Goal: Task Accomplishment & Management: Use online tool/utility

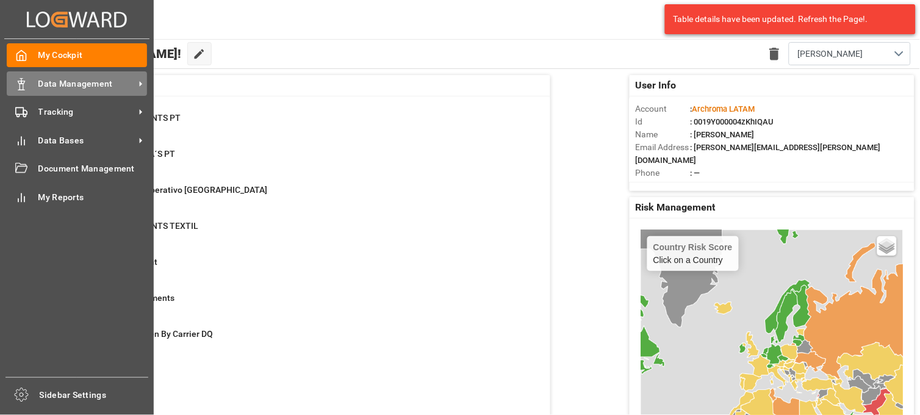
click at [31, 87] on div "Data Management Data Management" at bounding box center [77, 83] width 140 height 24
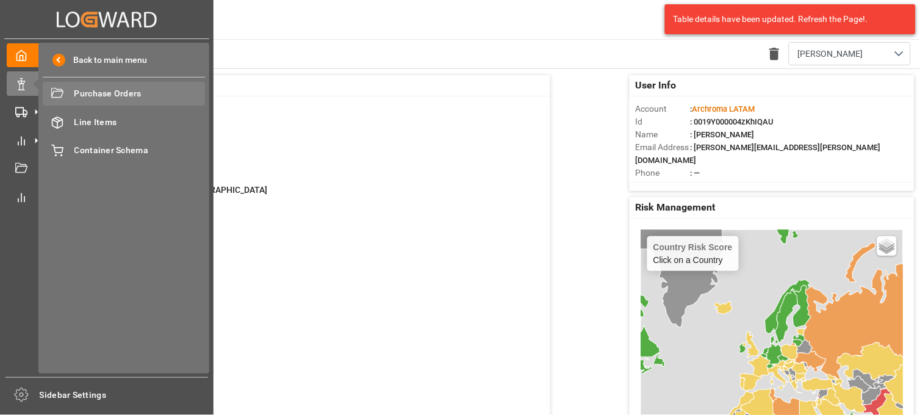
click at [74, 96] on span "Purchase Orders" at bounding box center [139, 93] width 131 height 13
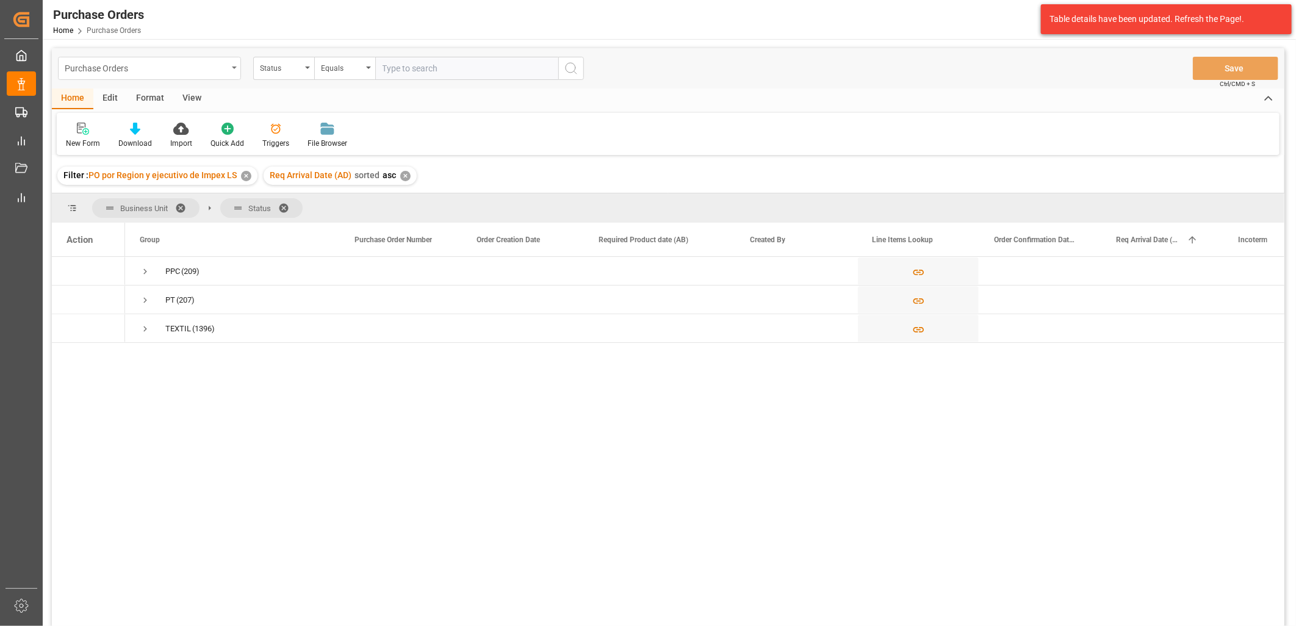
click at [153, 69] on div "Purchase Orders" at bounding box center [146, 67] width 163 height 15
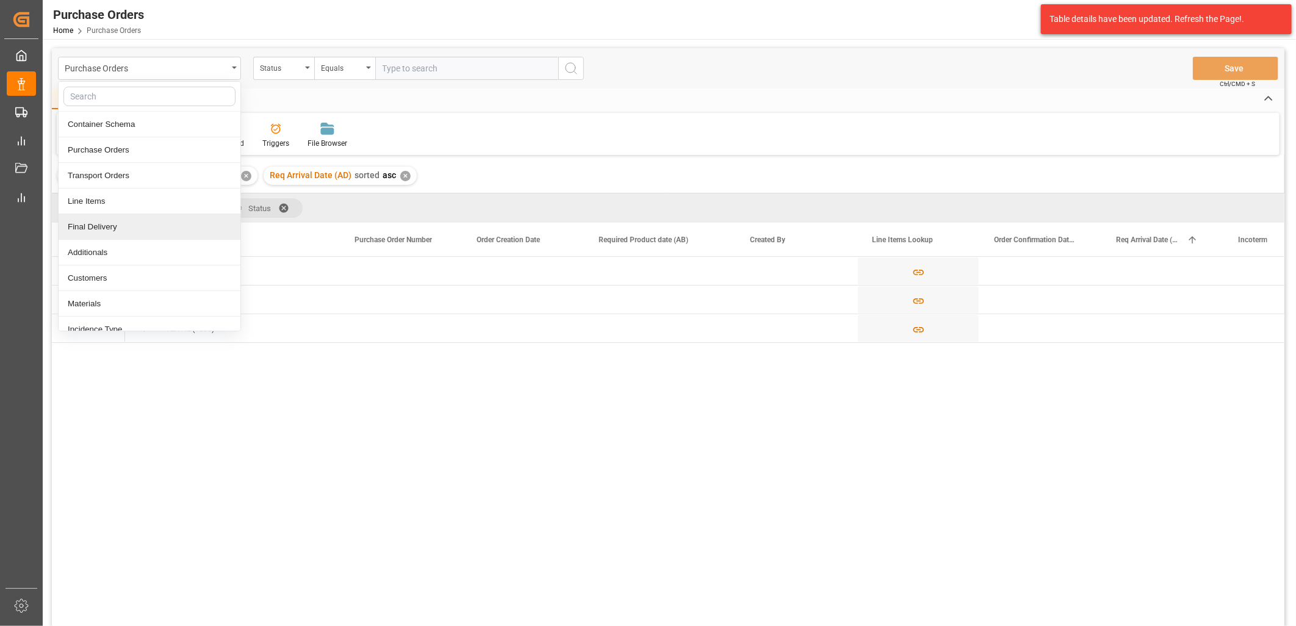
click at [124, 227] on div "Final Delivery" at bounding box center [150, 227] width 182 height 26
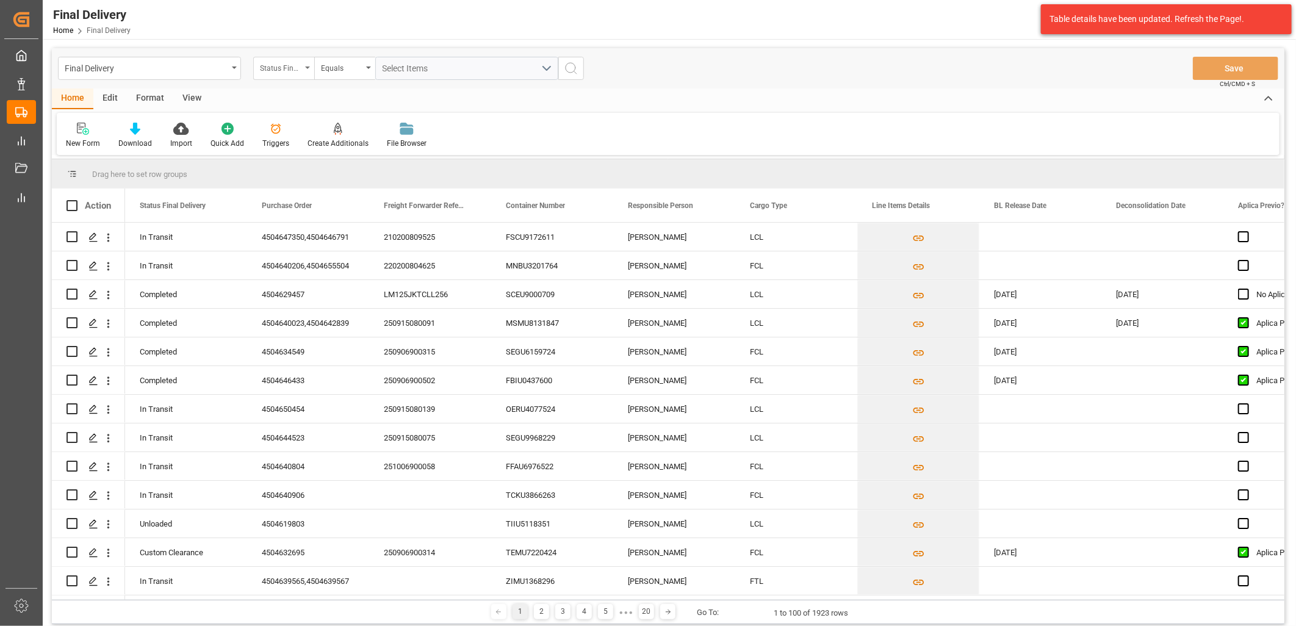
click at [300, 63] on div "Status Final Delivery" at bounding box center [280, 67] width 41 height 14
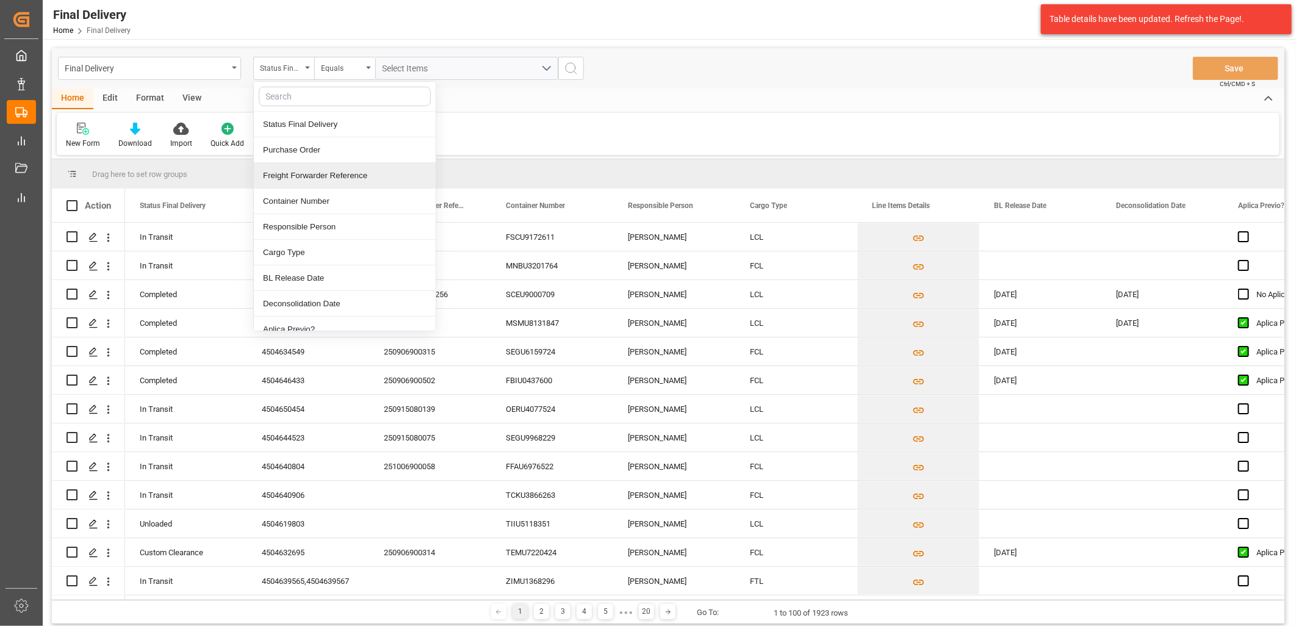
click at [306, 175] on div "Freight Forwarder Reference" at bounding box center [345, 176] width 182 height 26
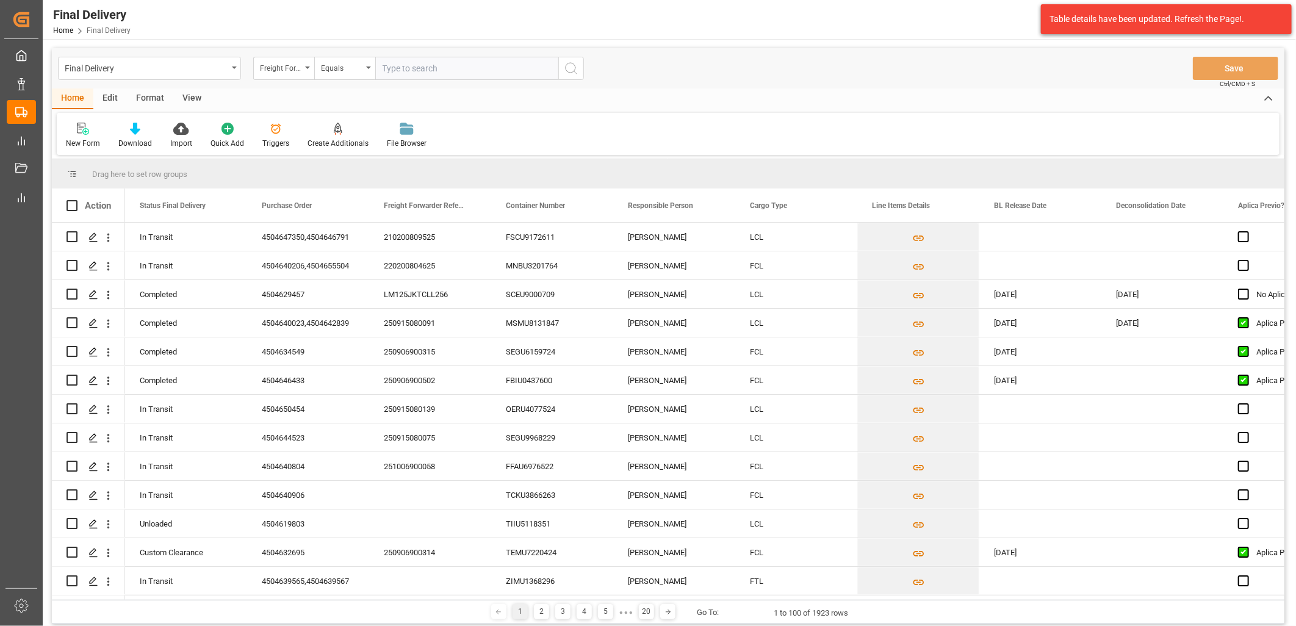
click at [394, 68] on input "text" at bounding box center [466, 68] width 183 height 23
type input "250806900550"
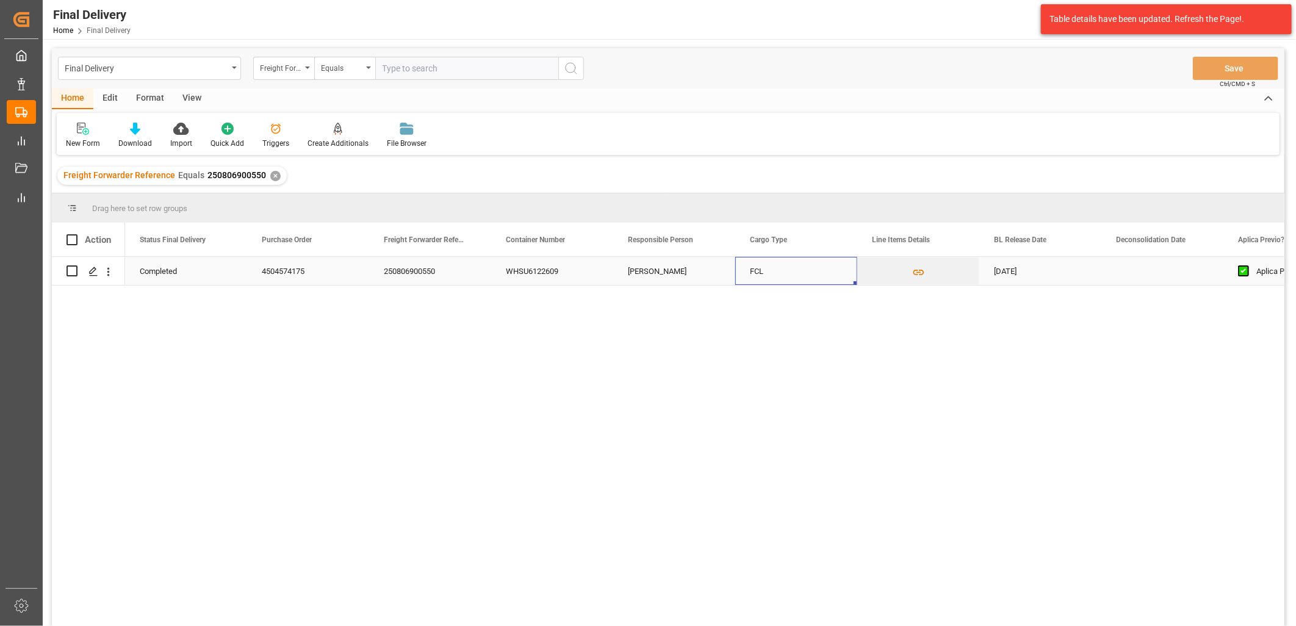
click at [765, 278] on div "FCL" at bounding box center [796, 271] width 122 height 28
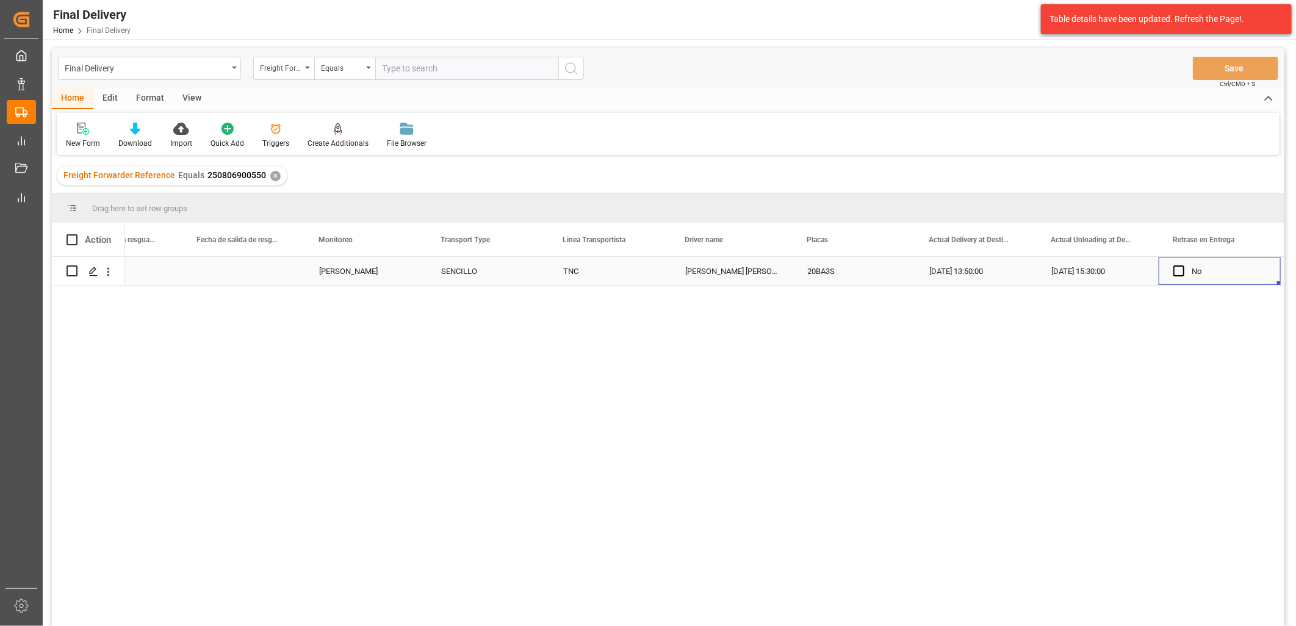
click at [364, 271] on div "Adrian Monroy" at bounding box center [365, 272] width 93 height 28
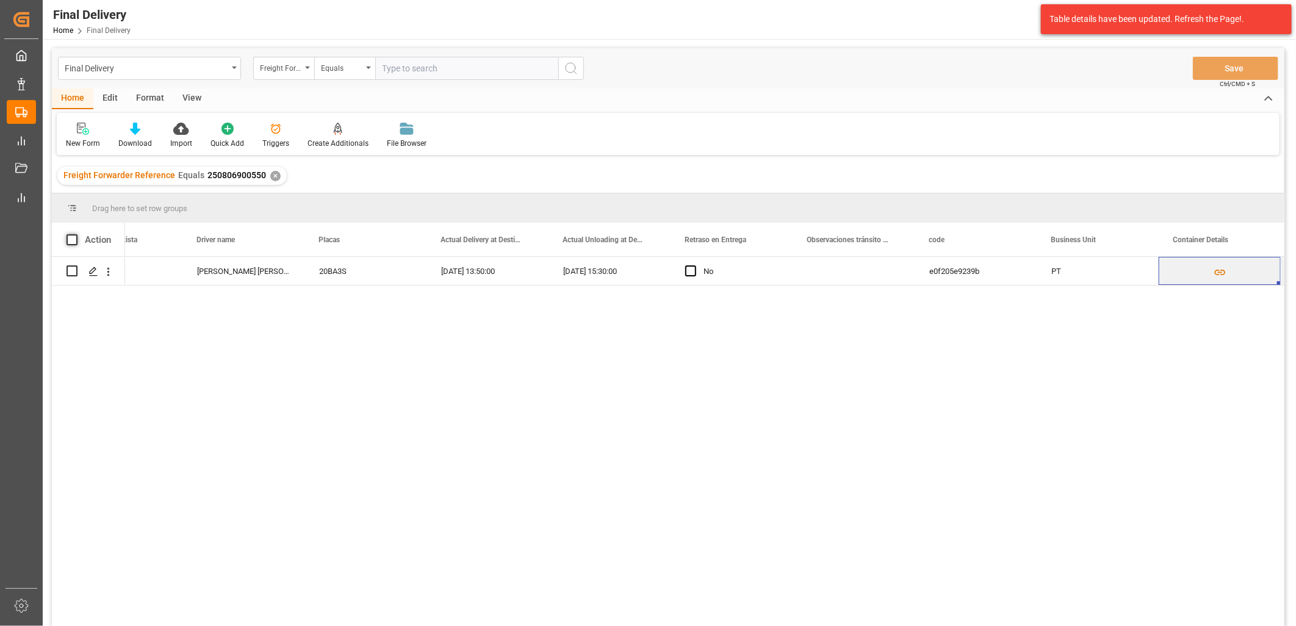
click at [71, 239] on span at bounding box center [72, 239] width 11 height 11
click at [76, 234] on input "checkbox" at bounding box center [76, 234] width 0 height 0
checkbox input "true"
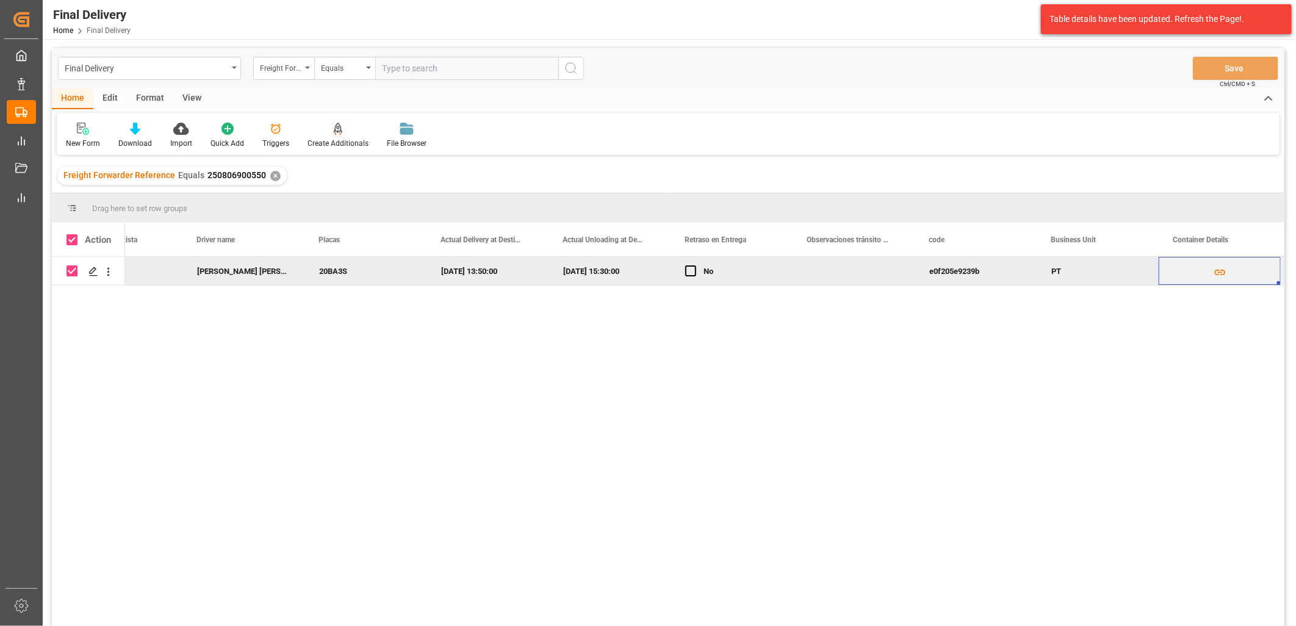
click at [338, 130] on icon at bounding box center [338, 128] width 9 height 10
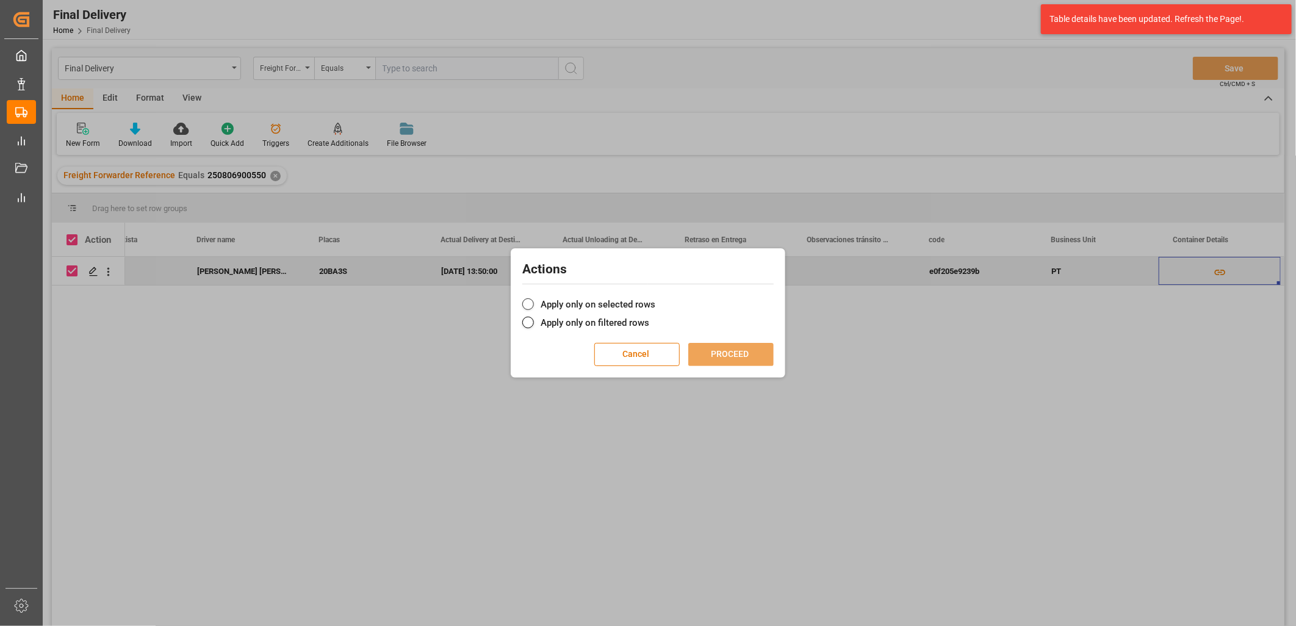
click at [528, 301] on span at bounding box center [528, 304] width 12 height 12
click at [655, 298] on input "Apply only on selected rows" at bounding box center [655, 298] width 0 height 0
click at [747, 356] on button "PROCEED" at bounding box center [730, 354] width 85 height 23
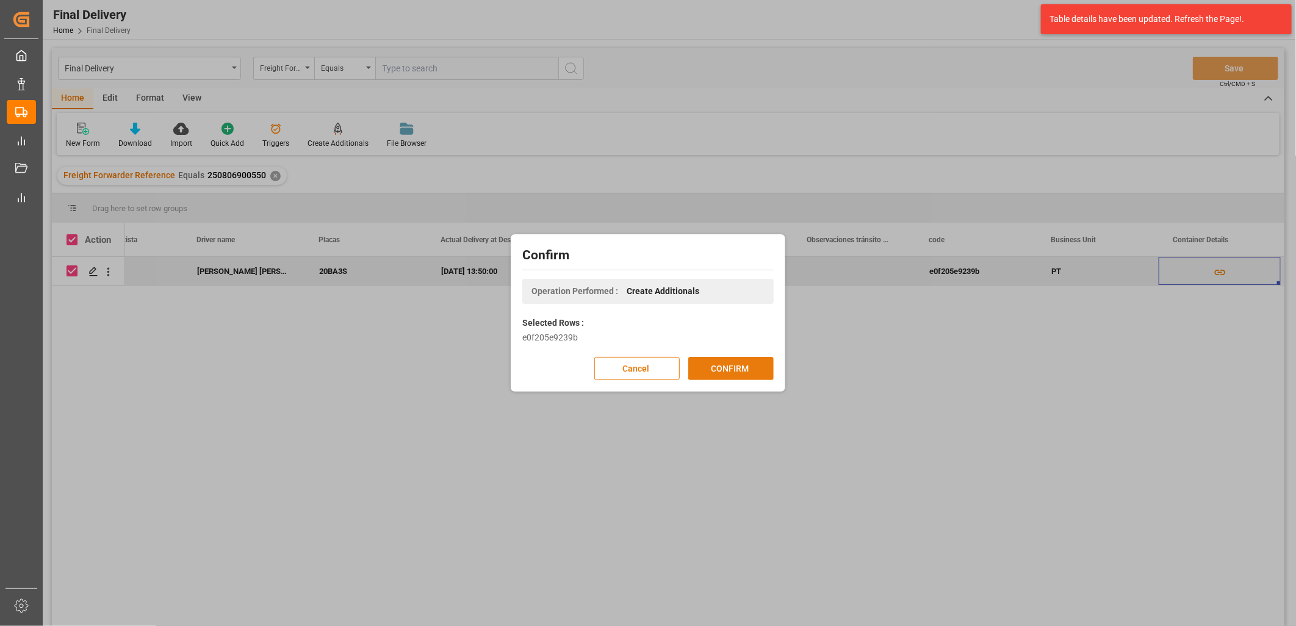
click at [742, 373] on button "CONFIRM" at bounding box center [730, 368] width 85 height 23
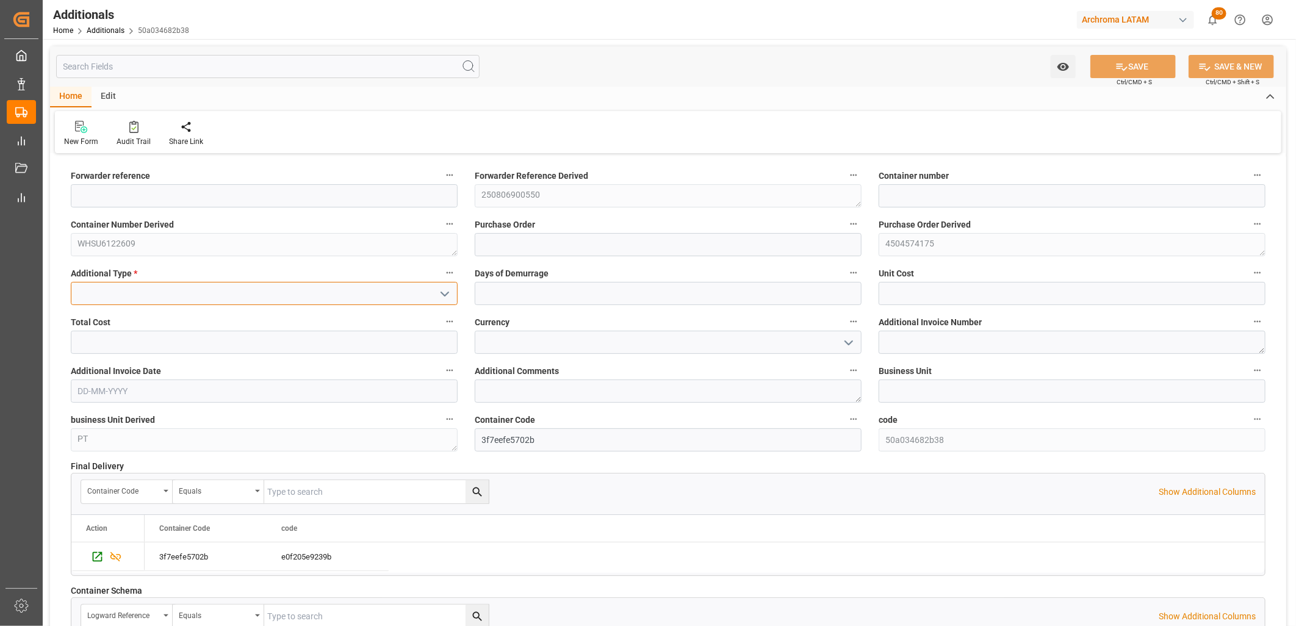
click at [143, 294] on input at bounding box center [264, 293] width 387 height 23
type input "alm"
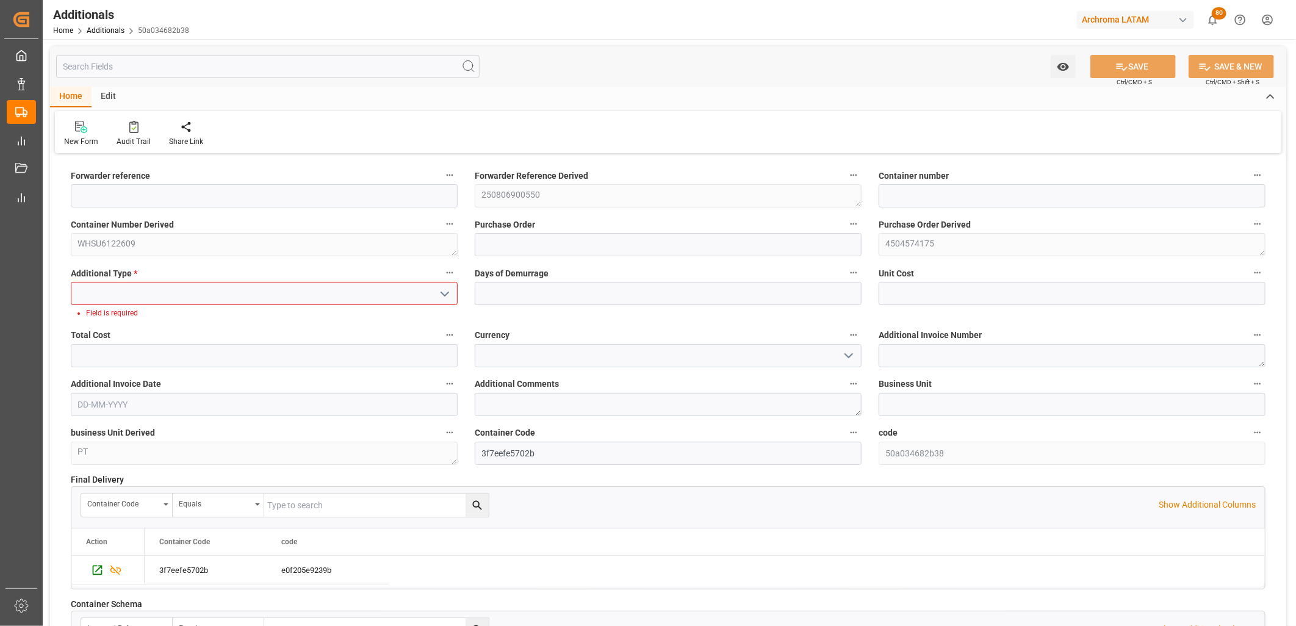
click at [143, 294] on input at bounding box center [264, 293] width 387 height 23
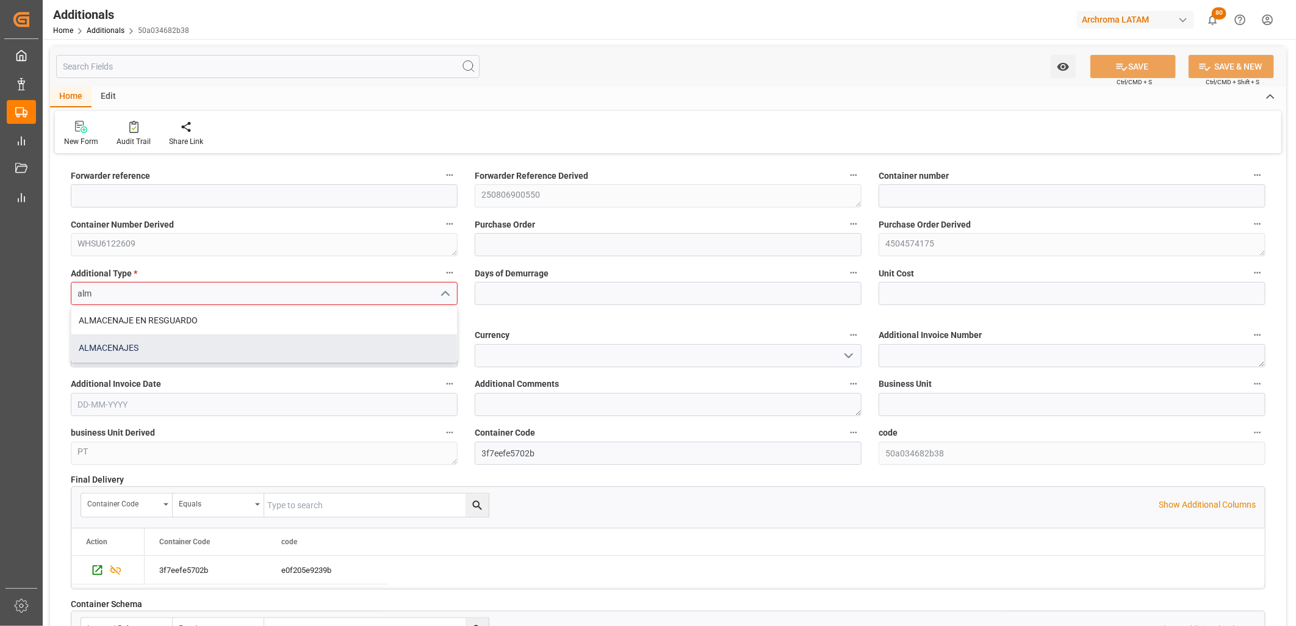
click at [123, 344] on div "ALMACENAJES" at bounding box center [264, 347] width 386 height 27
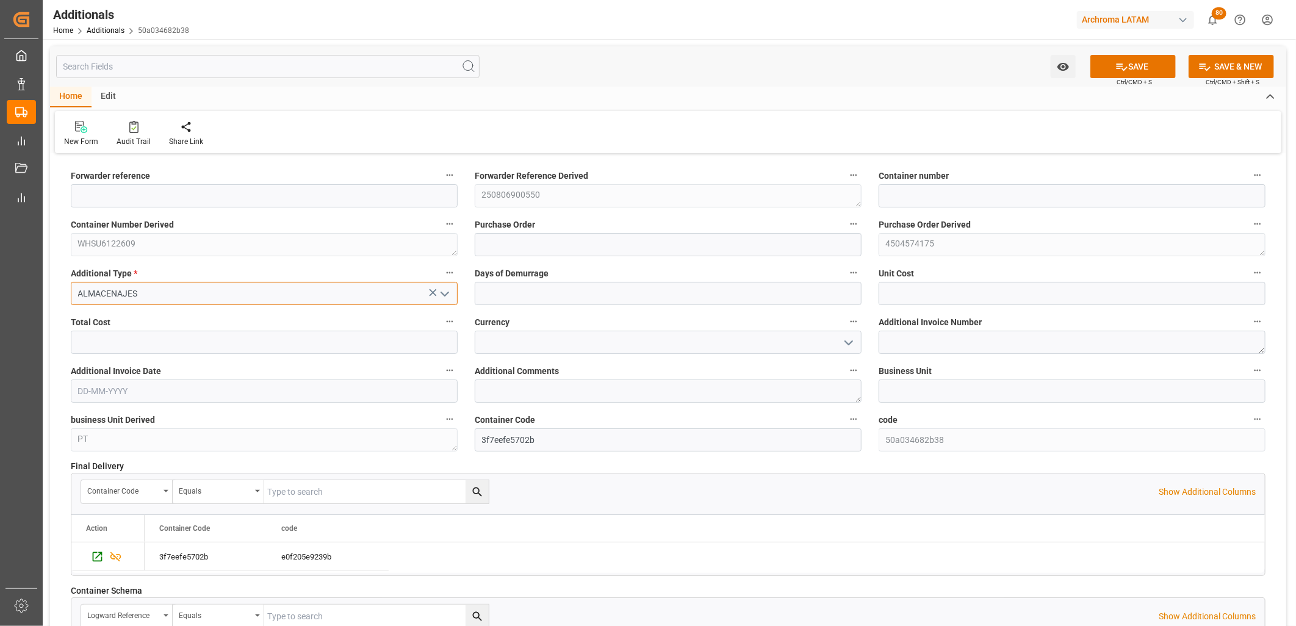
type input "ALMACENAJES"
click at [519, 306] on div "Days of Demurrage" at bounding box center [668, 285] width 404 height 49
click at [515, 300] on input "text" at bounding box center [668, 293] width 387 height 23
type input "1"
click at [894, 294] on input "text" at bounding box center [1072, 293] width 387 height 23
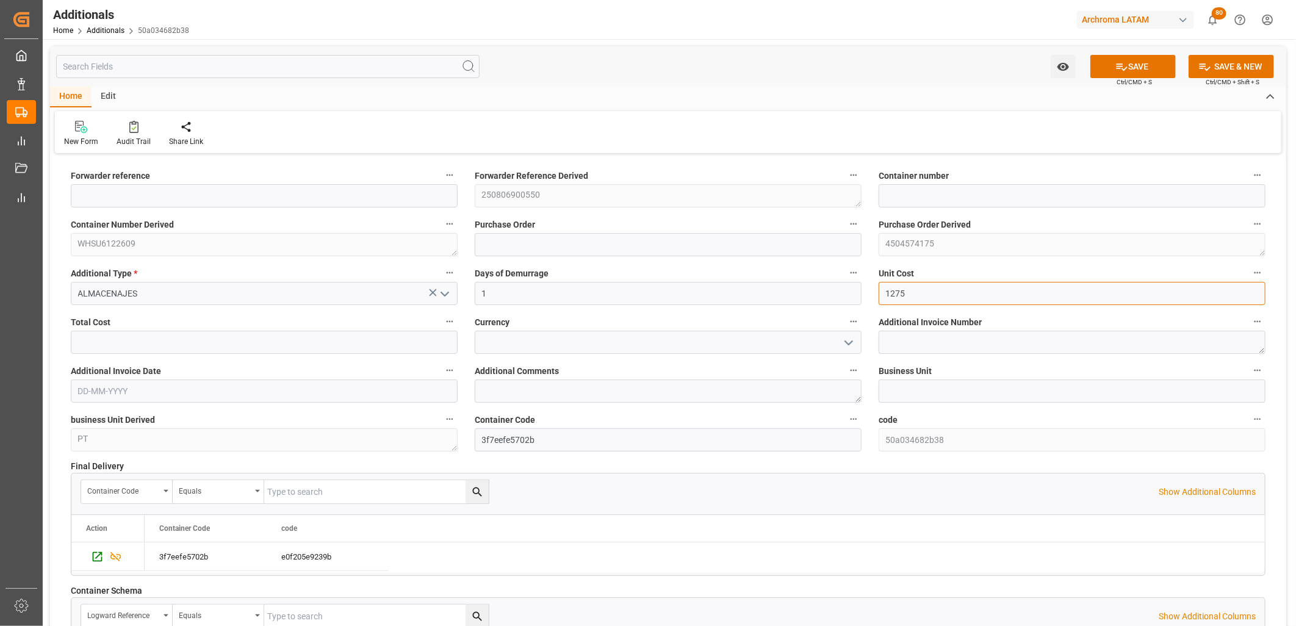
type input "1275"
click at [261, 334] on input "text" at bounding box center [264, 342] width 387 height 23
type input "1275"
click at [489, 334] on input at bounding box center [668, 342] width 387 height 23
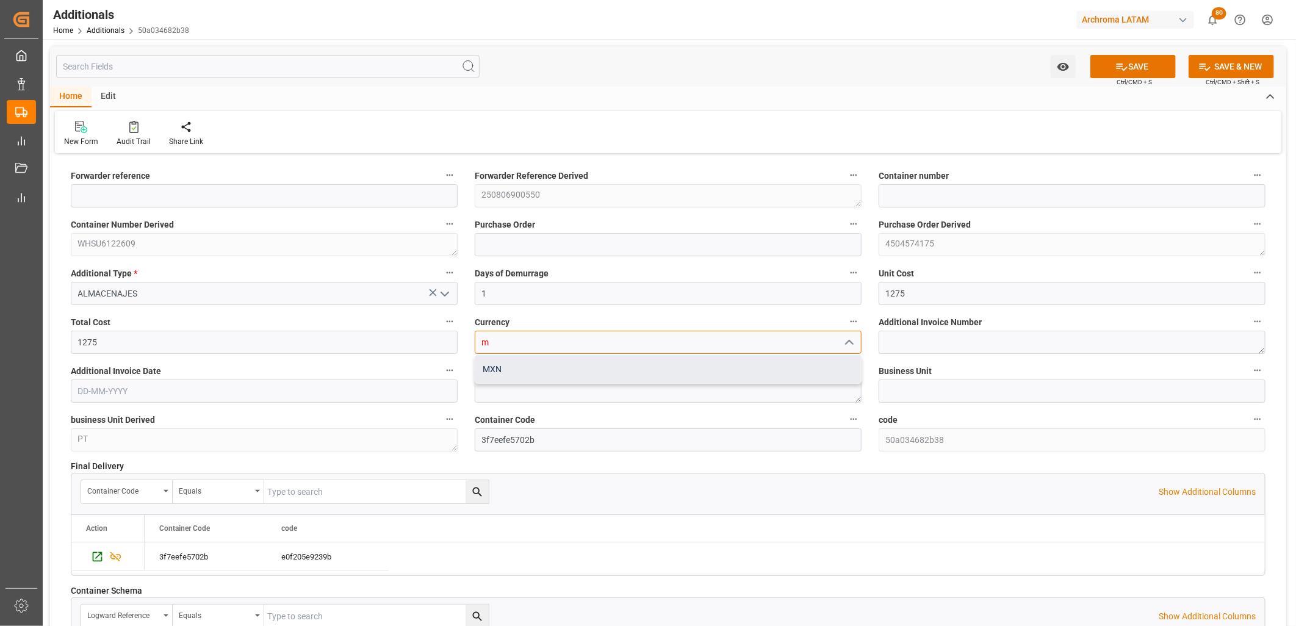
click at [489, 369] on div "MXN" at bounding box center [668, 369] width 386 height 27
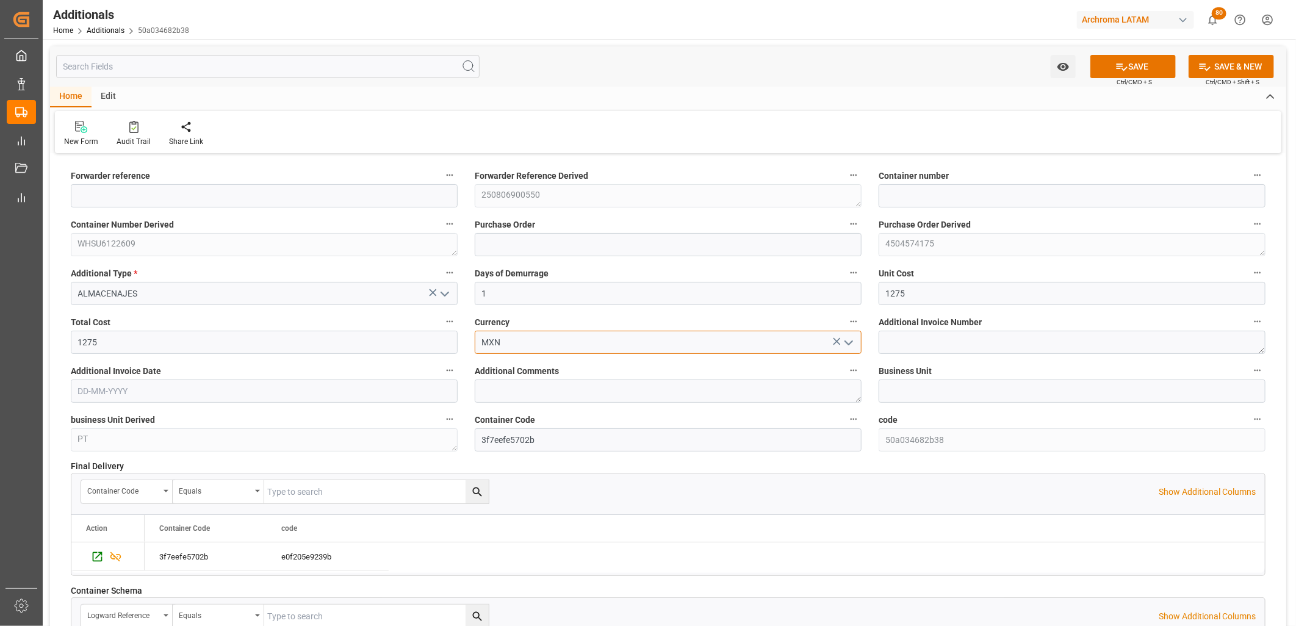
type input "MXN"
click at [897, 320] on span "Additional Invoice Number" at bounding box center [930, 322] width 103 height 13
click at [1250, 320] on button "Additional Invoice Number" at bounding box center [1258, 322] width 16 height 16
click at [907, 337] on div at bounding box center [648, 313] width 1296 height 626
click at [906, 337] on textarea at bounding box center [1072, 342] width 387 height 23
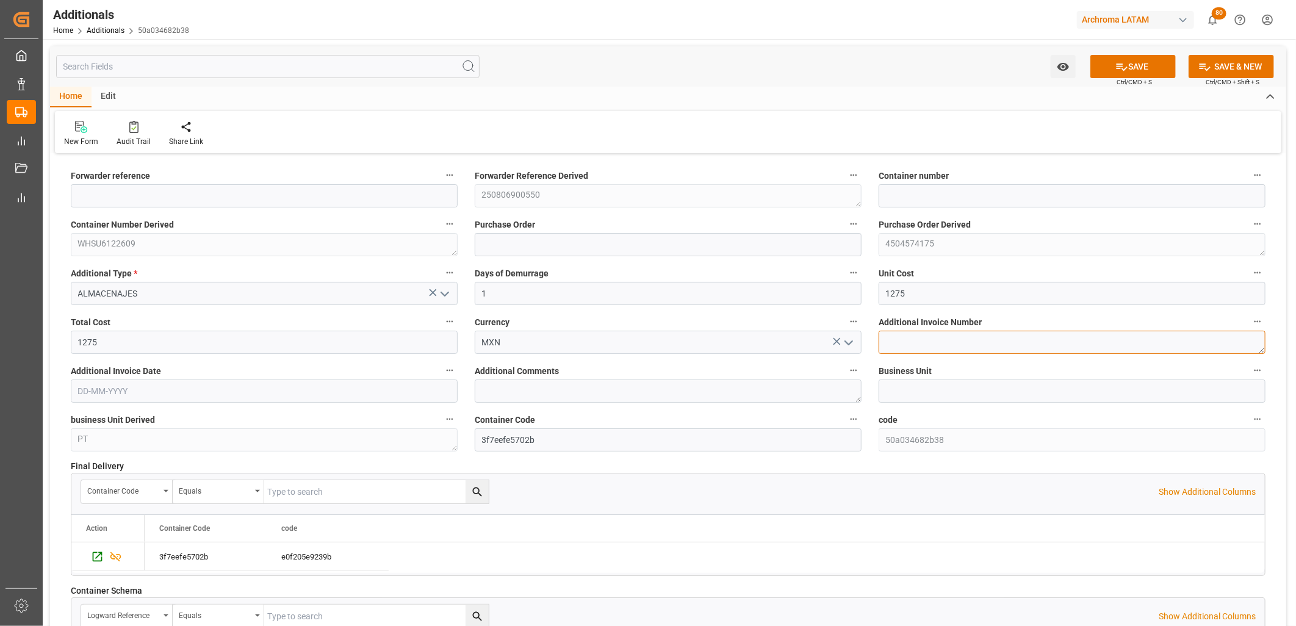
paste textarea "LM455405"
type textarea "LM455405"
drag, startPoint x: 174, startPoint y: 391, endPoint x: 196, endPoint y: 387, distance: 23.0
click at [174, 391] on input "text" at bounding box center [264, 391] width 387 height 23
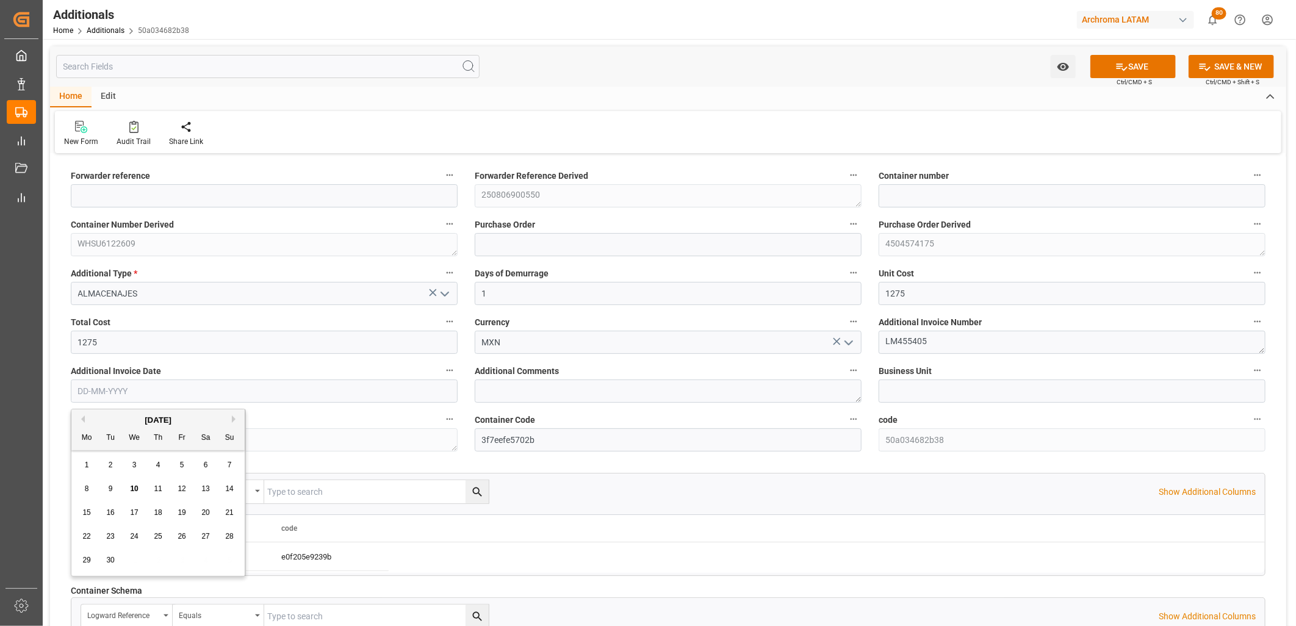
click at [92, 455] on div "1 2 3 4 5 6 7" at bounding box center [158, 465] width 167 height 24
click at [115, 491] on div "9" at bounding box center [110, 489] width 15 height 15
type input "[DATE]"
click at [1137, 75] on button "SAVE" at bounding box center [1132, 66] width 85 height 23
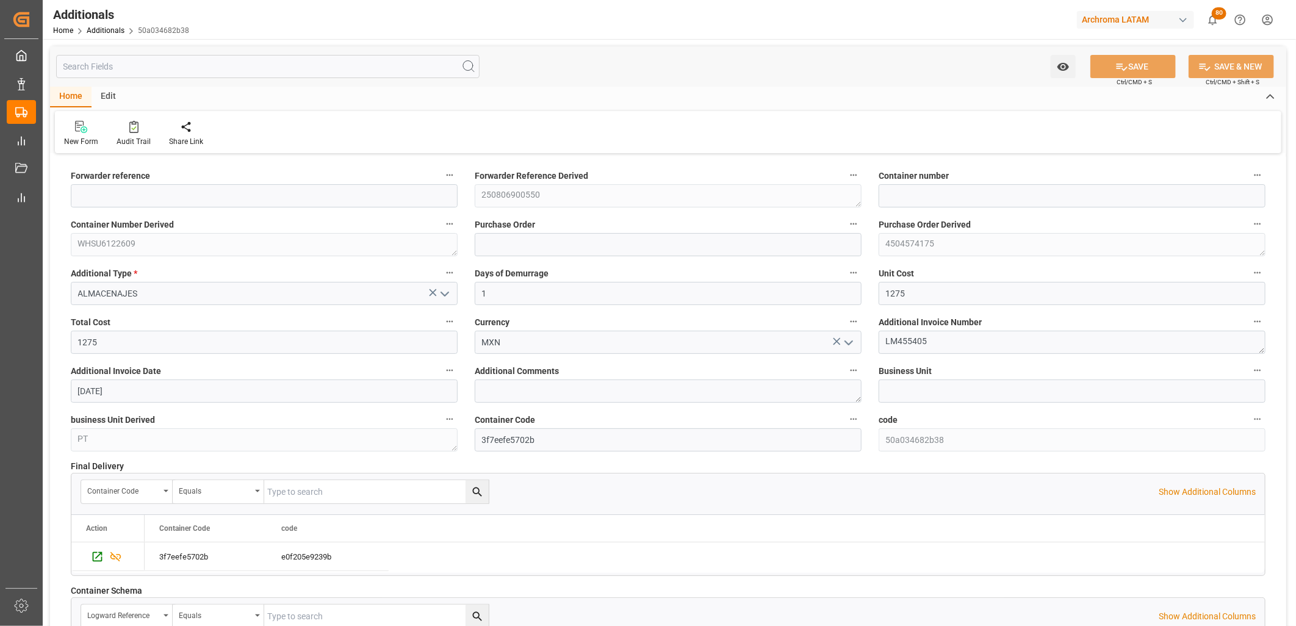
type input "250806900550"
type input "WHSU6122609"
type input "4504574175"
type input "PT"
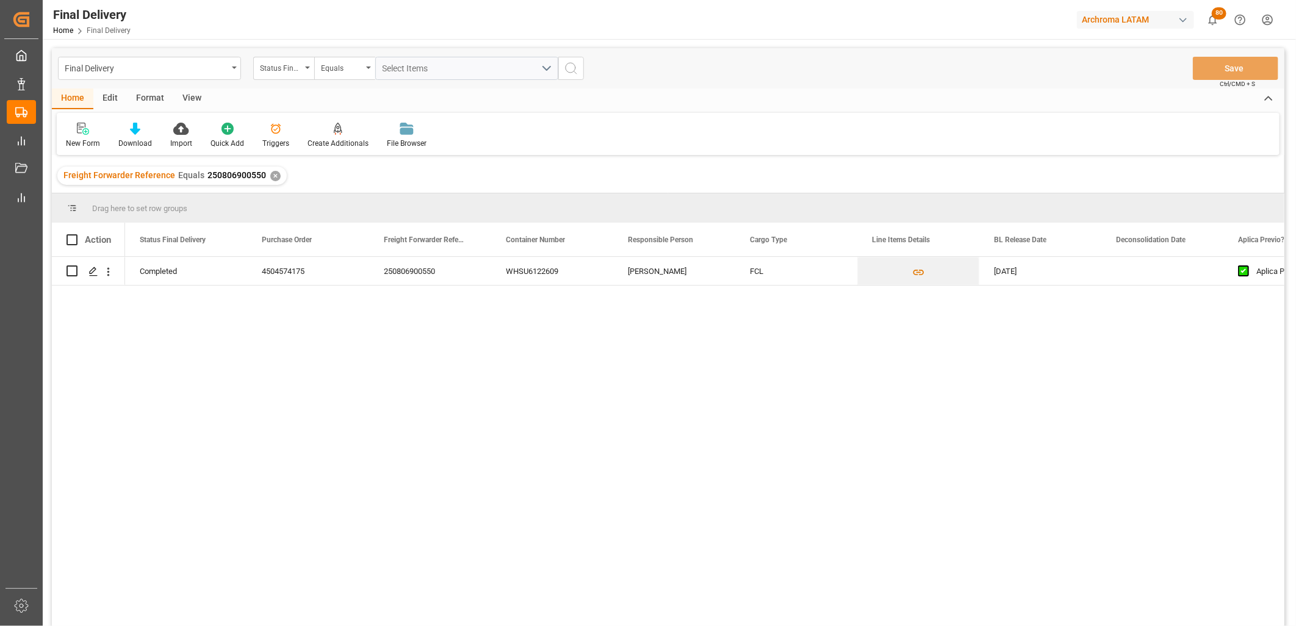
click at [272, 176] on div "✕" at bounding box center [275, 176] width 10 height 10
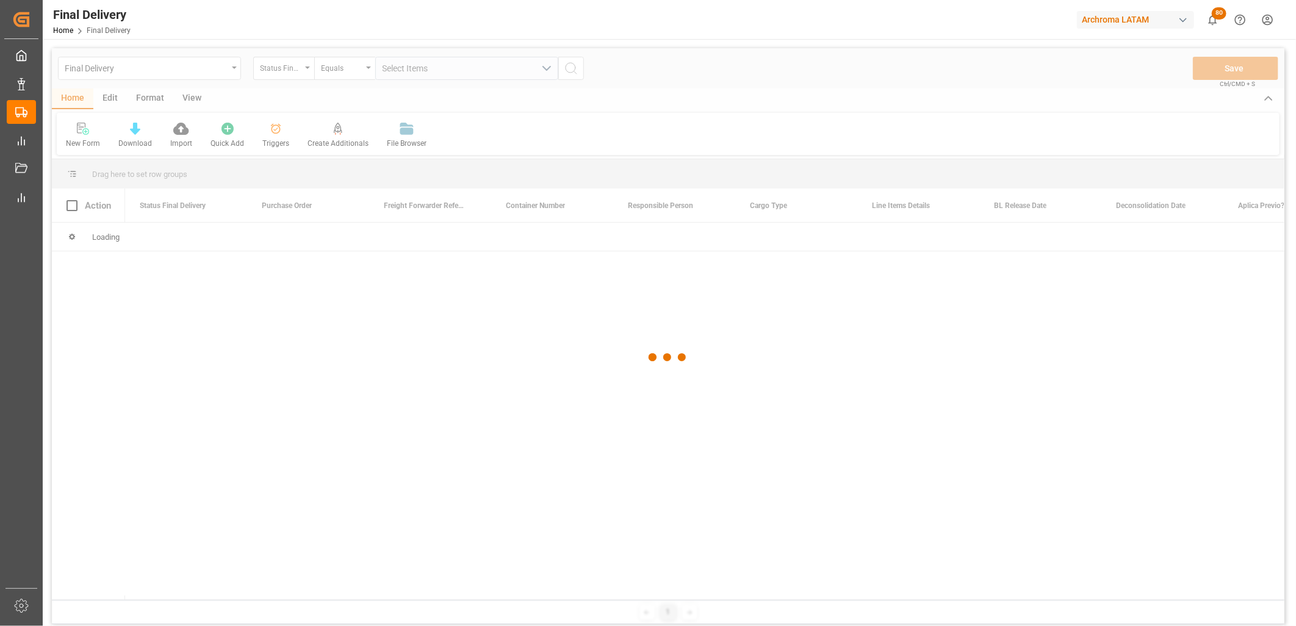
click at [305, 74] on div at bounding box center [668, 357] width 1233 height 619
click at [297, 73] on div at bounding box center [668, 357] width 1233 height 619
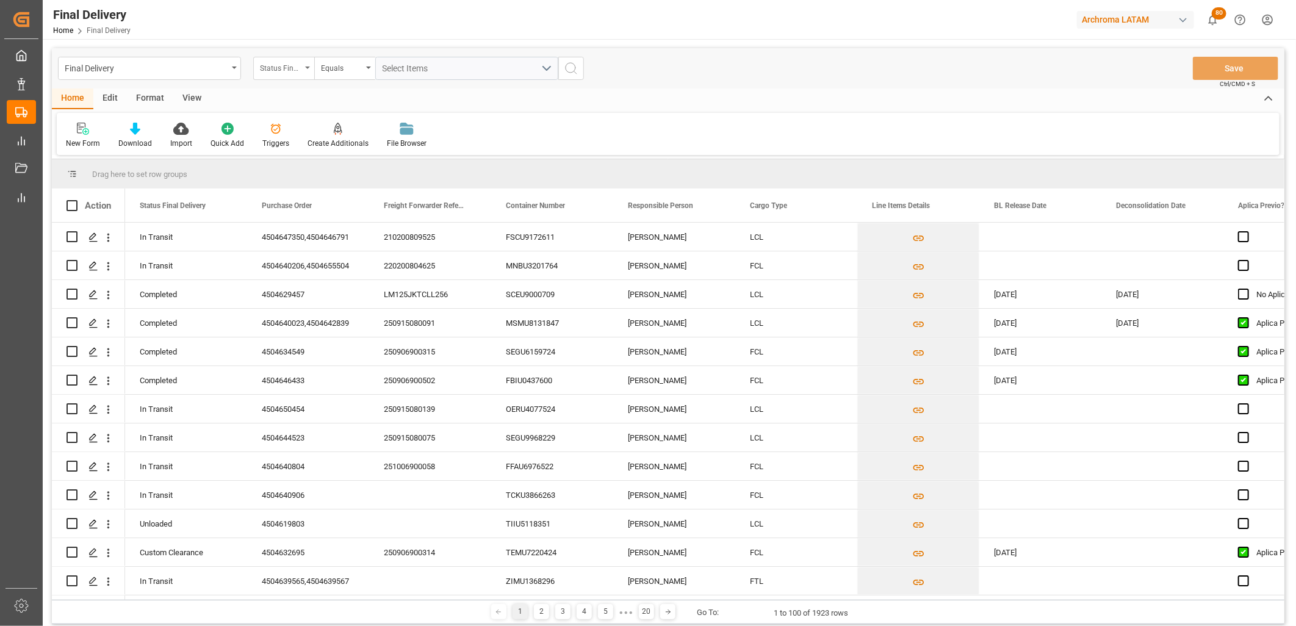
click at [297, 72] on div "Status Final Delivery" at bounding box center [280, 67] width 41 height 14
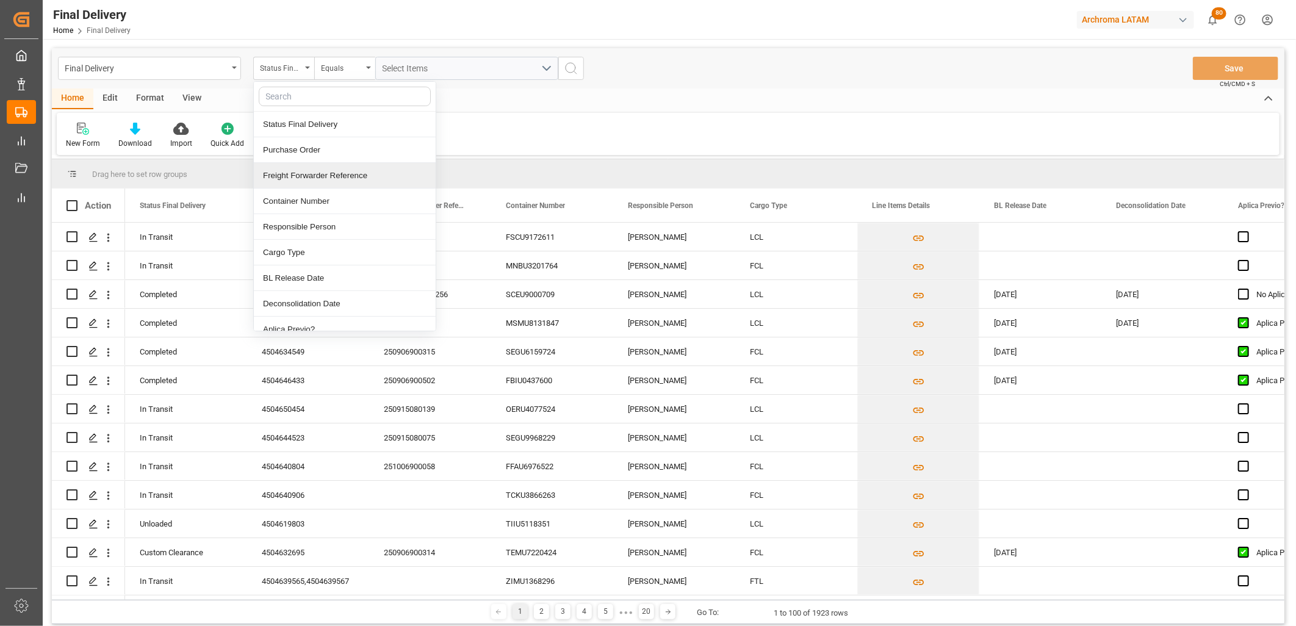
drag, startPoint x: 295, startPoint y: 177, endPoint x: 338, endPoint y: 124, distance: 68.1
click at [295, 176] on div "Freight Forwarder Reference" at bounding box center [345, 176] width 182 height 26
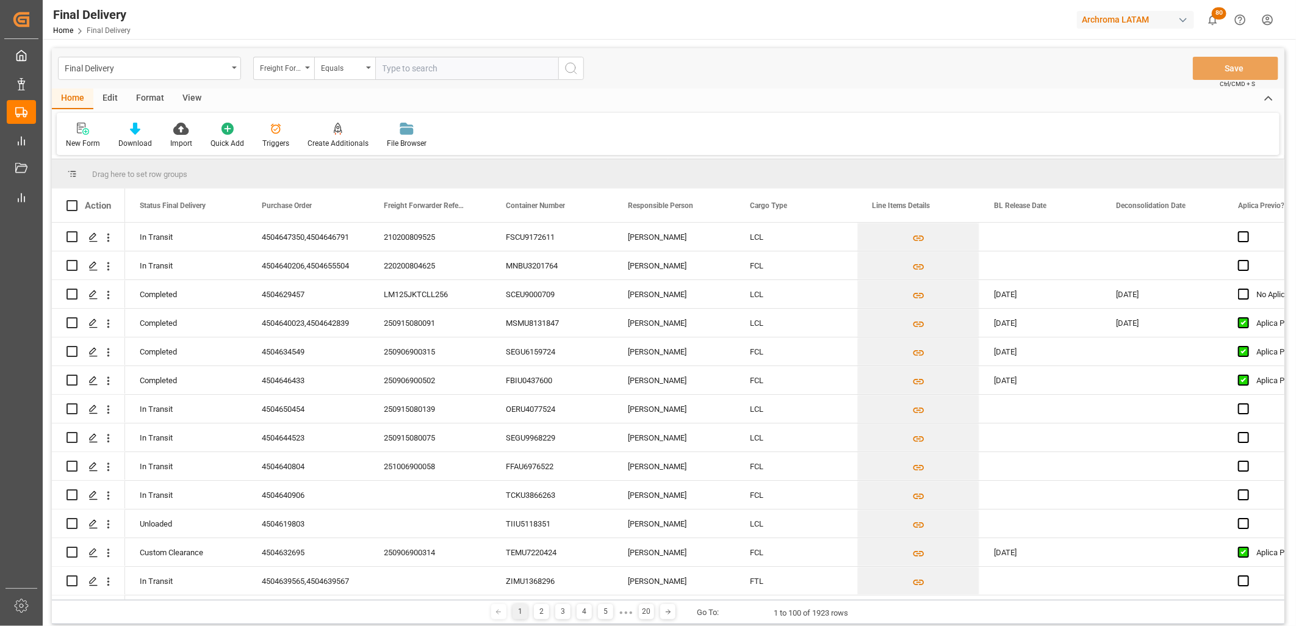
click at [397, 69] on input "text" at bounding box center [466, 68] width 183 height 23
type input "250915080011"
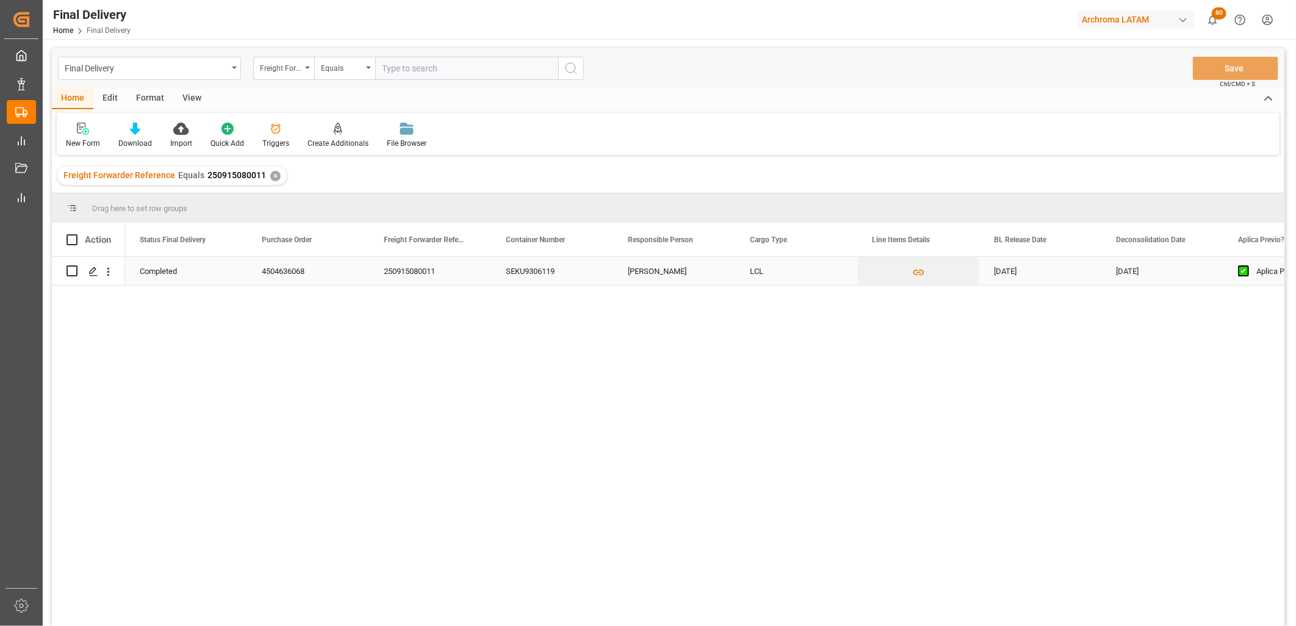
click at [1017, 278] on div "29-08-2025" at bounding box center [1040, 271] width 122 height 28
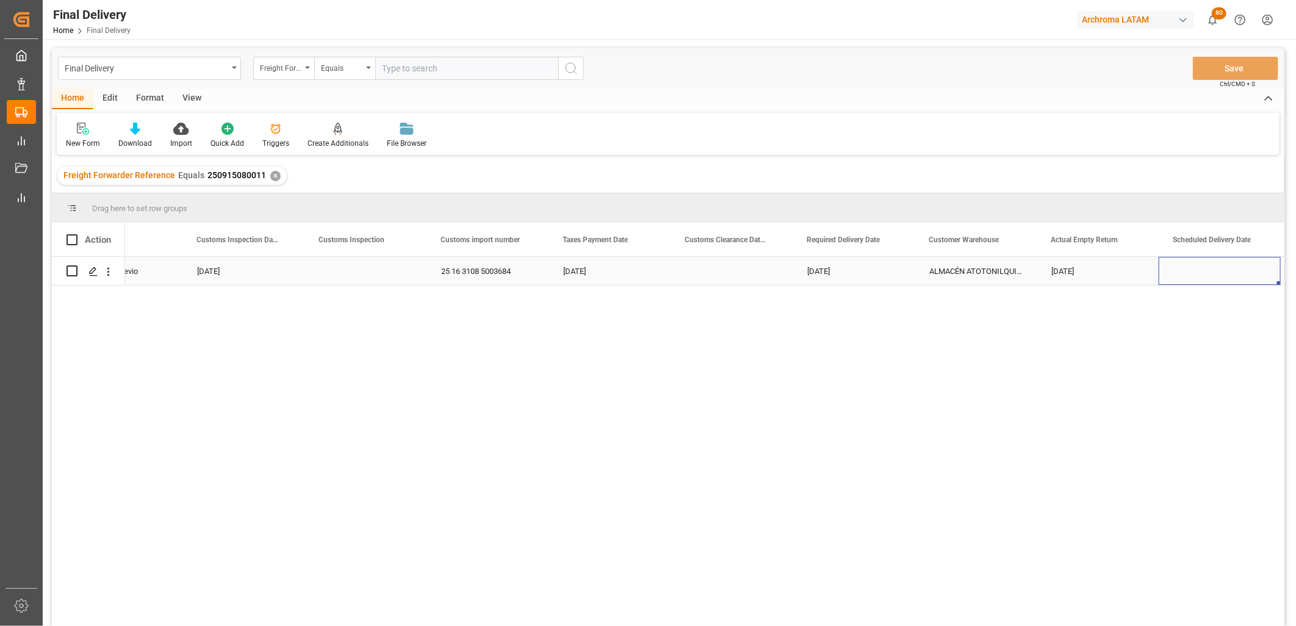
scroll to position [0, 1285]
click at [393, 273] on div "25 16 3108 5003684" at bounding box center [365, 271] width 122 height 28
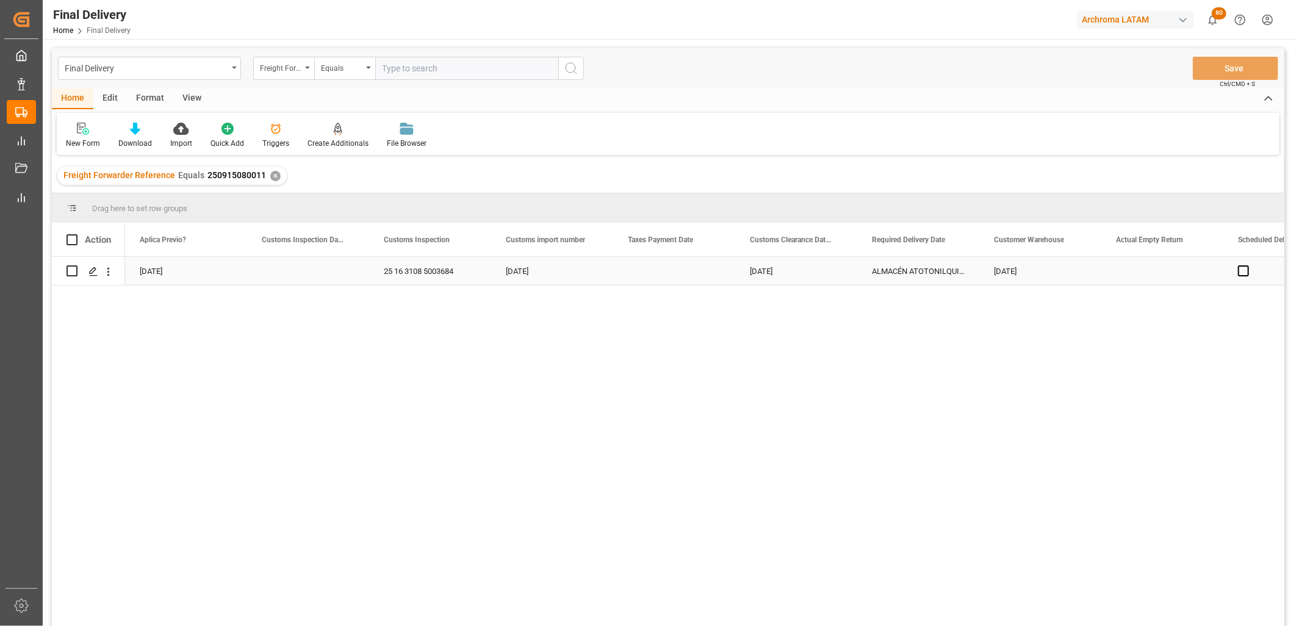
scroll to position [0, 1098]
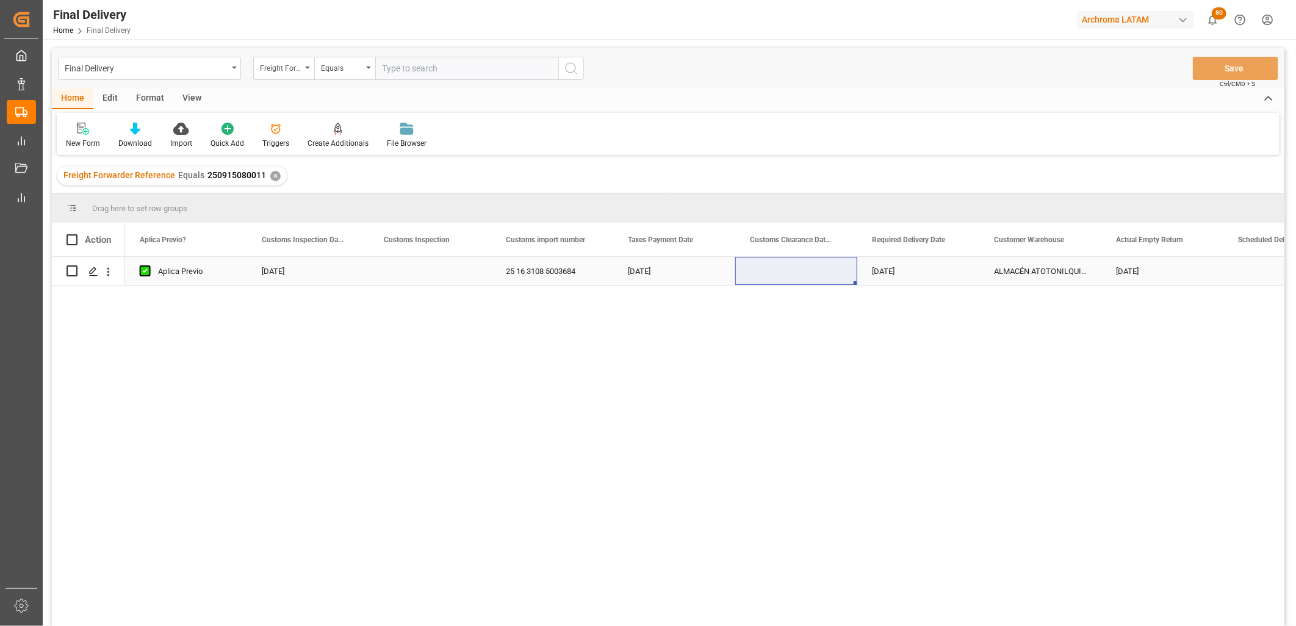
click at [541, 276] on div "25 16 3108 5003684" at bounding box center [552, 271] width 122 height 28
click at [788, 278] on div "Press SPACE to select this row." at bounding box center [796, 271] width 122 height 28
click at [760, 320] on div "Aplica Previo 01-09-2025 25 16 3108 5003684 01-09-2025 08-09-2025 ALMACÉN ATOTO…" at bounding box center [704, 445] width 1159 height 377
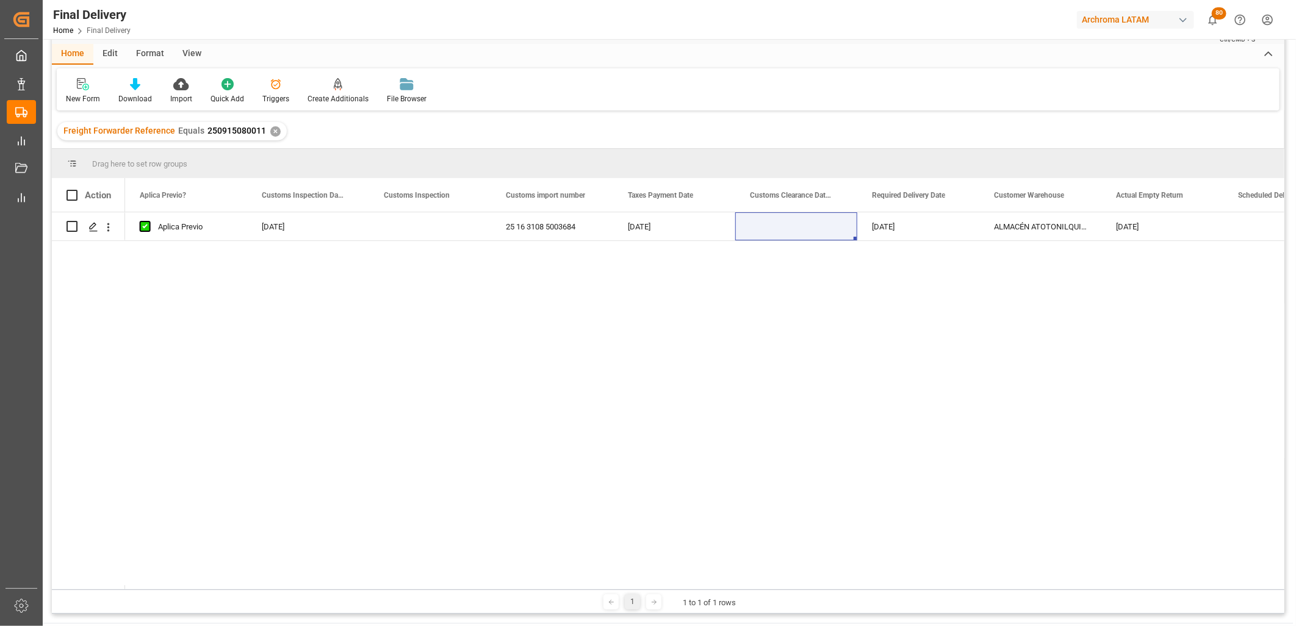
scroll to position [68, 0]
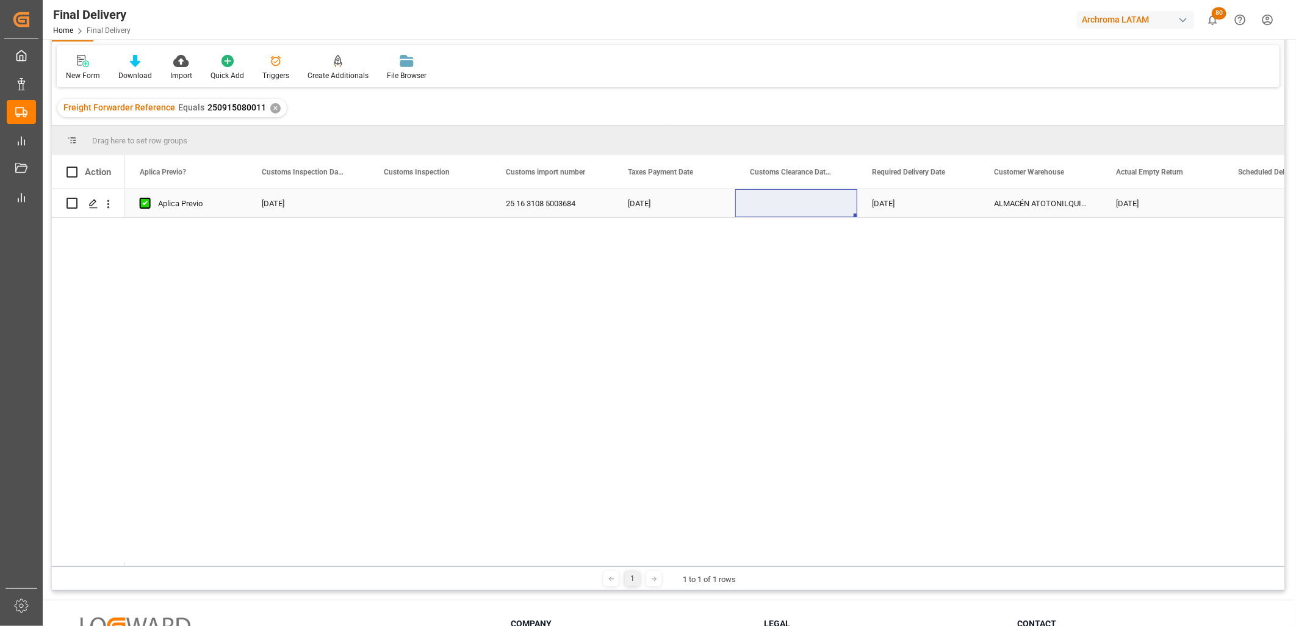
click at [421, 205] on div "Press SPACE to select this row." at bounding box center [430, 203] width 122 height 28
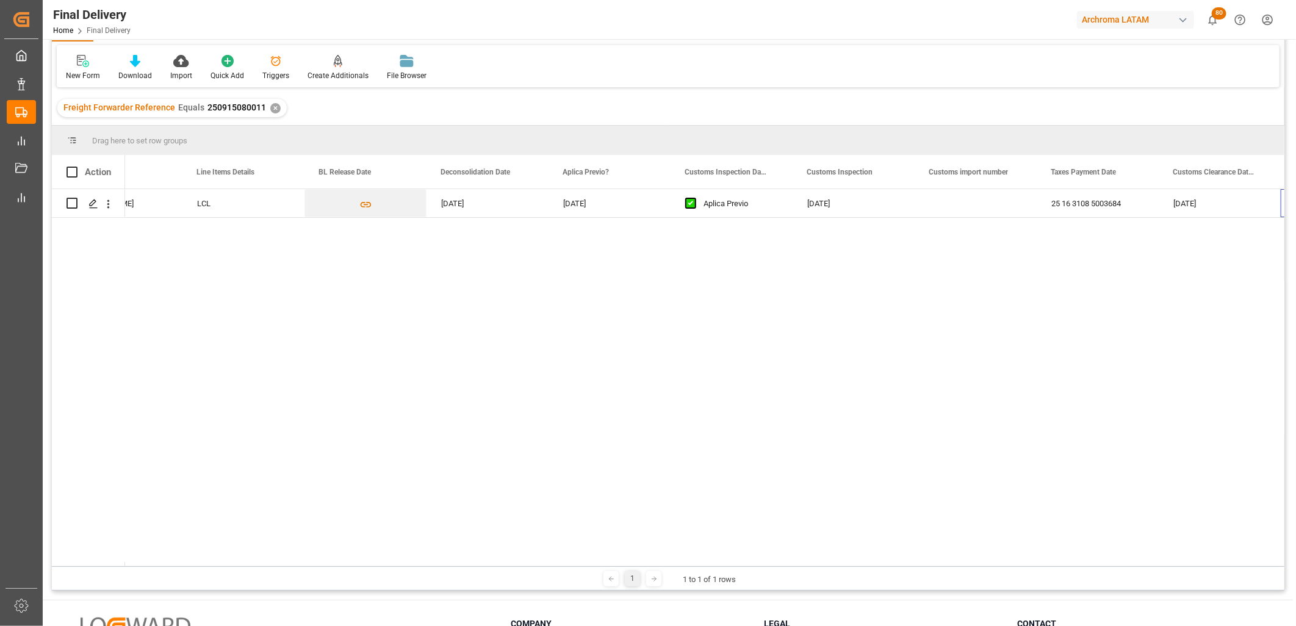
scroll to position [0, 675]
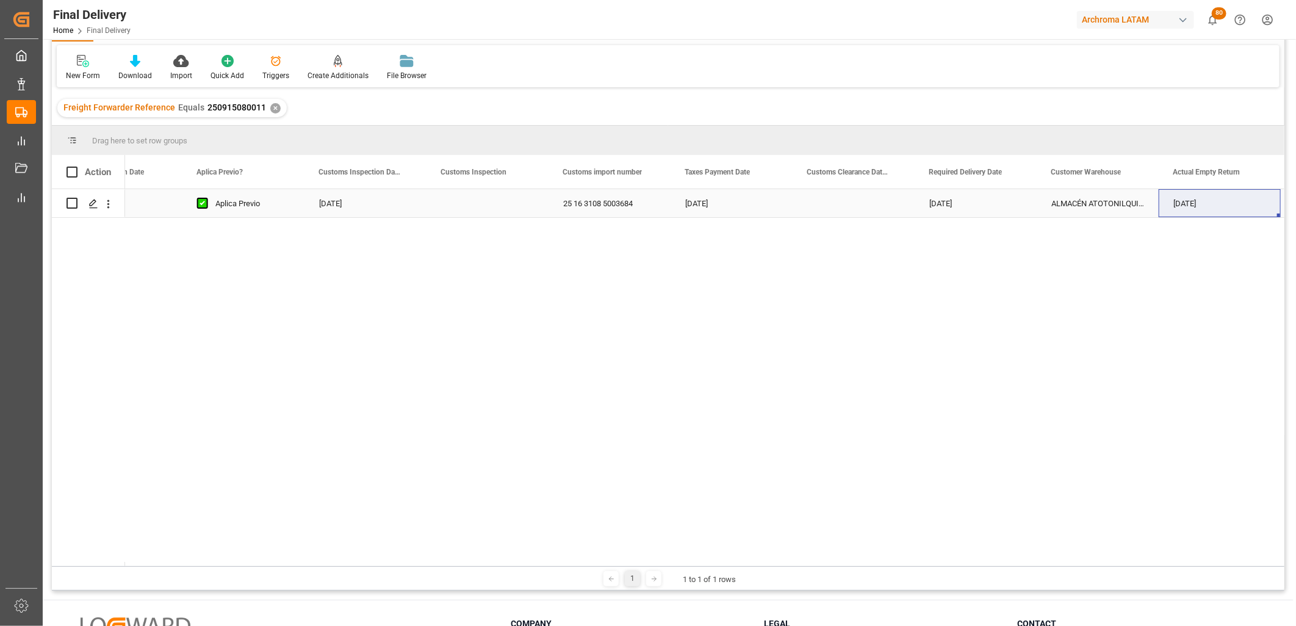
click at [840, 199] on div "Press SPACE to select this row." at bounding box center [854, 203] width 122 height 28
click at [841, 199] on div "Press SPACE to select this row." at bounding box center [854, 203] width 122 height 28
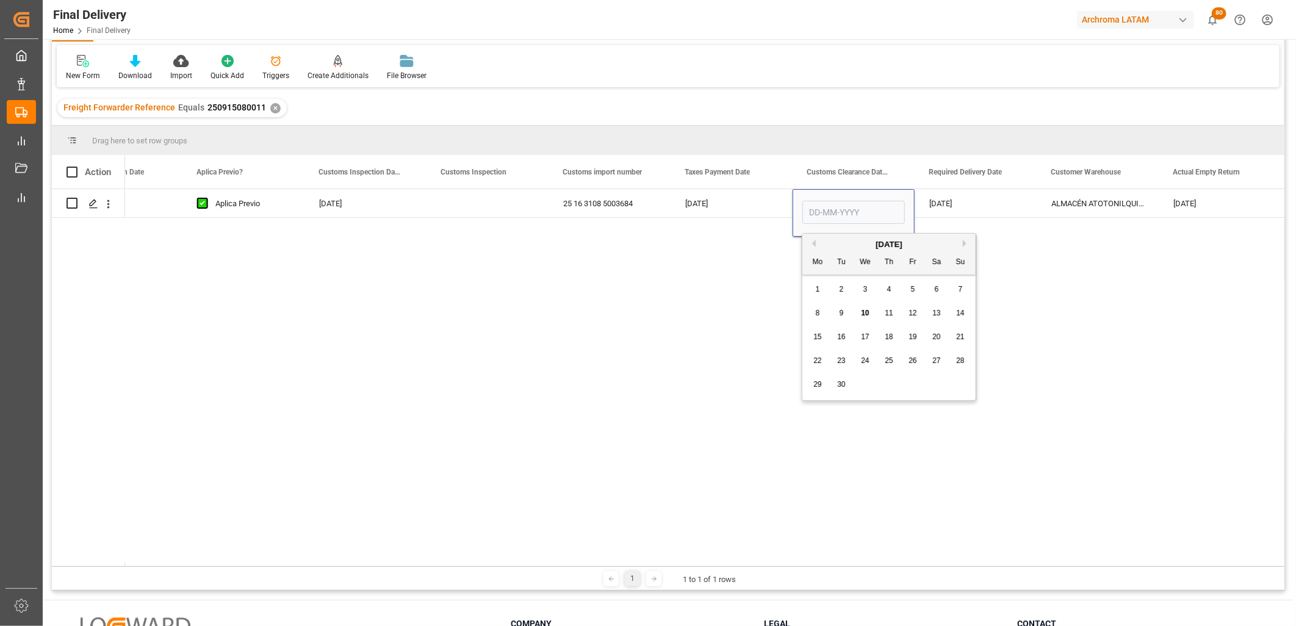
click at [867, 288] on span "3" at bounding box center [865, 289] width 4 height 9
type input "03-09-2025"
click at [471, 201] on div "Press SPACE to select this row." at bounding box center [488, 203] width 122 height 28
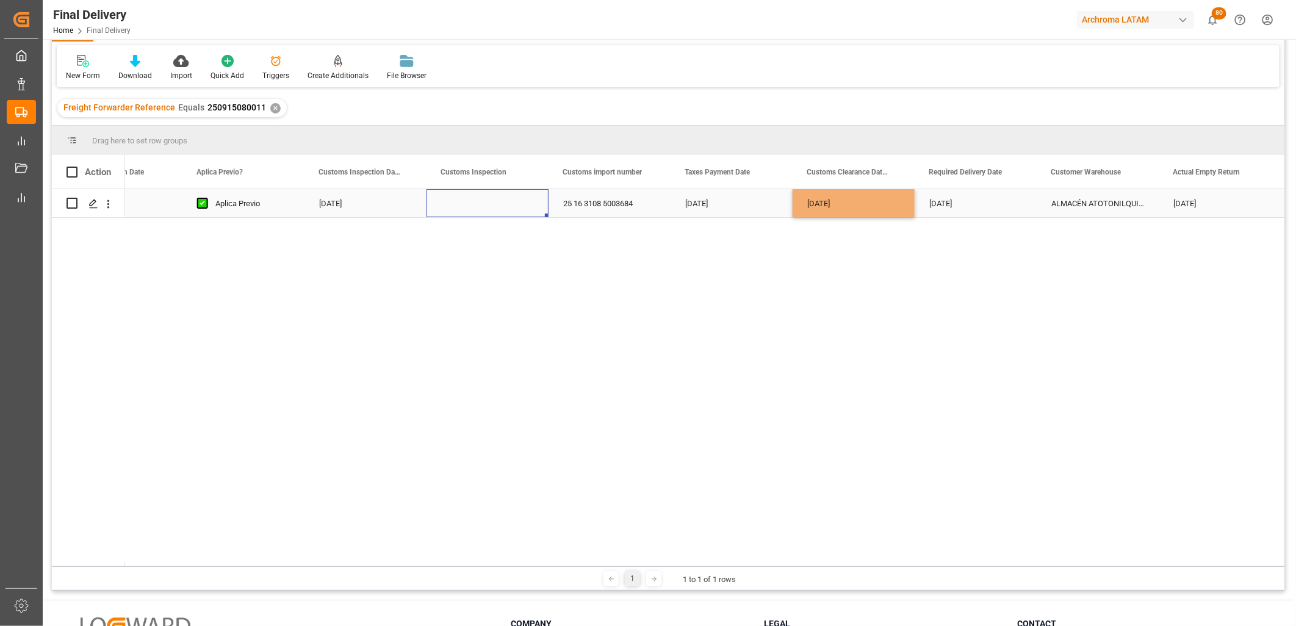
click at [471, 202] on div "Press SPACE to select this row." at bounding box center [488, 203] width 122 height 28
click at [474, 236] on div "VERDE" at bounding box center [487, 245] width 101 height 43
type input "VERDE"
click at [607, 206] on div "25 16 3108 5003684" at bounding box center [610, 203] width 122 height 28
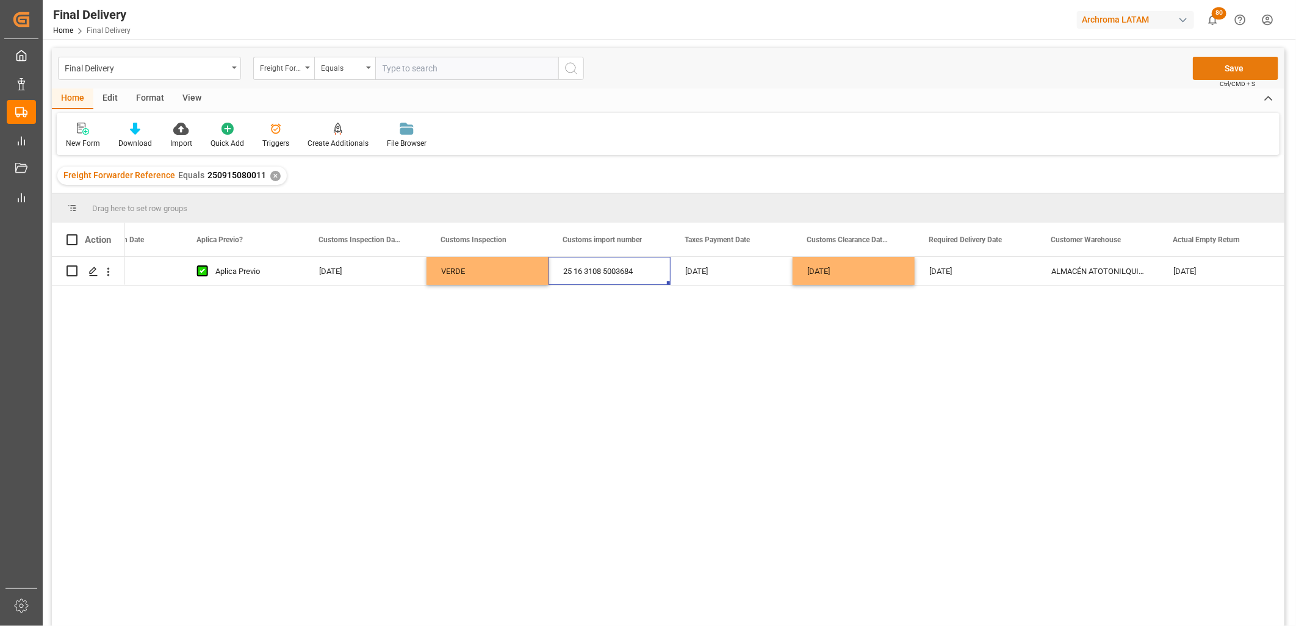
click at [1211, 76] on button "Save" at bounding box center [1235, 68] width 85 height 23
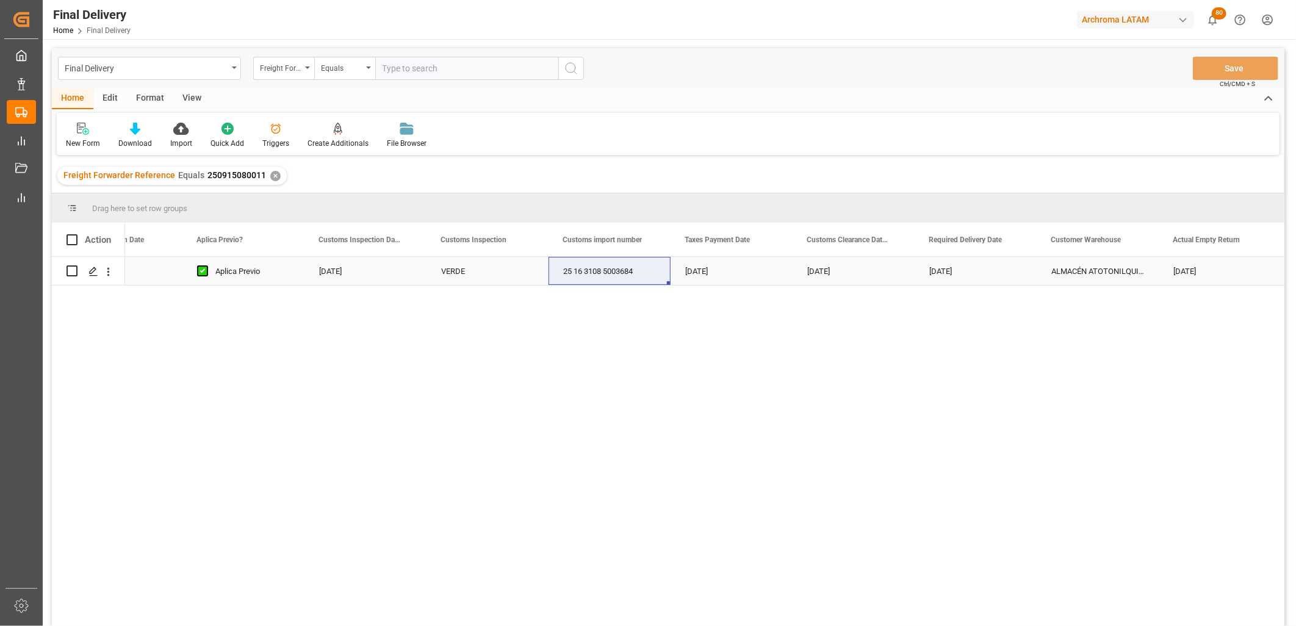
click at [715, 275] on div "01-09-2025" at bounding box center [732, 271] width 122 height 28
click at [856, 279] on div "03-09-2025" at bounding box center [854, 271] width 122 height 28
click at [68, 272] on input "Press Space to toggle row selection (unchecked)" at bounding box center [72, 270] width 11 height 11
checkbox input "true"
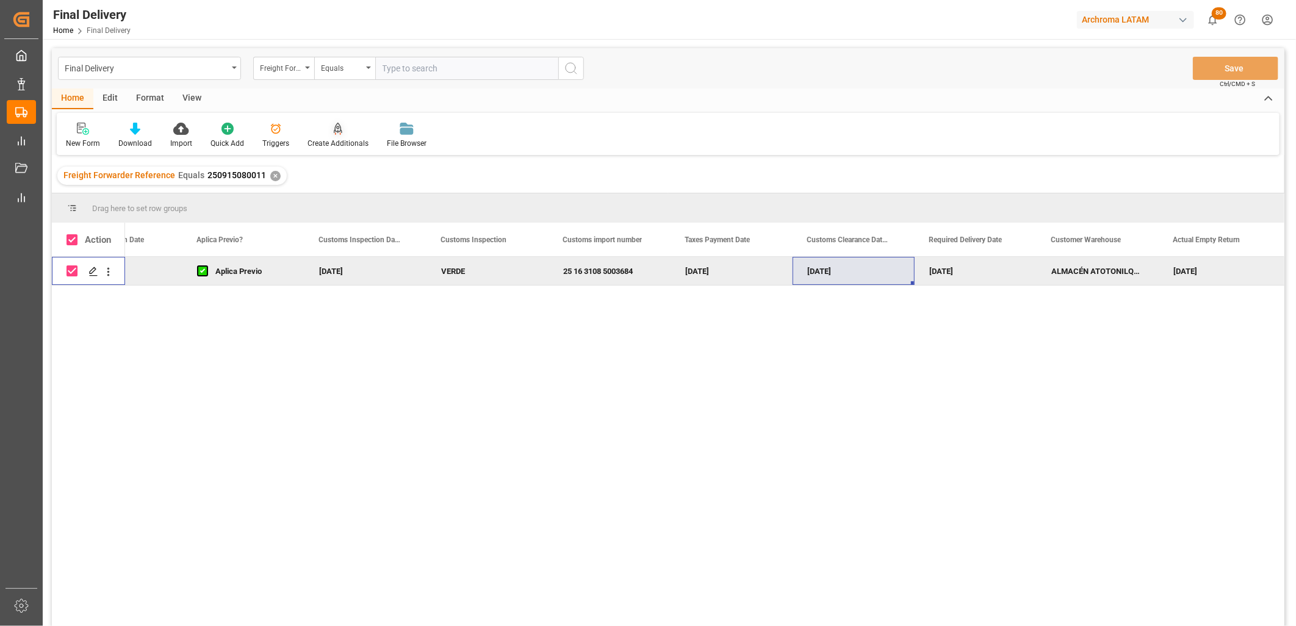
click at [326, 131] on div at bounding box center [338, 128] width 61 height 13
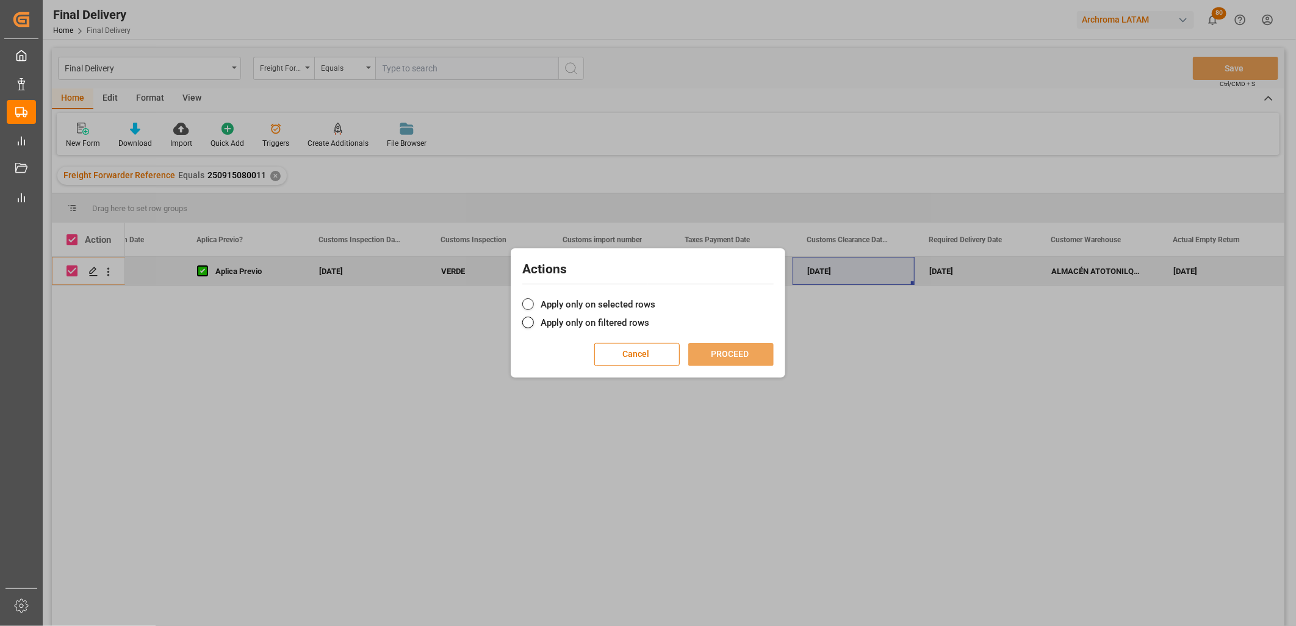
drag, startPoint x: 589, startPoint y: 304, endPoint x: 648, endPoint y: 325, distance: 62.1
click at [591, 305] on label "Apply only on selected rows" at bounding box center [647, 304] width 251 height 15
click at [655, 298] on input "Apply only on selected rows" at bounding box center [655, 298] width 0 height 0
click at [715, 358] on button "PROCEED" at bounding box center [730, 354] width 85 height 23
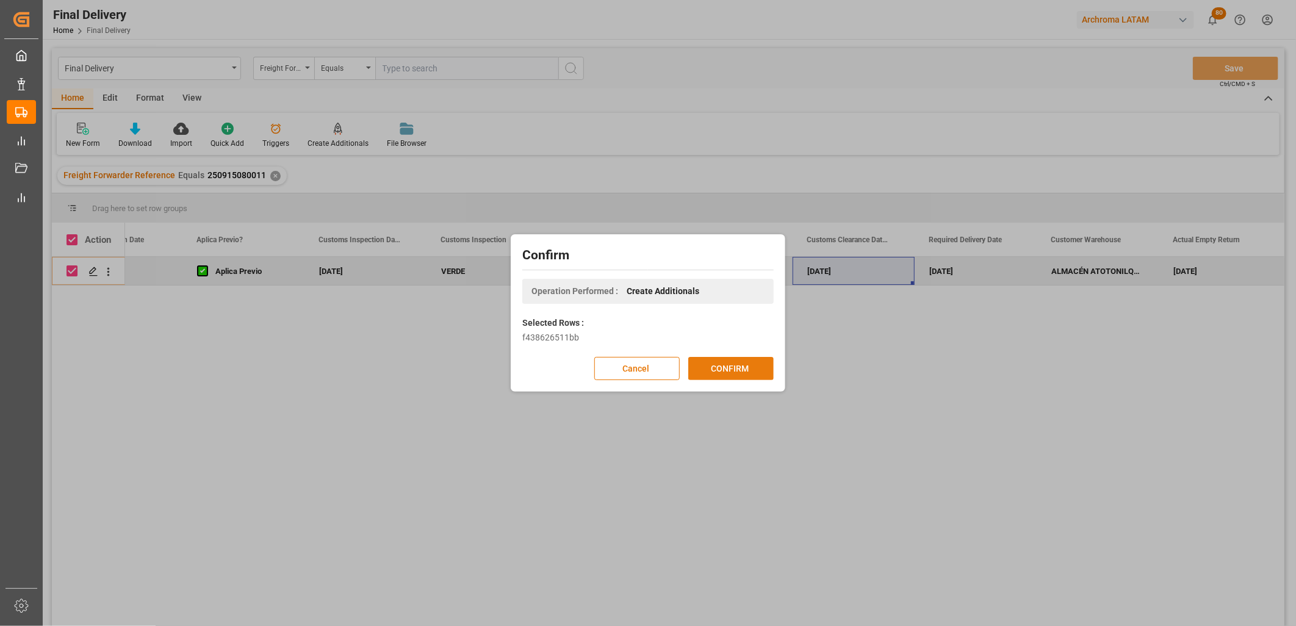
drag, startPoint x: 730, startPoint y: 364, endPoint x: 716, endPoint y: 365, distance: 14.0
click at [726, 365] on button "CONFIRM" at bounding box center [730, 368] width 85 height 23
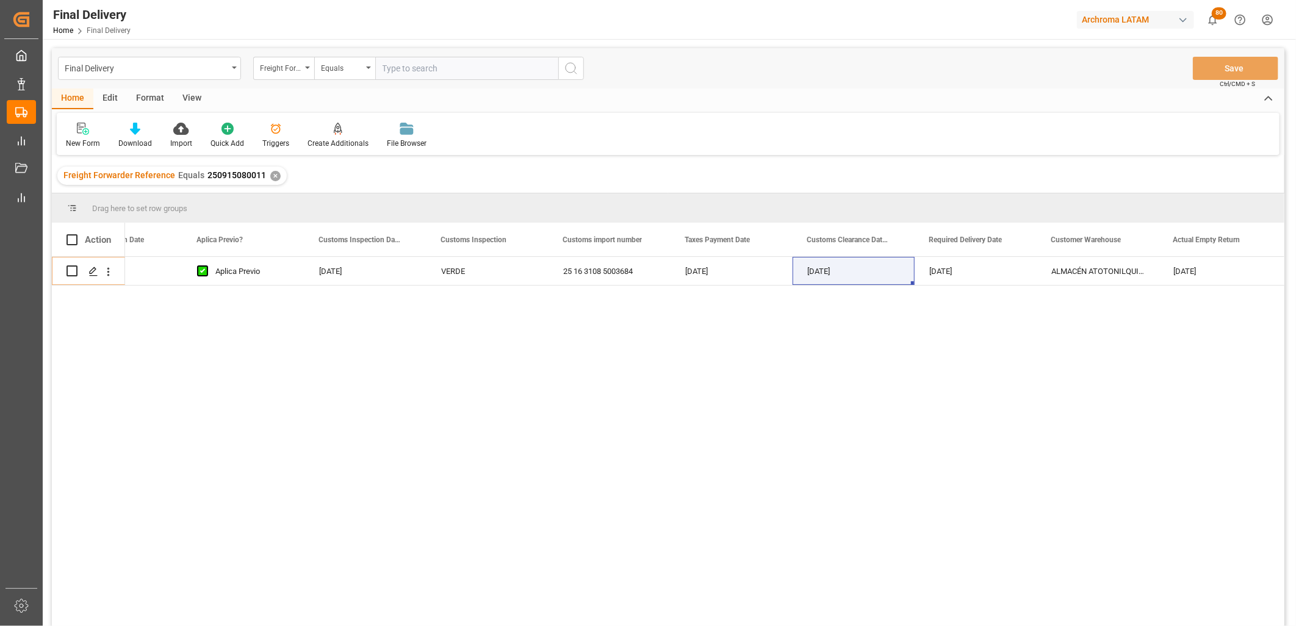
drag, startPoint x: 272, startPoint y: 174, endPoint x: 283, endPoint y: 172, distance: 10.5
click at [275, 174] on div "✕" at bounding box center [275, 176] width 10 height 10
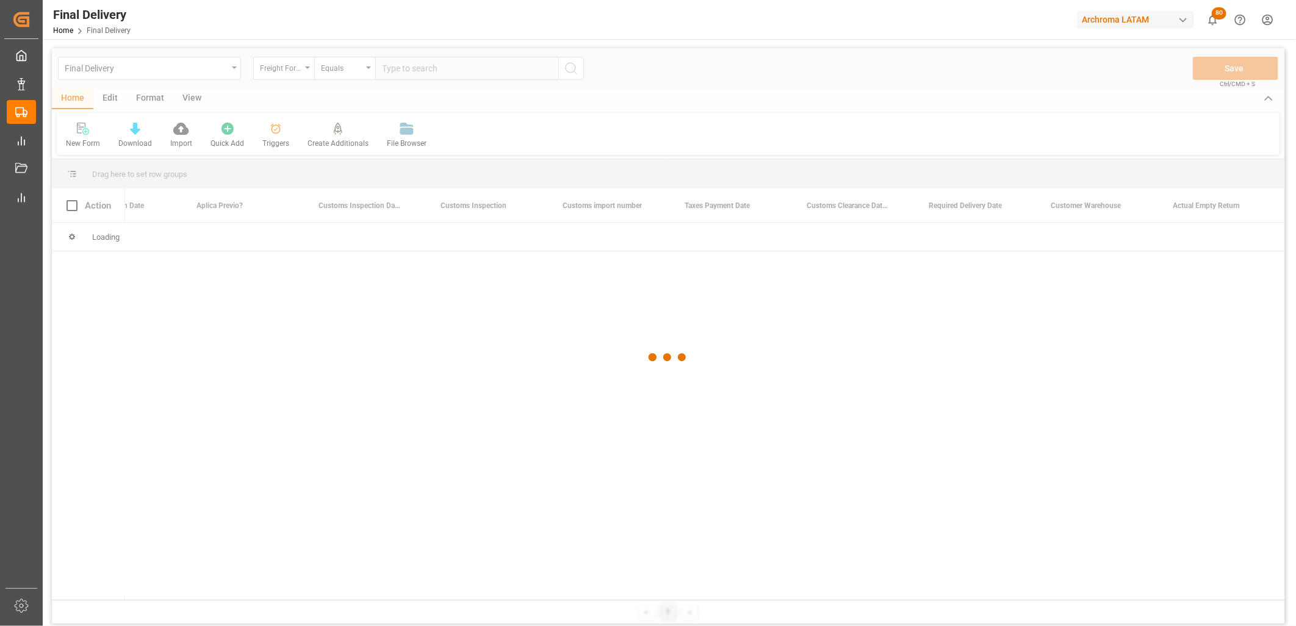
click at [400, 69] on div at bounding box center [668, 357] width 1233 height 619
click at [395, 69] on div at bounding box center [668, 357] width 1233 height 619
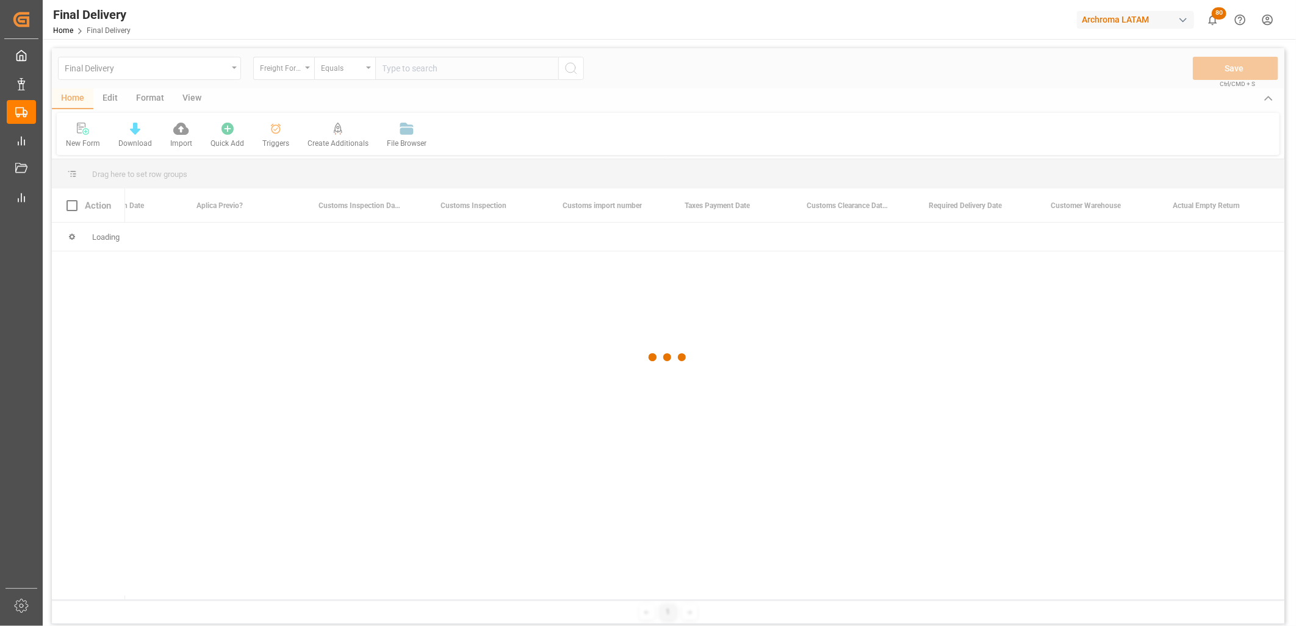
click at [394, 69] on div at bounding box center [668, 357] width 1233 height 619
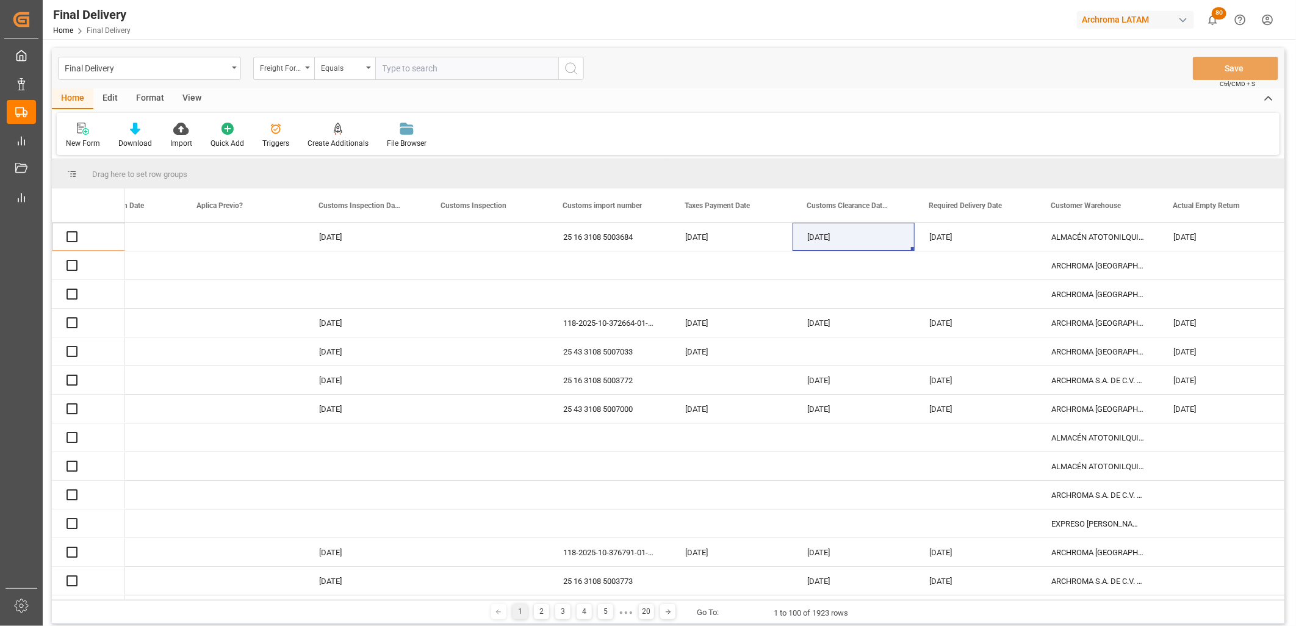
click at [394, 69] on input "text" at bounding box center [466, 68] width 183 height 23
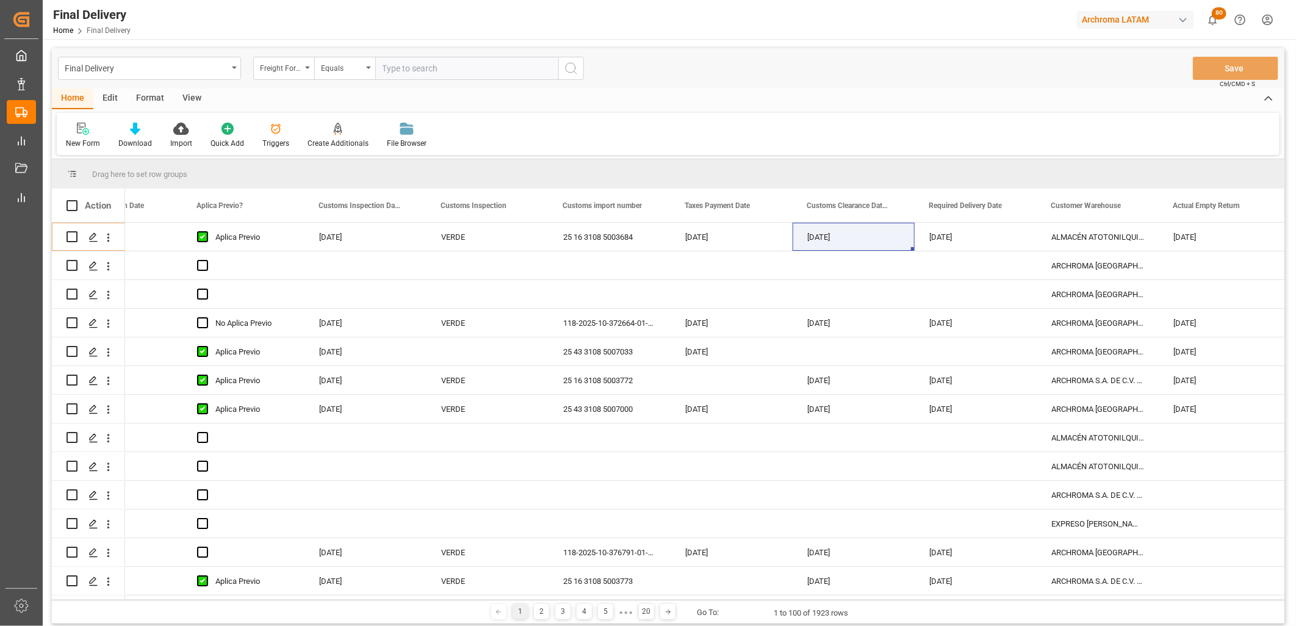
click at [394, 69] on input "text" at bounding box center [466, 68] width 183 height 23
paste input "250806900493"
type input "250806900493"
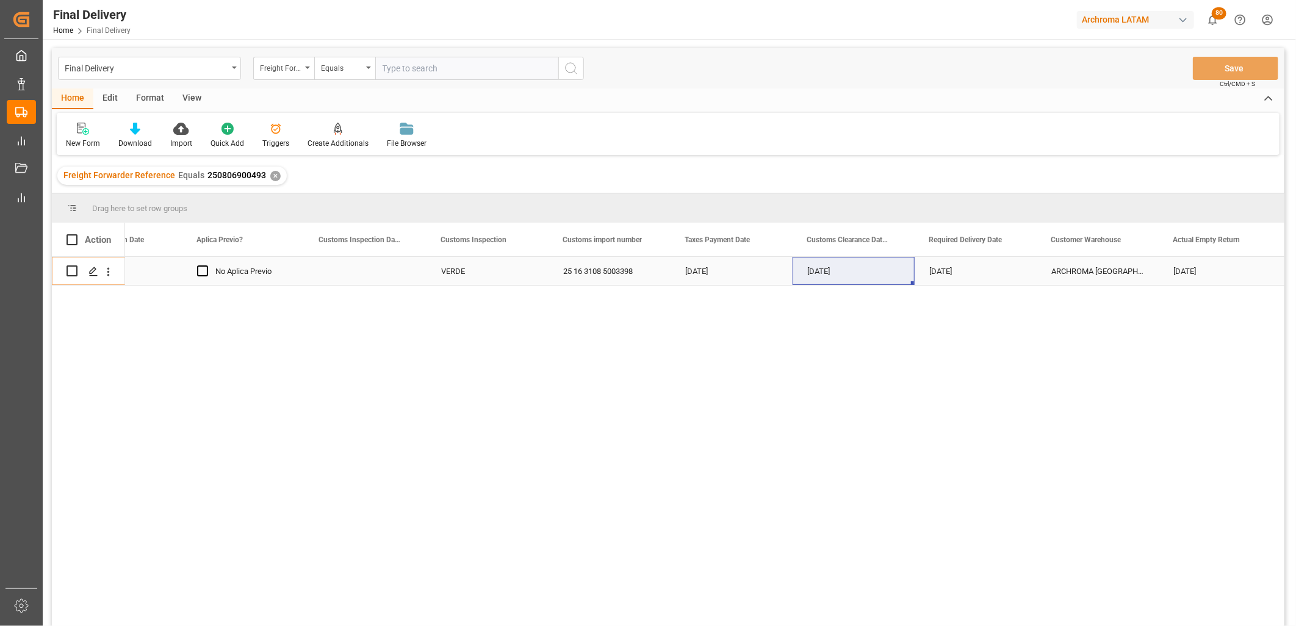
click at [948, 276] on div "26-08-2025" at bounding box center [976, 271] width 122 height 28
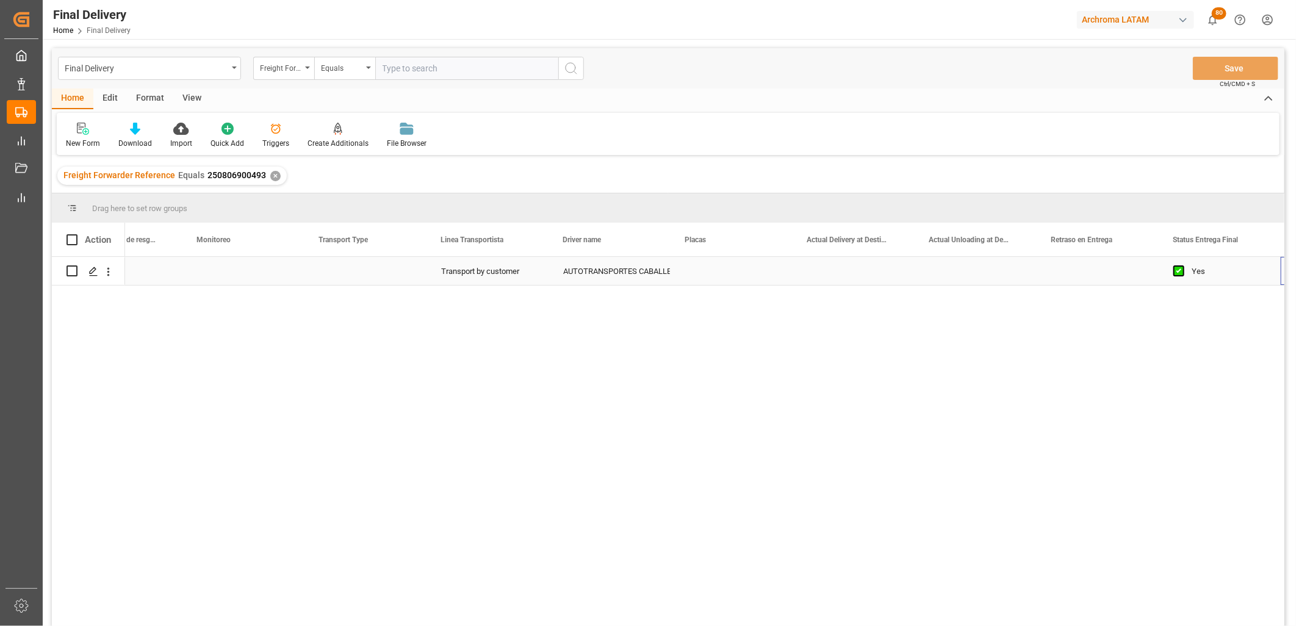
scroll to position [0, 2872]
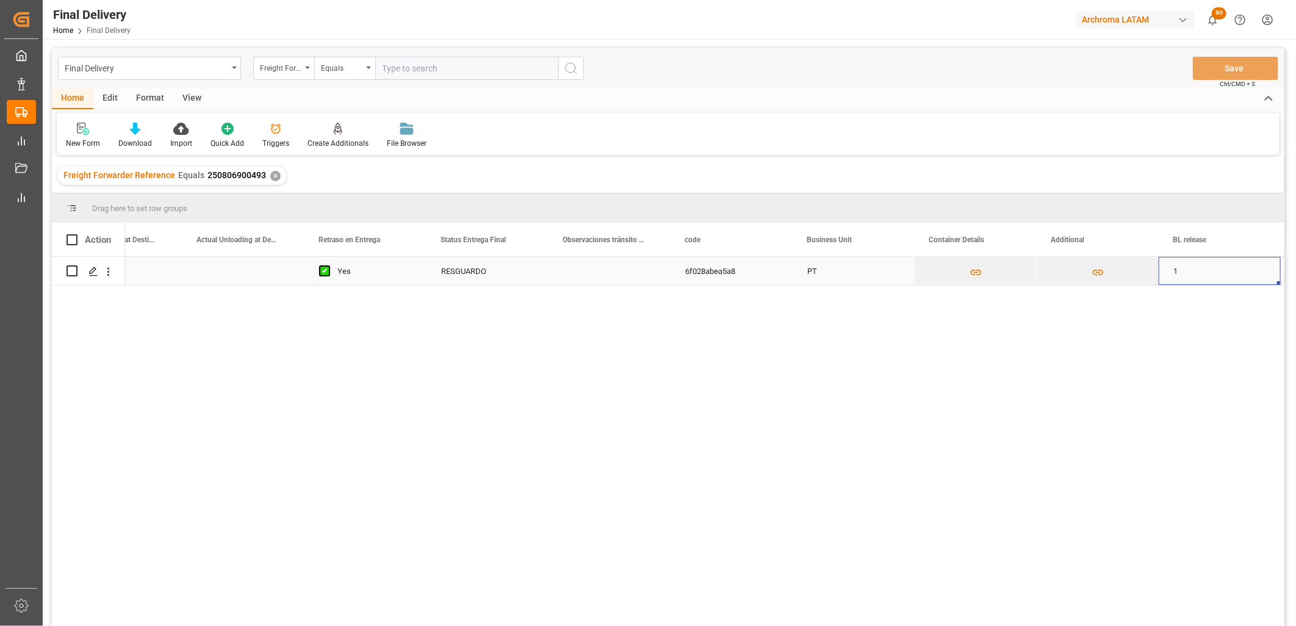
drag, startPoint x: 71, startPoint y: 272, endPoint x: 173, endPoint y: 198, distance: 125.8
click at [71, 270] on input "Press Space to toggle row selection (unchecked)" at bounding box center [72, 270] width 11 height 11
checkbox input "true"
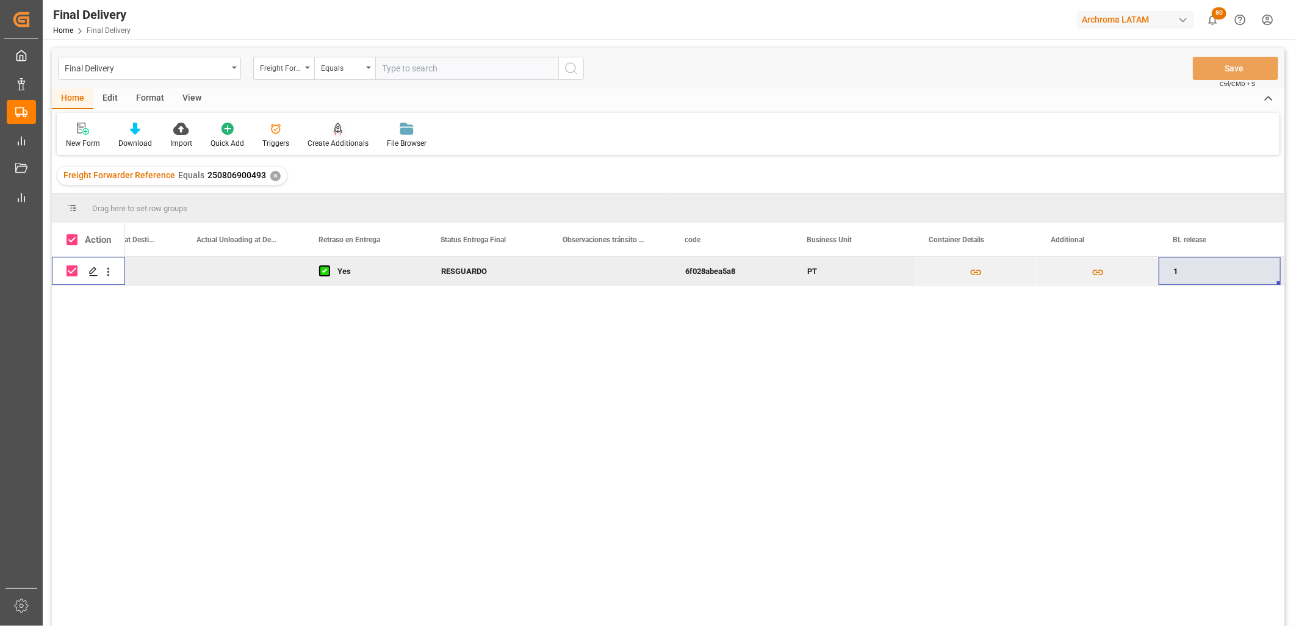
click at [348, 138] on div "Create Additionals" at bounding box center [338, 143] width 61 height 11
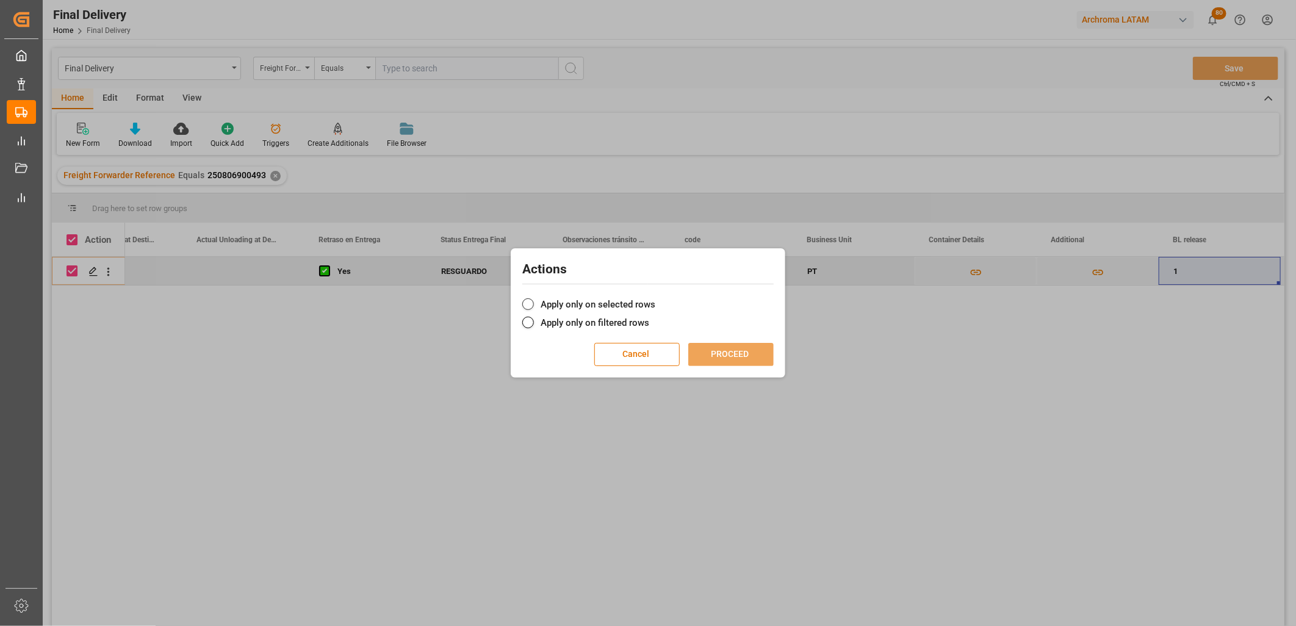
click at [529, 306] on span at bounding box center [528, 304] width 12 height 12
click at [655, 298] on input "Apply only on selected rows" at bounding box center [655, 298] width 0 height 0
click at [743, 359] on button "PROCEED" at bounding box center [730, 354] width 85 height 23
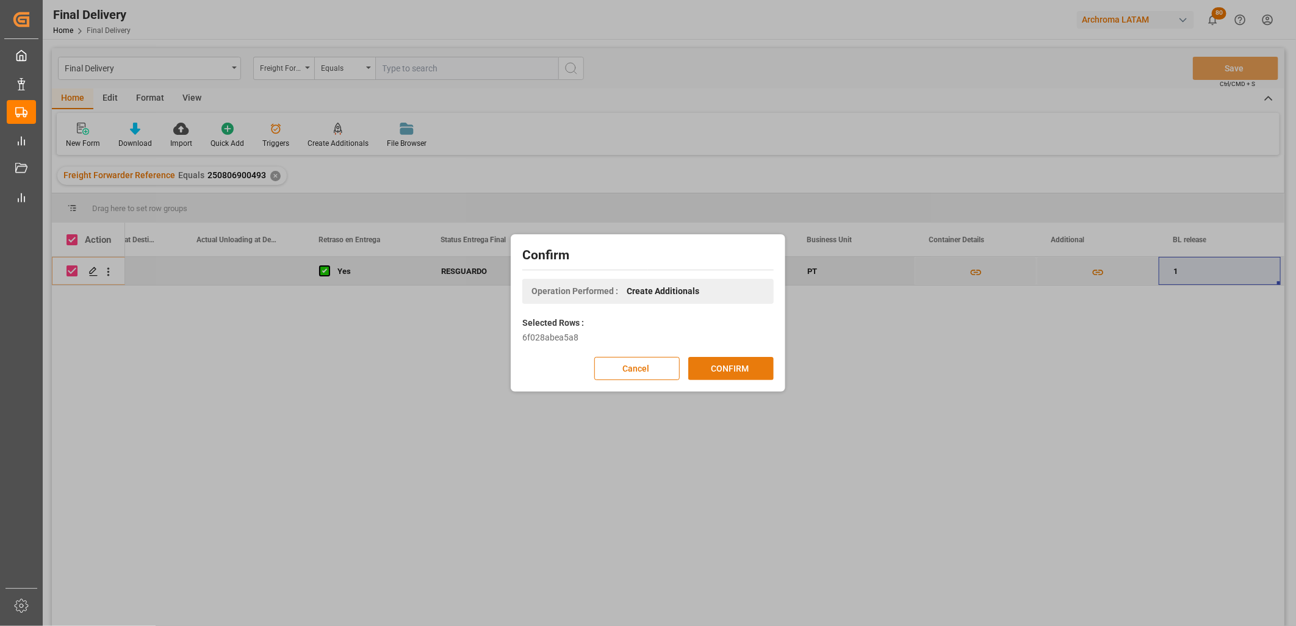
drag, startPoint x: 752, startPoint y: 364, endPoint x: 732, endPoint y: 371, distance: 20.6
click at [749, 364] on button "CONFIRM" at bounding box center [730, 368] width 85 height 23
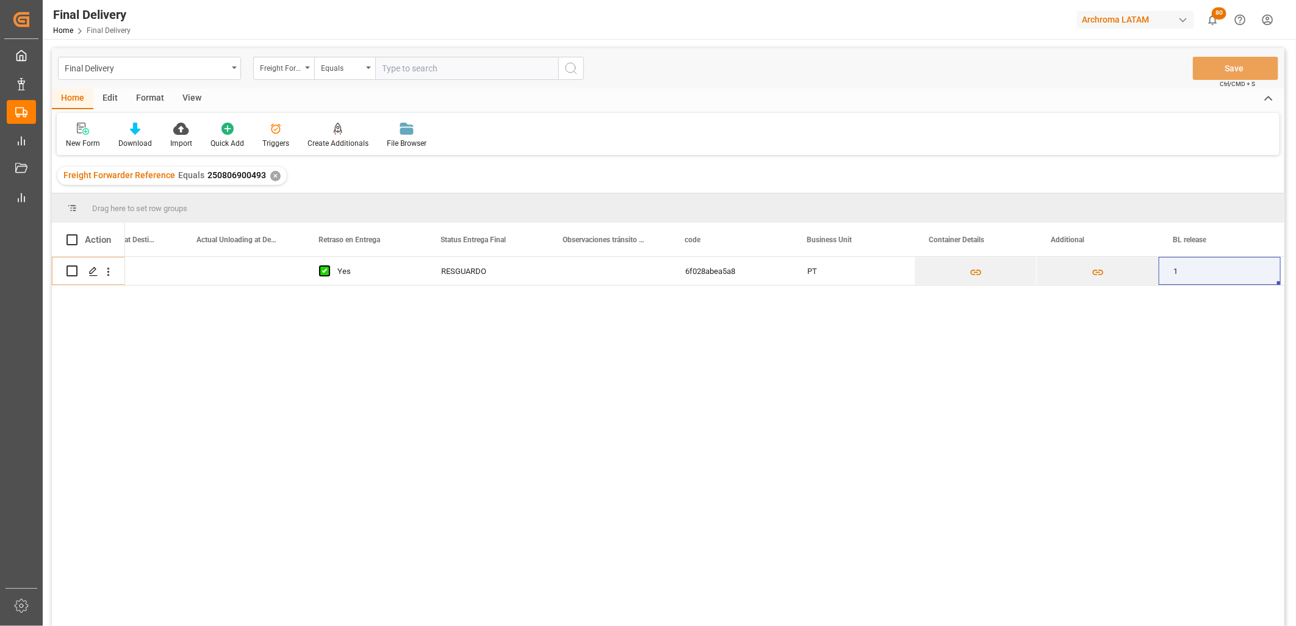
drag, startPoint x: 269, startPoint y: 173, endPoint x: 291, endPoint y: 160, distance: 25.1
click at [272, 173] on div "✕" at bounding box center [275, 176] width 10 height 10
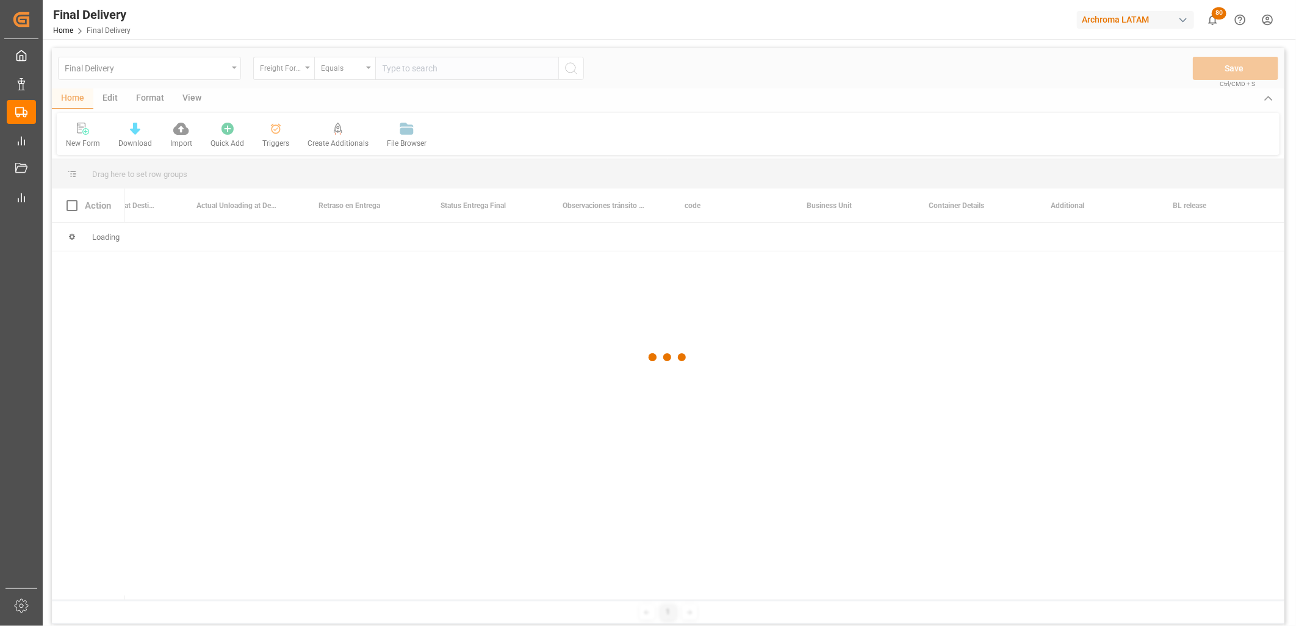
click at [425, 78] on div at bounding box center [668, 357] width 1233 height 619
click at [417, 73] on div at bounding box center [668, 357] width 1233 height 619
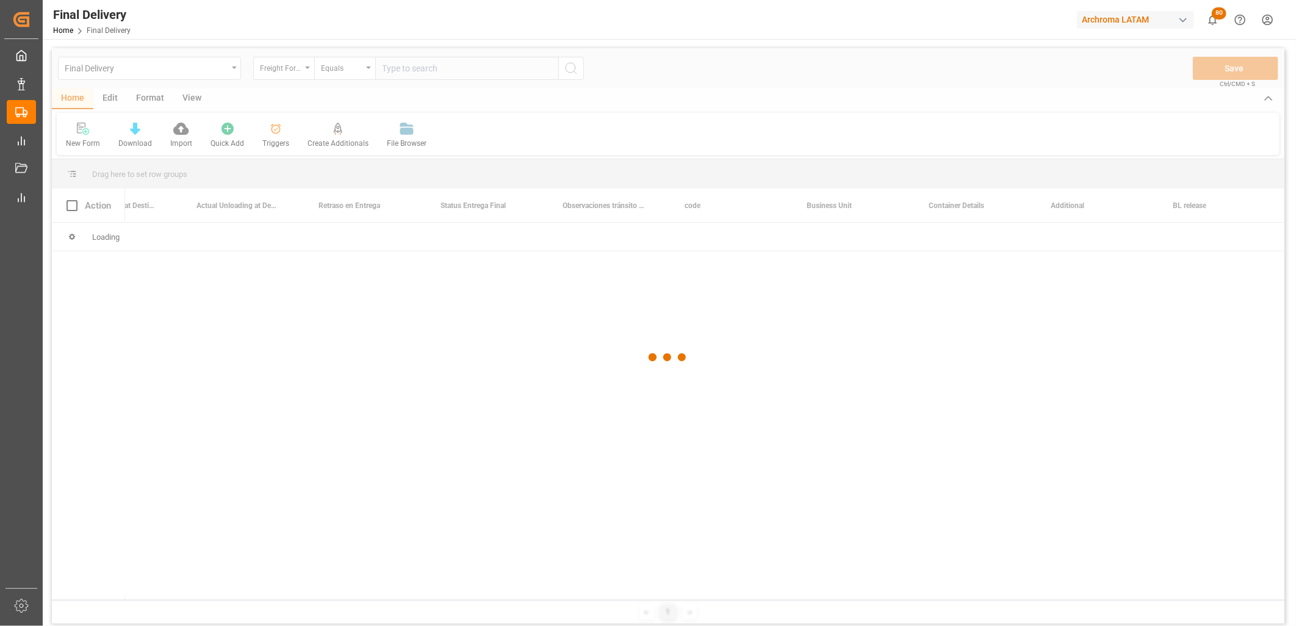
click at [417, 73] on div at bounding box center [668, 357] width 1233 height 619
click at [417, 72] on div at bounding box center [668, 357] width 1233 height 619
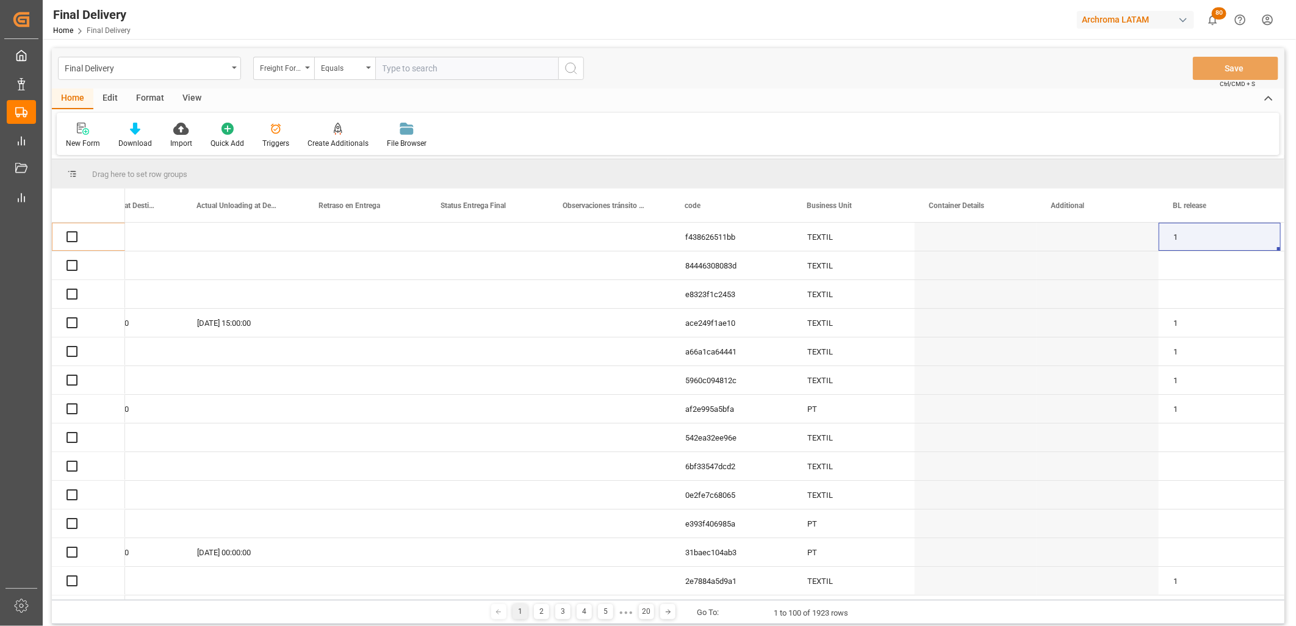
click at [417, 72] on input "text" at bounding box center [466, 68] width 183 height 23
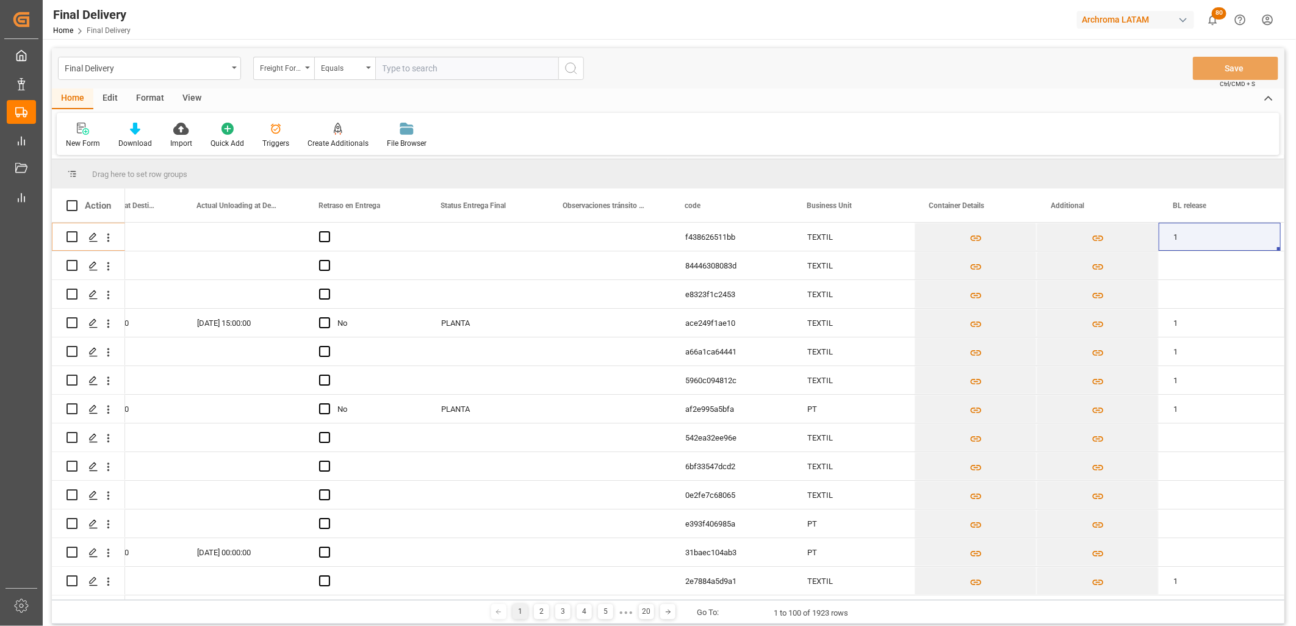
paste input "250915080054"
type input "250915080054"
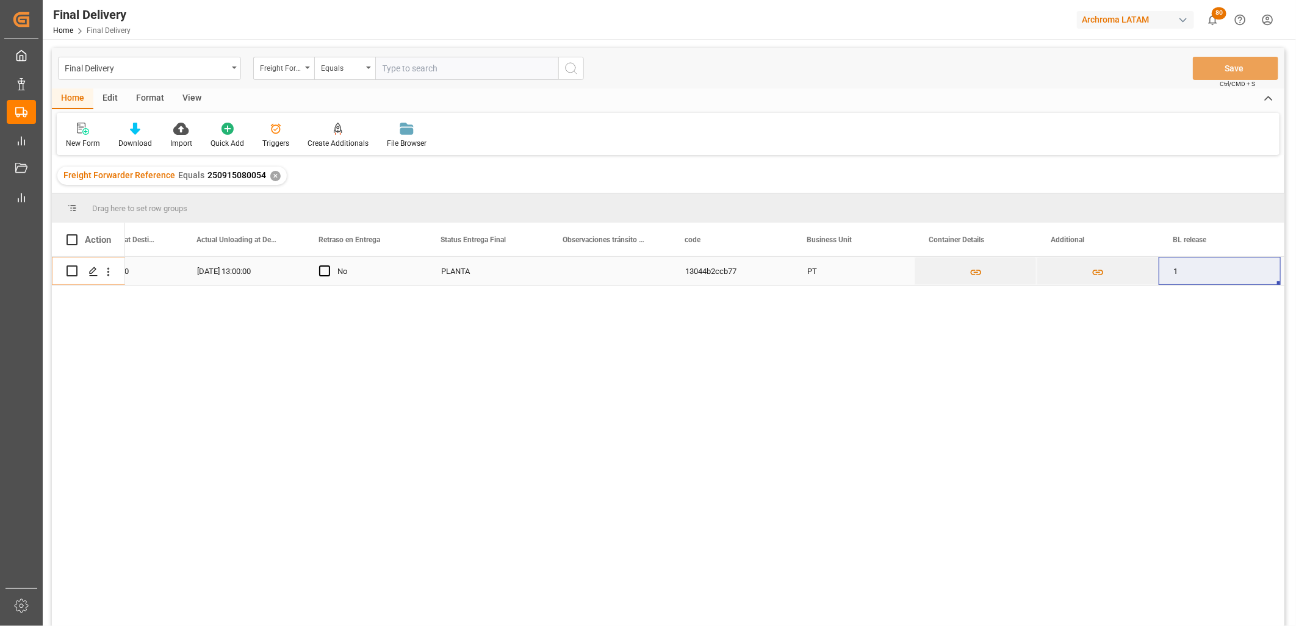
drag, startPoint x: 69, startPoint y: 270, endPoint x: 249, endPoint y: 249, distance: 181.2
click at [69, 270] on input "Press Space to toggle row selection (unchecked)" at bounding box center [72, 270] width 11 height 11
checkbox input "true"
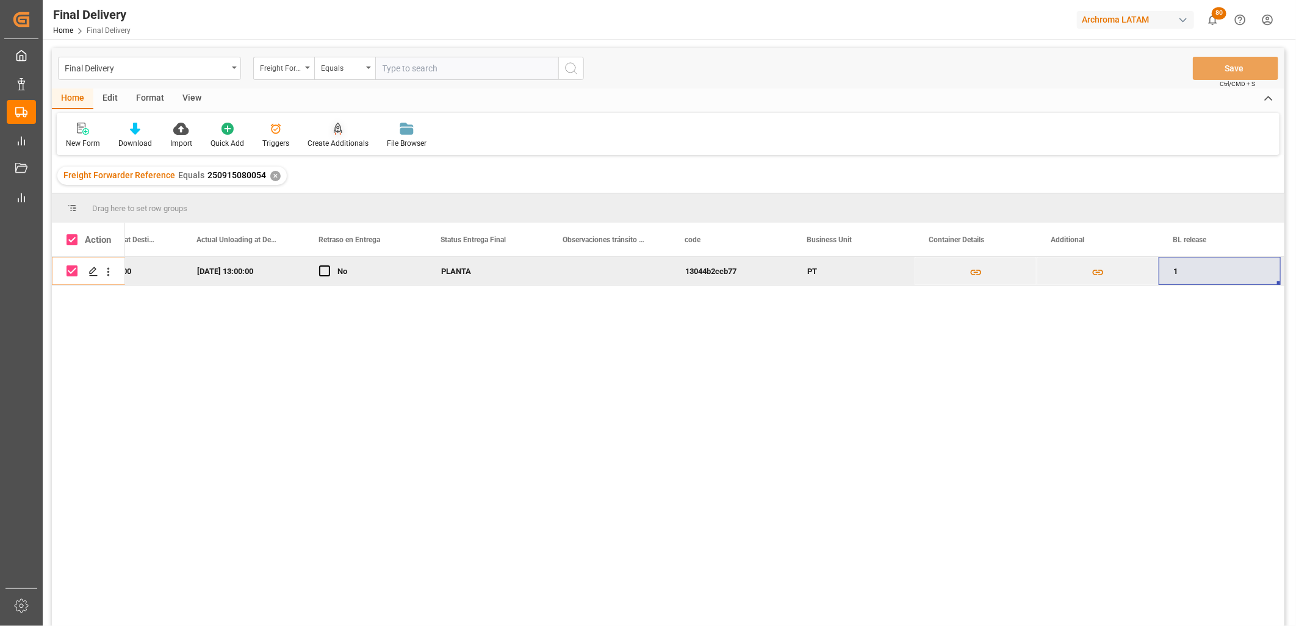
click at [336, 139] on div "Create Additionals" at bounding box center [338, 143] width 61 height 11
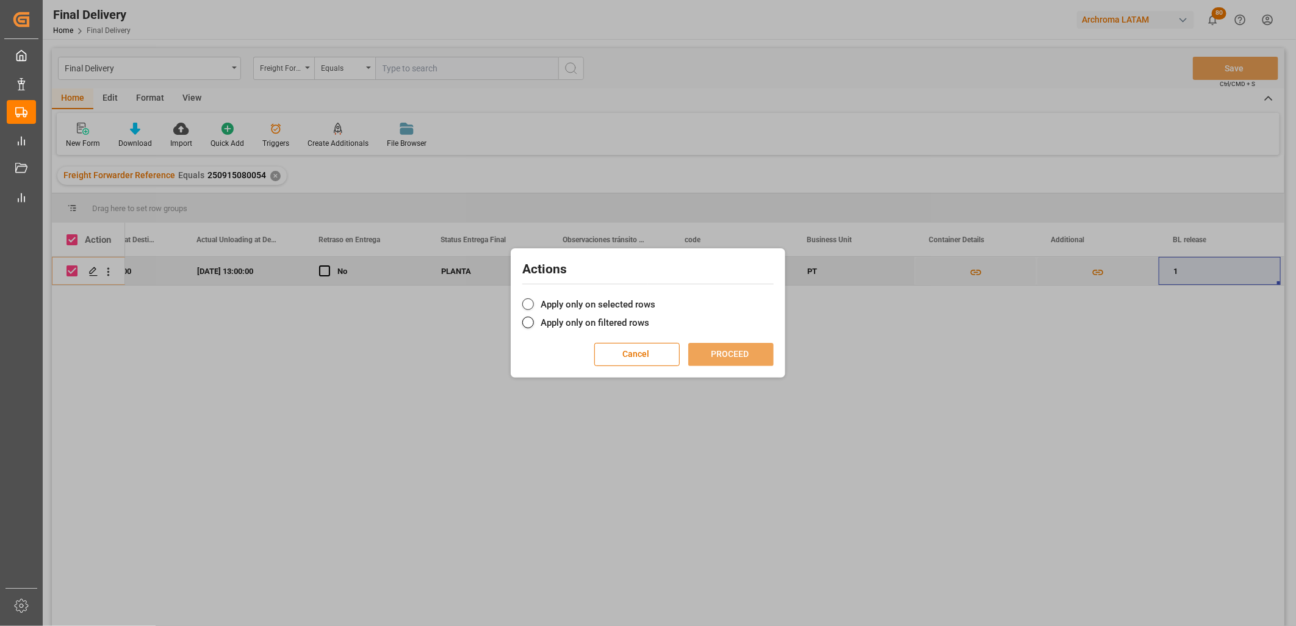
click at [557, 303] on label "Apply only on selected rows" at bounding box center [647, 304] width 251 height 15
click at [655, 298] on input "Apply only on selected rows" at bounding box center [655, 298] width 0 height 0
click at [752, 361] on button "PROCEED" at bounding box center [730, 354] width 85 height 23
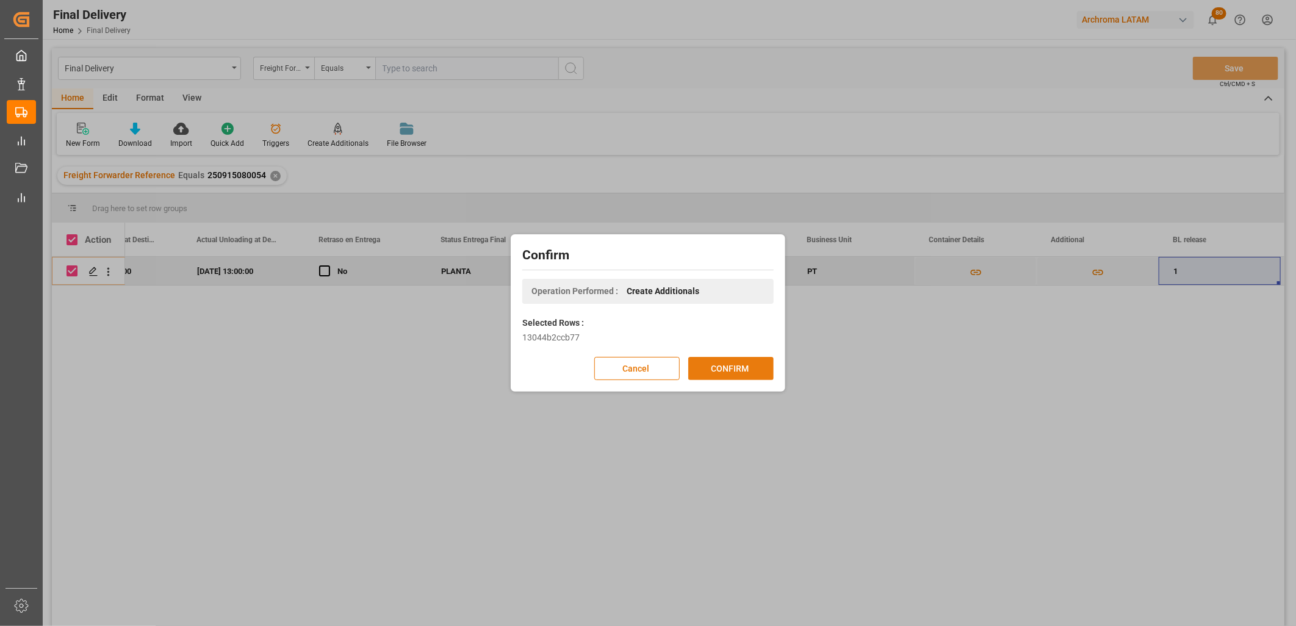
click at [753, 361] on button "CONFIRM" at bounding box center [730, 368] width 85 height 23
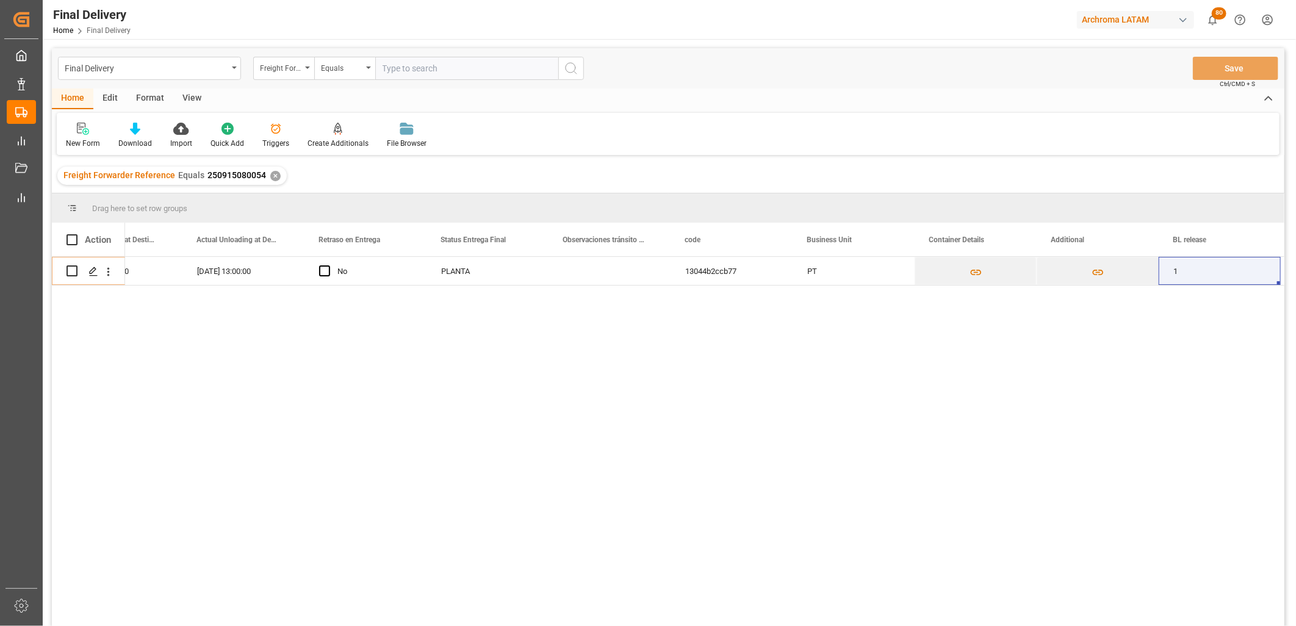
click at [270, 176] on div "✕" at bounding box center [275, 176] width 10 height 10
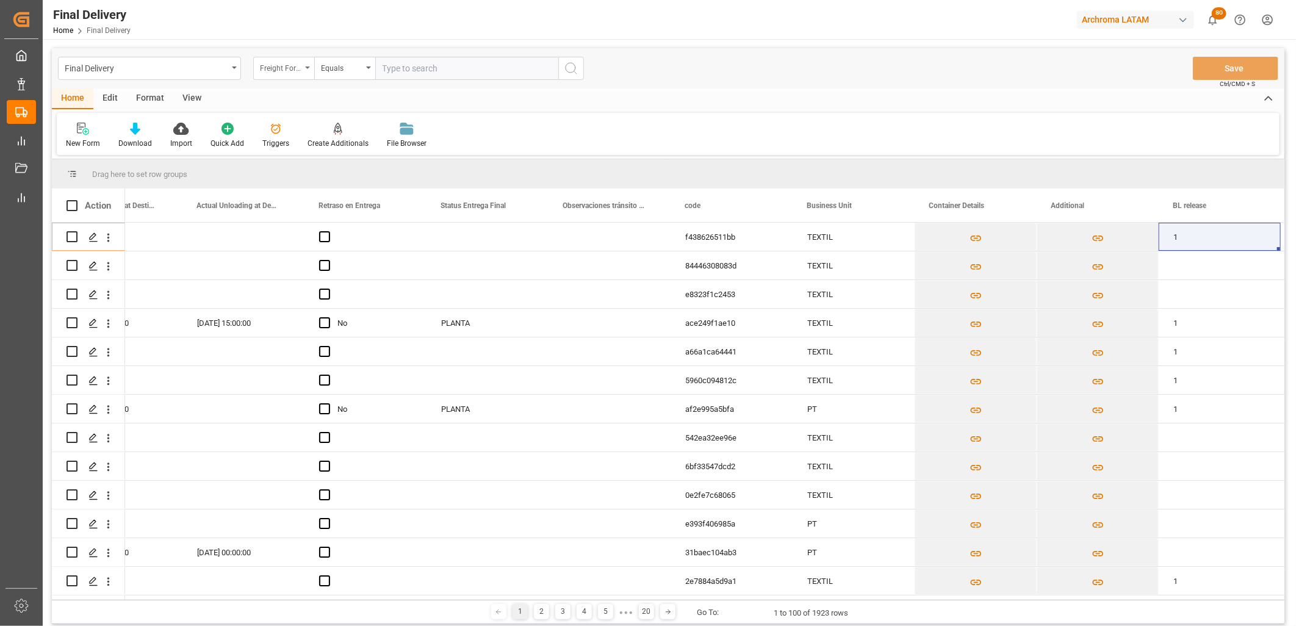
click at [295, 73] on div "Freight Forwarder Reference" at bounding box center [280, 67] width 41 height 14
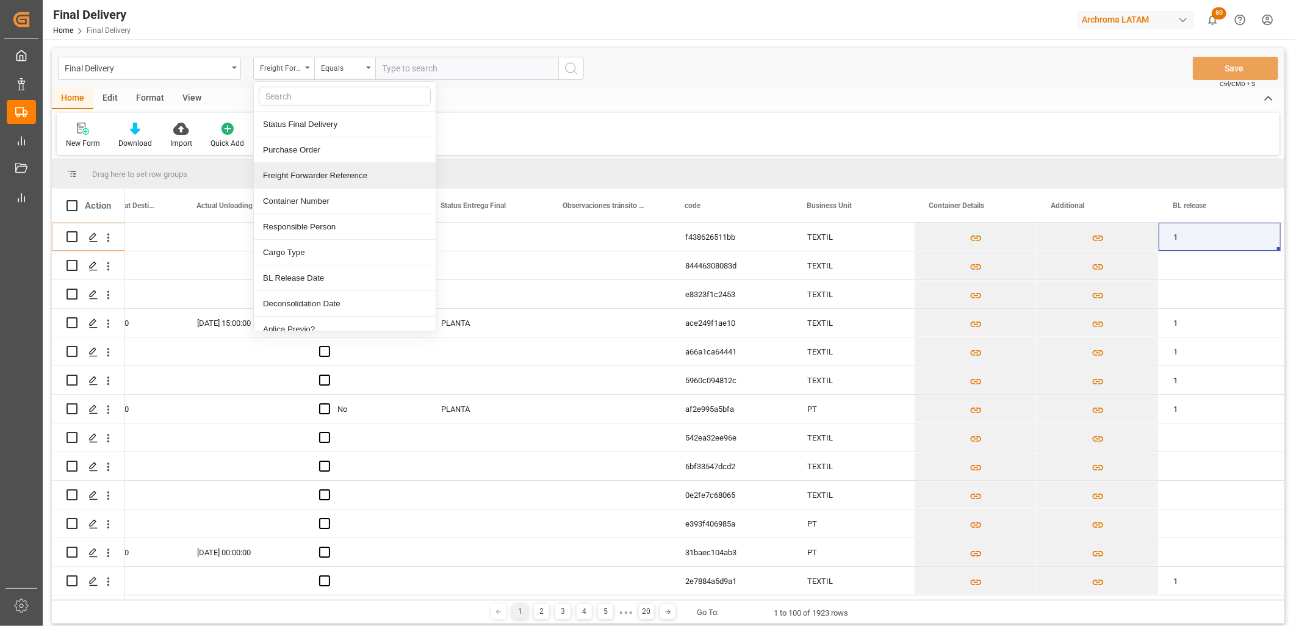
click at [334, 175] on div "Freight Forwarder Reference" at bounding box center [345, 176] width 182 height 26
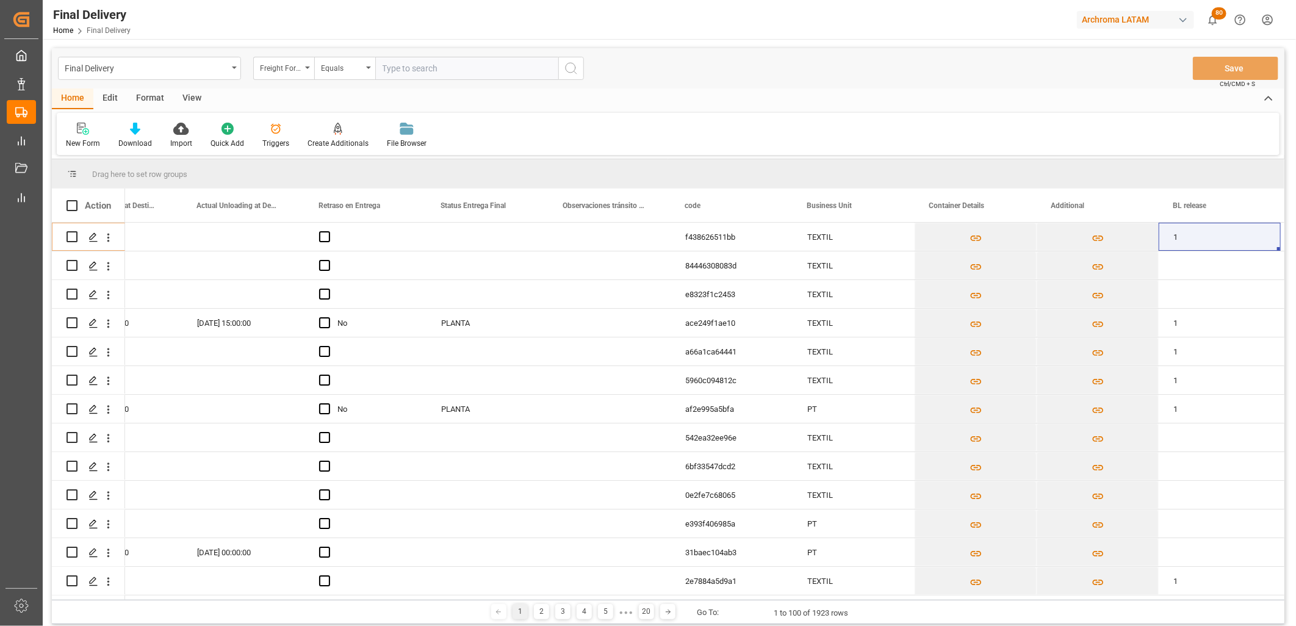
click at [430, 69] on input "text" at bounding box center [466, 68] width 183 height 23
paste input "250915080019"
type input "250915080019"
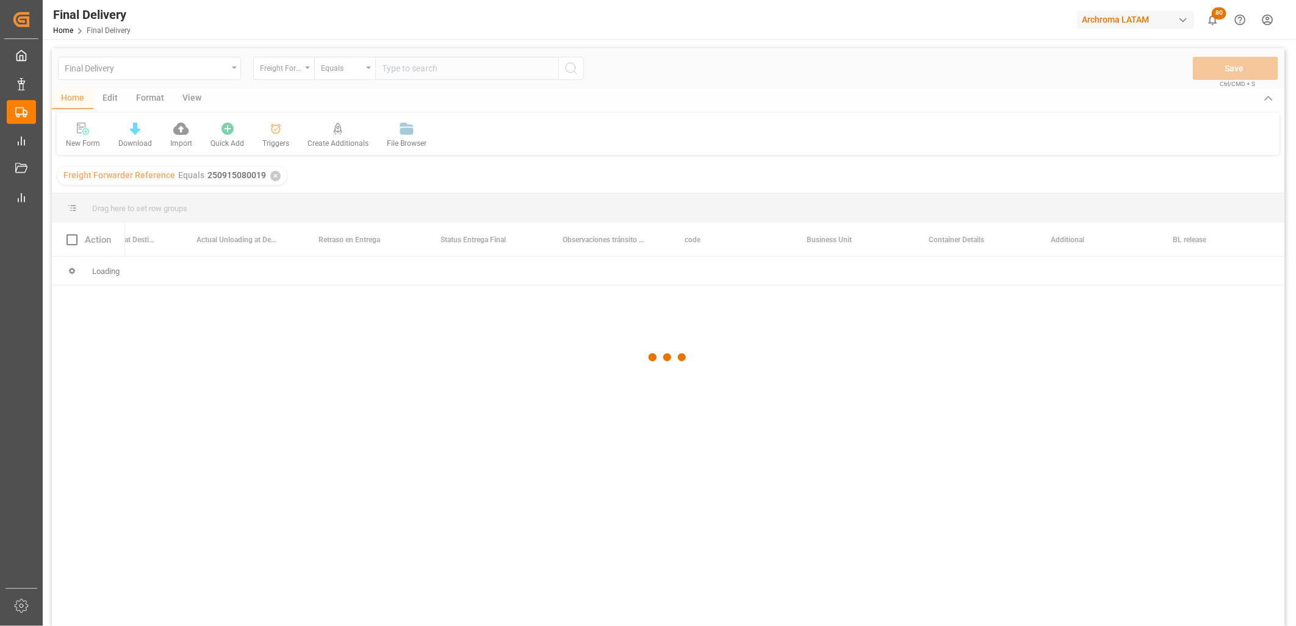
click at [320, 342] on div at bounding box center [668, 357] width 1233 height 619
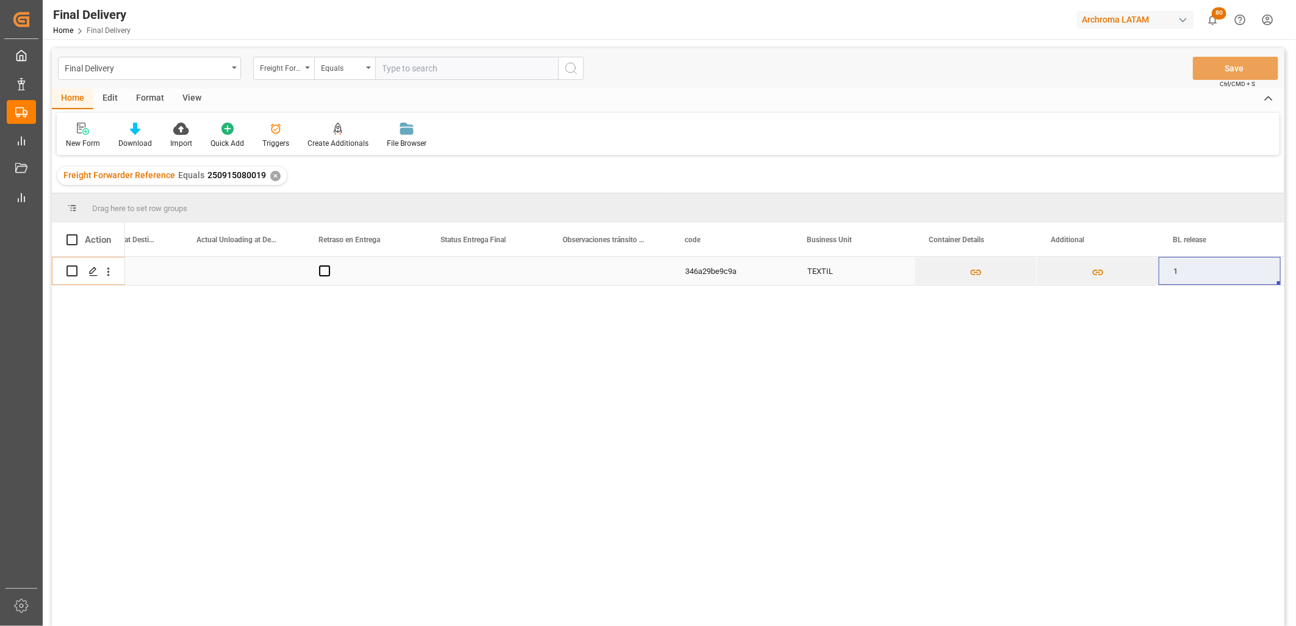
click at [76, 273] on input "Press Space to toggle row selection (unchecked)" at bounding box center [72, 270] width 11 height 11
checkbox input "true"
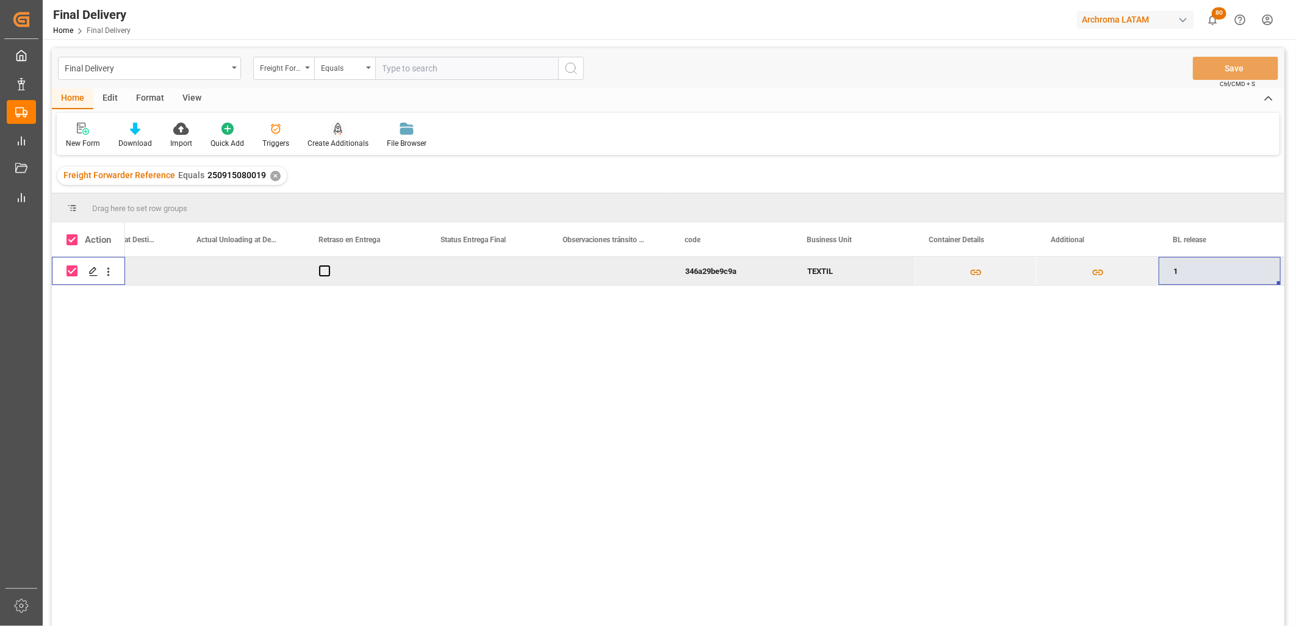
click at [328, 139] on div "Create Additionals" at bounding box center [338, 143] width 61 height 11
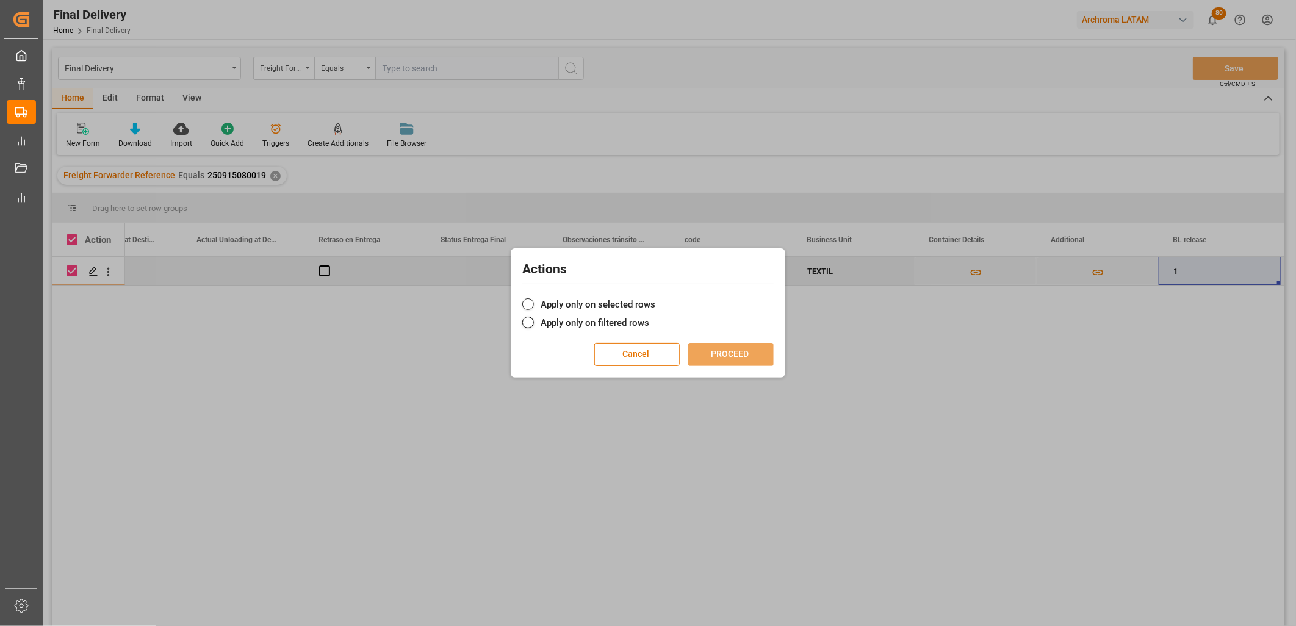
click at [619, 301] on label "Apply only on selected rows" at bounding box center [647, 304] width 251 height 15
click at [655, 298] on input "Apply only on selected rows" at bounding box center [655, 298] width 0 height 0
click at [716, 355] on button "PROCEED" at bounding box center [730, 354] width 85 height 23
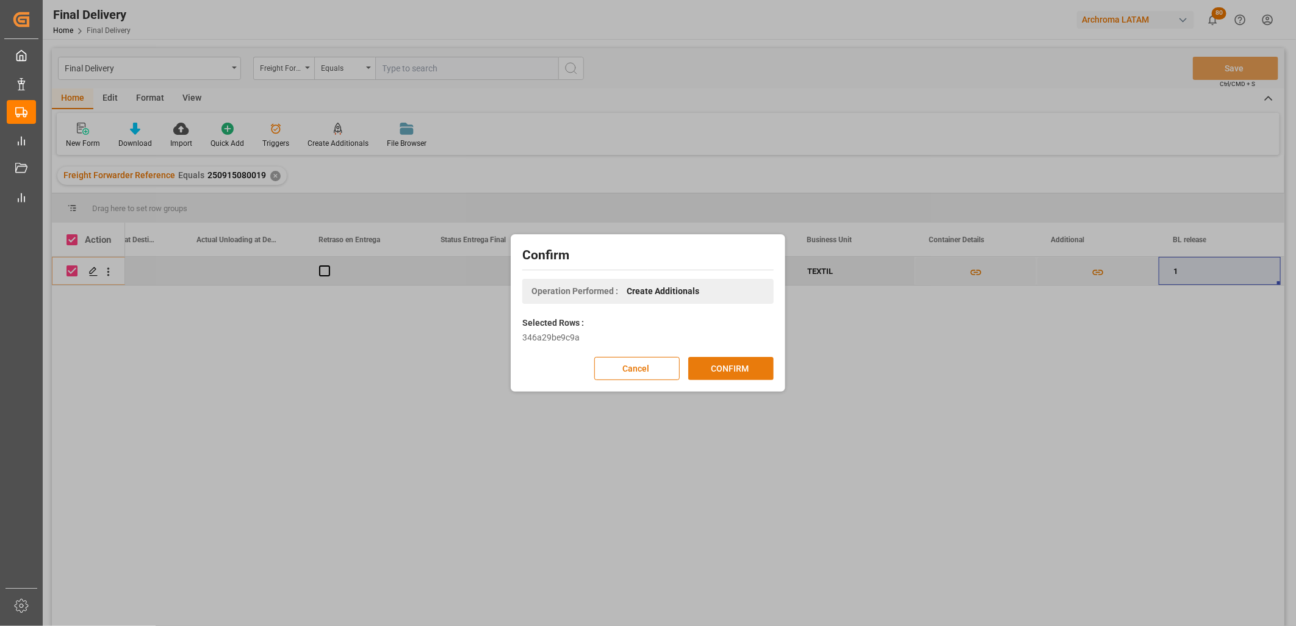
click at [735, 357] on div "Cancel CONFIRM" at bounding box center [647, 368] width 251 height 23
click at [735, 375] on button "CONFIRM" at bounding box center [730, 368] width 85 height 23
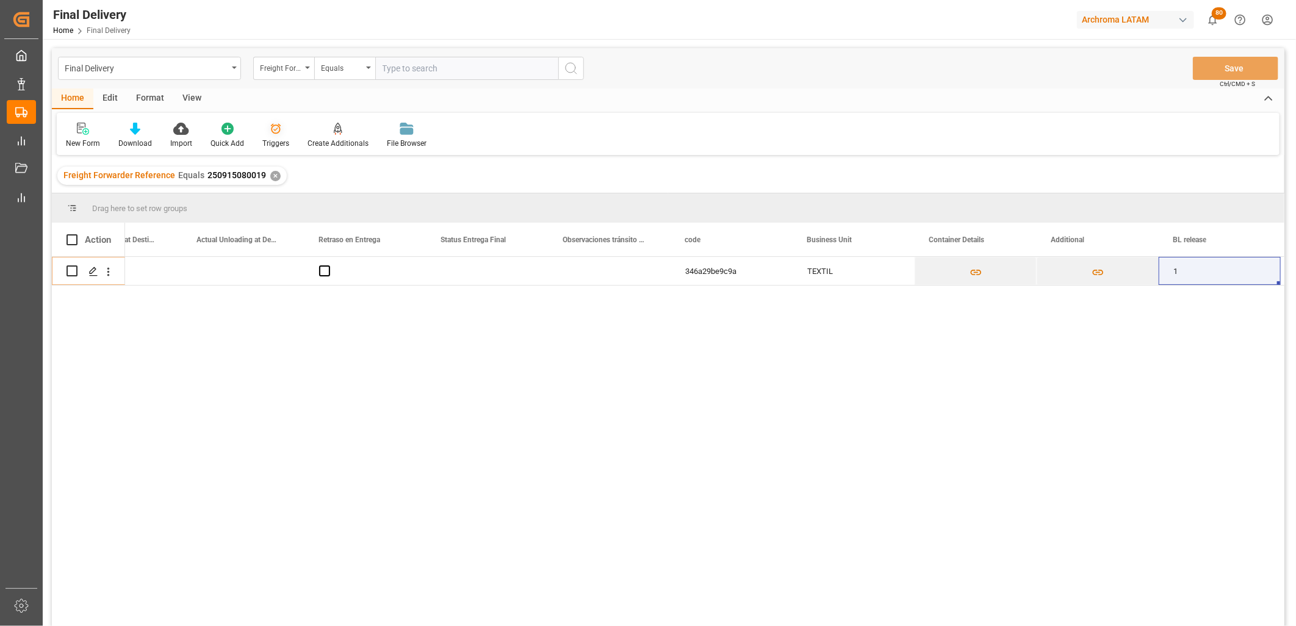
drag, startPoint x: 269, startPoint y: 173, endPoint x: 294, endPoint y: 145, distance: 37.2
click at [270, 173] on div "✕" at bounding box center [275, 176] width 10 height 10
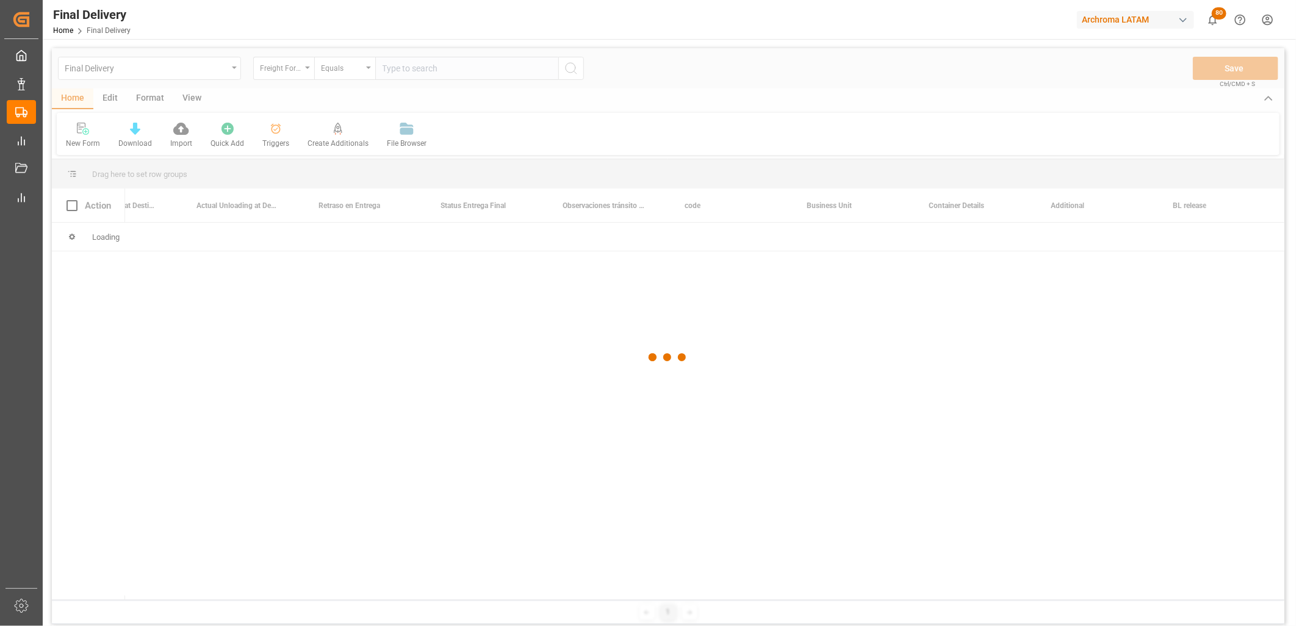
click at [413, 74] on div at bounding box center [668, 357] width 1233 height 619
click at [405, 74] on div at bounding box center [668, 357] width 1233 height 619
click at [403, 74] on div at bounding box center [668, 357] width 1233 height 619
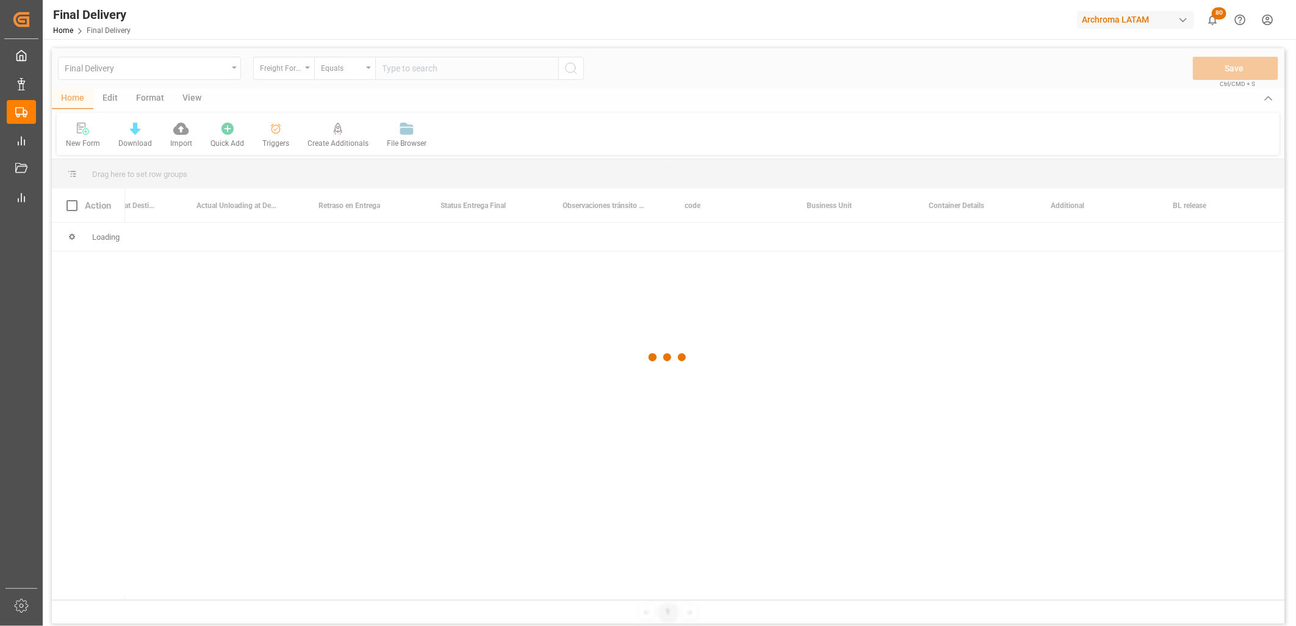
click at [402, 74] on div at bounding box center [668, 357] width 1233 height 619
click at [406, 70] on div at bounding box center [668, 357] width 1233 height 619
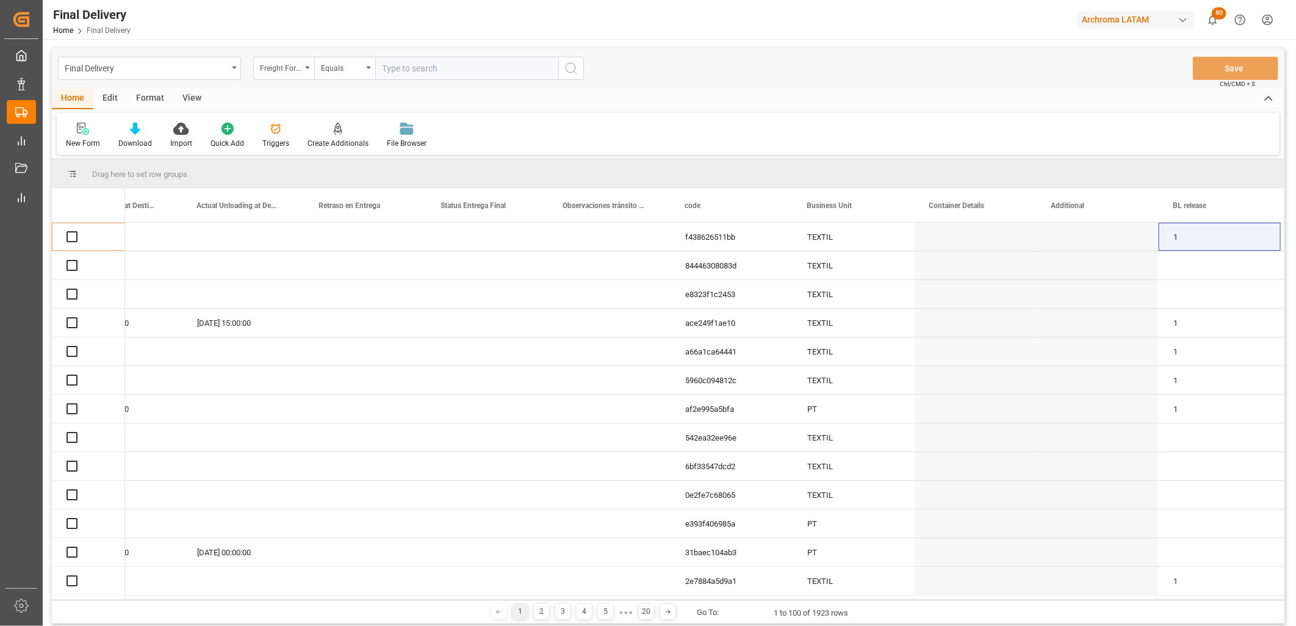
click at [406, 70] on input "text" at bounding box center [466, 68] width 183 height 23
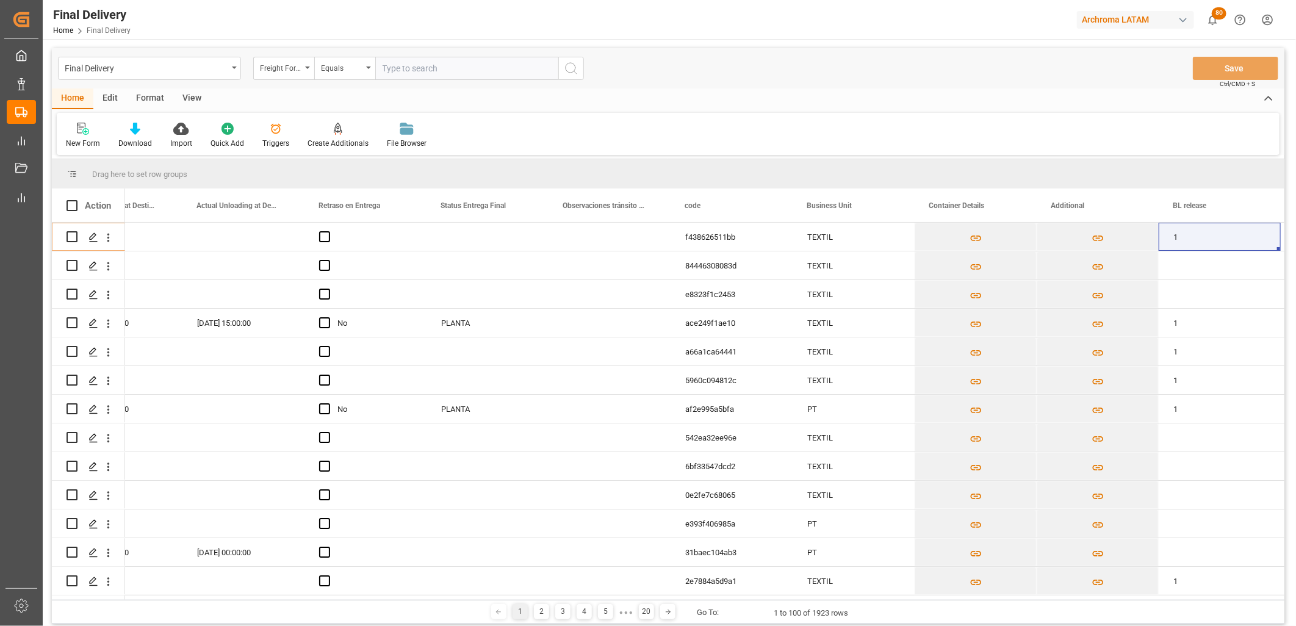
click at [406, 70] on input "text" at bounding box center [466, 68] width 183 height 23
paste input "250806900760"
type input "250806900760"
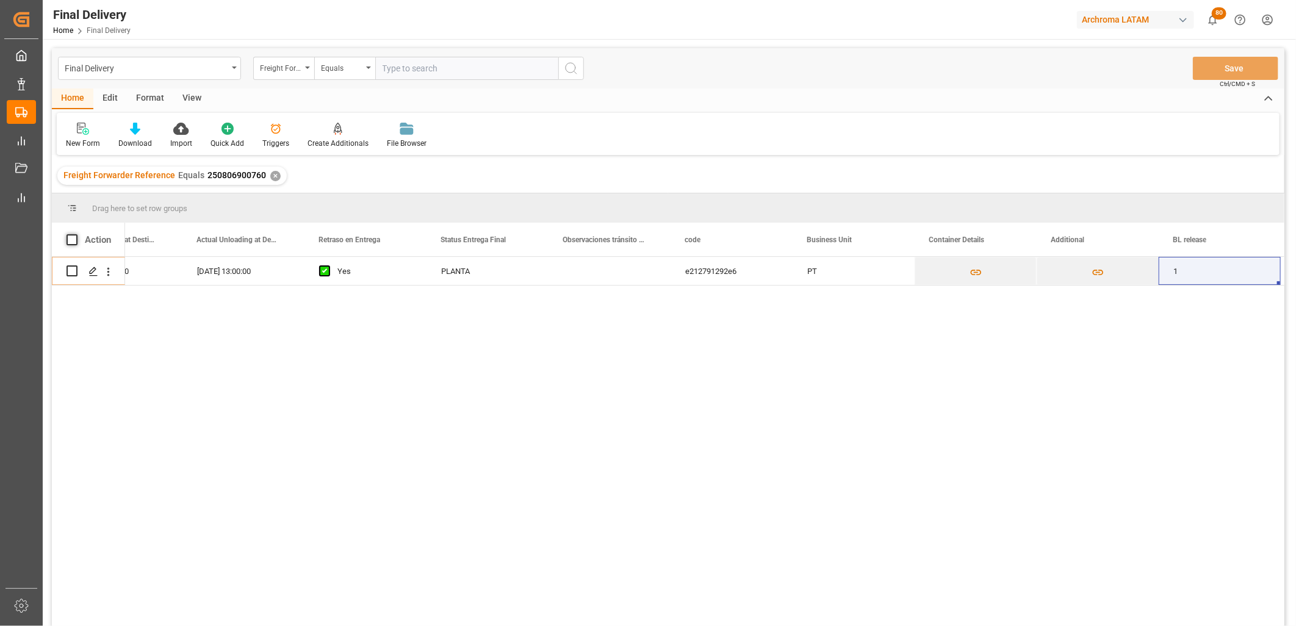
click at [70, 239] on span at bounding box center [72, 239] width 11 height 11
click at [76, 234] on input "checkbox" at bounding box center [76, 234] width 0 height 0
checkbox input "true"
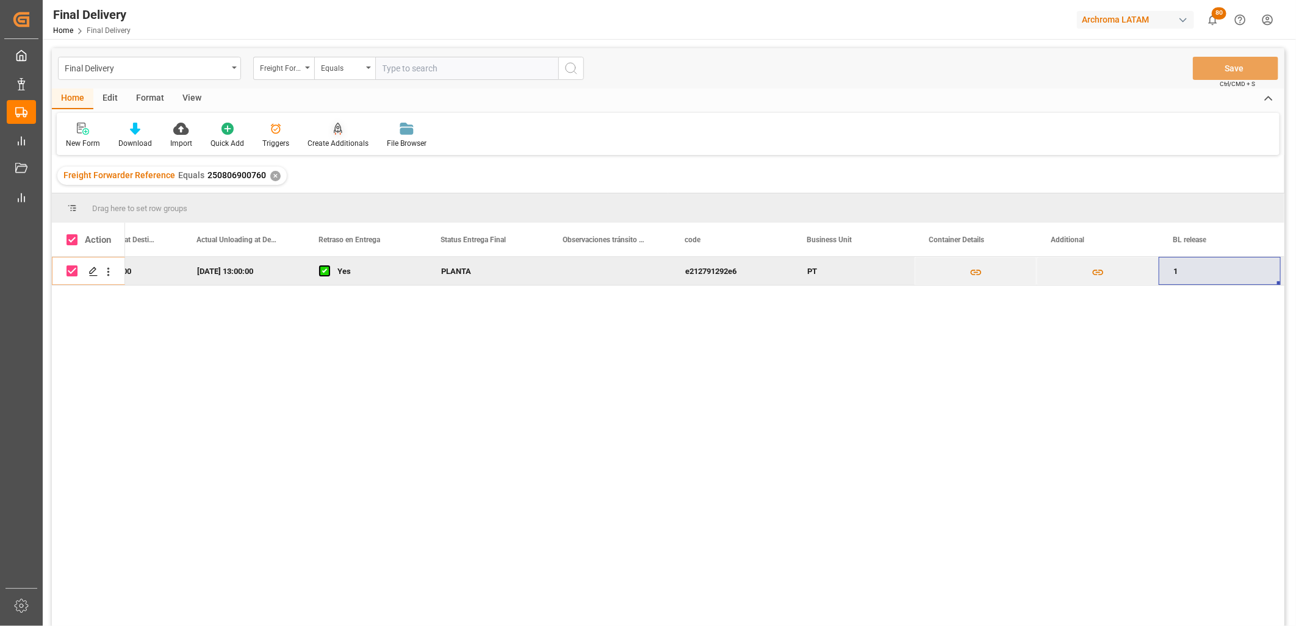
click at [339, 122] on div at bounding box center [338, 128] width 61 height 13
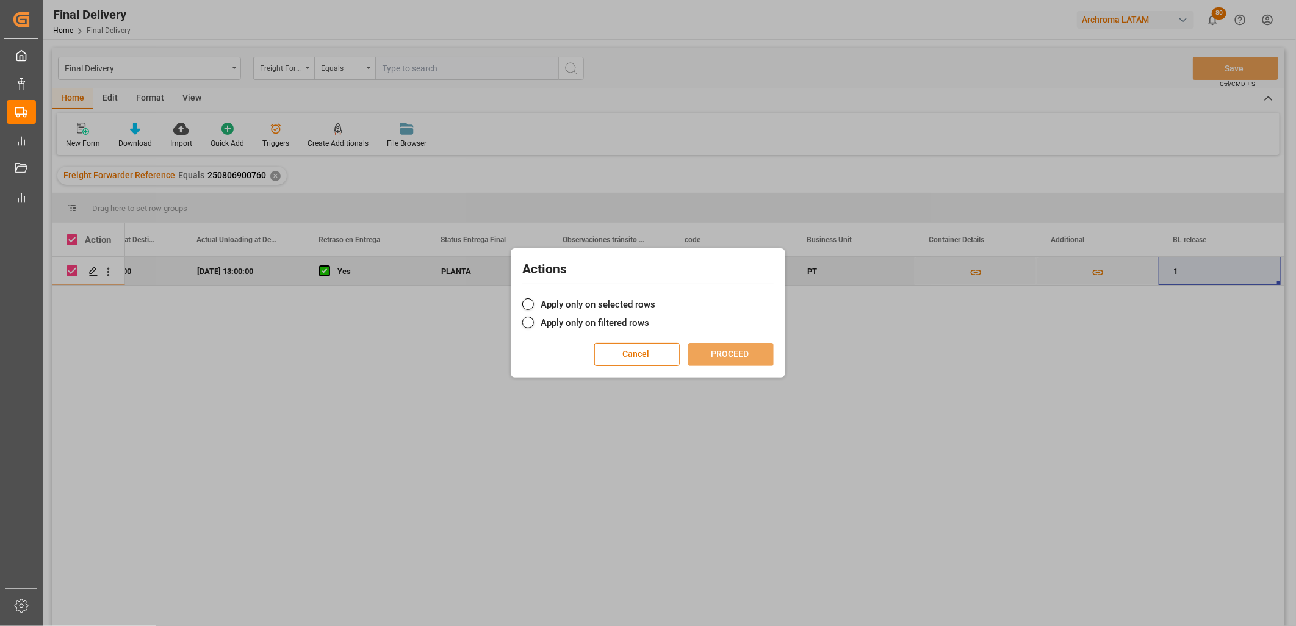
drag, startPoint x: 608, startPoint y: 298, endPoint x: 610, endPoint y: 312, distance: 14.2
click at [608, 299] on label "Apply only on selected rows" at bounding box center [647, 304] width 251 height 15
click at [655, 298] on input "Apply only on selected rows" at bounding box center [655, 298] width 0 height 0
click at [715, 356] on button "PROCEED" at bounding box center [730, 354] width 85 height 23
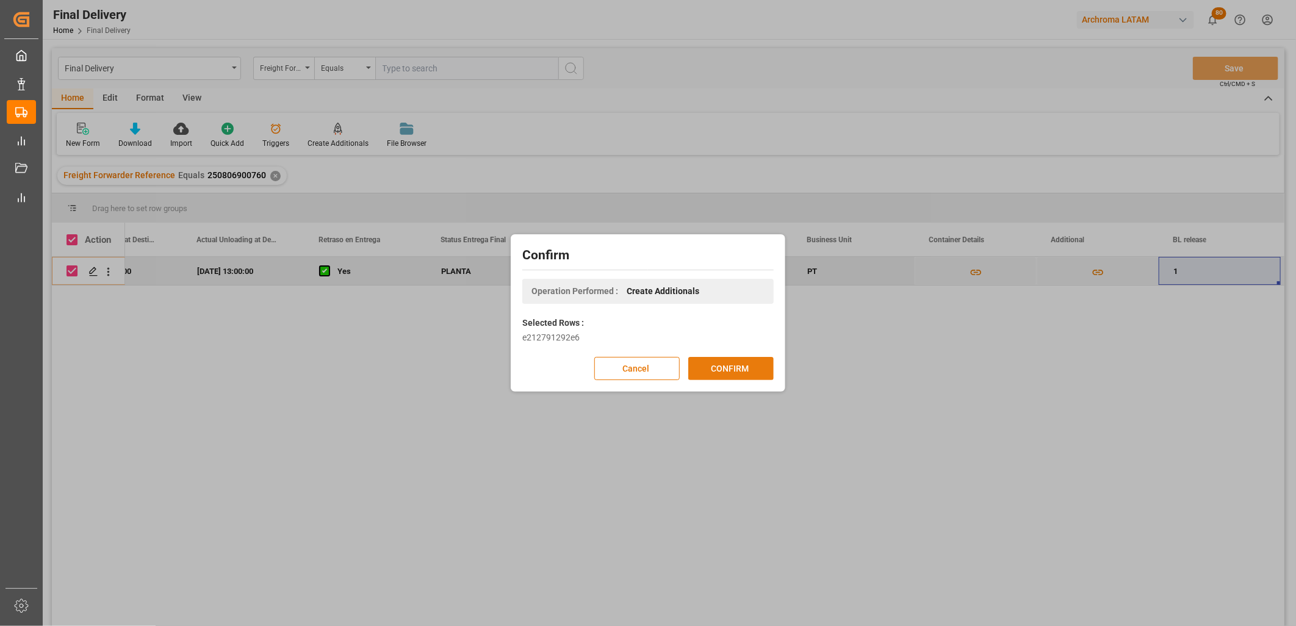
click at [726, 364] on button "CONFIRM" at bounding box center [730, 368] width 85 height 23
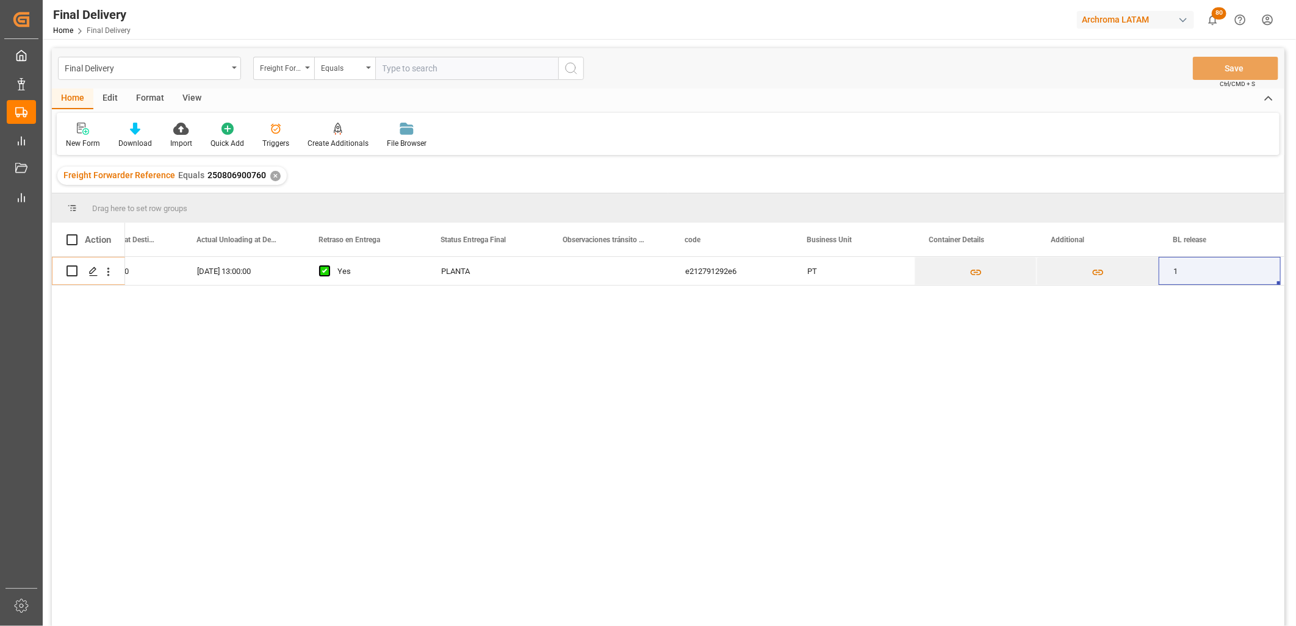
click at [271, 175] on div "✕" at bounding box center [275, 176] width 10 height 10
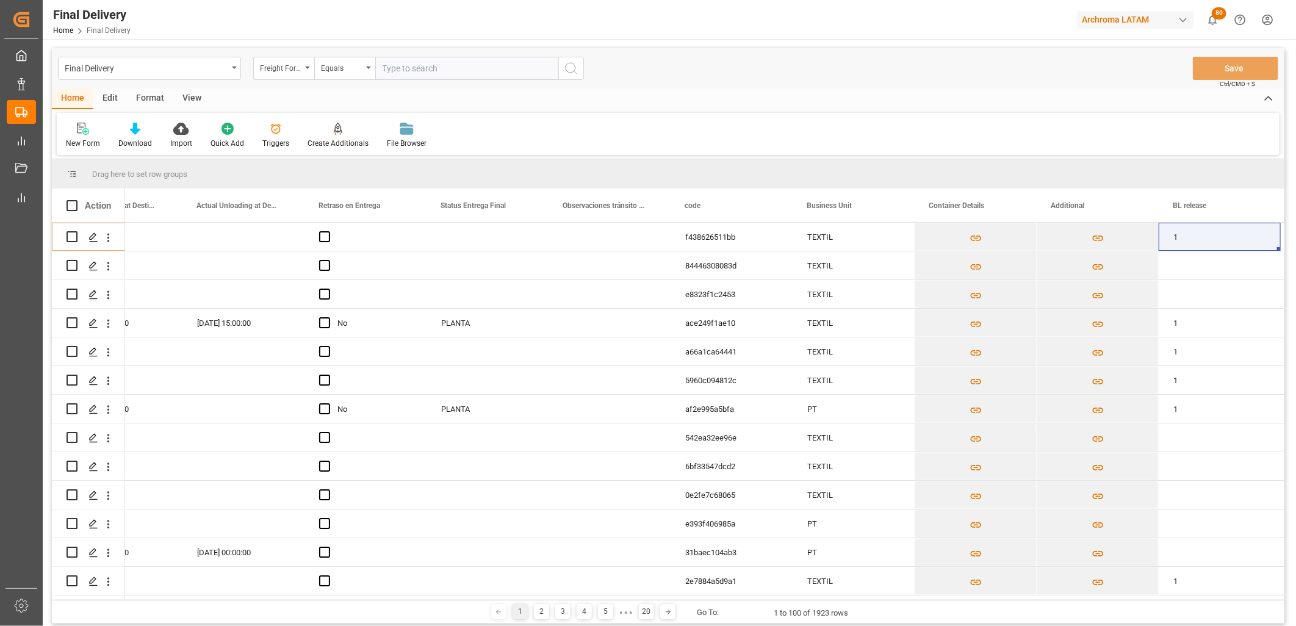
click at [422, 77] on input "text" at bounding box center [466, 68] width 183 height 23
paste input "250806900018"
type input "250806900018"
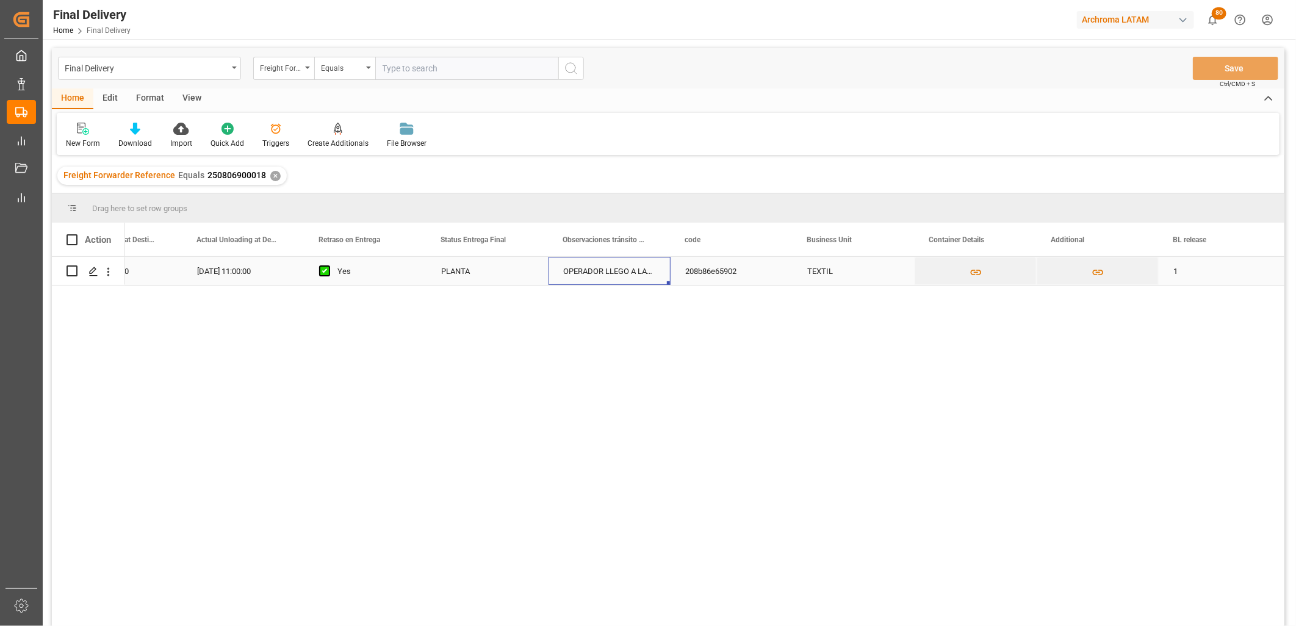
click at [608, 270] on div "OPERADOR LLEGO A LAS 7AM, LUNES 25, PERO NO FUE RECIBIDO YA QUE EL PERSONAL DE …" at bounding box center [610, 271] width 122 height 28
drag, startPoint x: 63, startPoint y: 236, endPoint x: 88, endPoint y: 232, distance: 25.4
click at [65, 236] on div "Action" at bounding box center [88, 240] width 73 height 34
click at [74, 239] on span at bounding box center [72, 239] width 11 height 11
click at [76, 234] on input "checkbox" at bounding box center [76, 234] width 0 height 0
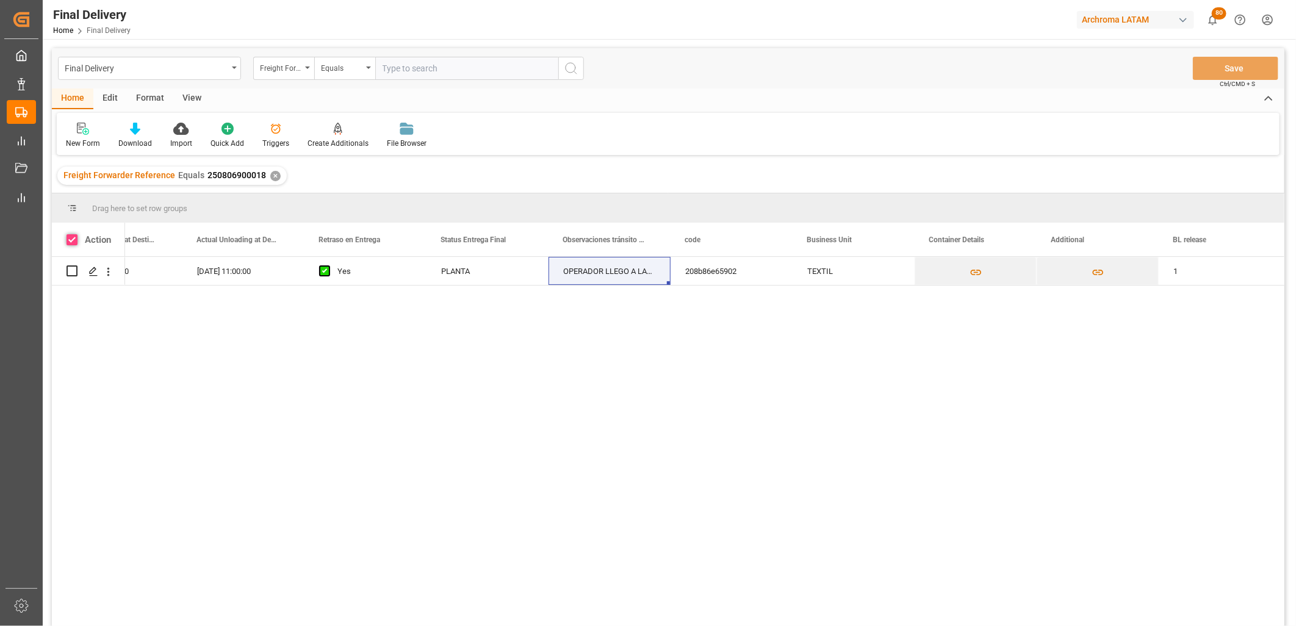
checkbox input "true"
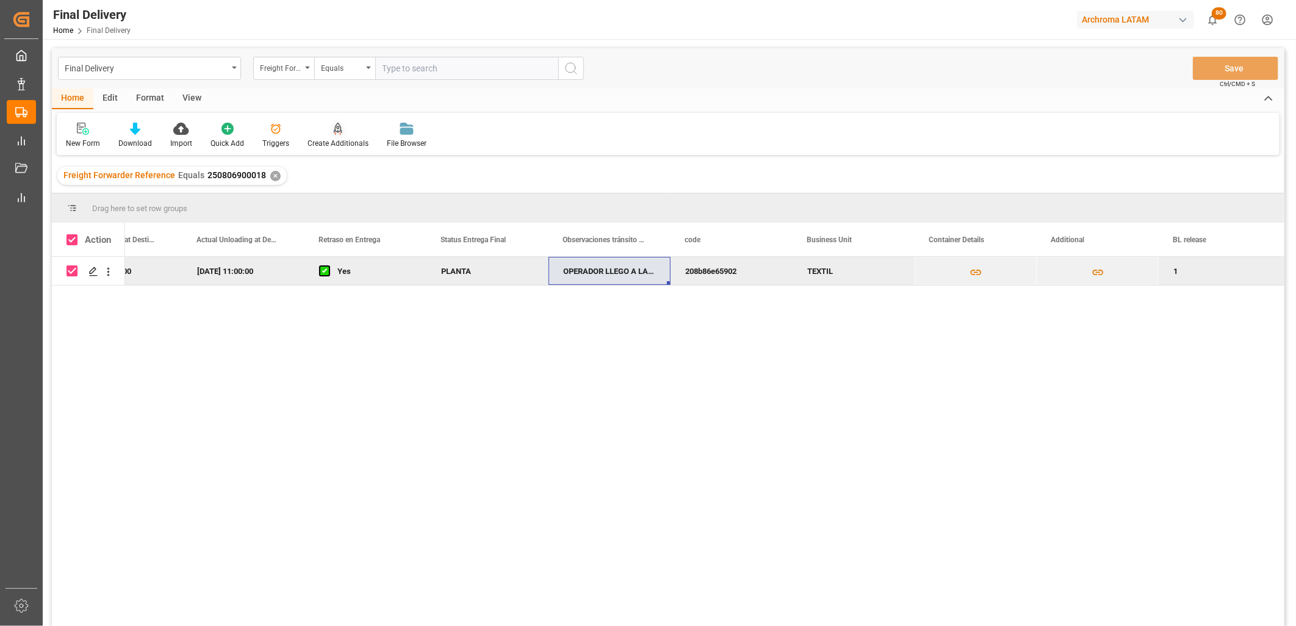
click at [340, 144] on div "Create Additionals" at bounding box center [338, 143] width 61 height 11
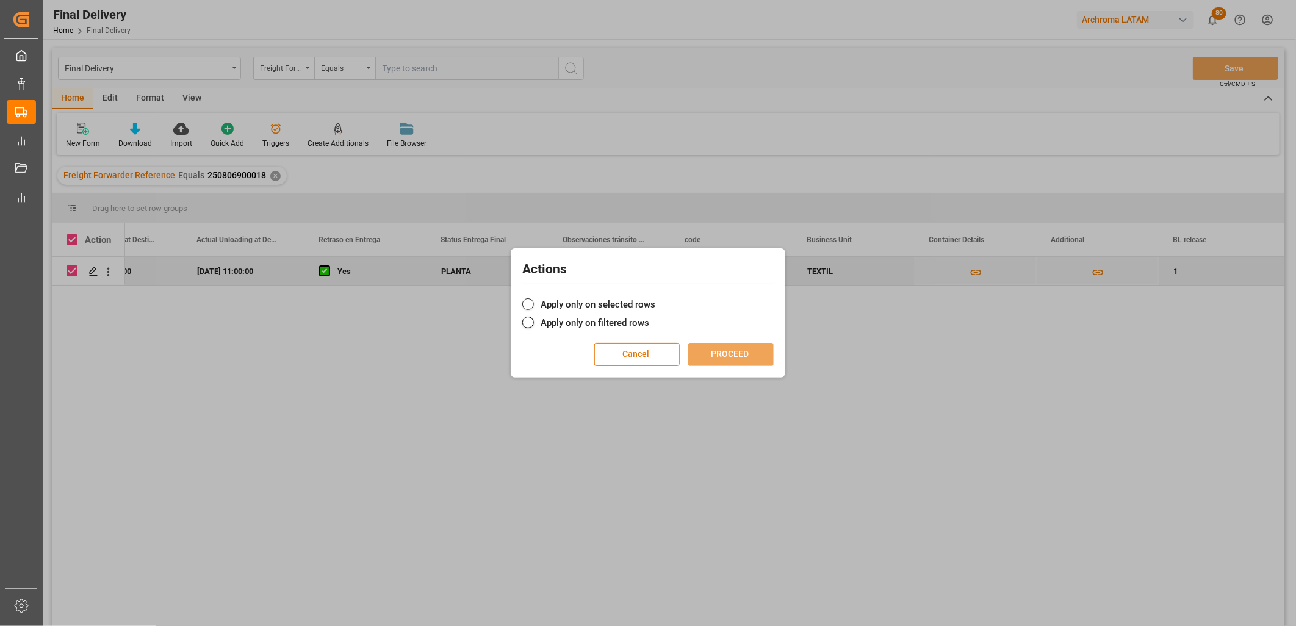
click at [529, 303] on span at bounding box center [528, 304] width 12 height 12
click at [655, 298] on input "Apply only on selected rows" at bounding box center [655, 298] width 0 height 0
click at [716, 354] on button "PROCEED" at bounding box center [730, 354] width 85 height 23
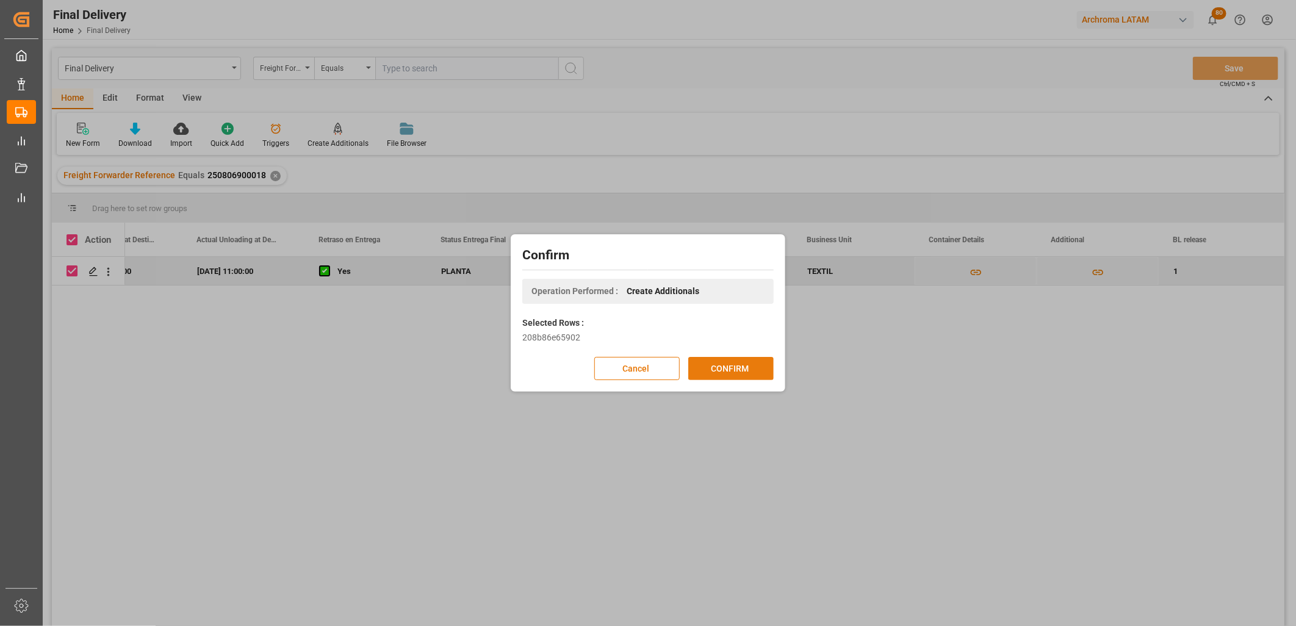
click at [754, 375] on button "CONFIRM" at bounding box center [730, 368] width 85 height 23
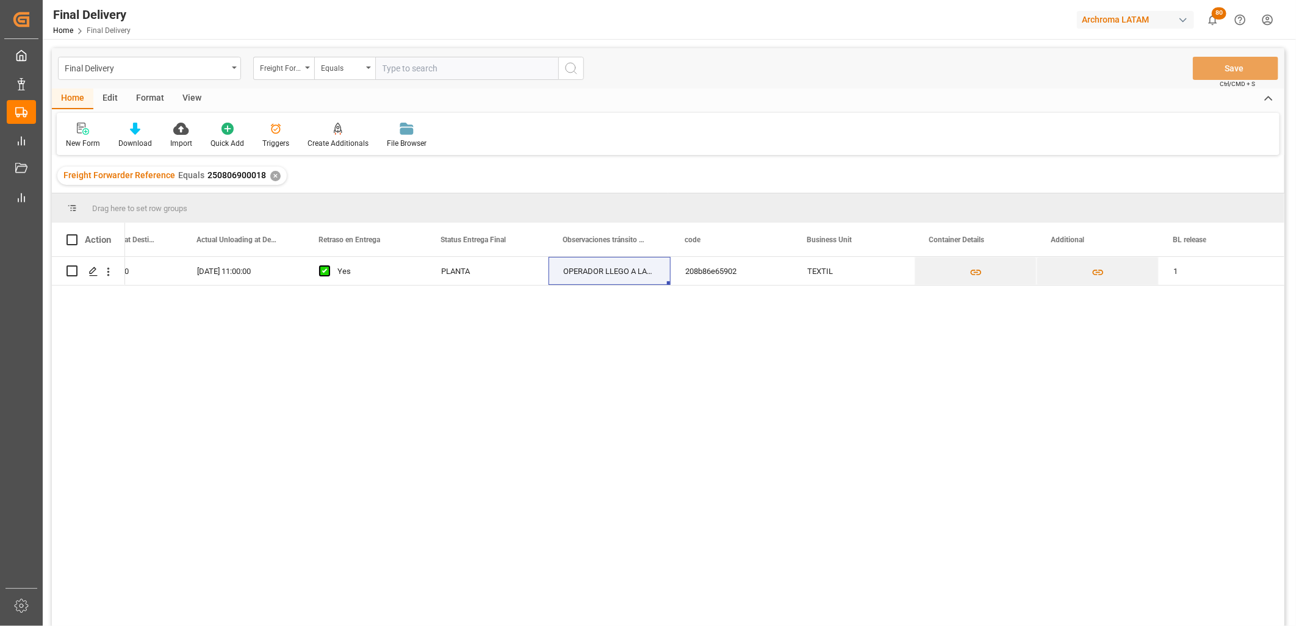
click at [272, 176] on div "✕" at bounding box center [275, 176] width 10 height 10
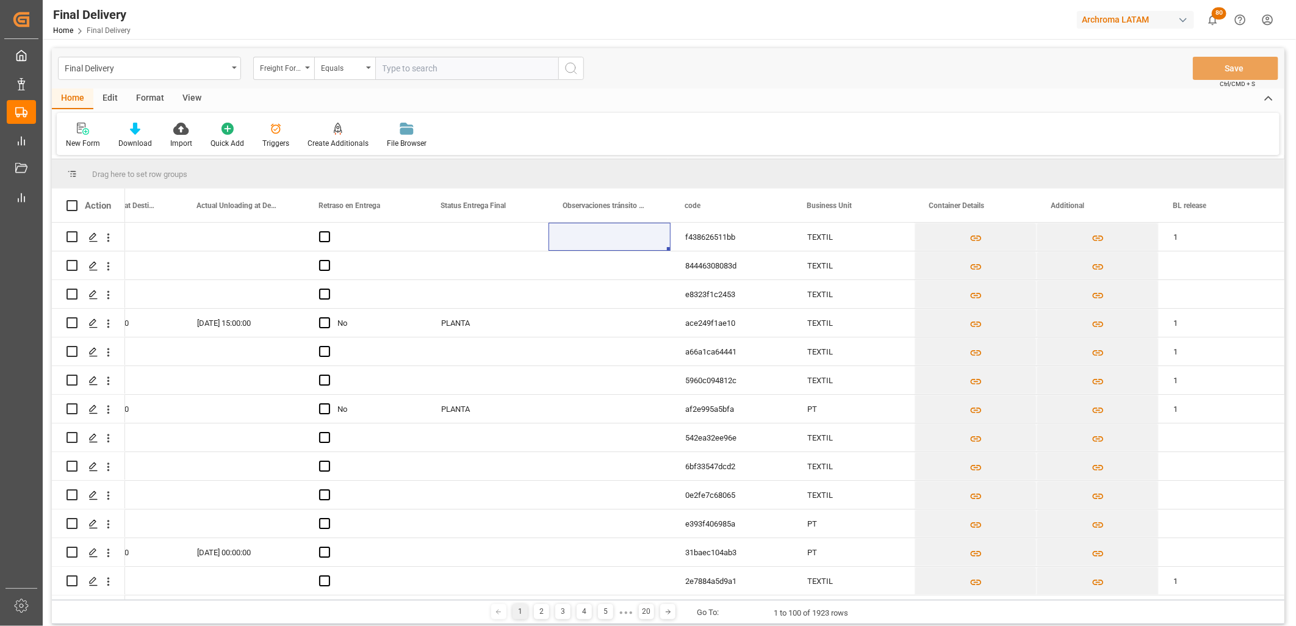
click at [282, 80] on div "Final Delivery Freight Forwarder Reference Equals Save Ctrl/CMD + S" at bounding box center [668, 68] width 1233 height 40
click at [282, 73] on div "Freight Forwarder Reference" at bounding box center [280, 67] width 41 height 14
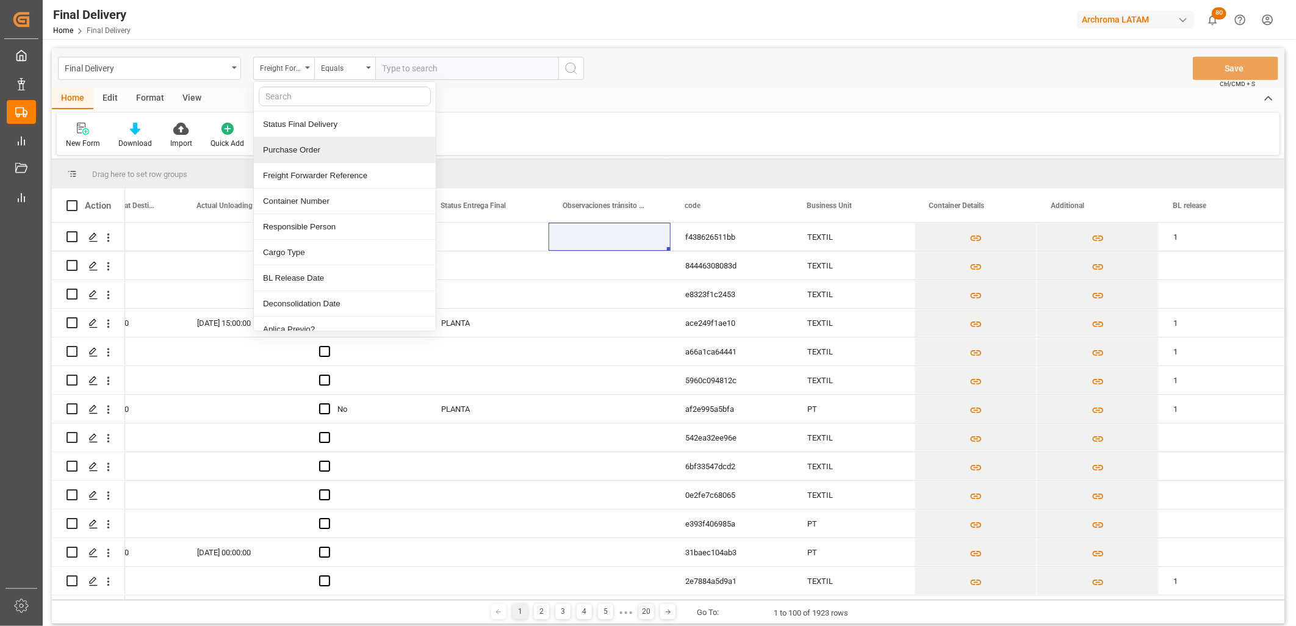
click at [469, 110] on div "Home Edit Format View New Form Download Import Quick Add Triggers Create Additi…" at bounding box center [668, 121] width 1233 height 67
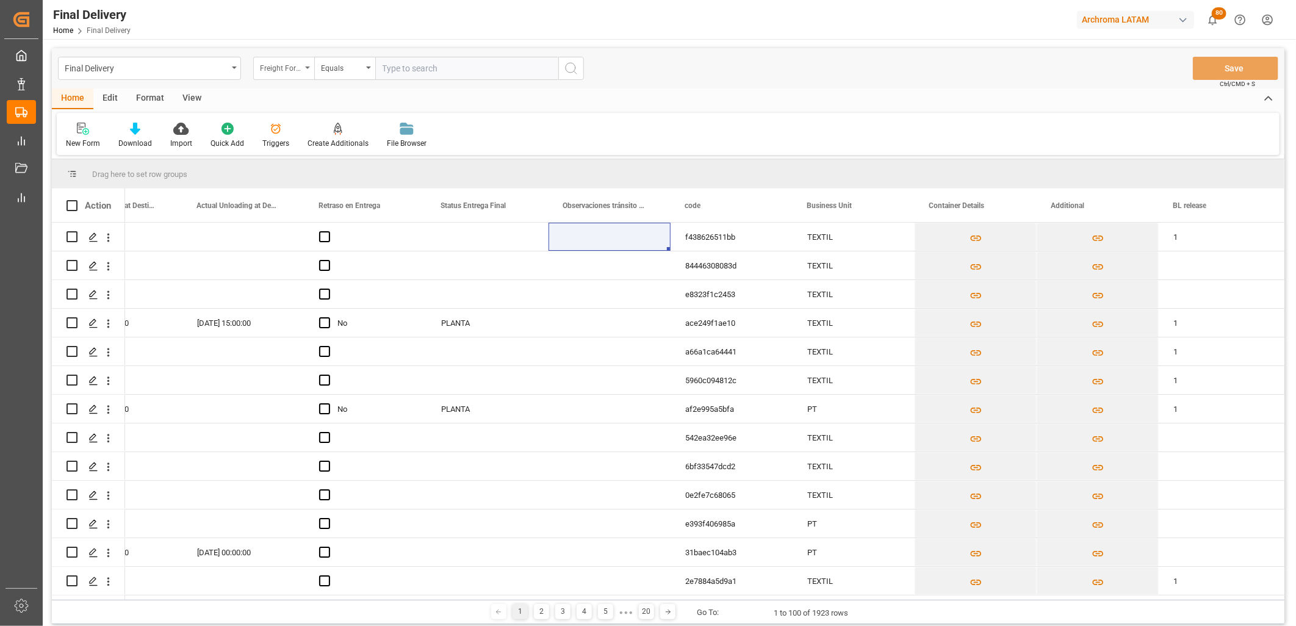
click at [301, 78] on div "Freight Forwarder Reference" at bounding box center [283, 68] width 61 height 23
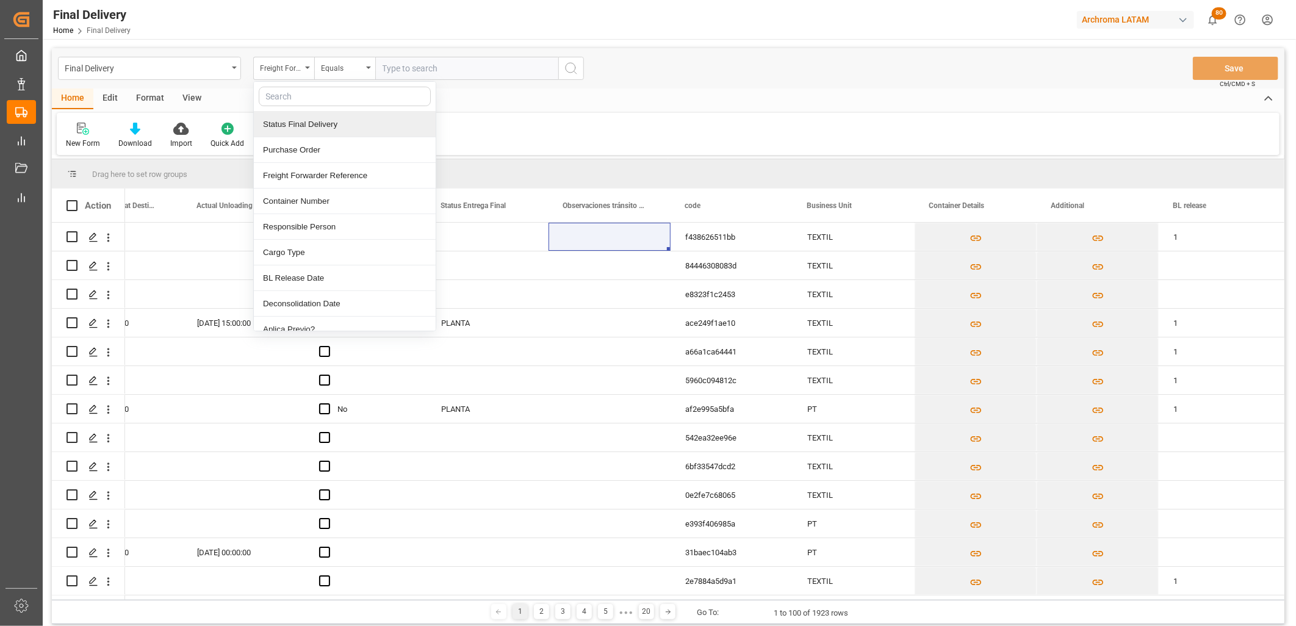
click at [398, 65] on input "text" at bounding box center [466, 68] width 183 height 23
paste input "250906900502"
type input "250906900502"
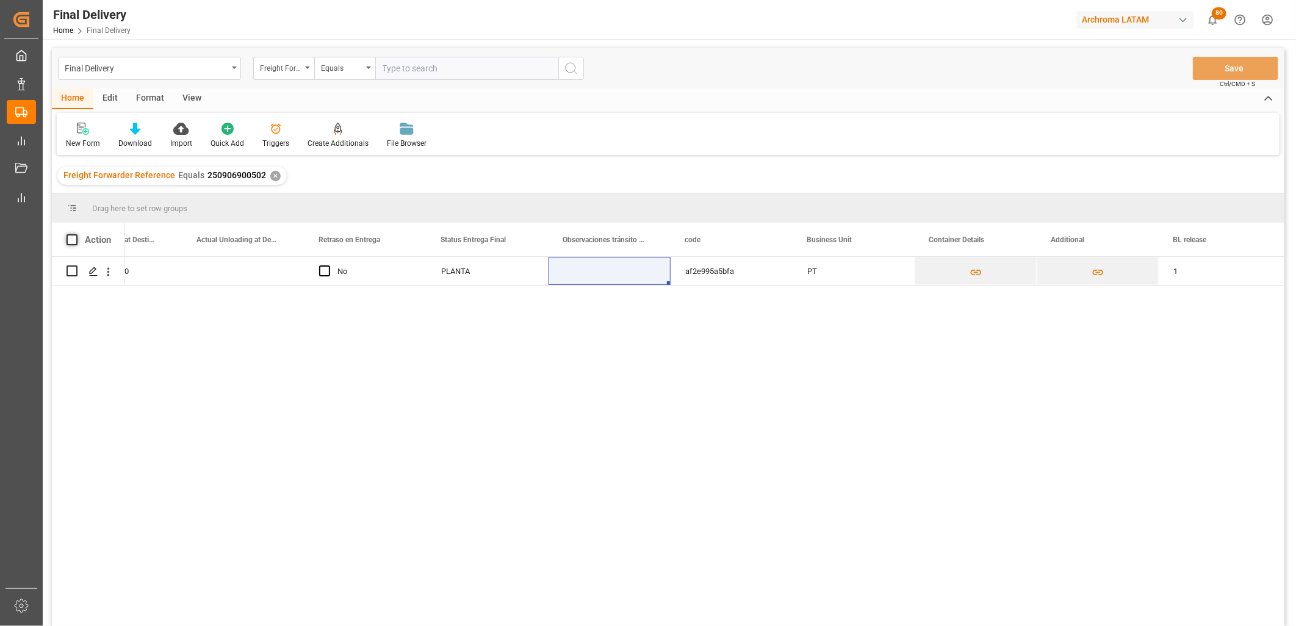
click at [74, 240] on span at bounding box center [72, 239] width 11 height 11
click at [76, 234] on input "checkbox" at bounding box center [76, 234] width 0 height 0
checkbox input "true"
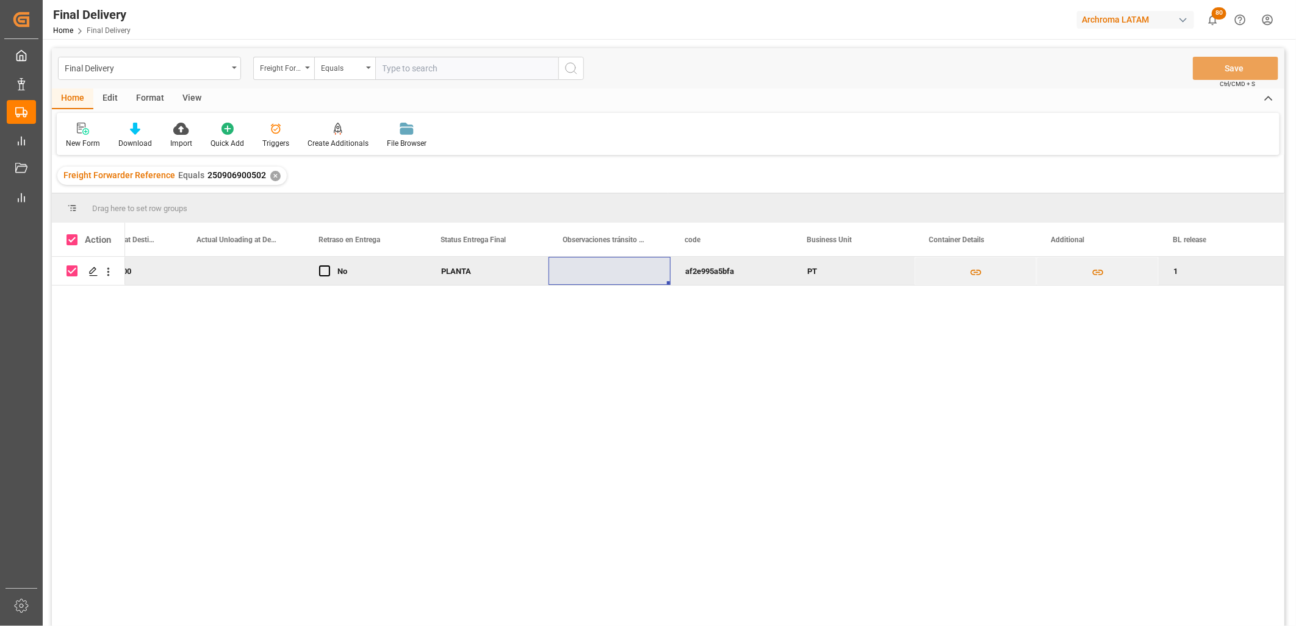
click at [394, 68] on input "text" at bounding box center [466, 68] width 183 height 23
click at [332, 138] on div "Create Additionals" at bounding box center [338, 143] width 61 height 11
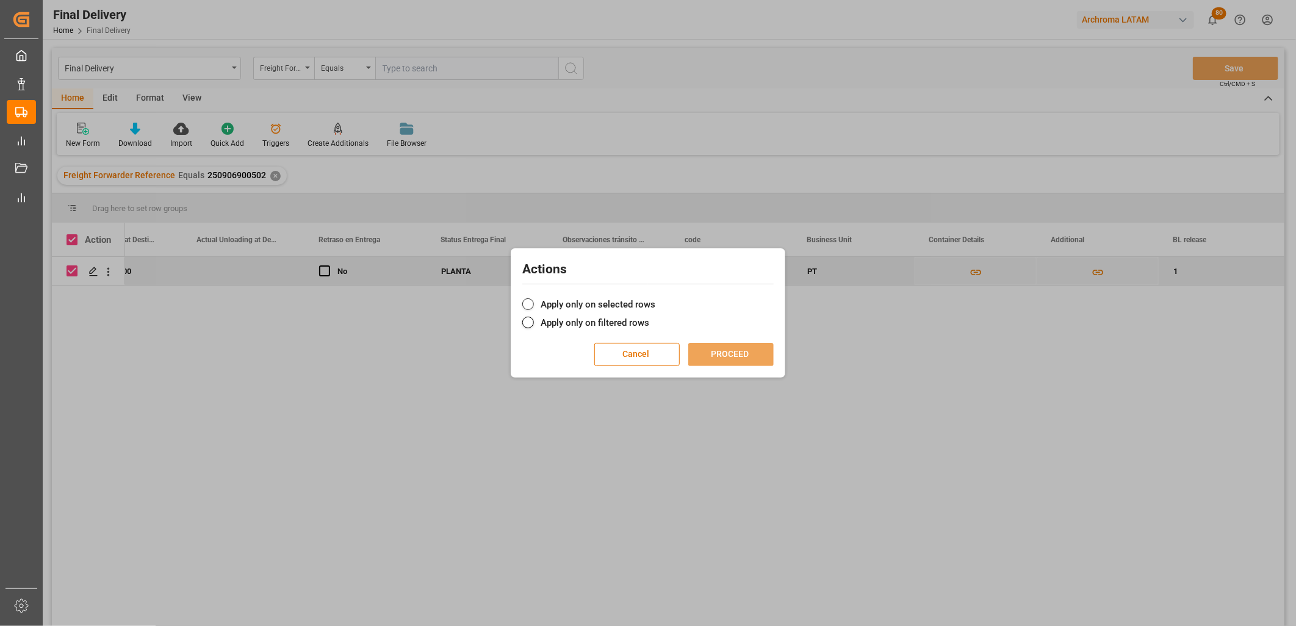
click at [557, 303] on label "Apply only on selected rows" at bounding box center [647, 304] width 251 height 15
click at [655, 298] on input "Apply only on selected rows" at bounding box center [655, 298] width 0 height 0
click at [719, 351] on button "PROCEED" at bounding box center [730, 354] width 85 height 23
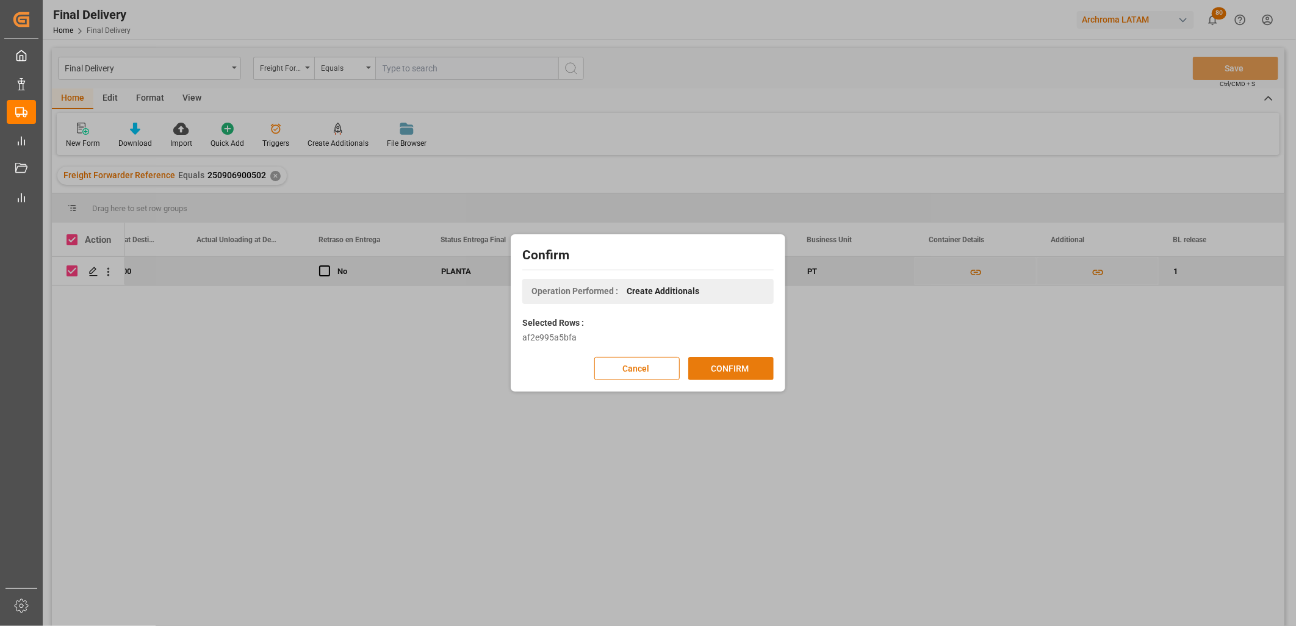
click at [726, 369] on button "CONFIRM" at bounding box center [730, 368] width 85 height 23
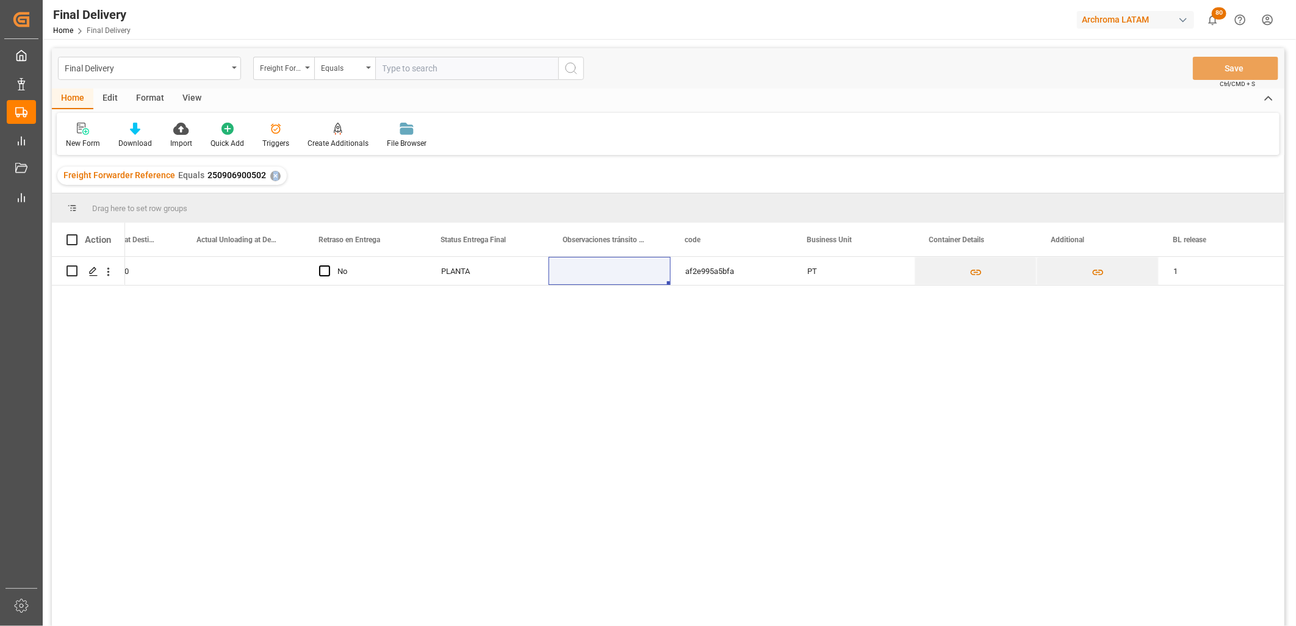
drag, startPoint x: 271, startPoint y: 175, endPoint x: 278, endPoint y: 173, distance: 7.0
click at [278, 173] on div "Freight Forwarder Reference Equals 250906900502 ✕" at bounding box center [171, 176] width 229 height 18
drag, startPoint x: 278, startPoint y: 173, endPoint x: 398, endPoint y: 64, distance: 162.0
click at [404, 63] on input "text" at bounding box center [466, 68] width 183 height 23
click at [273, 173] on div "✕" at bounding box center [275, 176] width 10 height 10
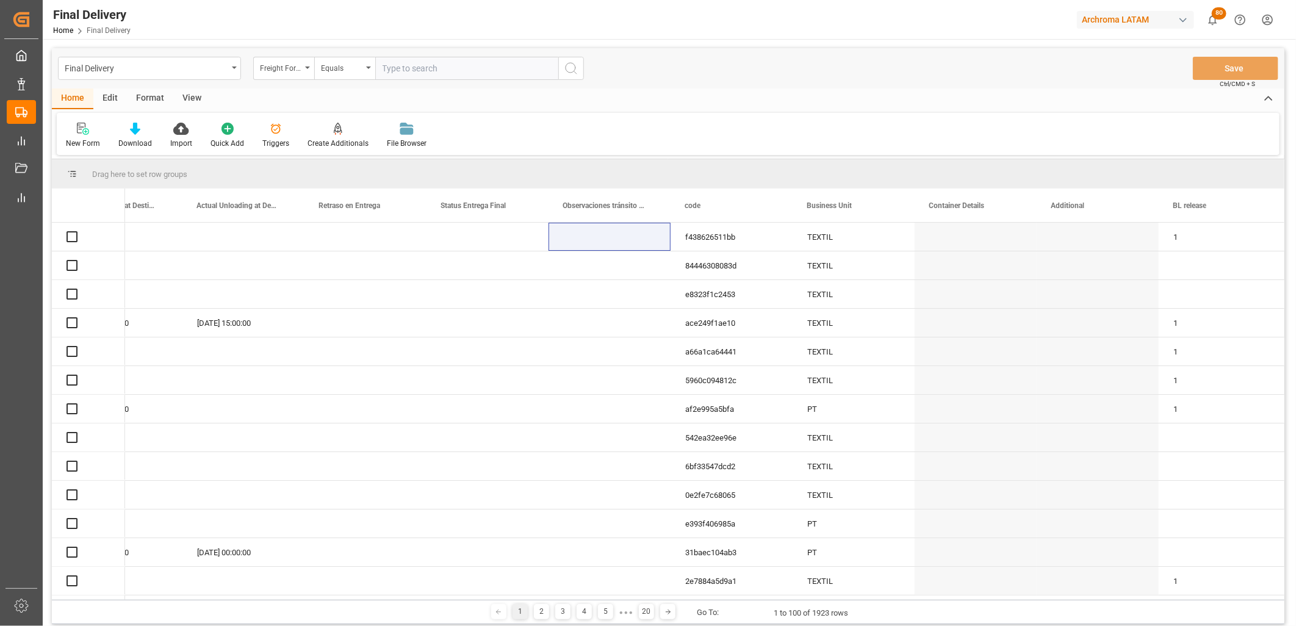
click at [422, 79] on input "text" at bounding box center [466, 68] width 183 height 23
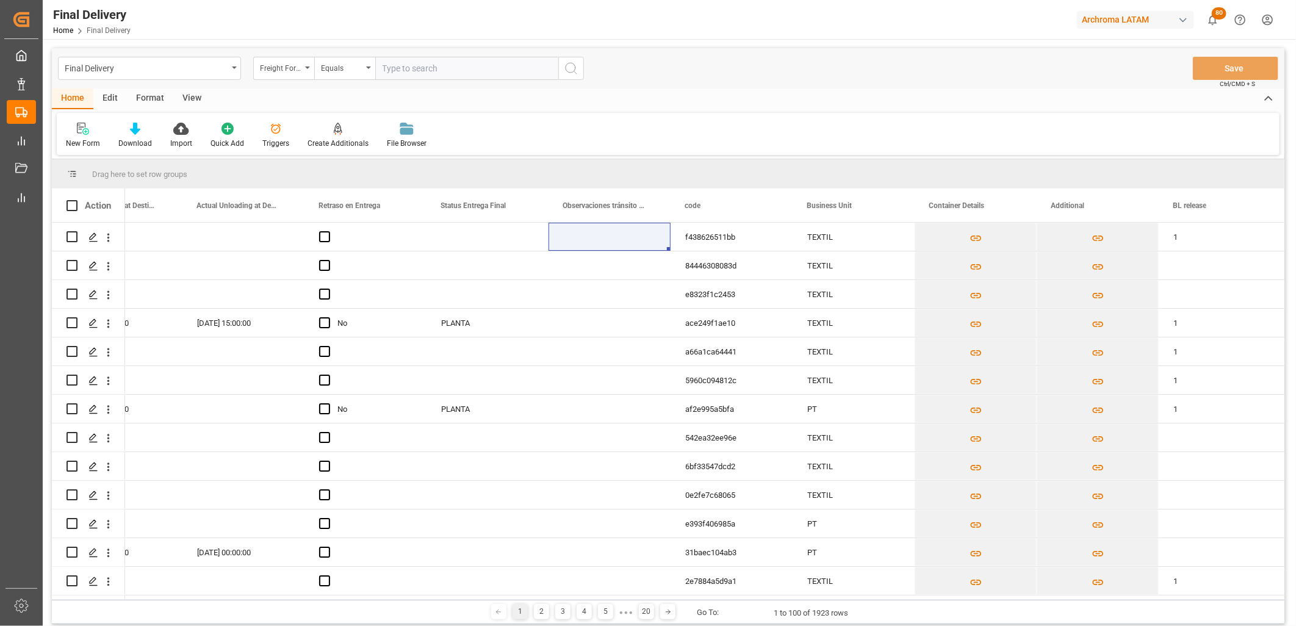
click at [409, 70] on input "text" at bounding box center [466, 68] width 183 height 23
paste input "250906900392"
type input "250906900392"
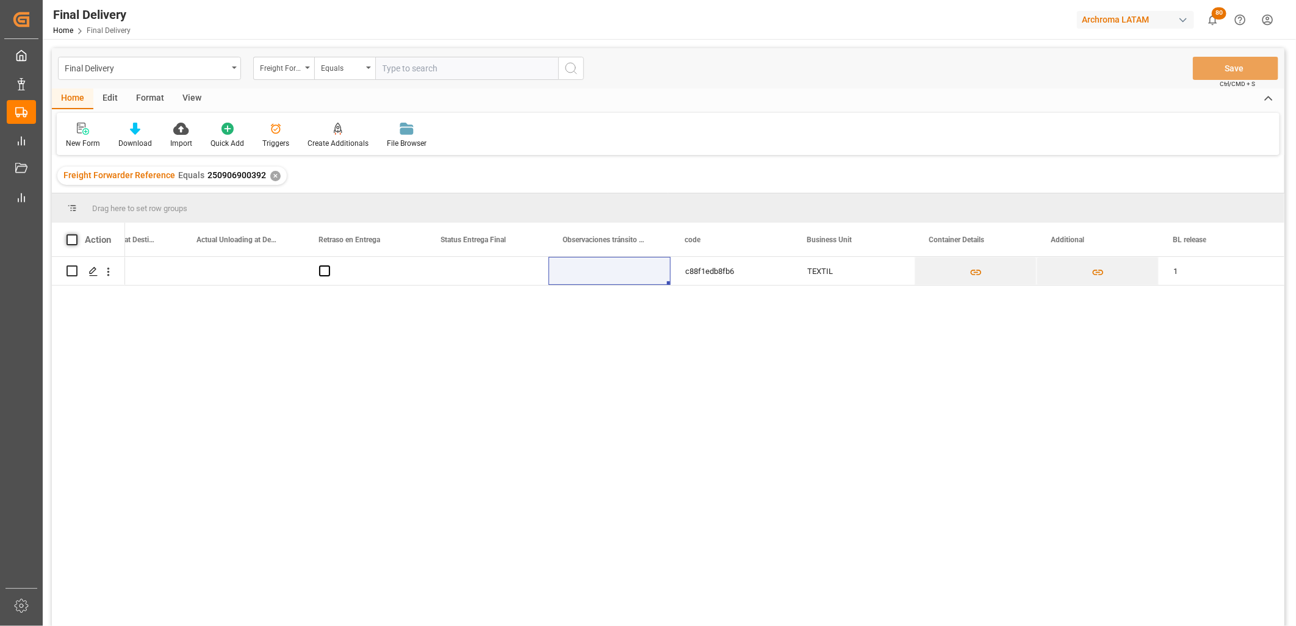
click at [75, 240] on span at bounding box center [72, 239] width 11 height 11
click at [76, 234] on input "checkbox" at bounding box center [76, 234] width 0 height 0
checkbox input "true"
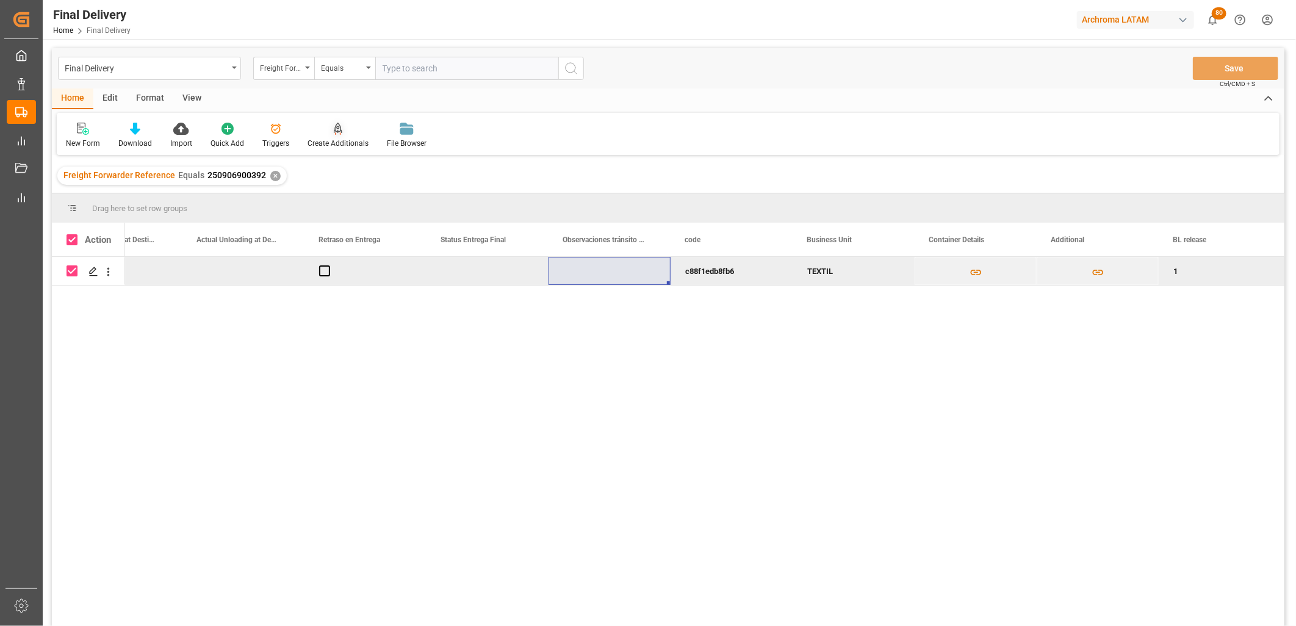
click at [337, 143] on div "Create Additionals" at bounding box center [338, 143] width 61 height 11
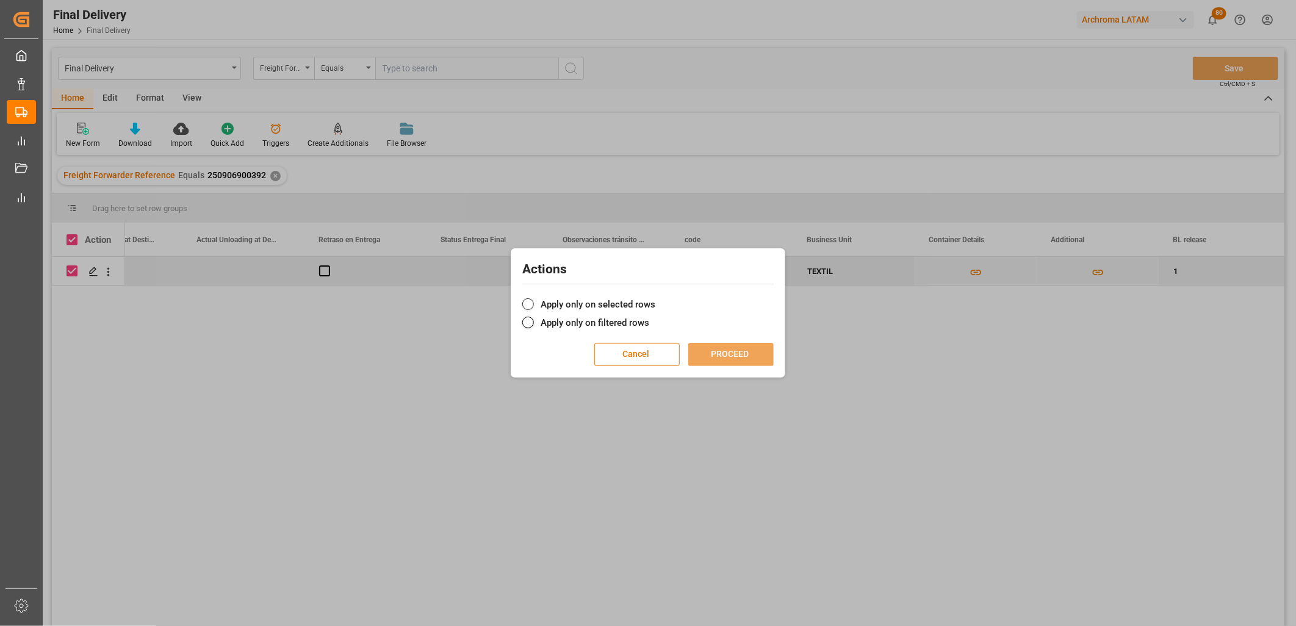
click at [558, 297] on div "Actions Apply only on selected rows Apply only on filtered rows Cancel PROCEED" at bounding box center [648, 312] width 268 height 123
click at [557, 303] on label "Apply only on selected rows" at bounding box center [647, 304] width 251 height 15
click at [655, 298] on input "Apply only on selected rows" at bounding box center [655, 298] width 0 height 0
click at [726, 356] on button "PROCEED" at bounding box center [730, 354] width 85 height 23
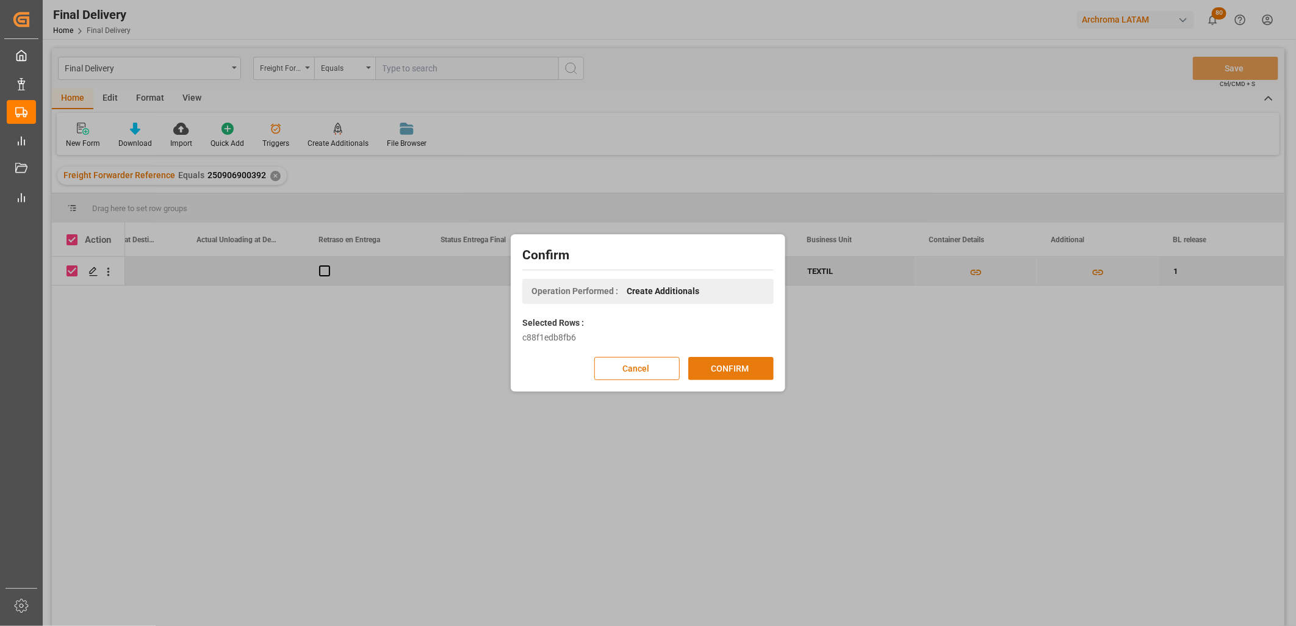
drag, startPoint x: 716, startPoint y: 352, endPoint x: 735, endPoint y: 373, distance: 28.5
click at [716, 353] on div "Confirm Operation Performed : Create Additionals Selected Rows : c88f1edb8fb6 C…" at bounding box center [648, 312] width 268 height 151
click at [735, 373] on button "CONFIRM" at bounding box center [730, 368] width 85 height 23
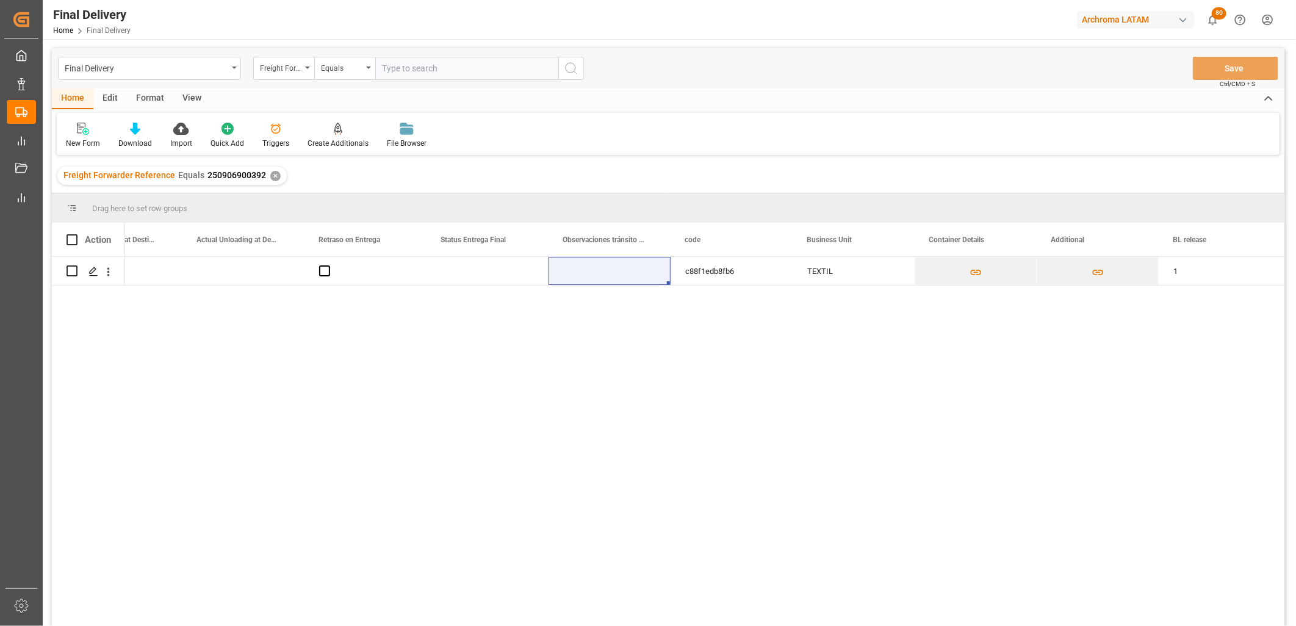
click at [270, 172] on div "✕" at bounding box center [275, 176] width 10 height 10
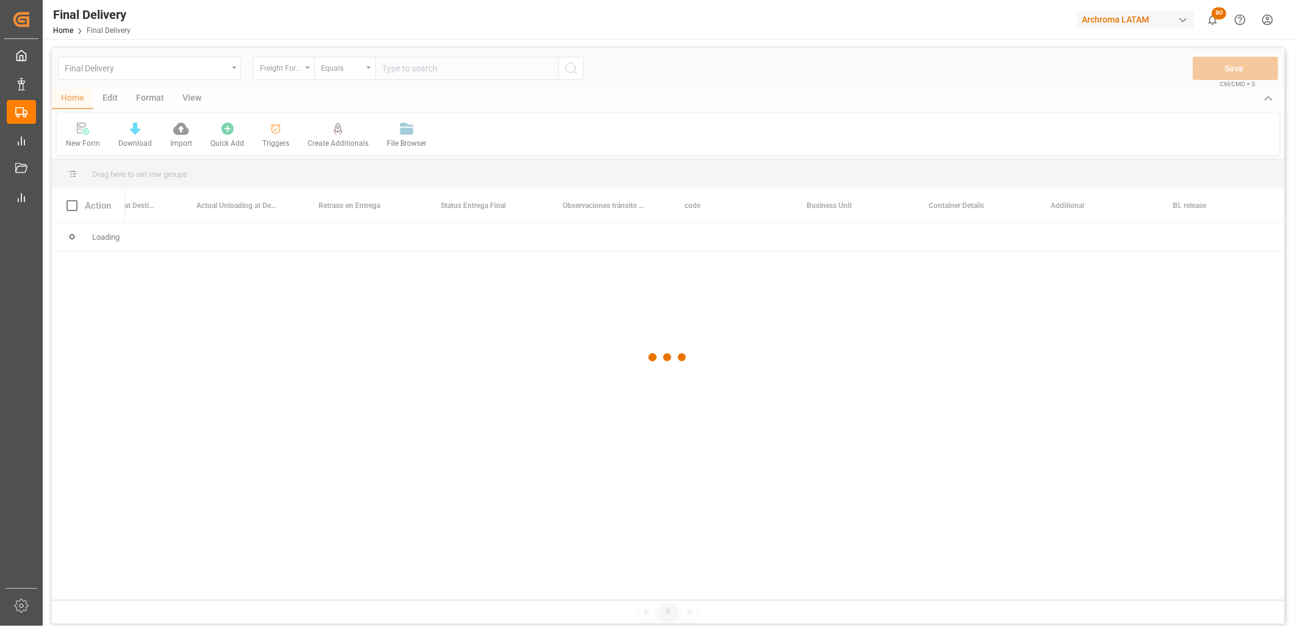
click at [424, 70] on div at bounding box center [668, 357] width 1233 height 619
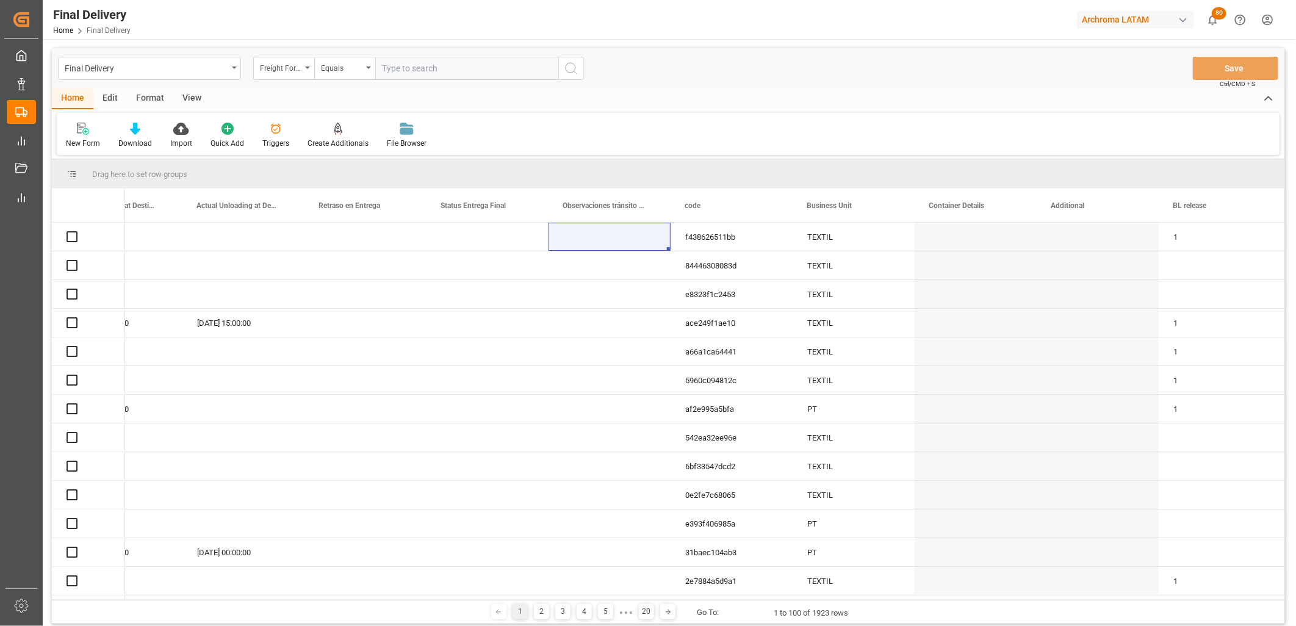
click at [417, 70] on input "text" at bounding box center [466, 68] width 183 height 23
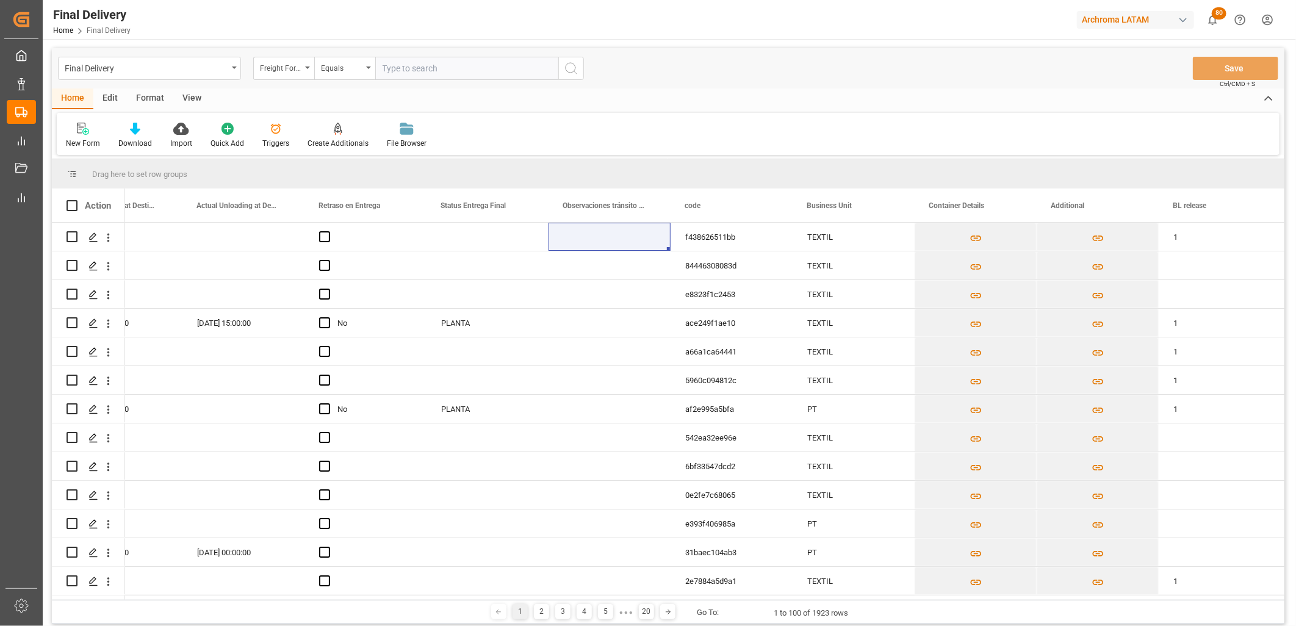
paste input "250906900573"
type input "250906900573"
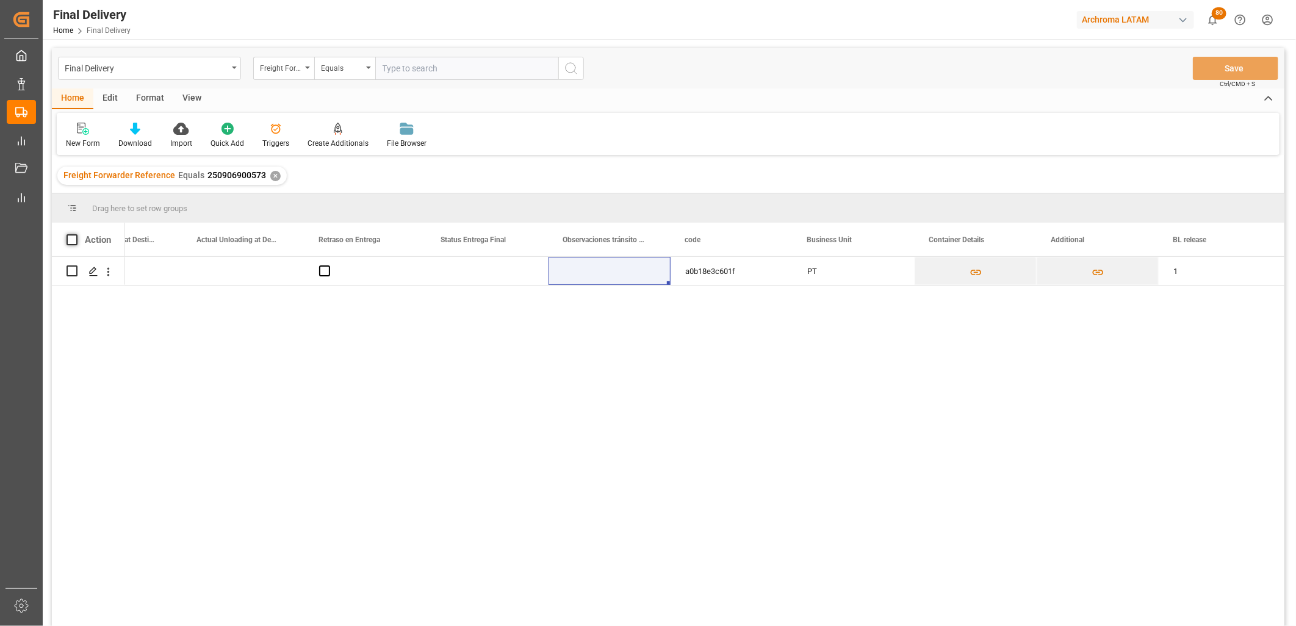
click at [71, 238] on span at bounding box center [72, 239] width 11 height 11
click at [76, 234] on input "checkbox" at bounding box center [76, 234] width 0 height 0
checkbox input "true"
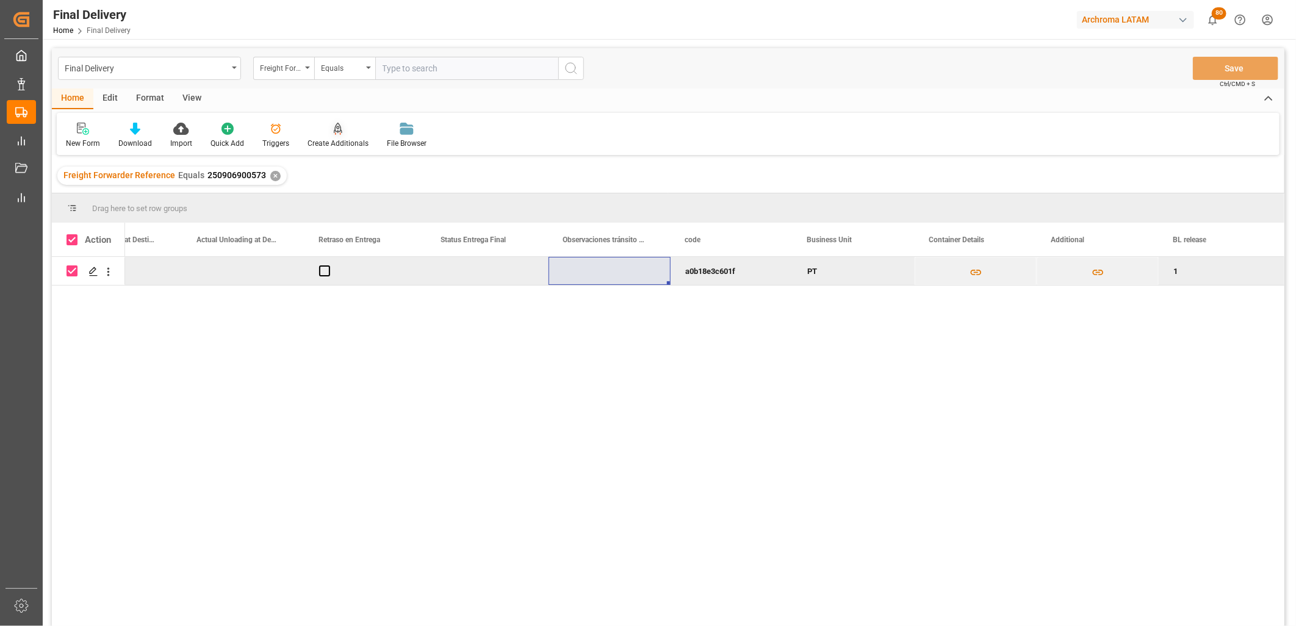
click at [337, 134] on icon at bounding box center [337, 134] width 5 height 2
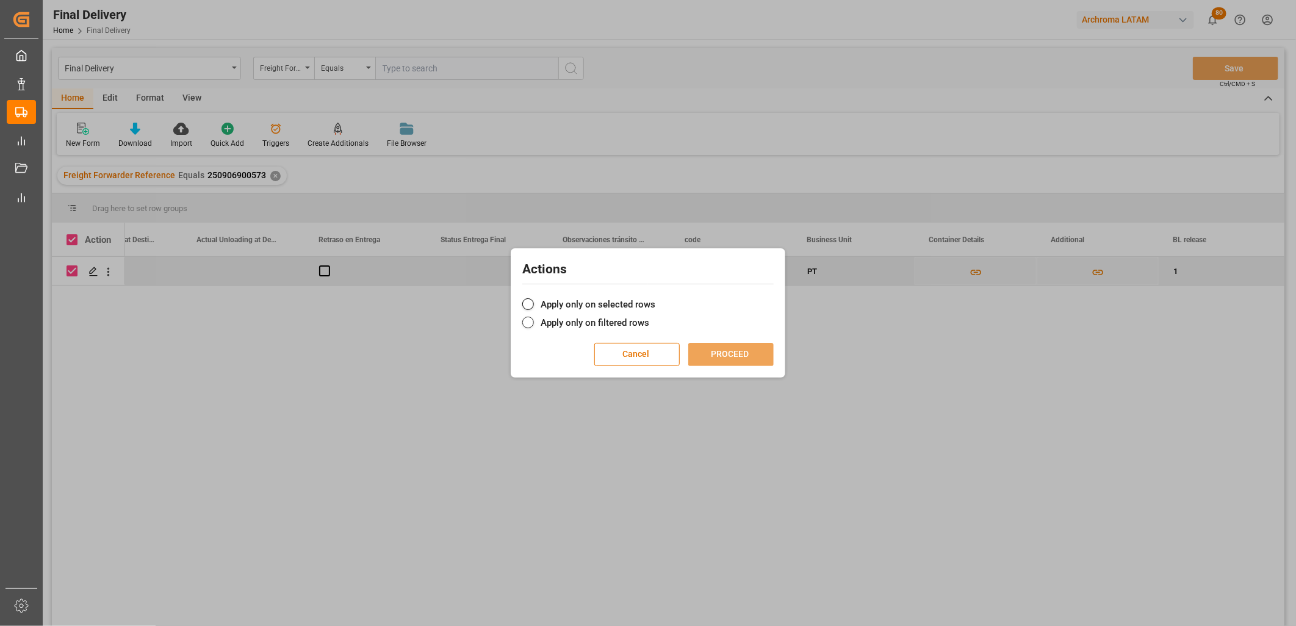
drag, startPoint x: 547, startPoint y: 301, endPoint x: 638, endPoint y: 322, distance: 93.3
click at [548, 303] on label "Apply only on selected rows" at bounding box center [647, 304] width 251 height 15
click at [655, 298] on input "Apply only on selected rows" at bounding box center [655, 298] width 0 height 0
click at [711, 351] on button "PROCEED" at bounding box center [730, 354] width 85 height 23
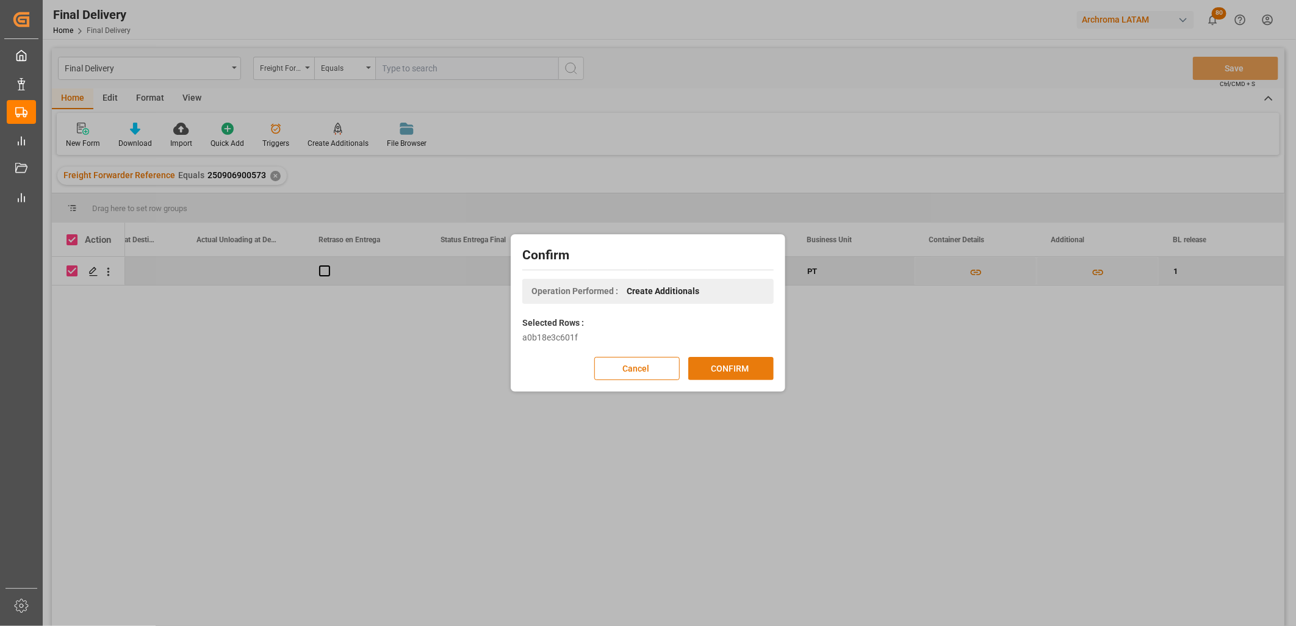
click at [724, 367] on button "CONFIRM" at bounding box center [730, 368] width 85 height 23
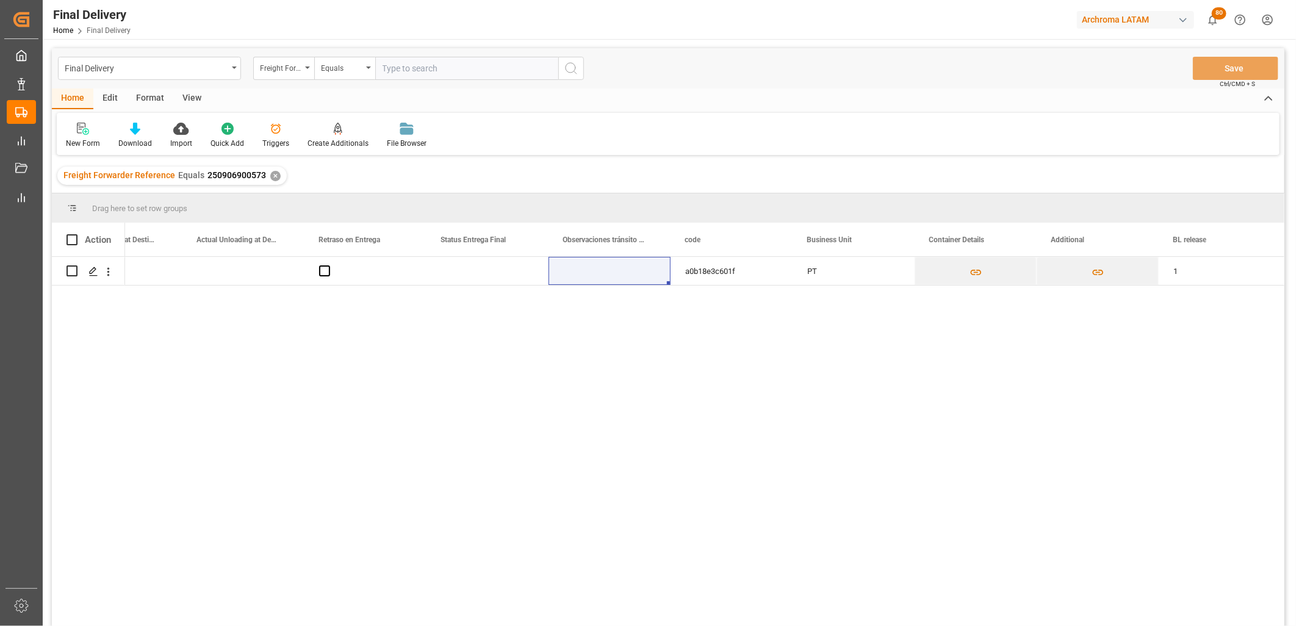
click at [239, 175] on span "250906900573" at bounding box center [236, 175] width 59 height 10
drag, startPoint x: 239, startPoint y: 175, endPoint x: 254, endPoint y: 175, distance: 14.6
click at [254, 175] on span "250906900573" at bounding box center [236, 175] width 59 height 10
drag, startPoint x: 231, startPoint y: 176, endPoint x: 204, endPoint y: 175, distance: 26.9
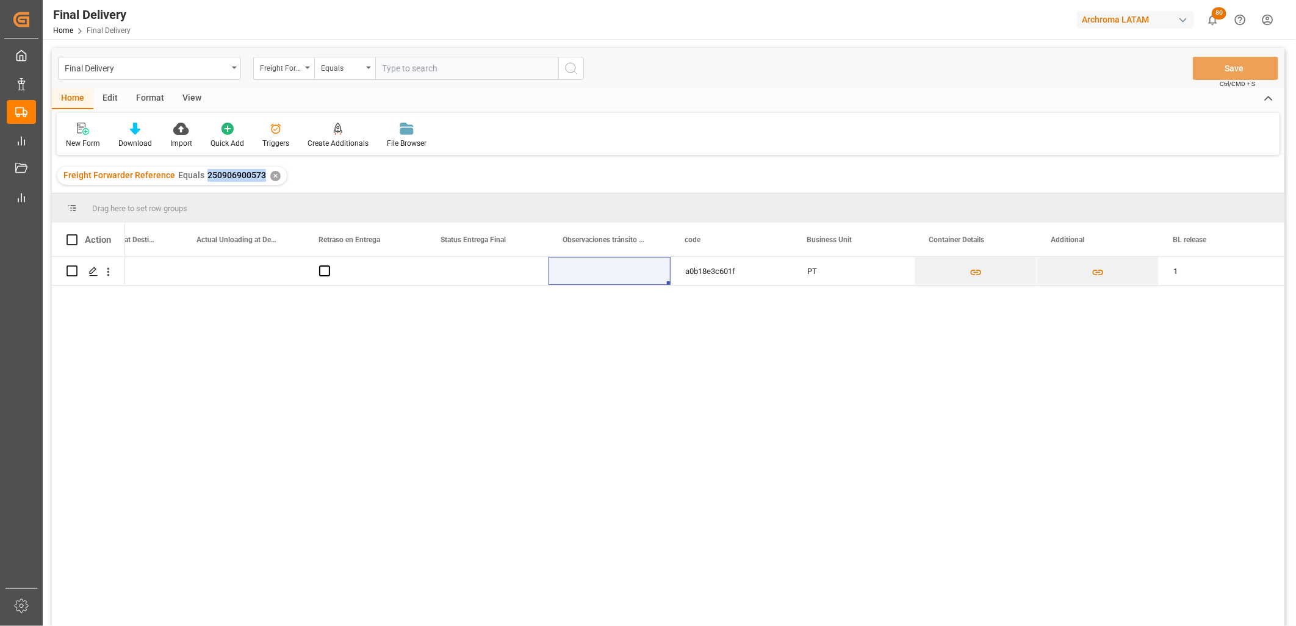
click at [204, 175] on div "Freight Forwarder Reference Equals 250906900573 ✕" at bounding box center [171, 176] width 229 height 18
copy span "250906900573"
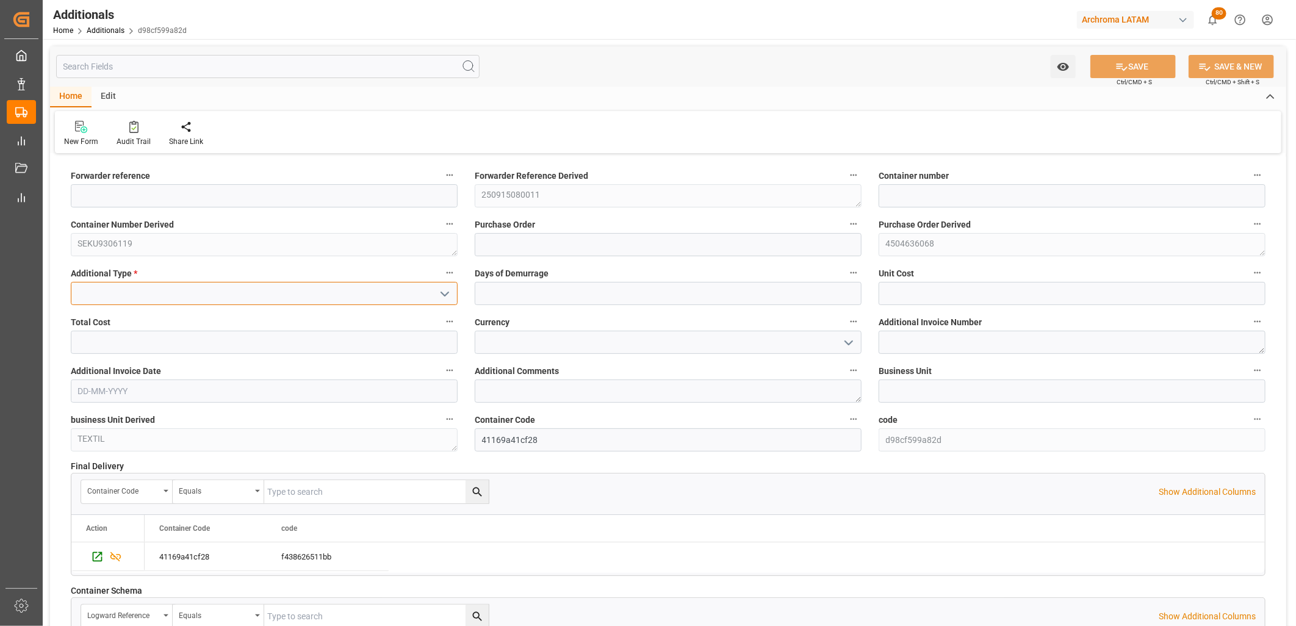
click at [262, 294] on input at bounding box center [264, 293] width 387 height 23
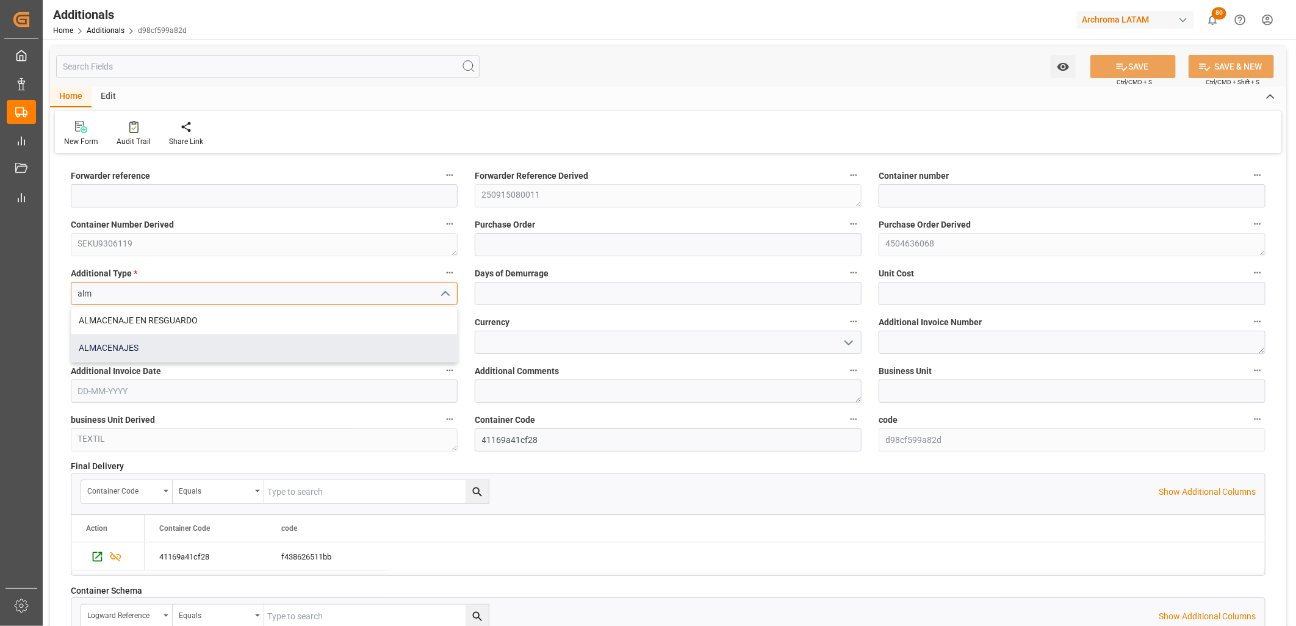
click at [204, 341] on div "ALMACENAJES" at bounding box center [264, 347] width 386 height 27
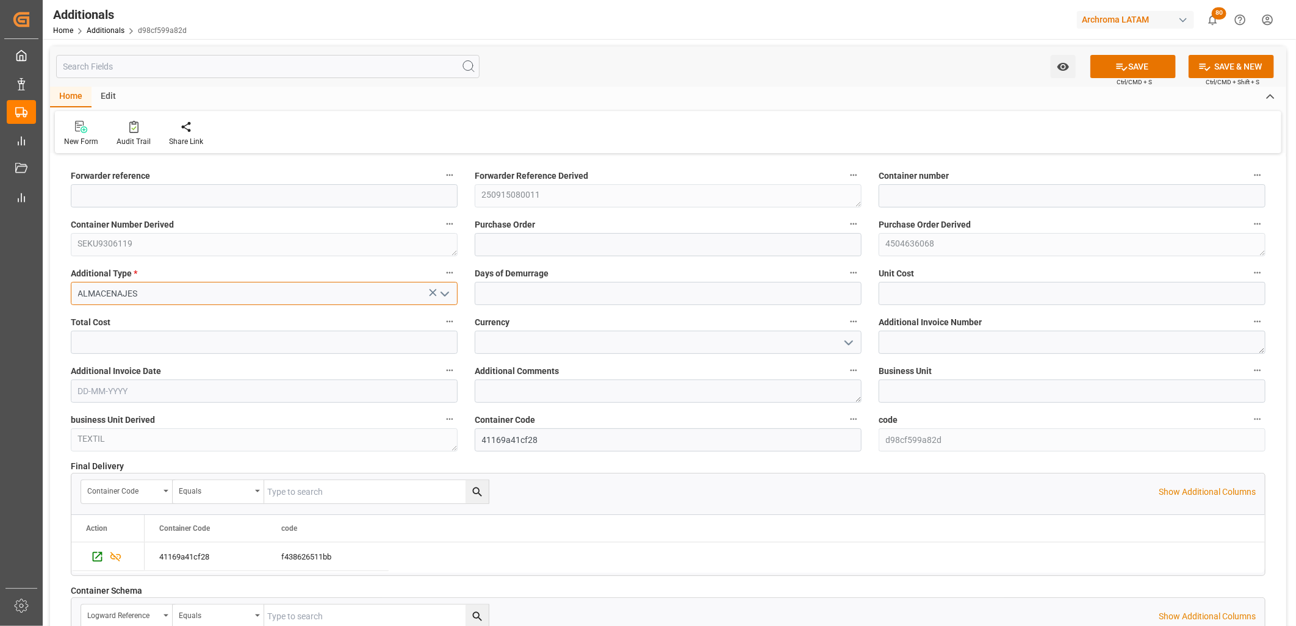
type input "ALMACENAJES"
click at [574, 291] on input "text" at bounding box center [668, 293] width 387 height 23
type input "2"
click at [910, 295] on input "text" at bounding box center [1072, 293] width 387 height 23
type input "1538.19"
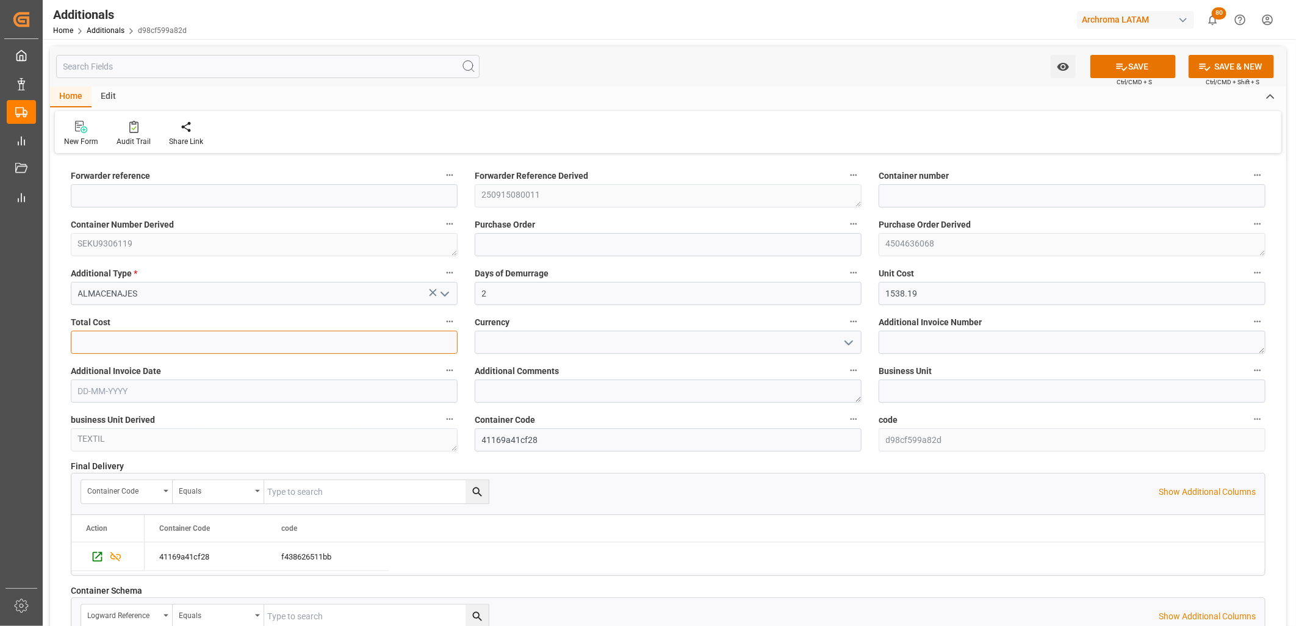
click at [387, 337] on input "text" at bounding box center [264, 342] width 387 height 23
type input "3076.38"
click at [510, 350] on input at bounding box center [668, 342] width 387 height 23
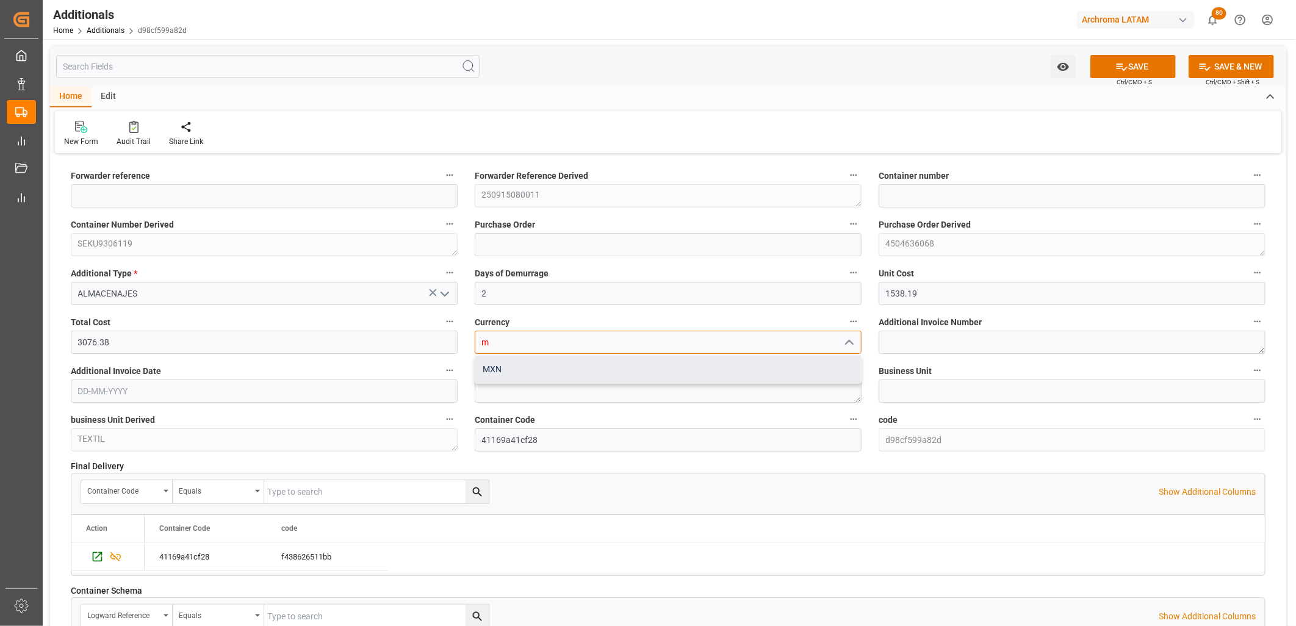
click at [511, 369] on div "MXN" at bounding box center [668, 369] width 386 height 27
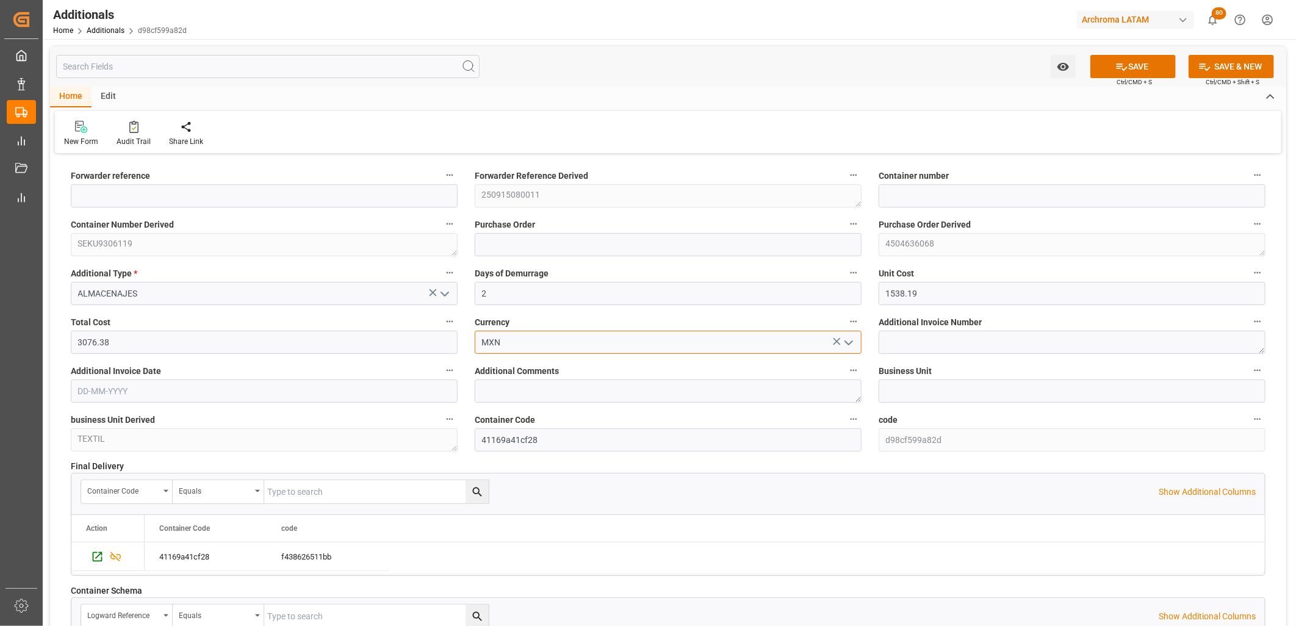
type input "MXN"
click at [903, 337] on textarea at bounding box center [1072, 342] width 387 height 23
paste textarea "LM454919"
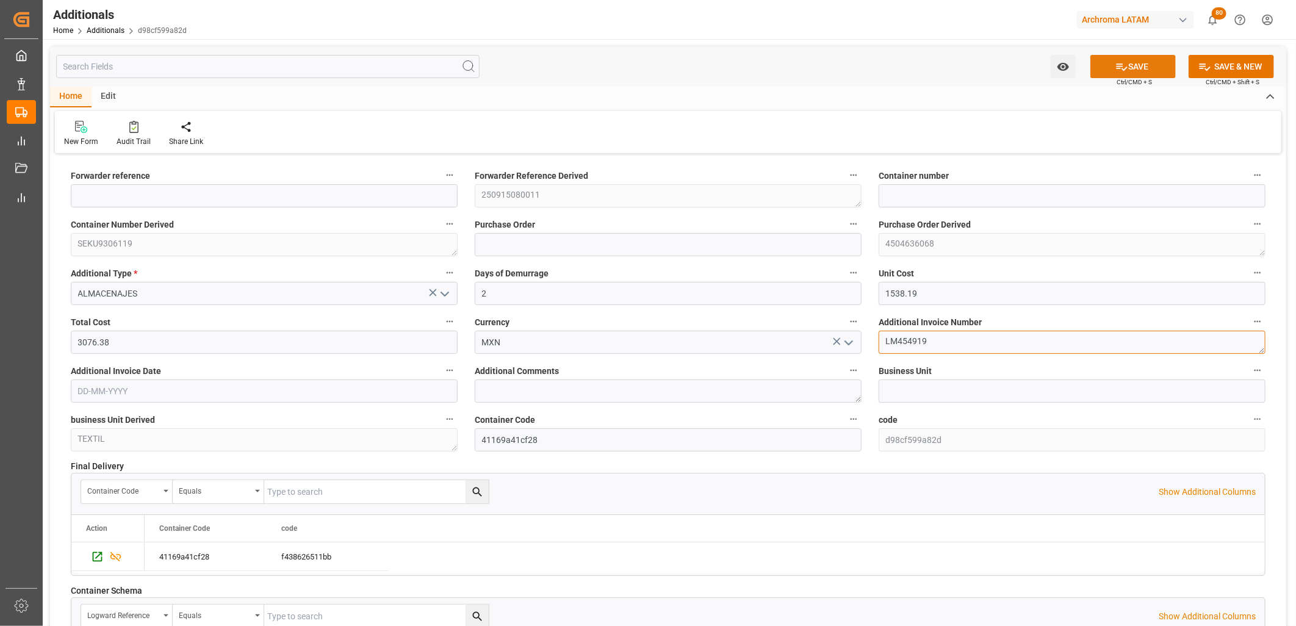
type textarea "LM454919"
click at [1156, 70] on button "SAVE" at bounding box center [1132, 66] width 85 height 23
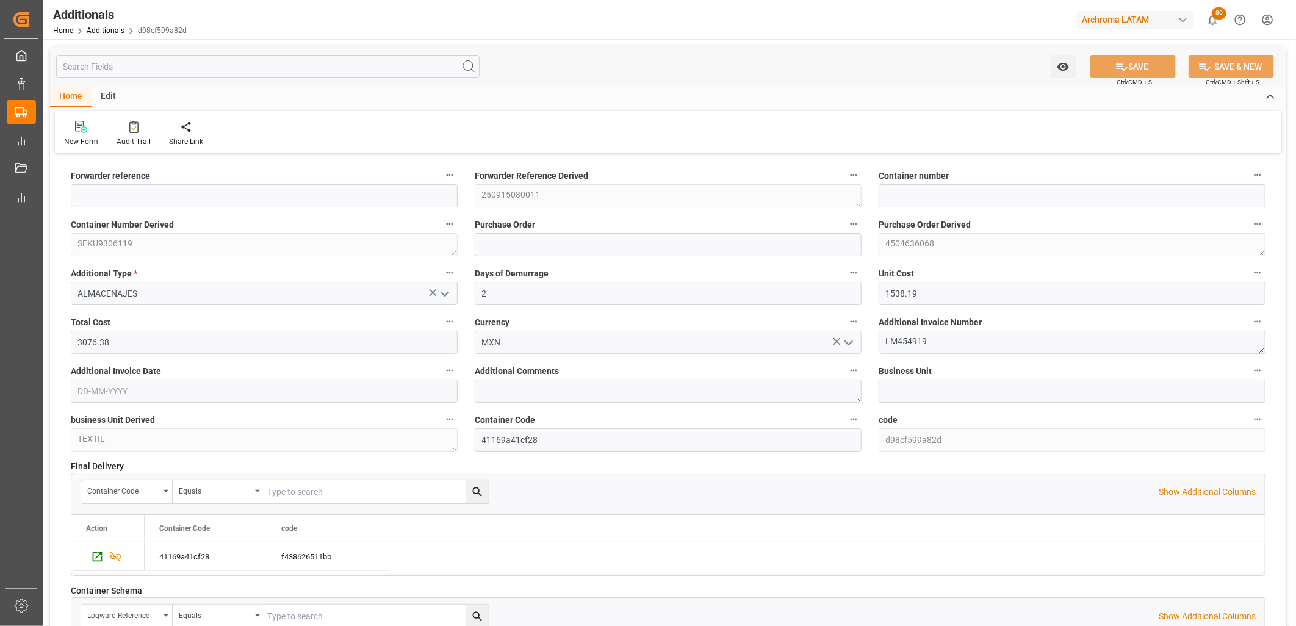
type input "250915080011"
type input "SEKU9306119"
type input "4504636068"
type input "TEXTIL"
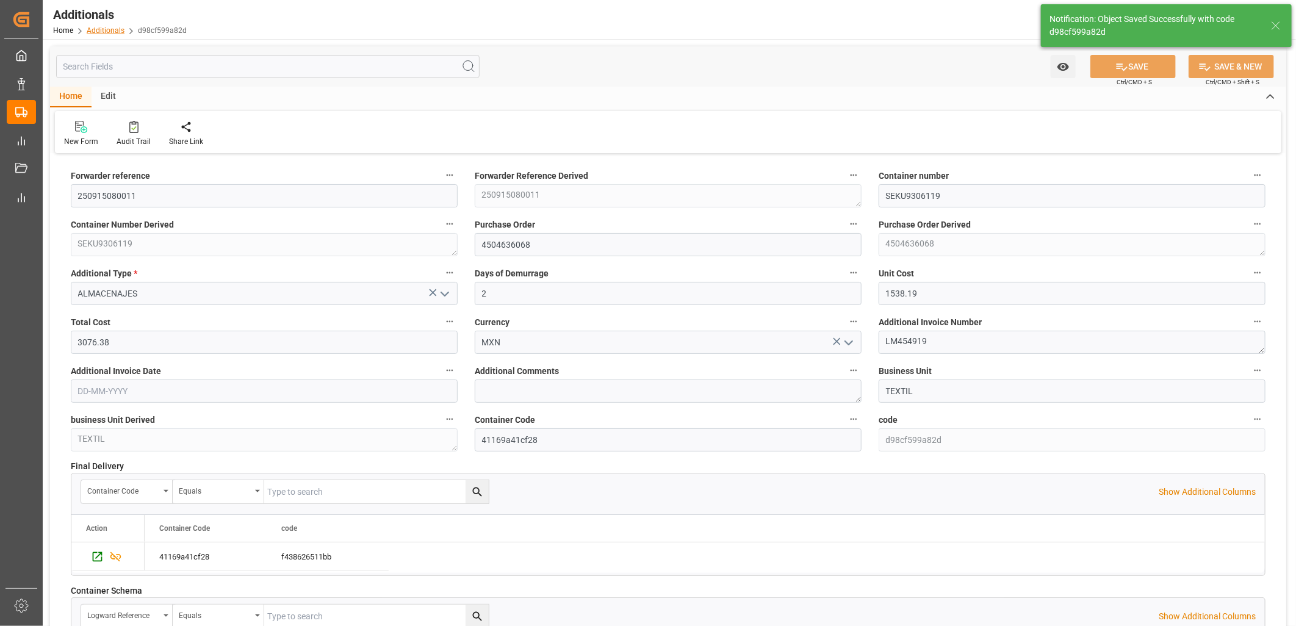
click at [108, 29] on link "Additionals" at bounding box center [106, 30] width 38 height 9
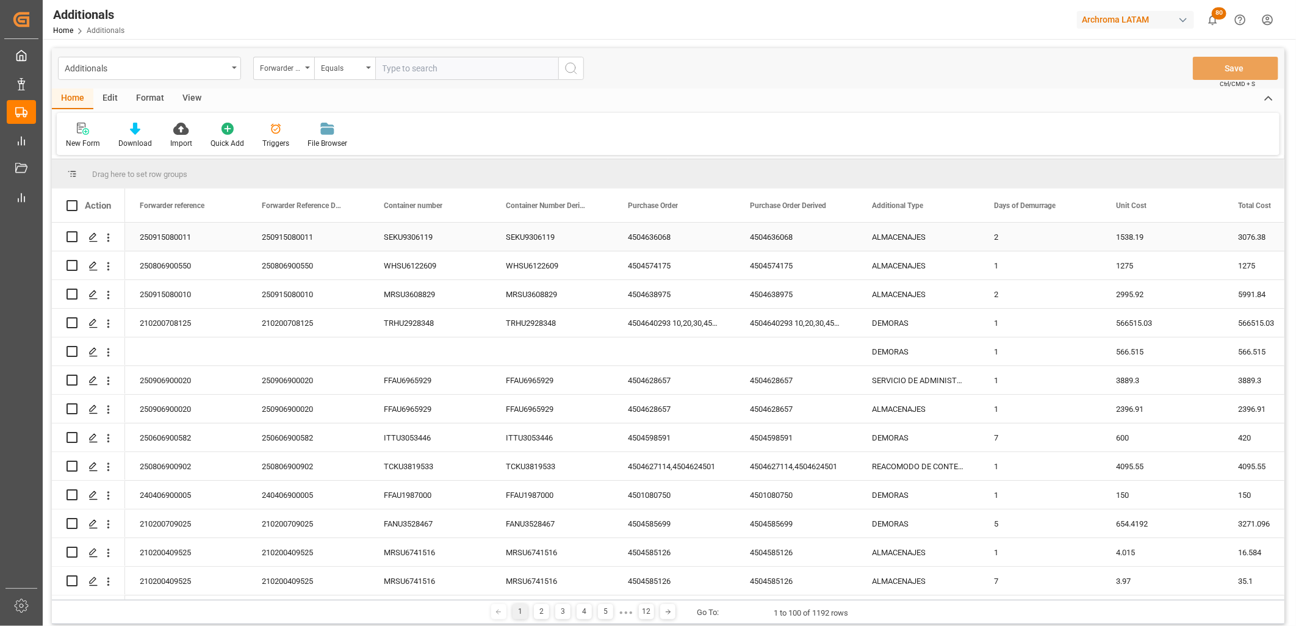
click at [71, 236] on input "Press Space to toggle row selection (unchecked)" at bounding box center [72, 236] width 11 height 11
checkbox input "true"
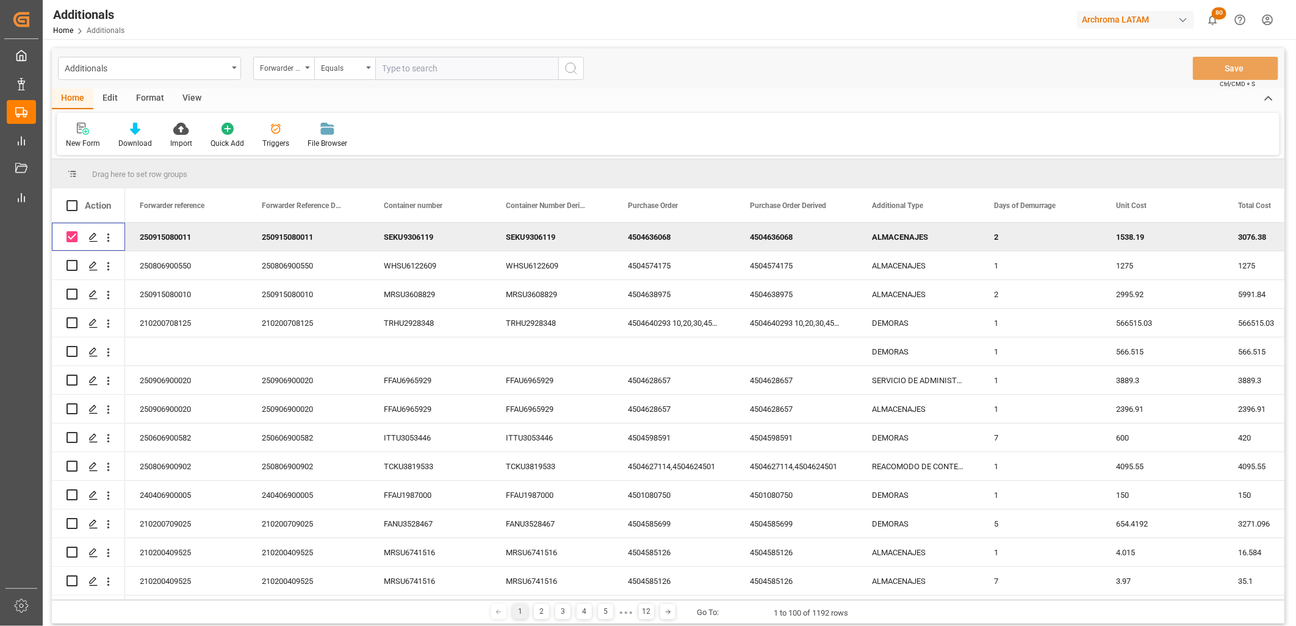
click at [114, 101] on div "Edit" at bounding box center [110, 98] width 34 height 21
click at [89, 126] on icon at bounding box center [90, 129] width 12 height 12
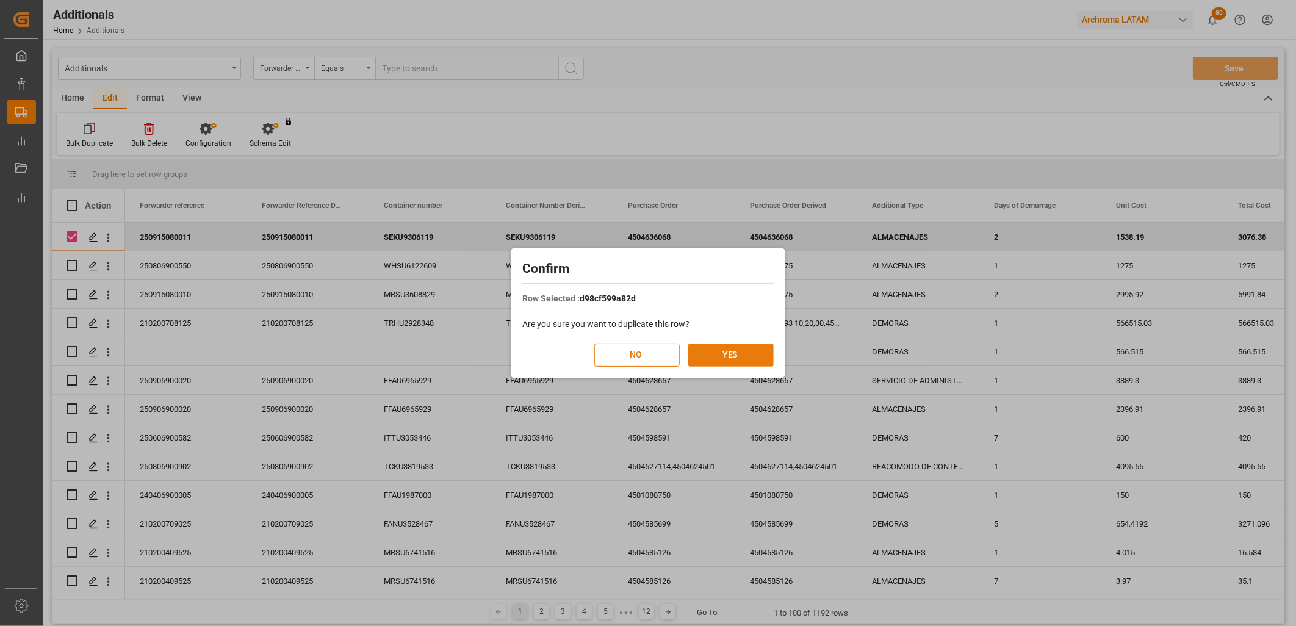
click at [752, 360] on button "YES" at bounding box center [730, 355] width 85 height 23
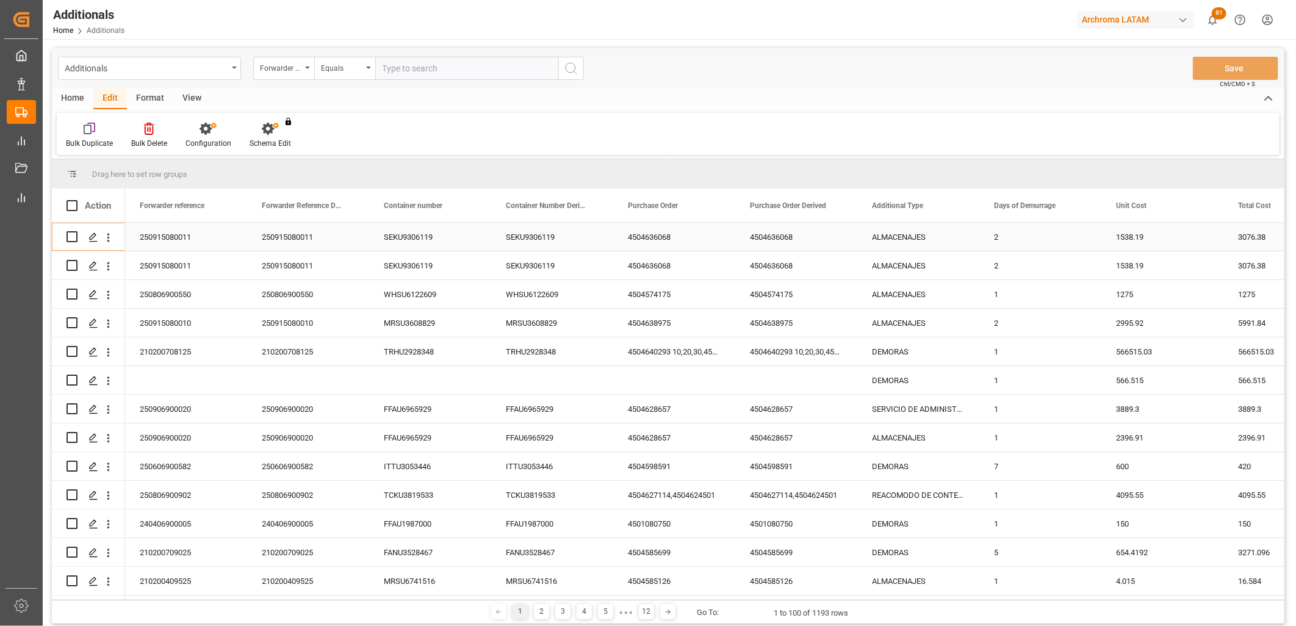
click at [898, 240] on div "ALMACENAJES" at bounding box center [918, 237] width 122 height 28
click at [894, 239] on div "ALMACENAJES" at bounding box center [918, 237] width 122 height 28
click at [894, 239] on input "ALMACENAJES" at bounding box center [918, 243] width 103 height 23
click at [912, 277] on div "RECONOCIMIENTO ADUANERO" at bounding box center [930, 279] width 124 height 43
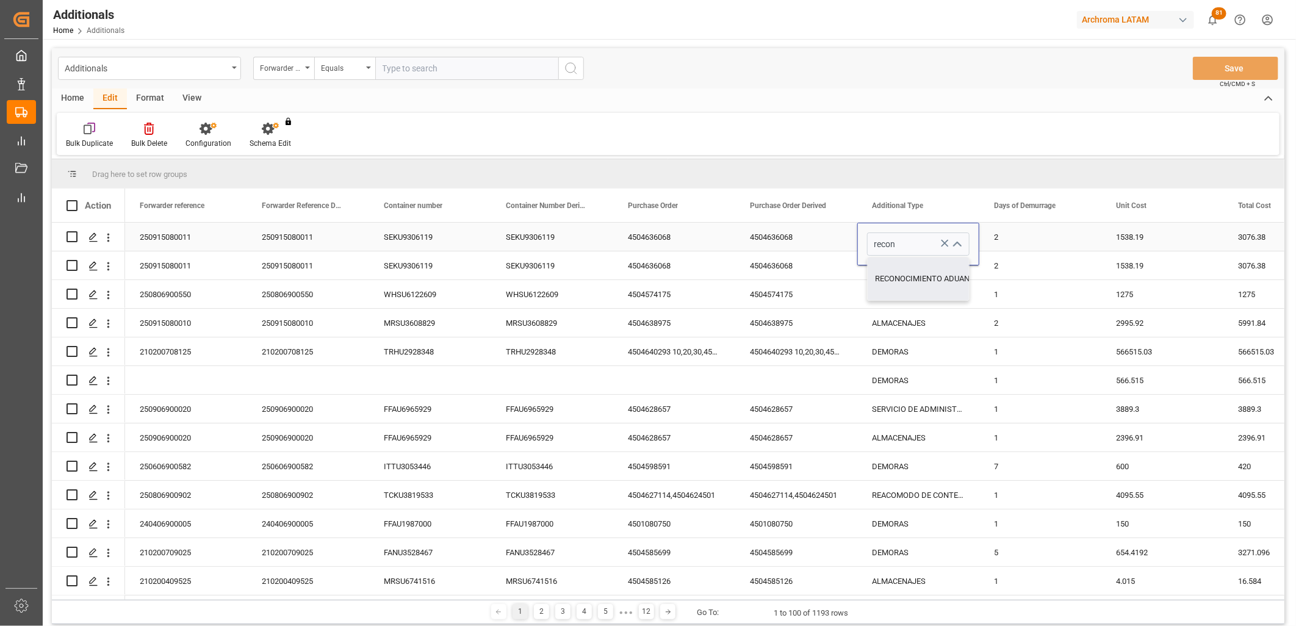
type input "RECONOCIMIENTO ADUANERO"
click at [1023, 232] on div "2" at bounding box center [1040, 237] width 122 height 28
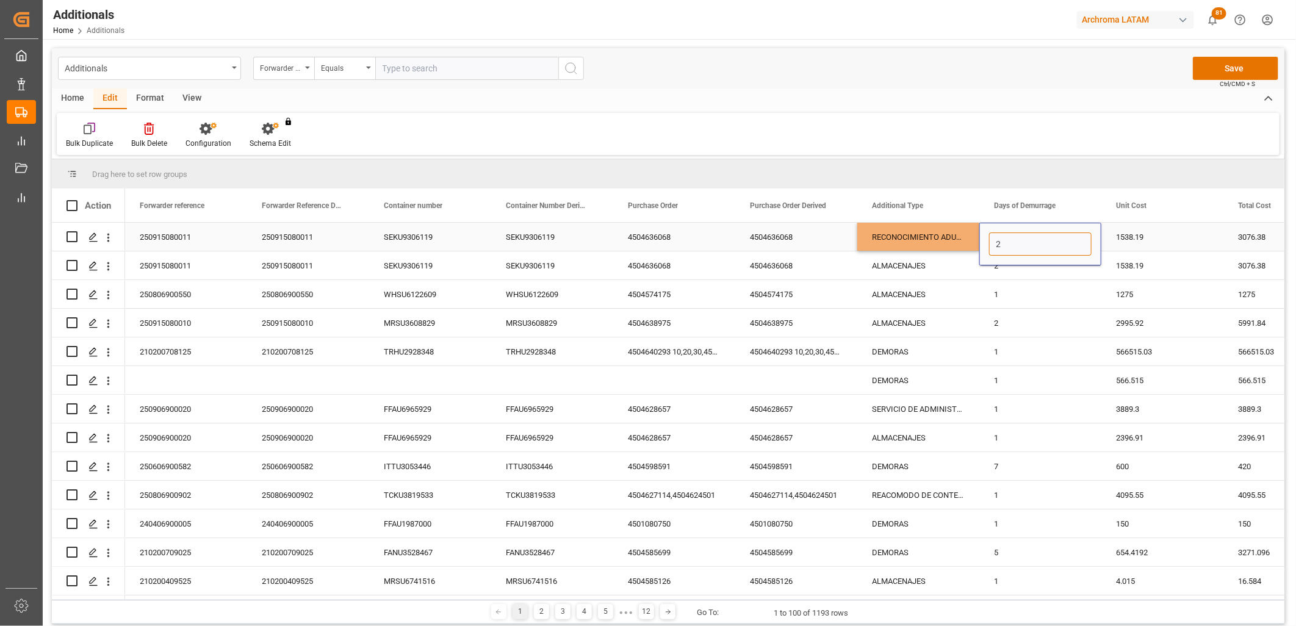
click at [1015, 236] on input "2" at bounding box center [1040, 243] width 103 height 23
type input "1"
click at [1139, 236] on div "1538.19" at bounding box center [1162, 237] width 122 height 28
click at [1138, 236] on div "1538.19" at bounding box center [1162, 237] width 122 height 28
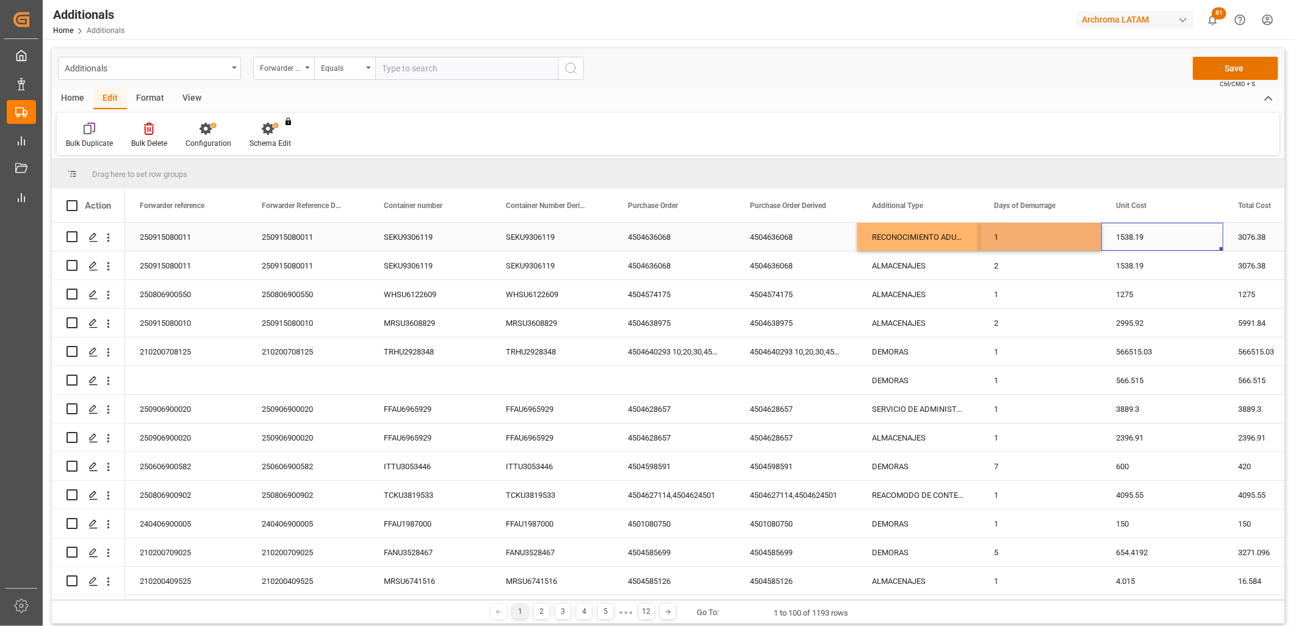
click at [1138, 236] on div "1538.19" at bounding box center [1162, 237] width 122 height 28
drag, startPoint x: 1150, startPoint y: 239, endPoint x: 1083, endPoint y: 239, distance: 67.1
type input "0"
type input "1794"
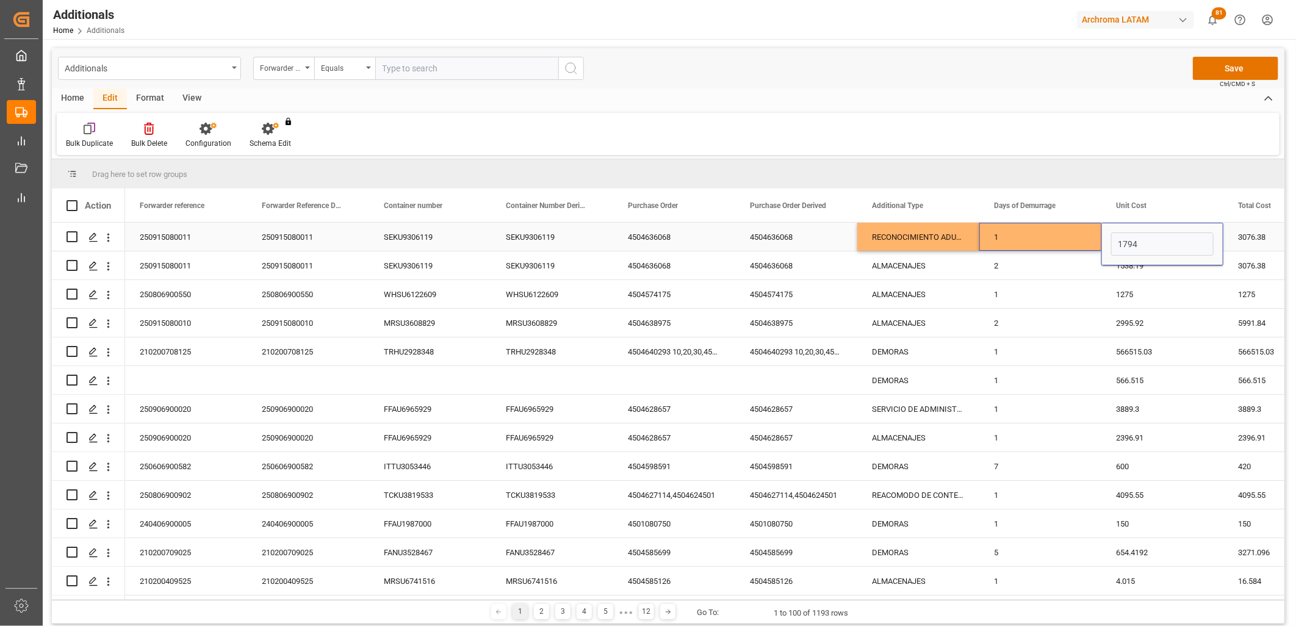
click at [1072, 239] on div "1" at bounding box center [1040, 237] width 122 height 28
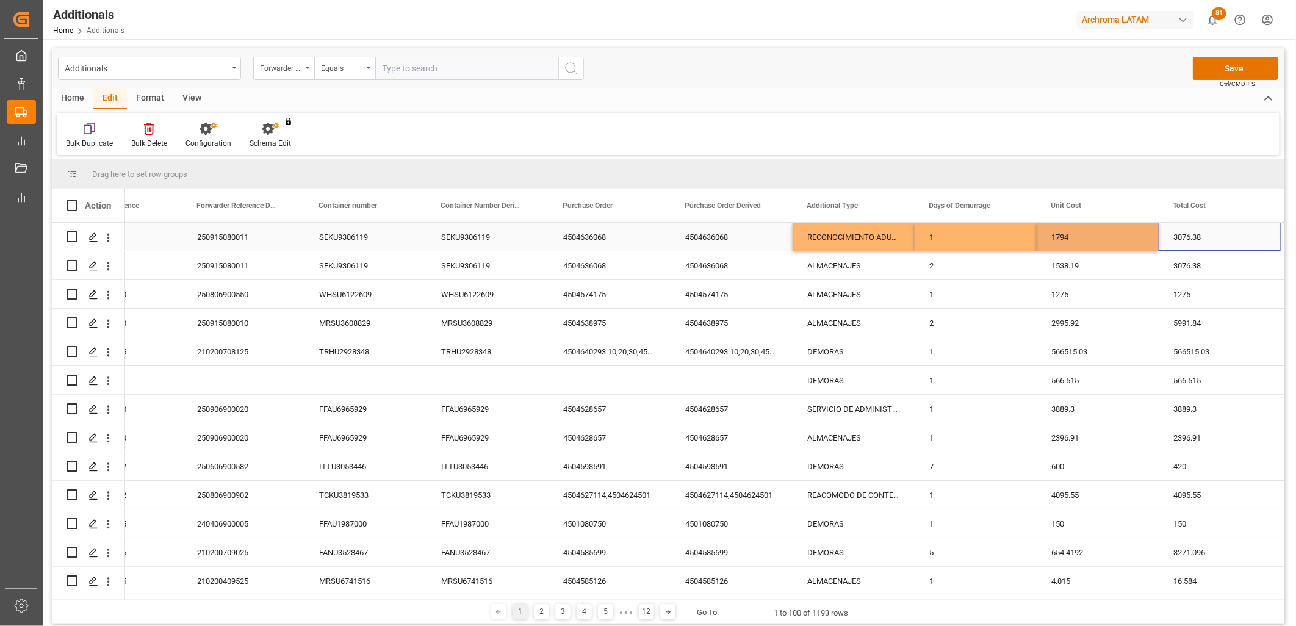
scroll to position [0, 187]
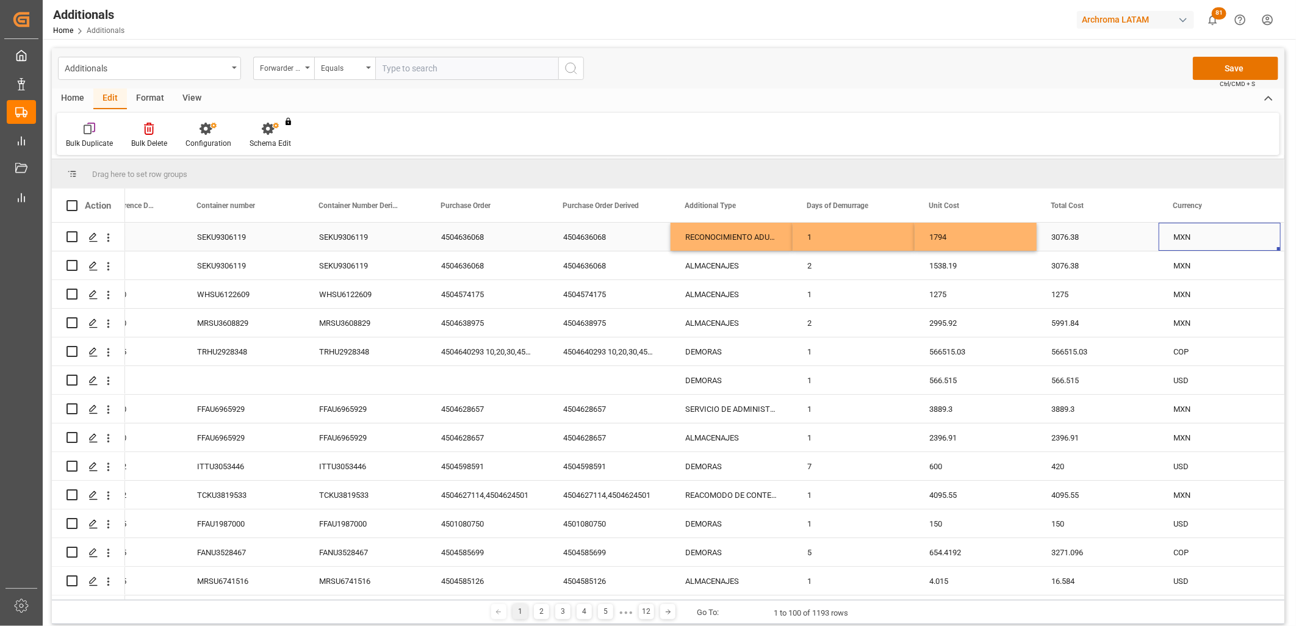
click at [1078, 240] on div "3076.38" at bounding box center [1098, 237] width 122 height 28
type input "1794"
click at [944, 238] on div "1794" at bounding box center [976, 237] width 122 height 28
click at [1186, 238] on div "MXN" at bounding box center [1219, 237] width 93 height 28
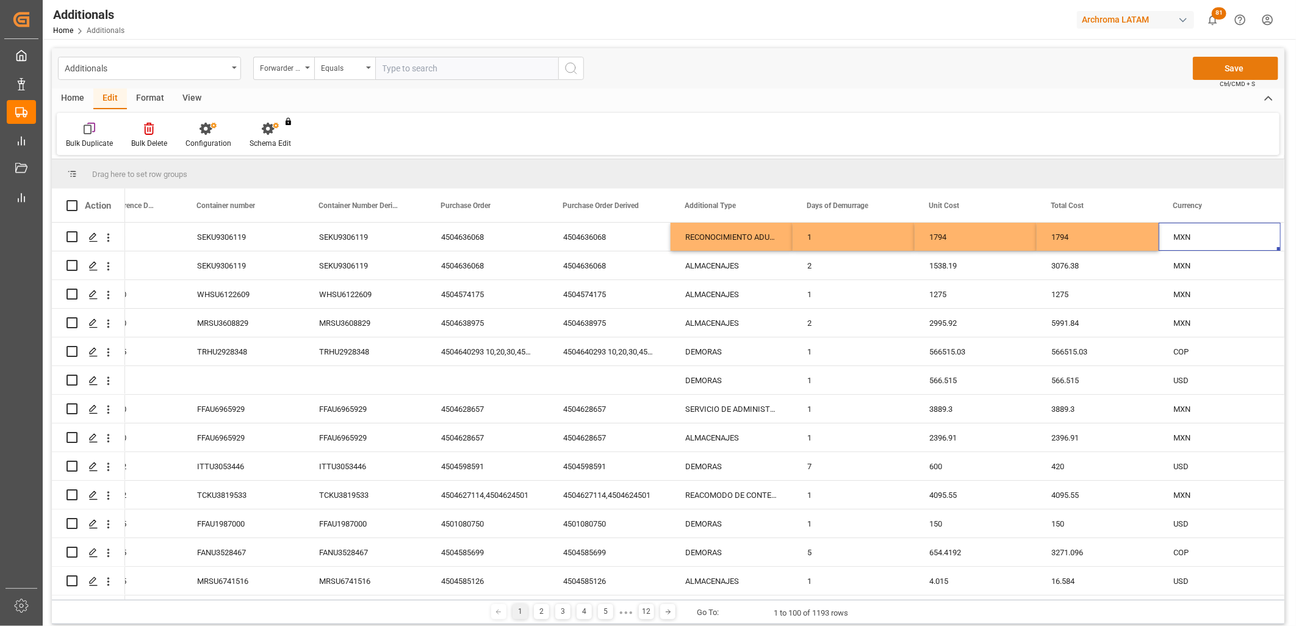
click at [1207, 69] on button "Save" at bounding box center [1235, 68] width 85 height 23
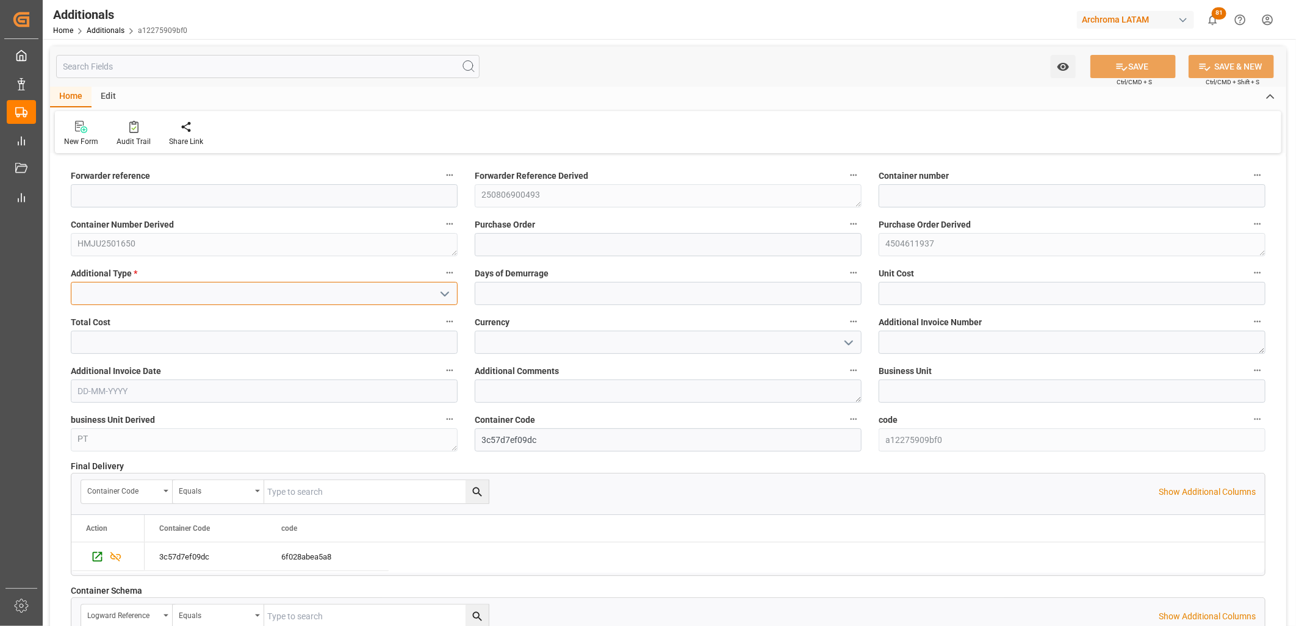
click at [387, 297] on input at bounding box center [264, 293] width 387 height 23
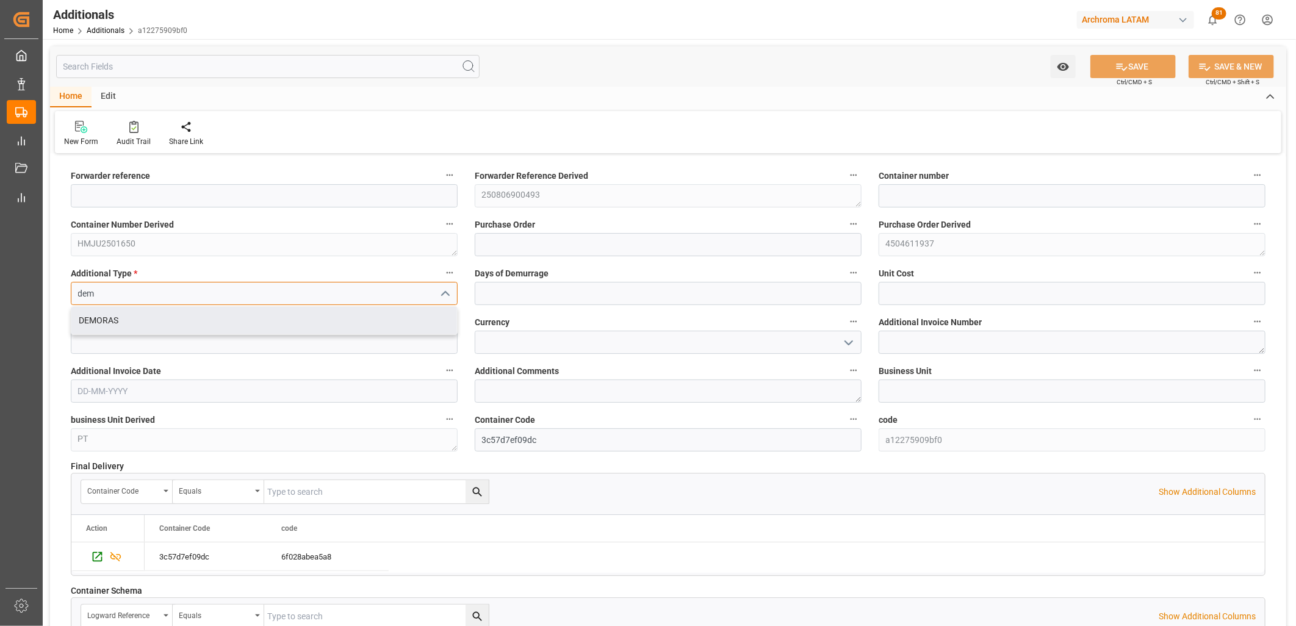
click at [387, 314] on div "DEMORAS" at bounding box center [264, 320] width 386 height 27
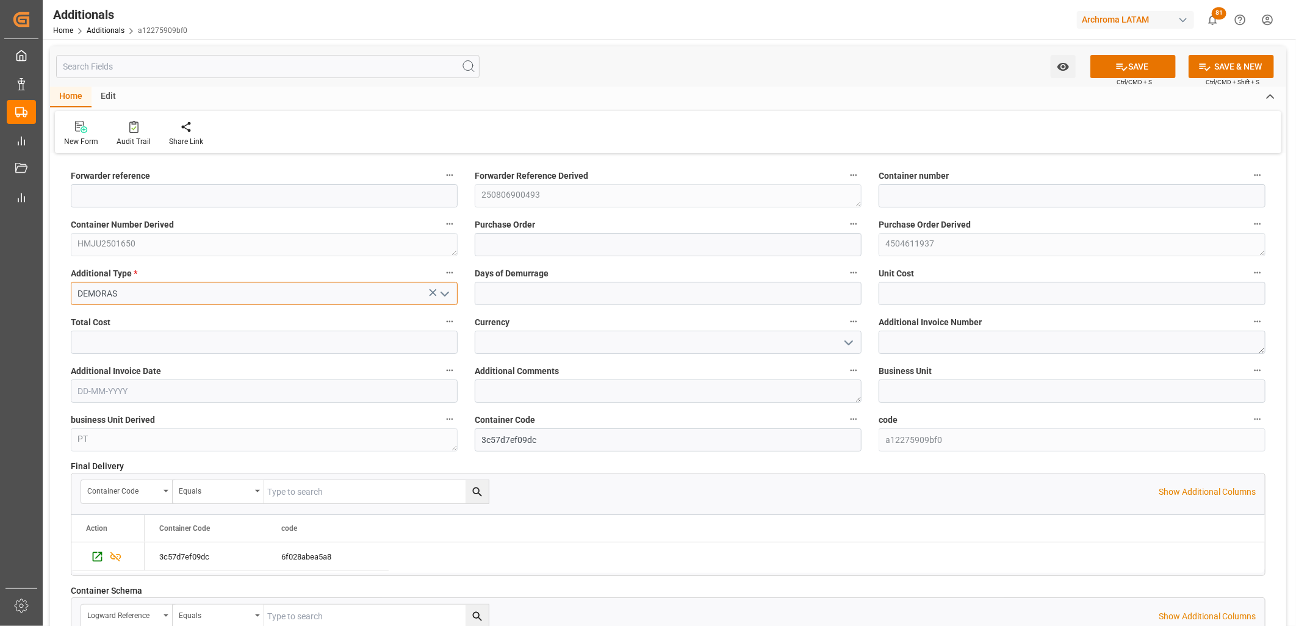
type input "DEMORAS"
click at [531, 297] on input "text" at bounding box center [668, 293] width 387 height 23
type input "1"
click at [899, 294] on input "text" at bounding box center [1072, 293] width 387 height 23
type input "350"
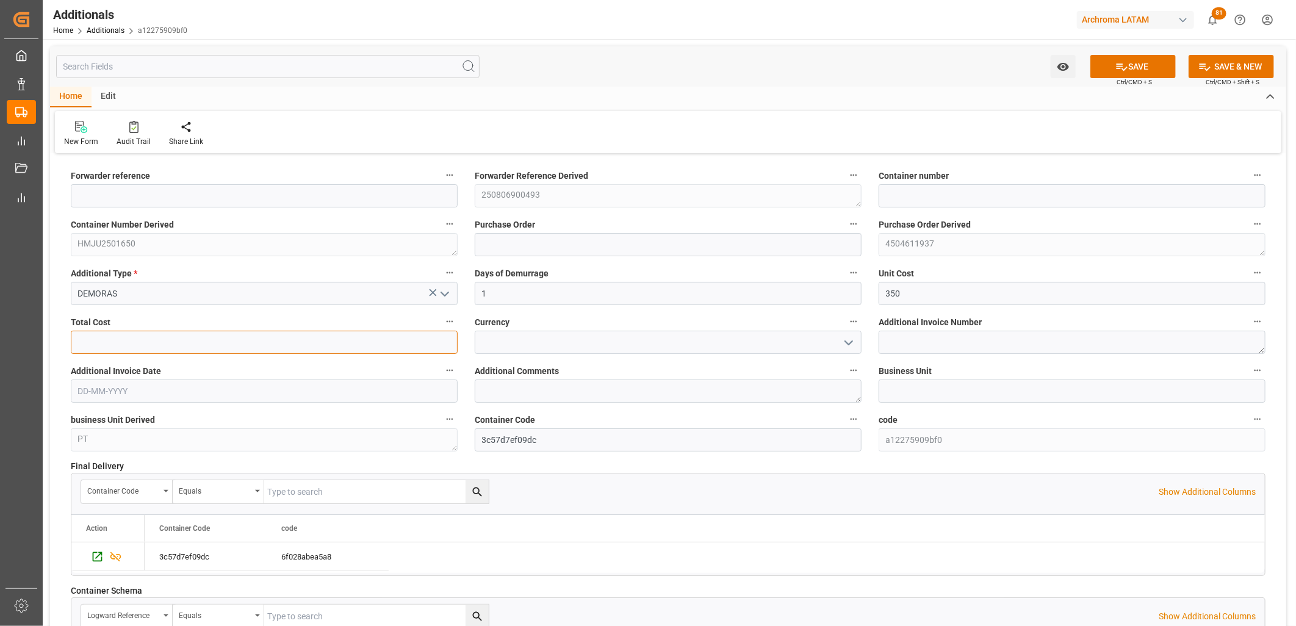
click at [419, 336] on input "text" at bounding box center [264, 342] width 387 height 23
type input "350"
click at [630, 339] on input at bounding box center [668, 342] width 387 height 23
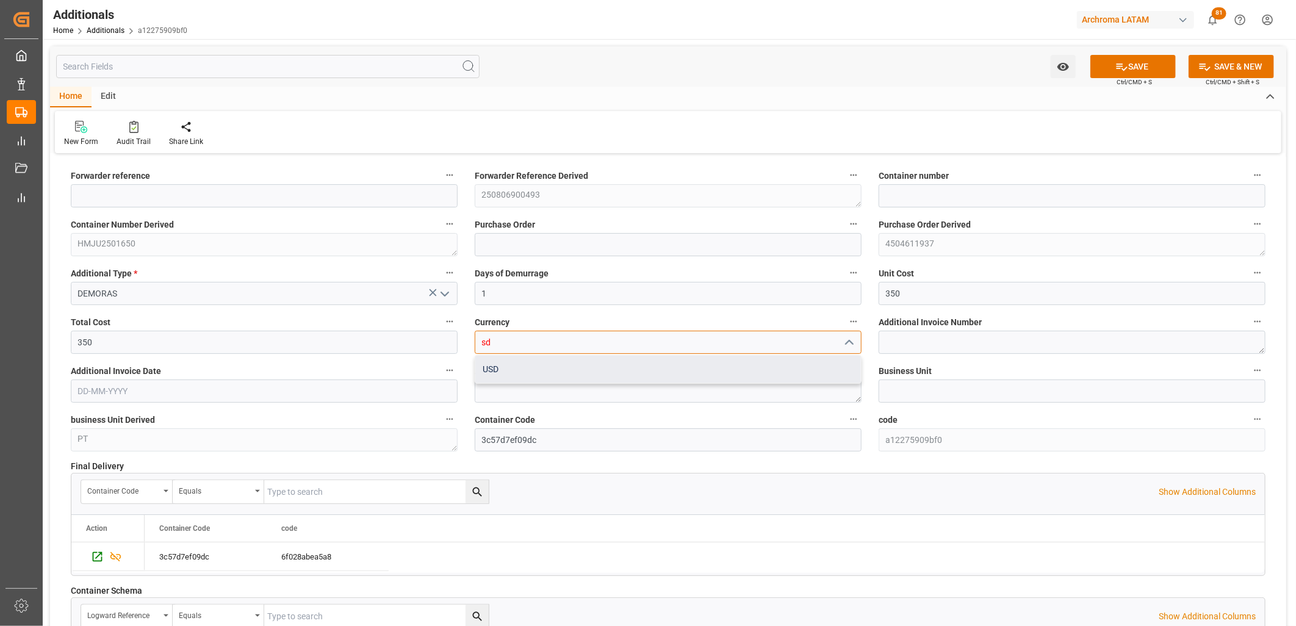
click at [640, 363] on div "USD" at bounding box center [668, 369] width 386 height 27
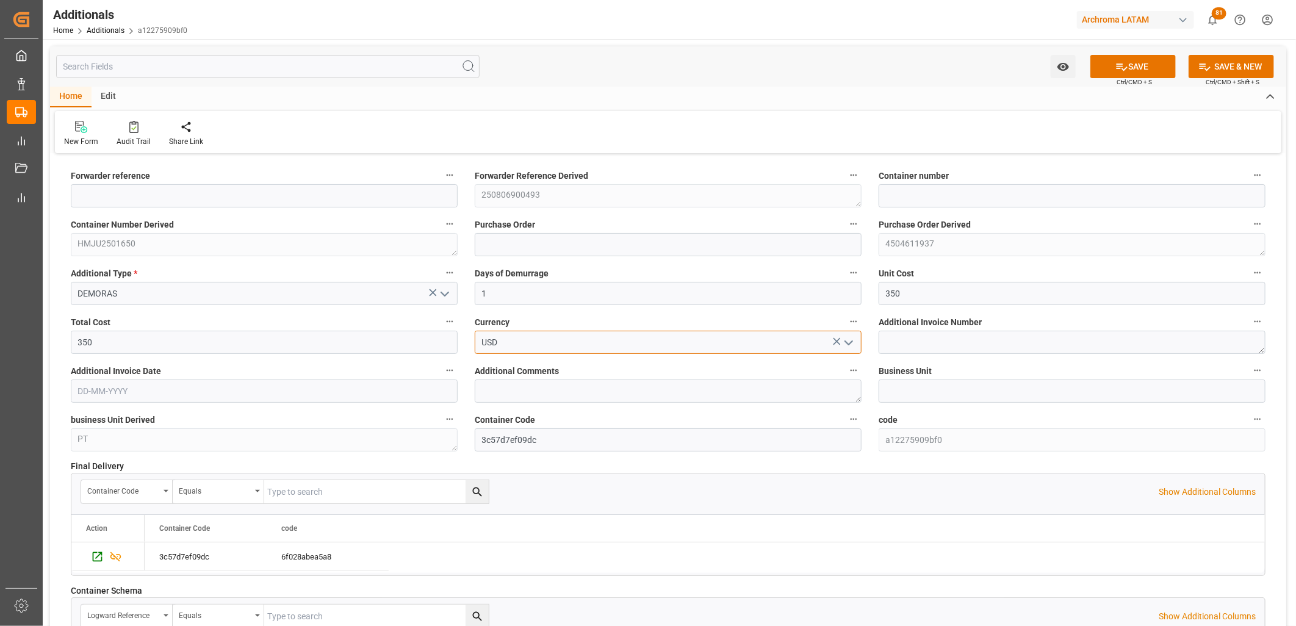
type input "USD"
drag, startPoint x: 895, startPoint y: 338, endPoint x: 870, endPoint y: 338, distance: 24.4
click at [895, 338] on textarea at bounding box center [1072, 342] width 387 height 23
paste textarea "LM455266"
type textarea "LM455266"
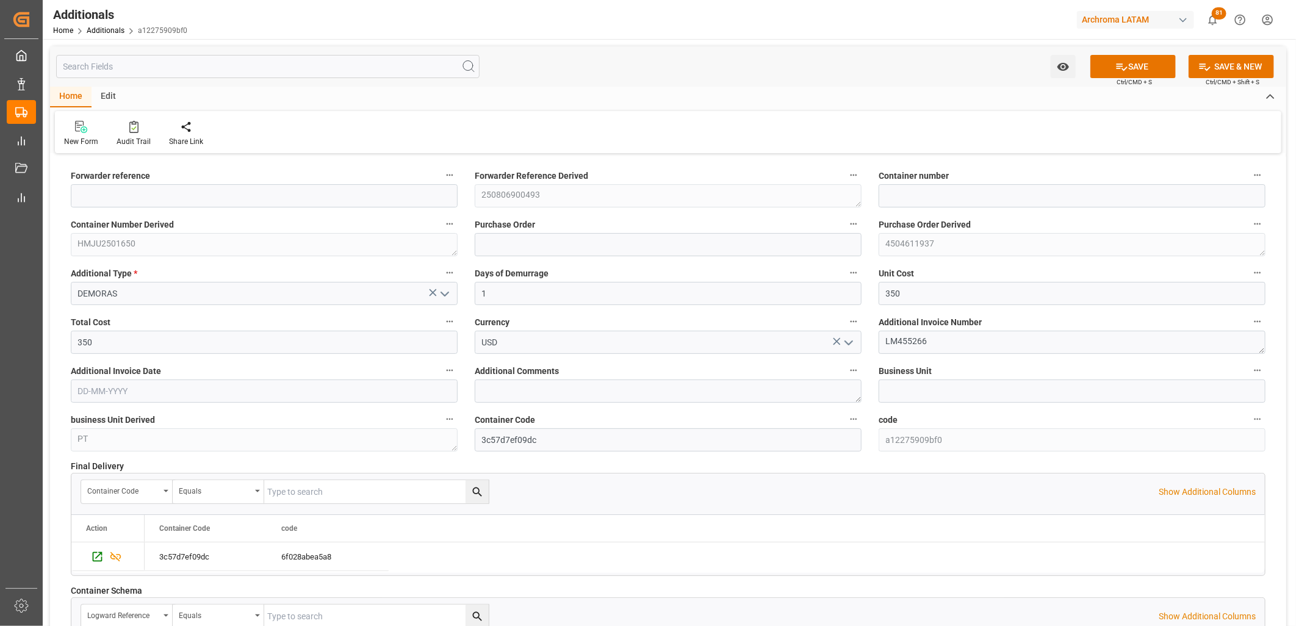
click at [115, 389] on input "text" at bounding box center [264, 391] width 387 height 23
click at [96, 442] on div "Mo Tu We Th Fr Sa Su" at bounding box center [157, 439] width 173 height 24
click at [154, 469] on div "4" at bounding box center [158, 465] width 15 height 15
type input "[DATE]"
click at [1109, 76] on button "SAVE" at bounding box center [1132, 66] width 85 height 23
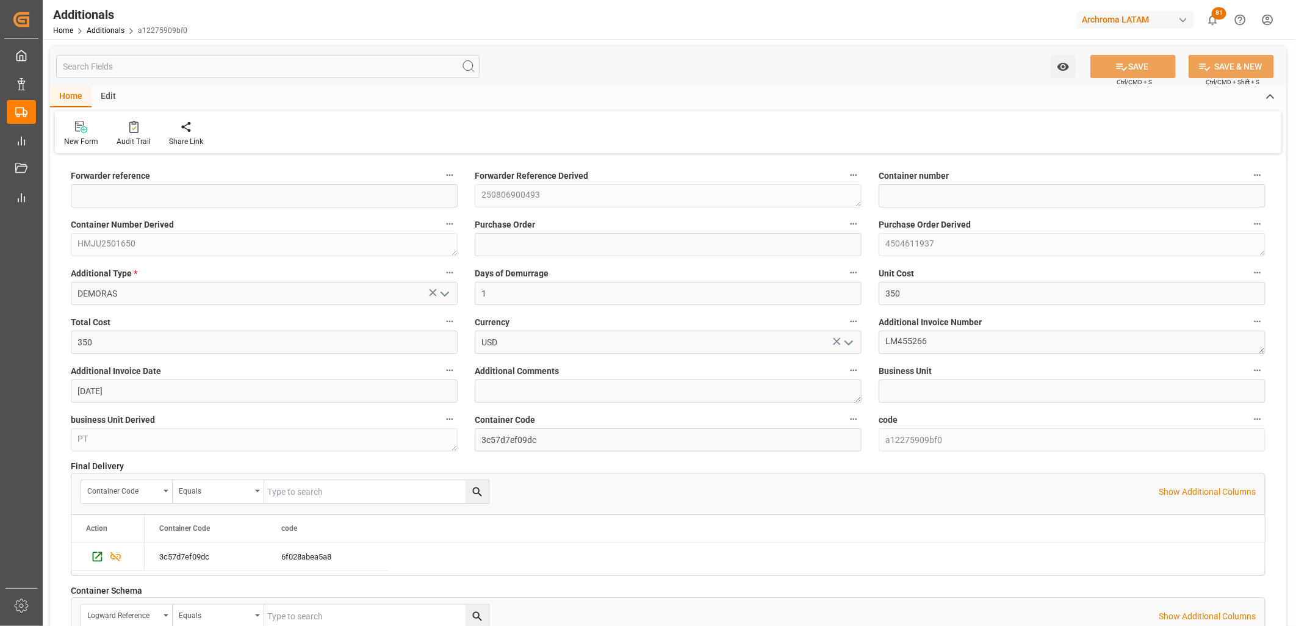
type input "250806900493"
type input "HMJU2501650"
type input "4504611937"
type input "PT"
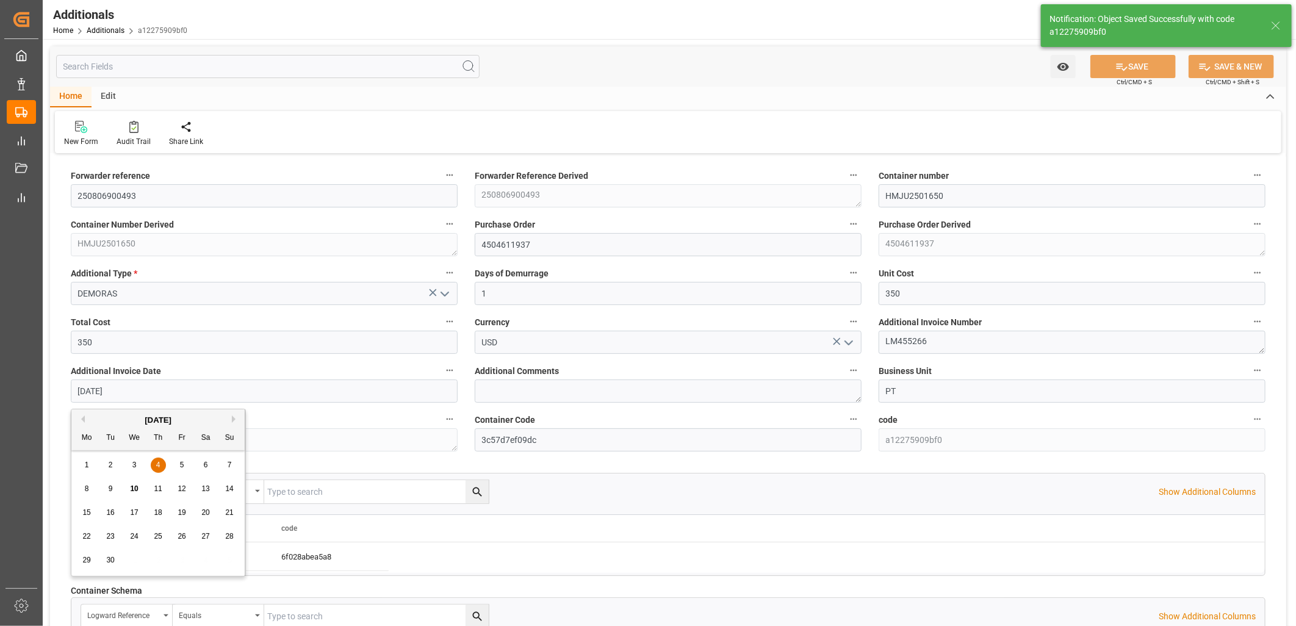
click at [106, 394] on input "[DATE]" at bounding box center [264, 391] width 387 height 23
click at [113, 491] on div "9" at bounding box center [110, 489] width 15 height 15
type input "[DATE]"
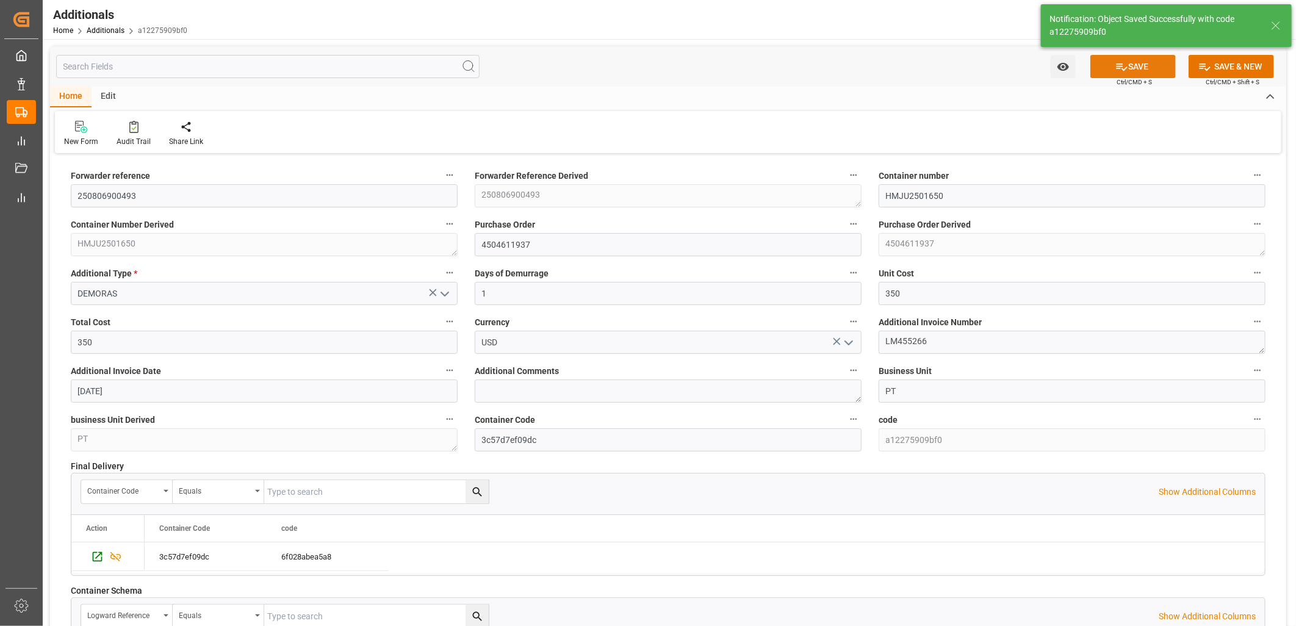
click at [1140, 73] on button "SAVE" at bounding box center [1132, 66] width 85 height 23
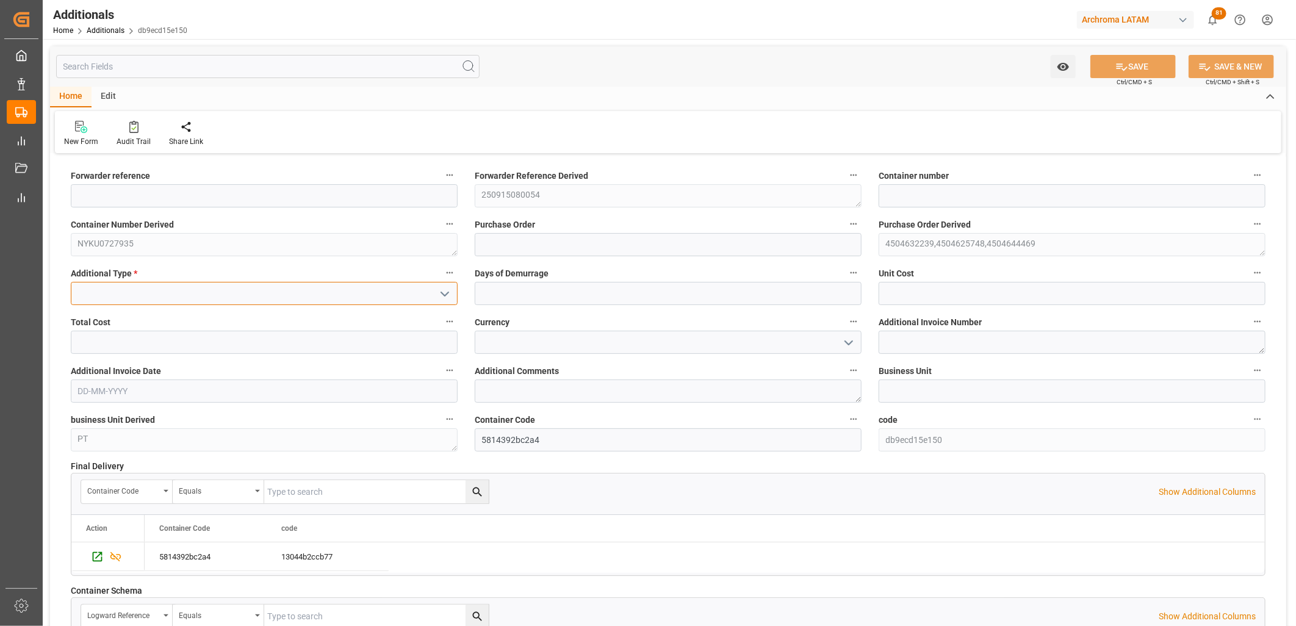
click at [322, 298] on input at bounding box center [264, 293] width 387 height 23
click at [285, 344] on div "RECONOCIMIENTO ADUANERO" at bounding box center [264, 347] width 386 height 27
type input "RECONOCIMIENTO ADUANERO"
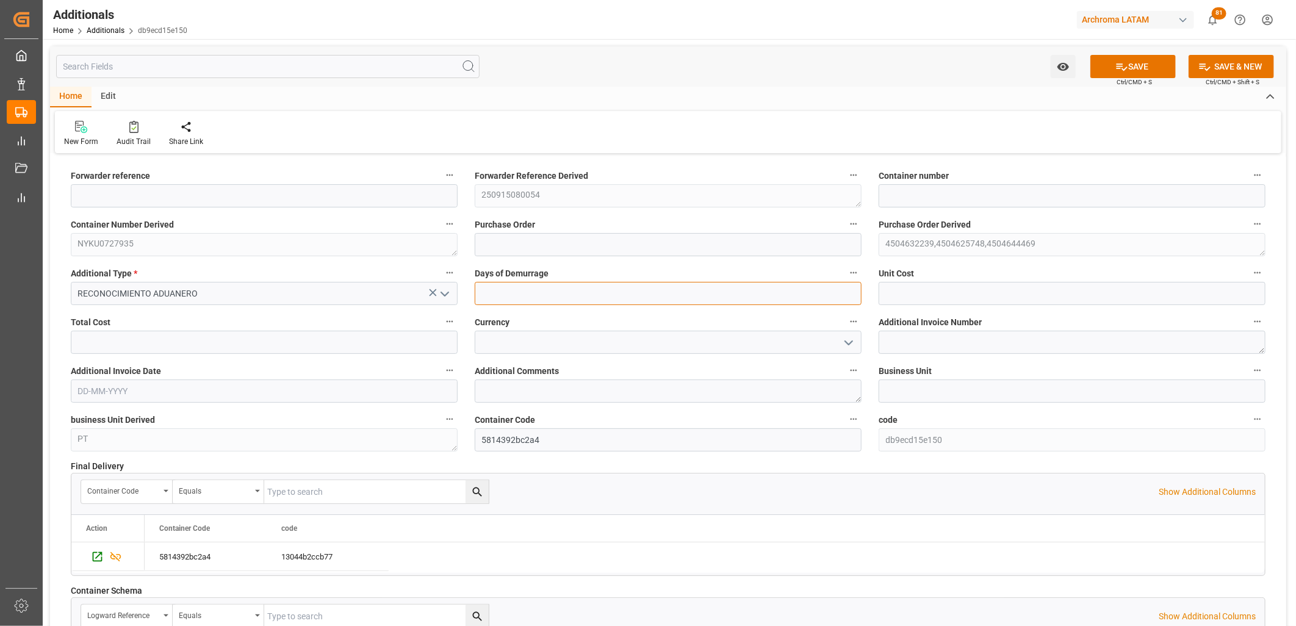
click at [566, 291] on input "text" at bounding box center [668, 293] width 387 height 23
click at [481, 294] on input "text" at bounding box center [668, 293] width 387 height 23
type input "1"
click at [943, 305] on div "Unit Cost" at bounding box center [1072, 285] width 404 height 49
click at [934, 297] on input "text" at bounding box center [1072, 293] width 387 height 23
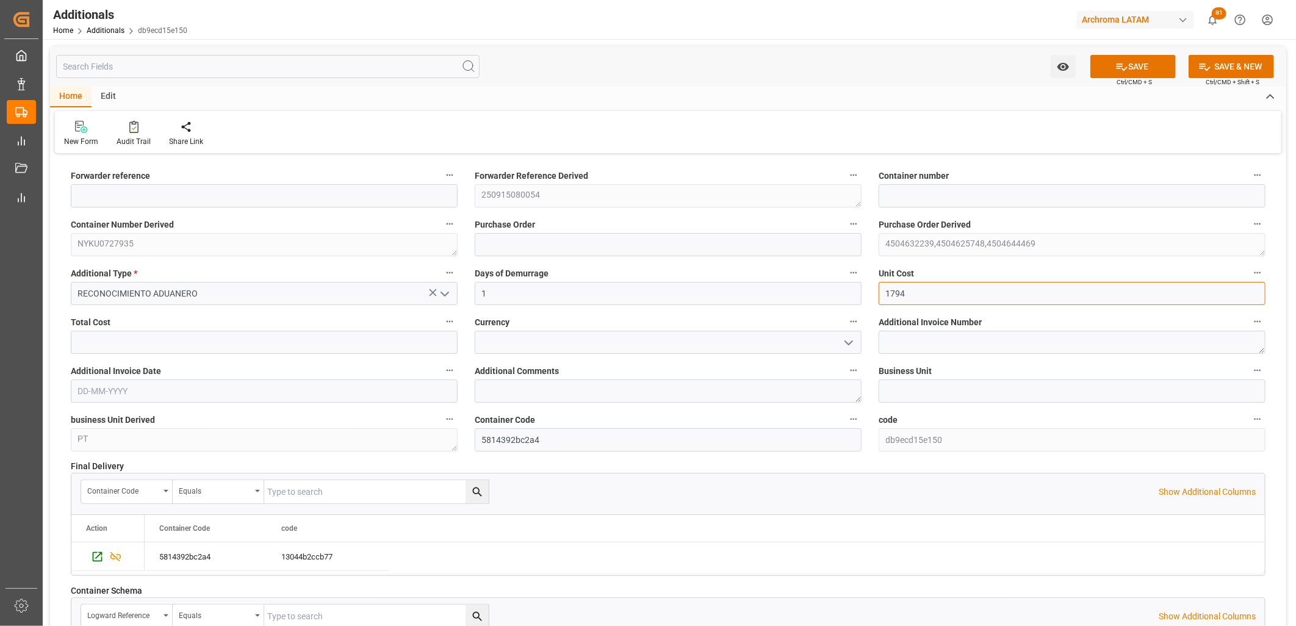
type input "1794"
click at [325, 340] on input "text" at bounding box center [264, 342] width 387 height 23
type input "1794"
click at [489, 343] on input at bounding box center [668, 342] width 387 height 23
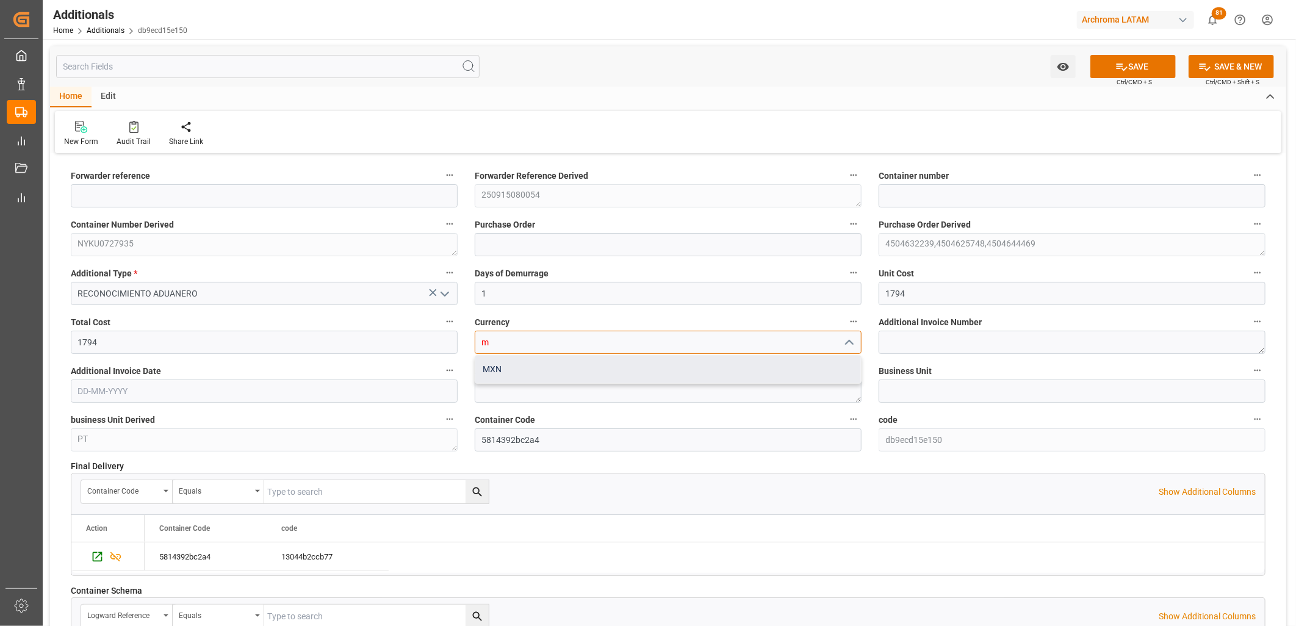
click at [498, 366] on div "MXN" at bounding box center [668, 369] width 386 height 27
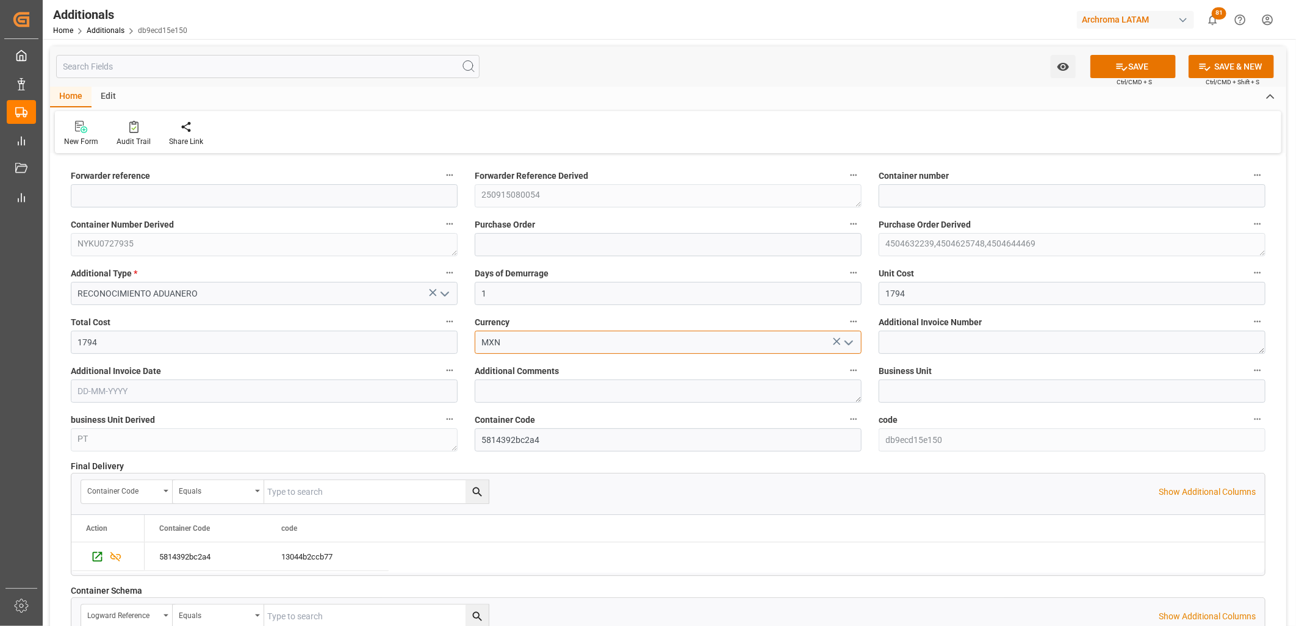
type input "MXN"
click at [915, 337] on textarea at bounding box center [1072, 342] width 387 height 23
paste textarea "LM455346"
type textarea "LM455346"
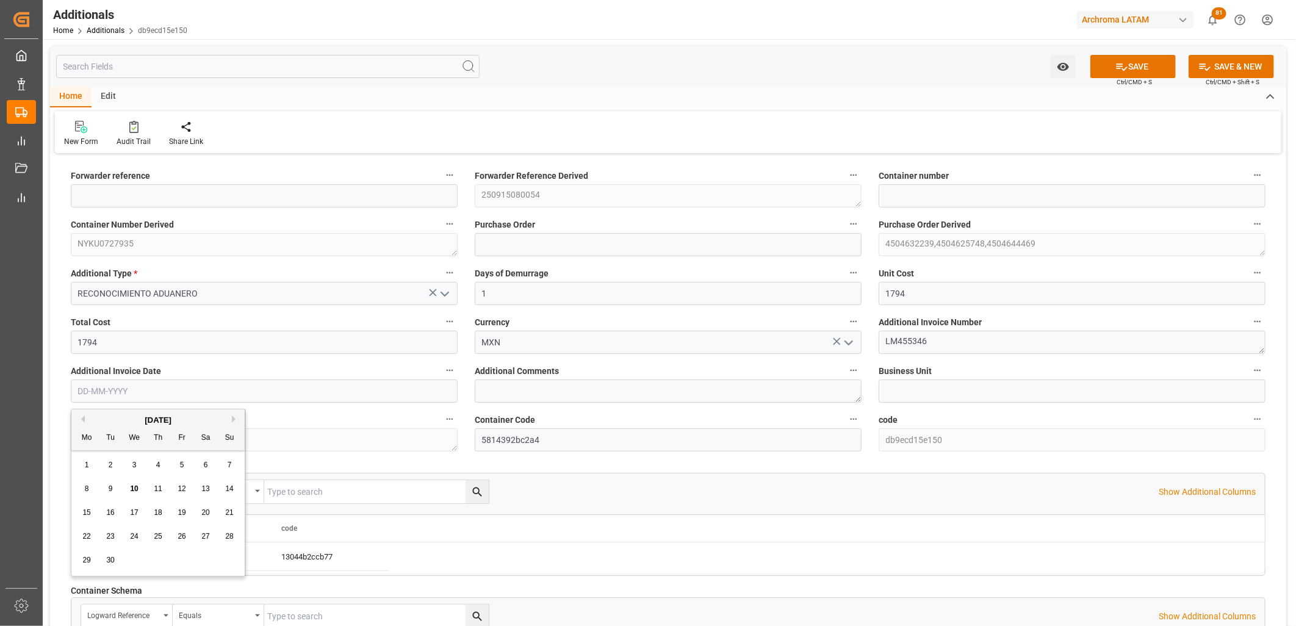
click at [294, 385] on input "text" at bounding box center [264, 391] width 387 height 23
click at [96, 480] on div "8 9 10 11 12 13 14" at bounding box center [158, 489] width 167 height 24
drag, startPoint x: 108, startPoint y: 487, endPoint x: 472, endPoint y: 459, distance: 364.8
click at [109, 487] on span "9" at bounding box center [111, 489] width 4 height 9
type input "[DATE]"
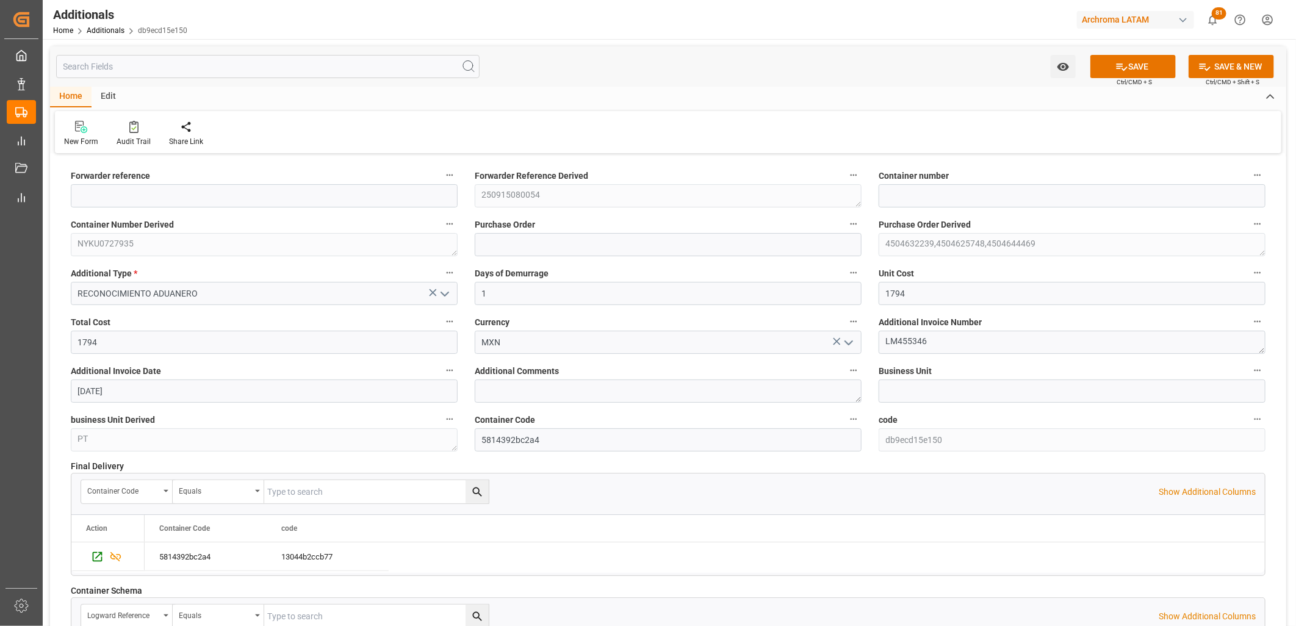
click at [1141, 74] on button "SAVE" at bounding box center [1132, 66] width 85 height 23
type input "250915080054"
type input "NYKU0727935"
type input "4504632239,4504625748,4504644469"
type input "PT"
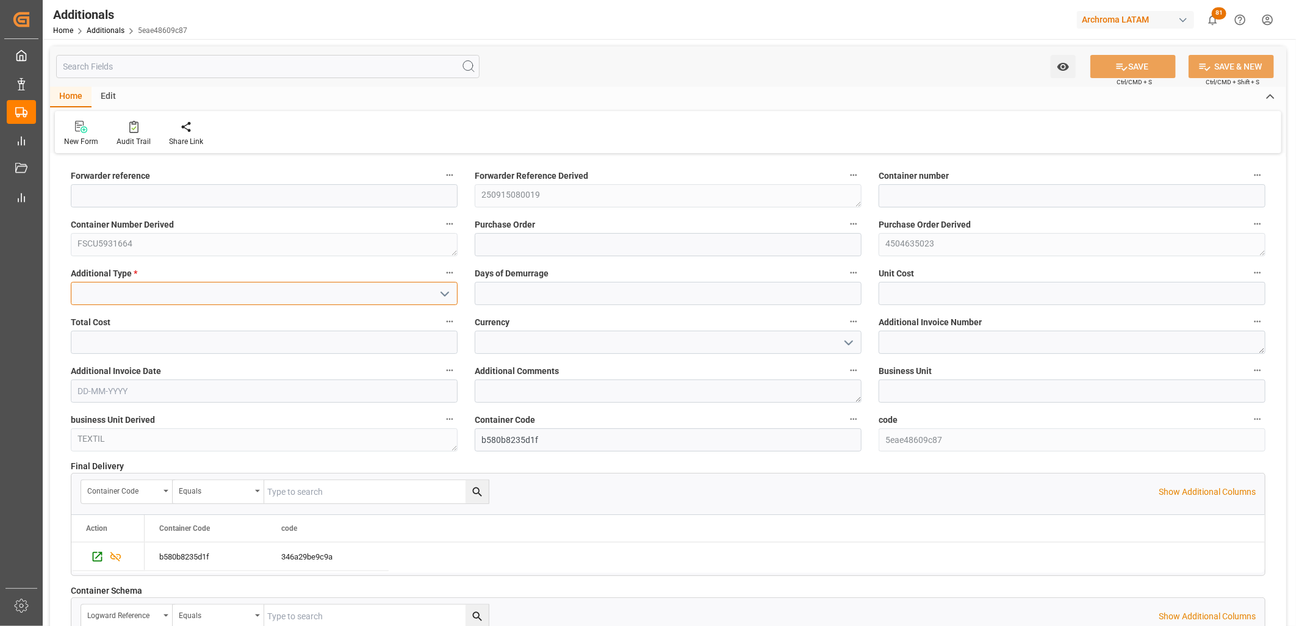
drag, startPoint x: 110, startPoint y: 297, endPoint x: 15, endPoint y: 369, distance: 119.8
click at [110, 297] on input at bounding box center [264, 293] width 387 height 23
click at [344, 289] on input at bounding box center [264, 293] width 387 height 23
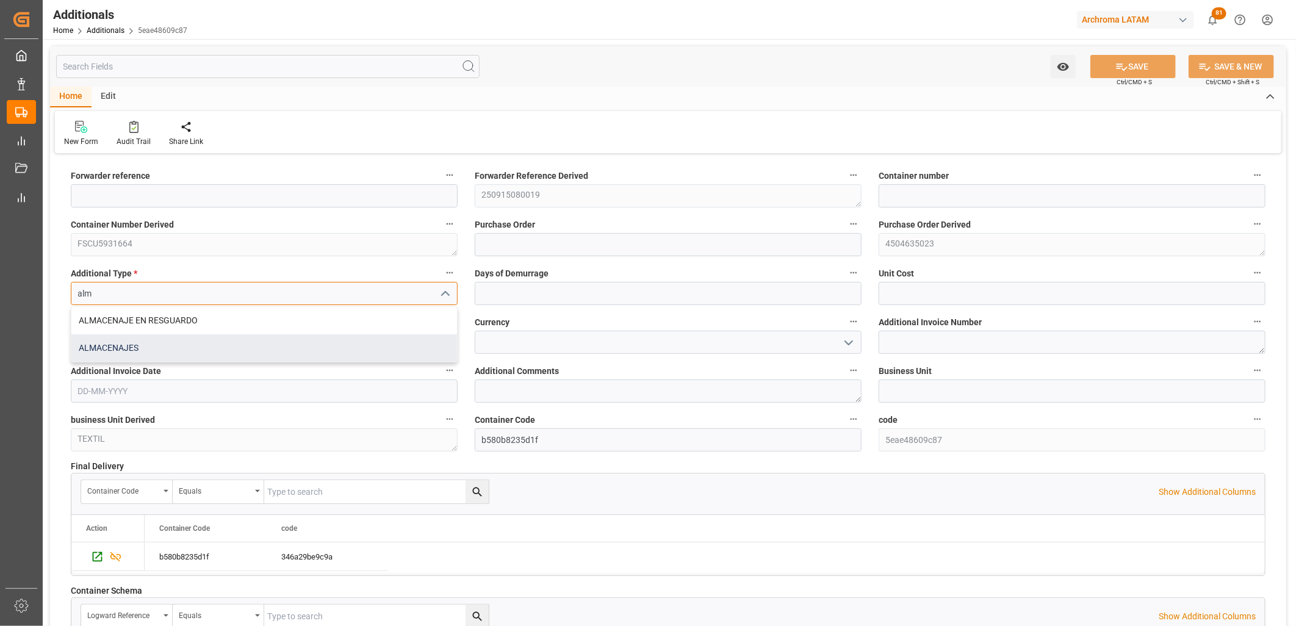
click at [242, 343] on div "ALMACENAJES" at bounding box center [264, 347] width 386 height 27
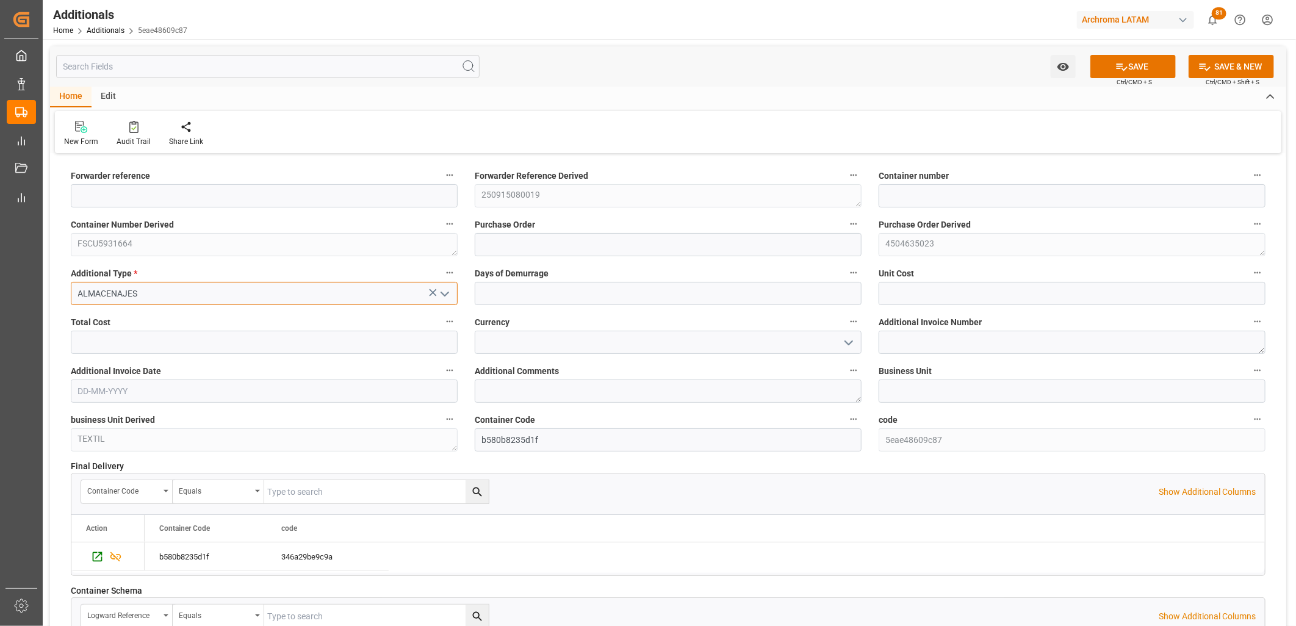
type input "ALMACENAJES"
click at [503, 293] on input "text" at bounding box center [668, 293] width 387 height 23
type input "3"
click at [904, 298] on input "text" at bounding box center [1072, 293] width 387 height 23
type input "1497.96"
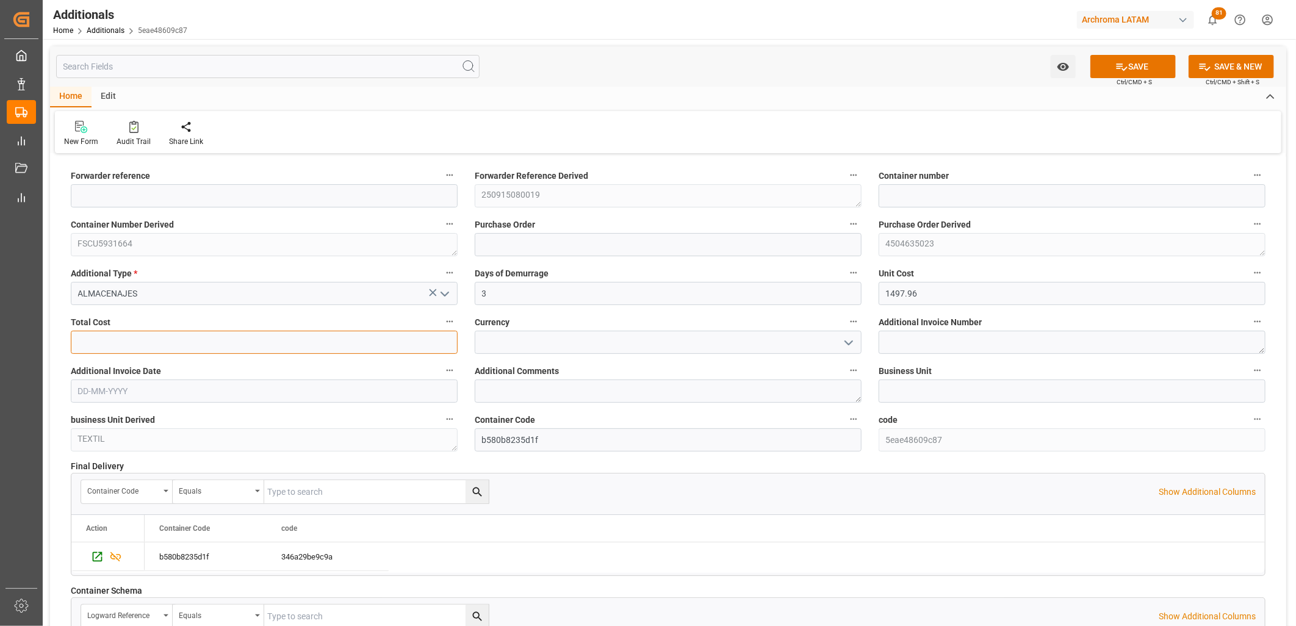
click at [369, 343] on input "text" at bounding box center [264, 342] width 387 height 23
type input "4493.88"
click at [496, 340] on input at bounding box center [668, 342] width 387 height 23
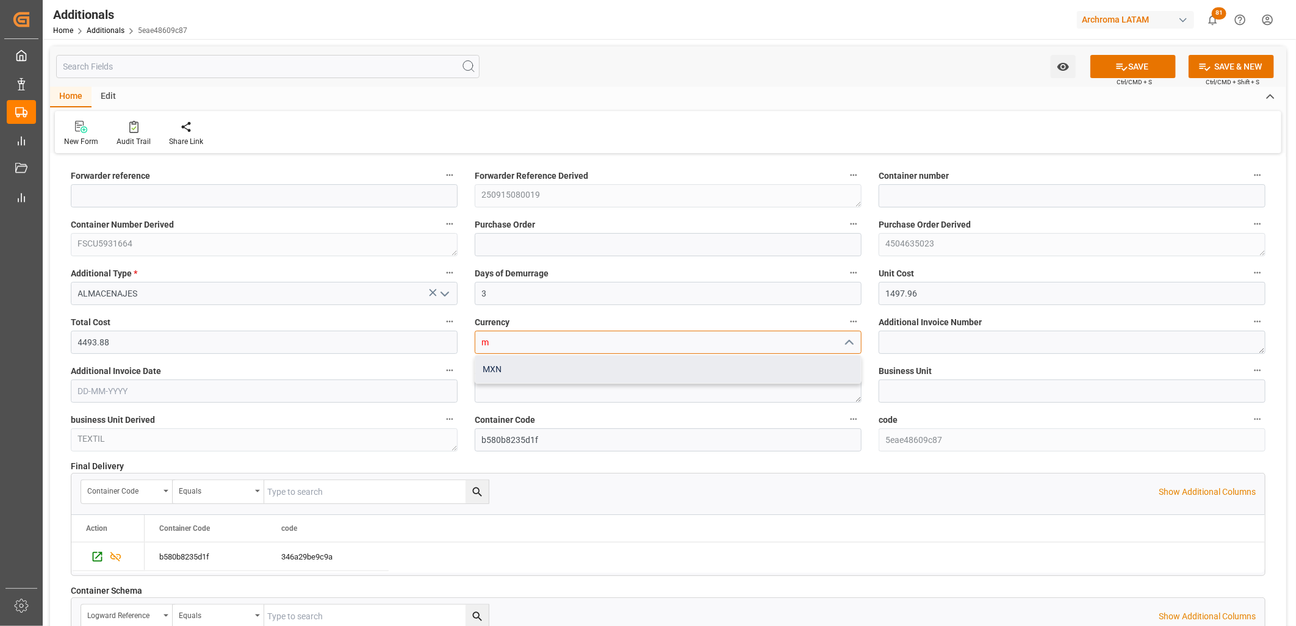
click at [519, 377] on div "MXN" at bounding box center [668, 369] width 386 height 27
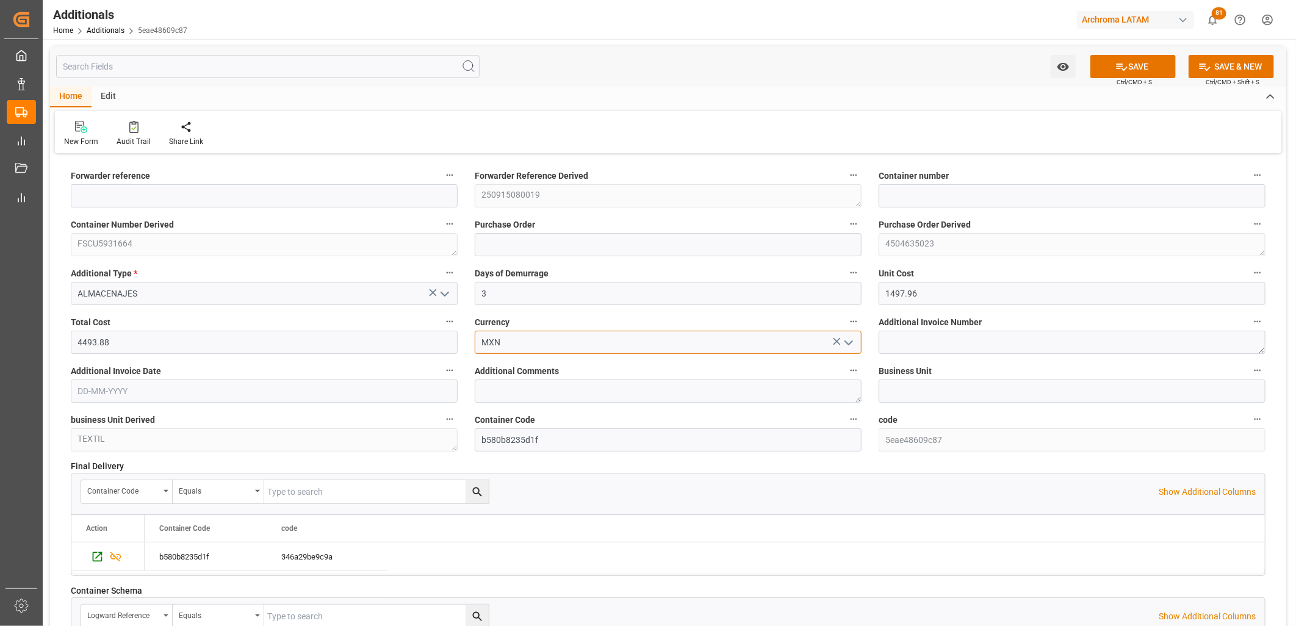
type input "MXN"
click at [906, 350] on textarea at bounding box center [1072, 342] width 387 height 23
paste textarea "LM455281"
type textarea "LM455281"
drag, startPoint x: 117, startPoint y: 381, endPoint x: 110, endPoint y: 389, distance: 9.9
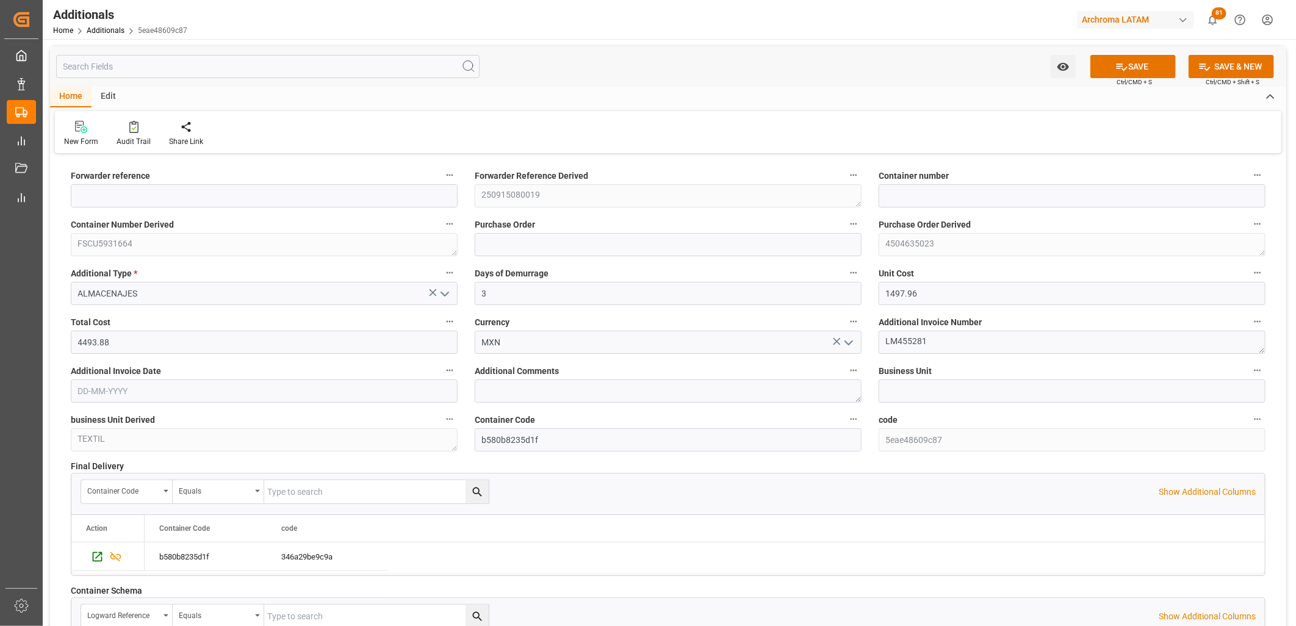
click at [115, 383] on input "text" at bounding box center [264, 391] width 387 height 23
click at [87, 392] on input "text" at bounding box center [264, 391] width 387 height 23
click at [95, 474] on div "1 2 3 4 5 6 7" at bounding box center [158, 465] width 167 height 24
click at [113, 491] on div "9" at bounding box center [110, 489] width 15 height 15
type input "[DATE]"
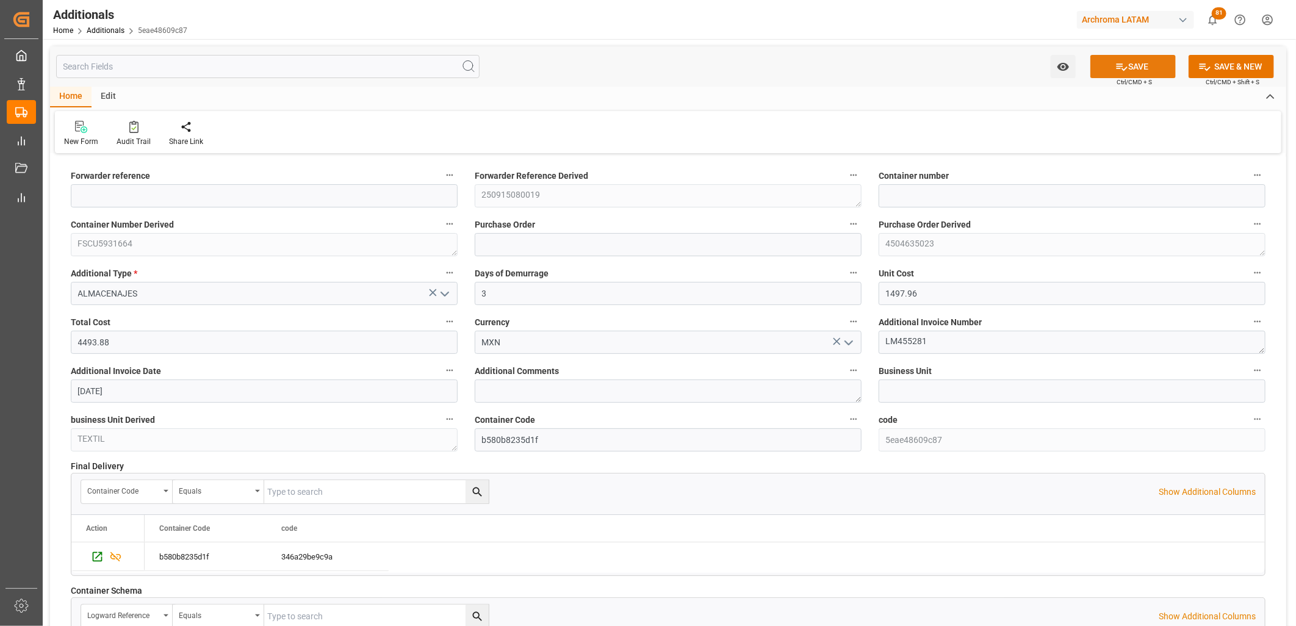
click at [1123, 58] on button "SAVE" at bounding box center [1132, 66] width 85 height 23
type input "250915080019"
type input "FSCU5931664"
type input "4504635023"
type input "TEXTIL"
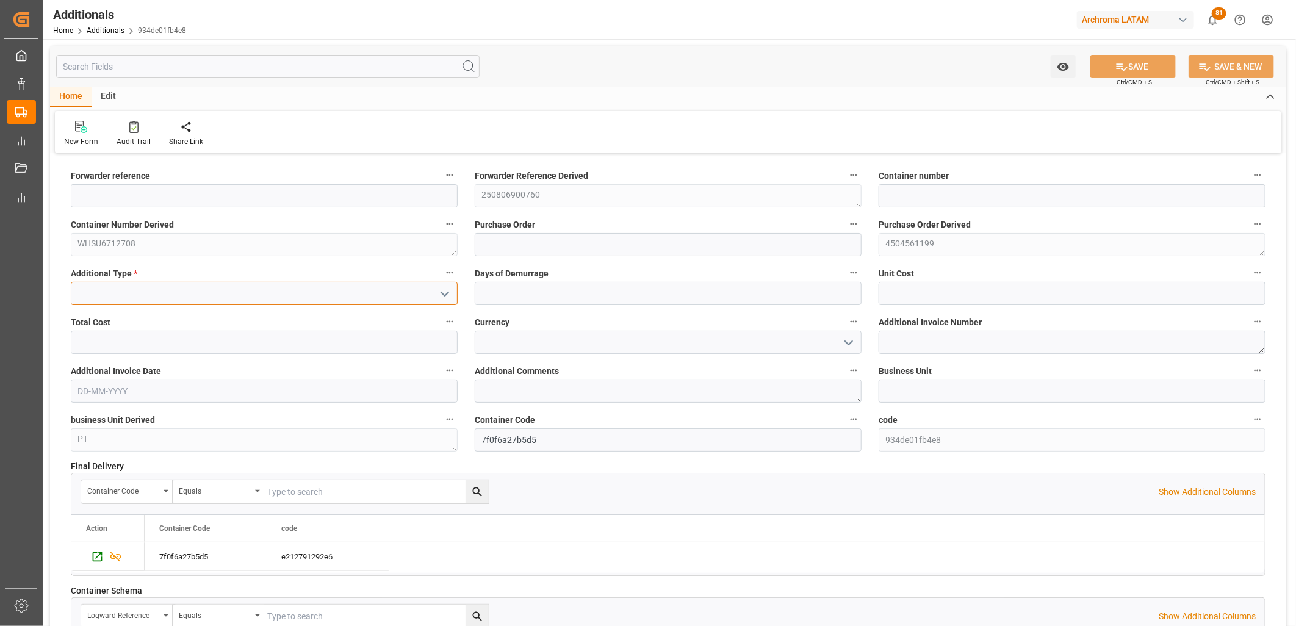
click at [350, 290] on input at bounding box center [264, 293] width 387 height 23
type input "m"
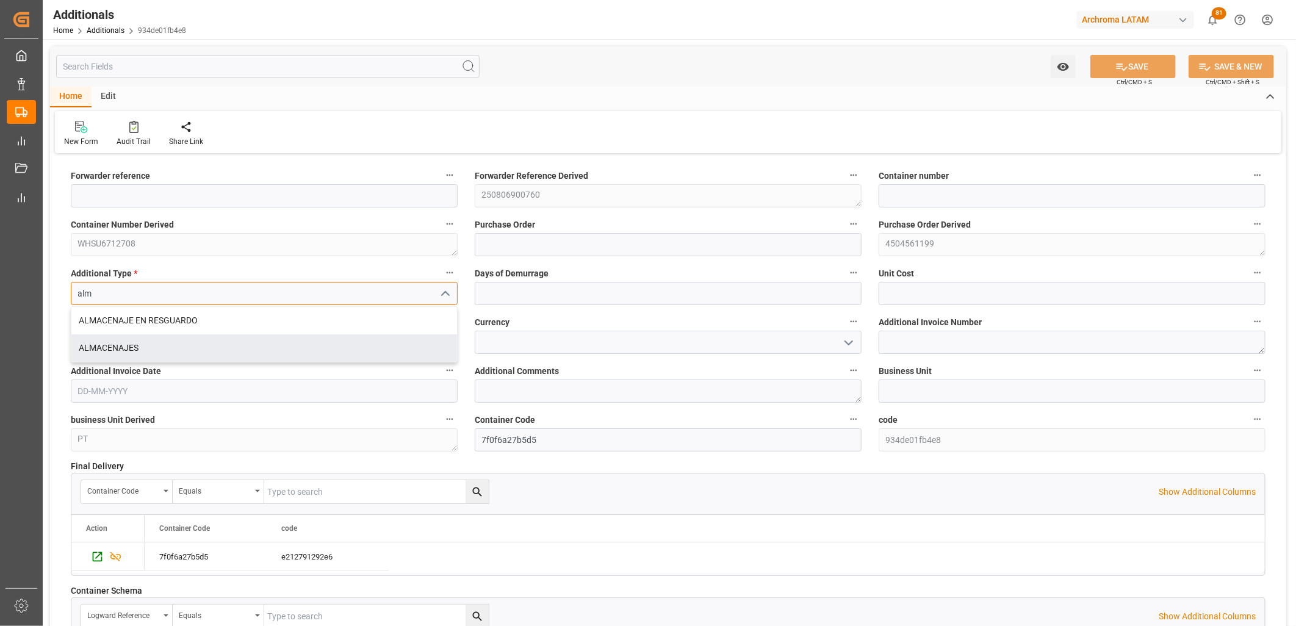
click at [162, 342] on div "ALMACENAJES" at bounding box center [264, 347] width 386 height 27
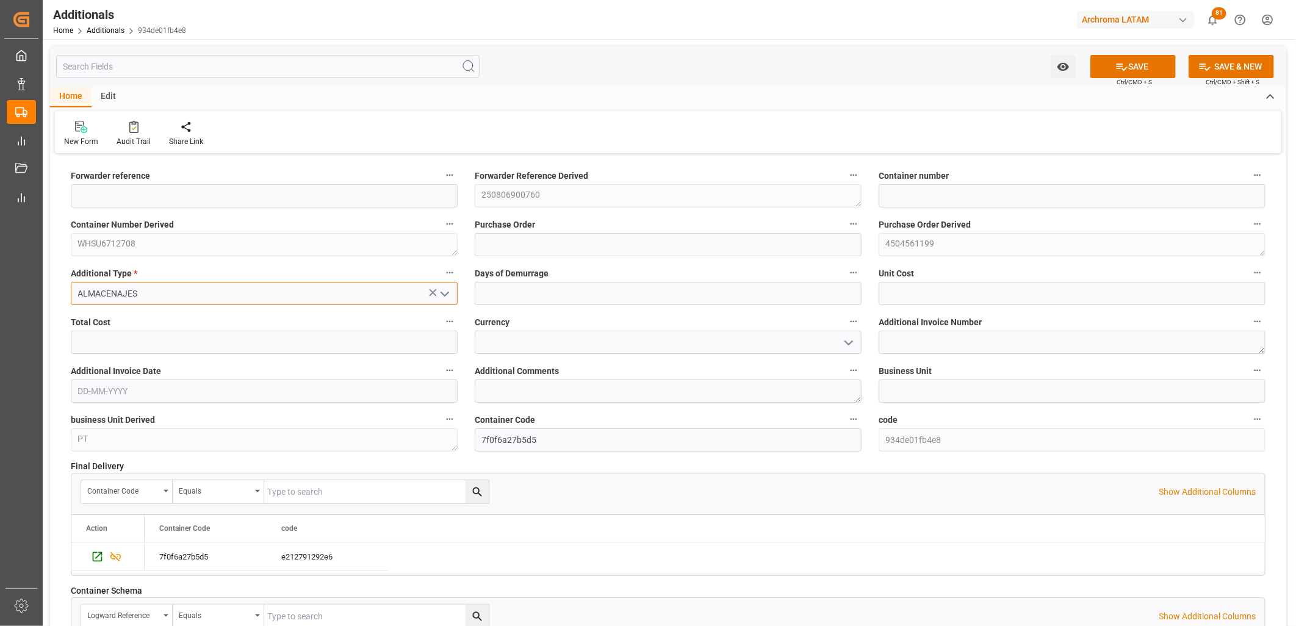
type input "ALMACENAJES"
click at [599, 297] on input "text" at bounding box center [668, 293] width 387 height 23
drag, startPoint x: 517, startPoint y: 289, endPoint x: 460, endPoint y: 287, distance: 56.8
click at [460, 287] on div "Forwarder reference Forwarder Reference Derived 250806900760 Container number C…" at bounding box center [668, 437] width 1236 height 560
type input "1"
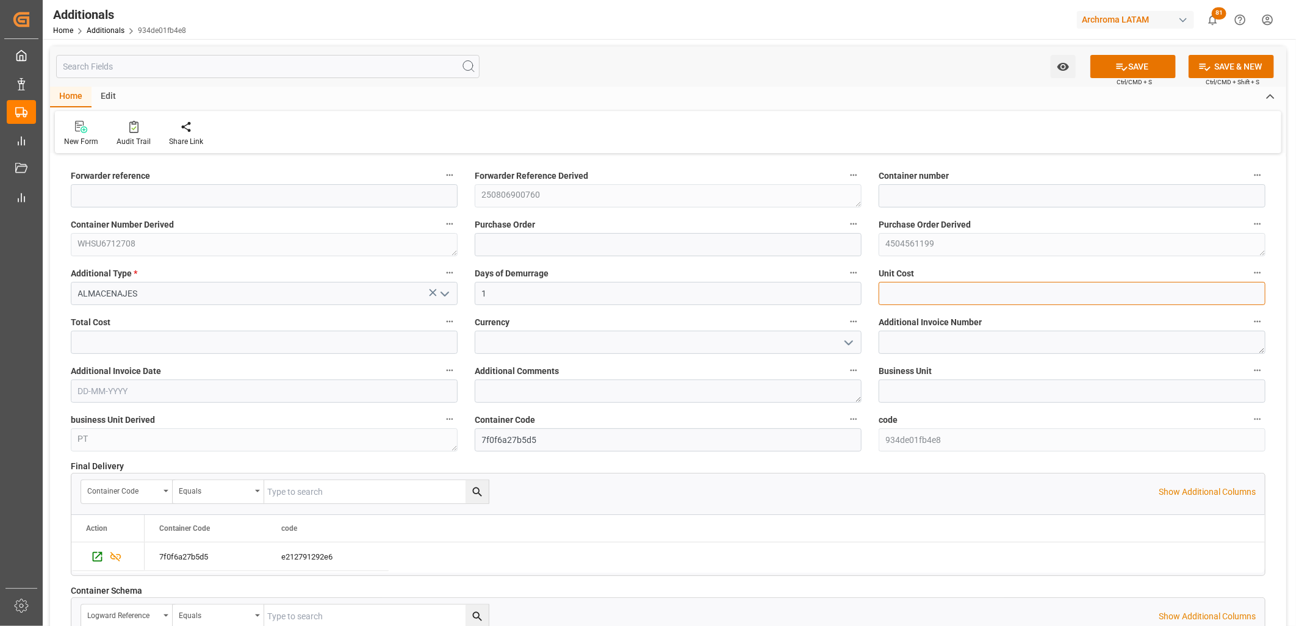
click at [909, 292] on input "text" at bounding box center [1072, 293] width 387 height 23
paste input "854032"
type input "854032.94"
click at [248, 344] on input "text" at bounding box center [264, 342] width 387 height 23
paste input "854032"
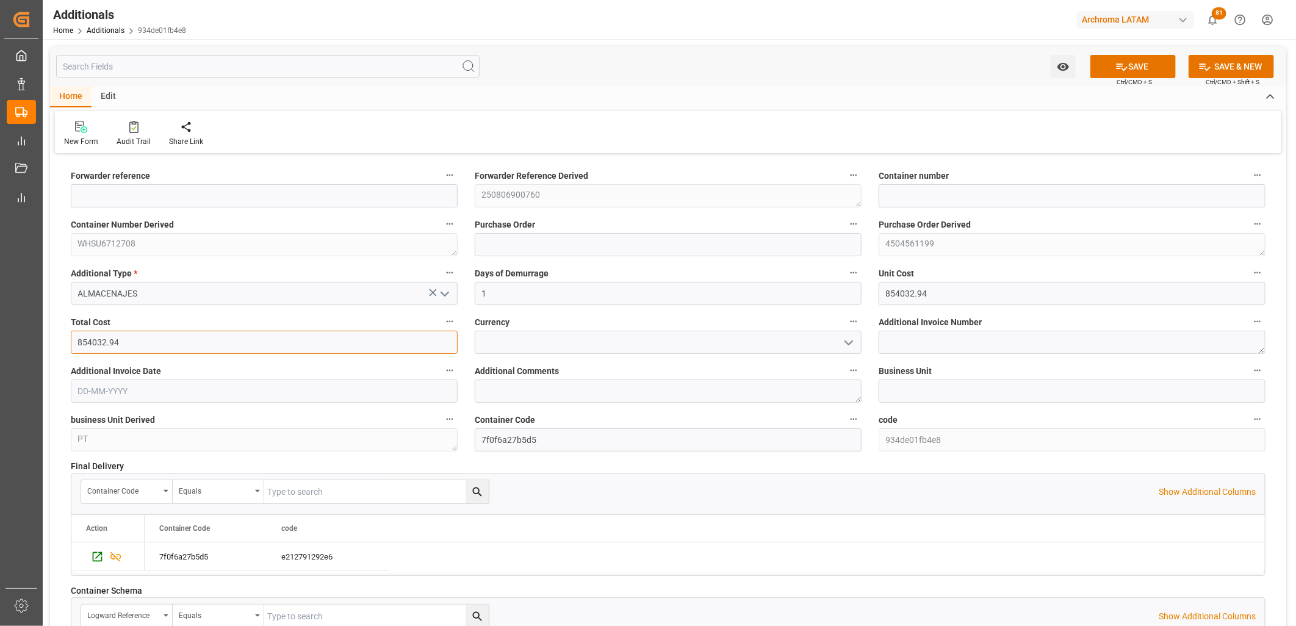
type input "854032.94"
click at [513, 342] on input at bounding box center [668, 342] width 387 height 23
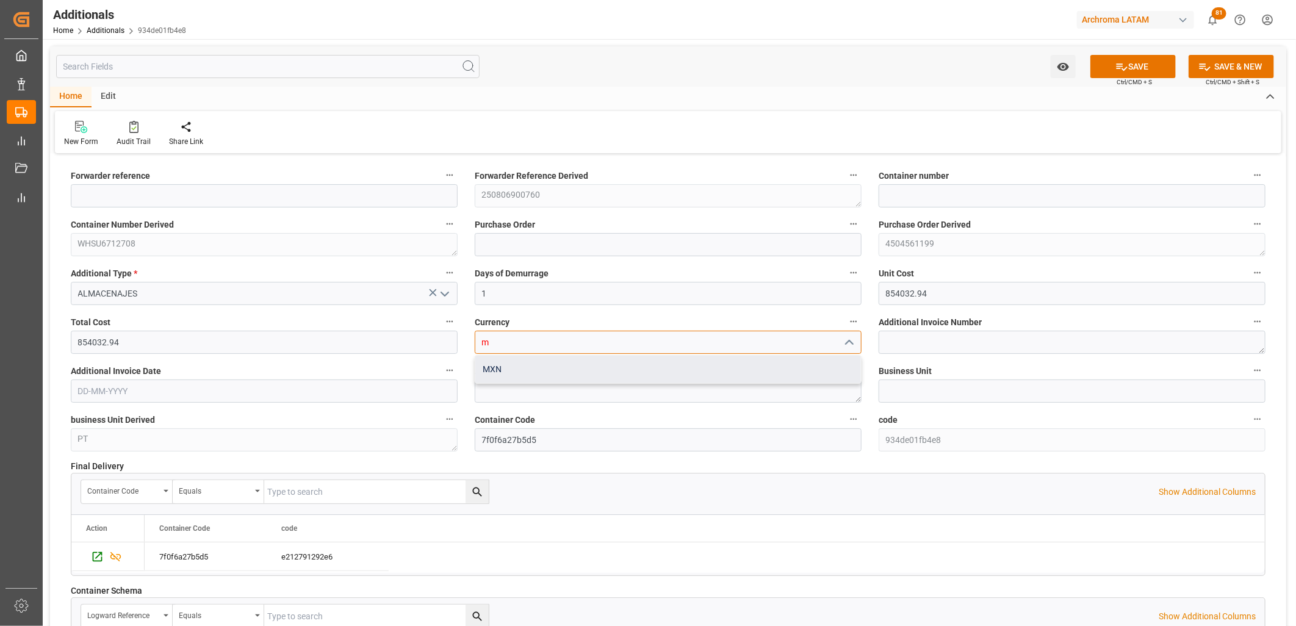
click at [575, 374] on div "MXN" at bounding box center [668, 369] width 386 height 27
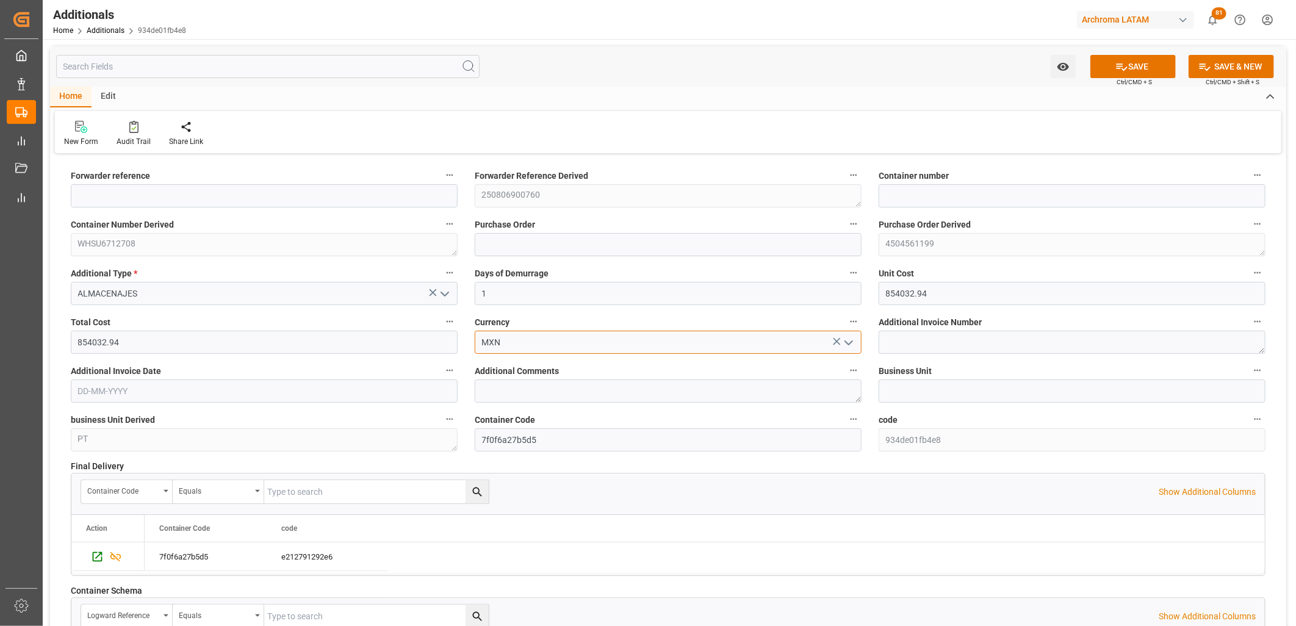
type input "MXN"
click at [912, 340] on textarea at bounding box center [1072, 342] width 387 height 23
drag, startPoint x: 911, startPoint y: 344, endPoint x: 884, endPoint y: 320, distance: 36.3
click at [910, 344] on textarea at bounding box center [1072, 342] width 387 height 23
paste textarea "LM455291"
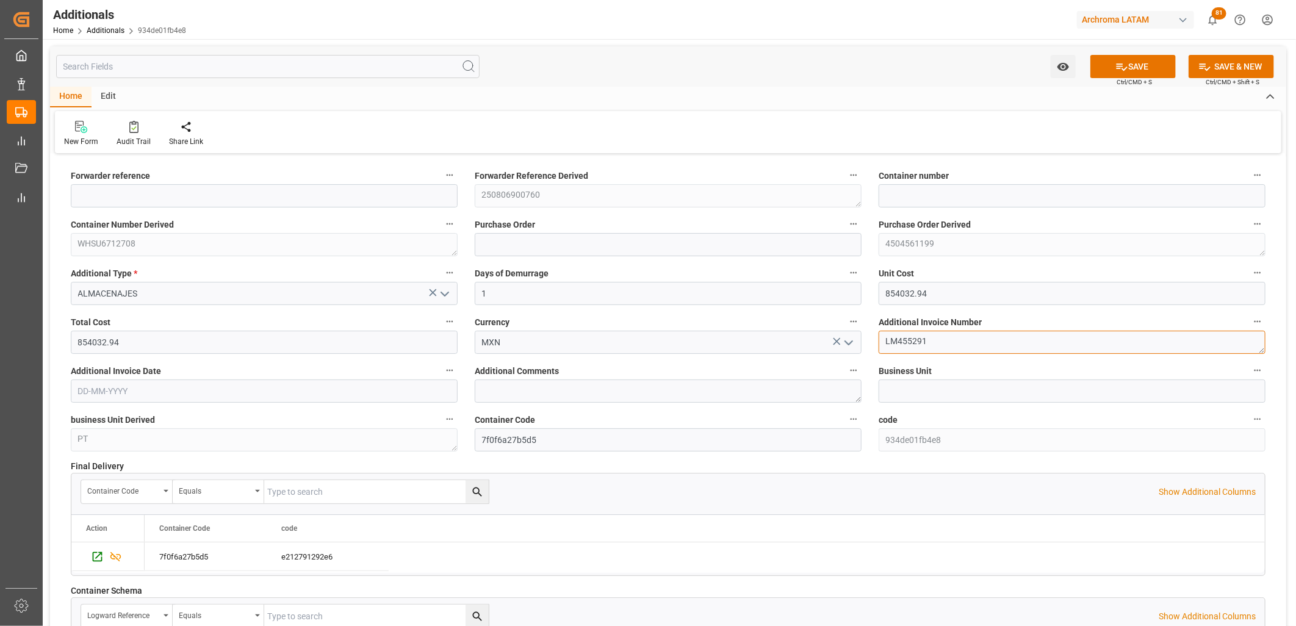
type textarea "LM455291"
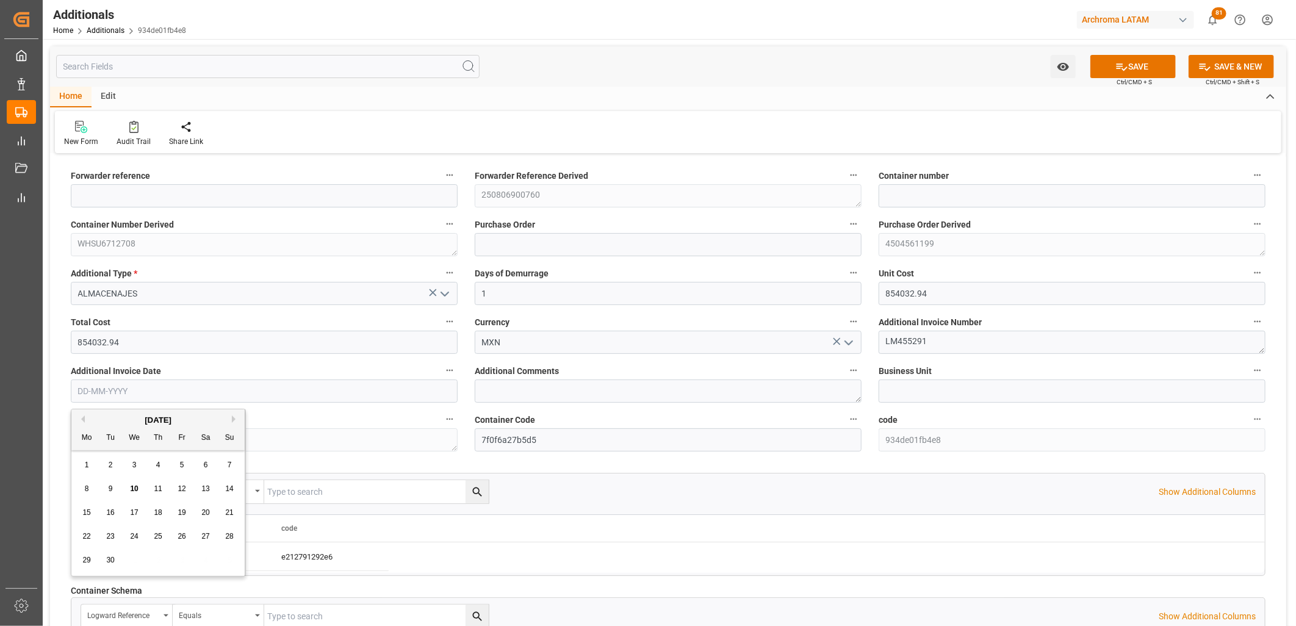
drag, startPoint x: 136, startPoint y: 395, endPoint x: 156, endPoint y: 375, distance: 28.5
click at [135, 395] on input "text" at bounding box center [264, 391] width 387 height 23
click at [95, 489] on div "8 9 10 11 12 13 14" at bounding box center [158, 489] width 167 height 24
click at [112, 490] on span "9" at bounding box center [111, 489] width 4 height 9
type input "[DATE]"
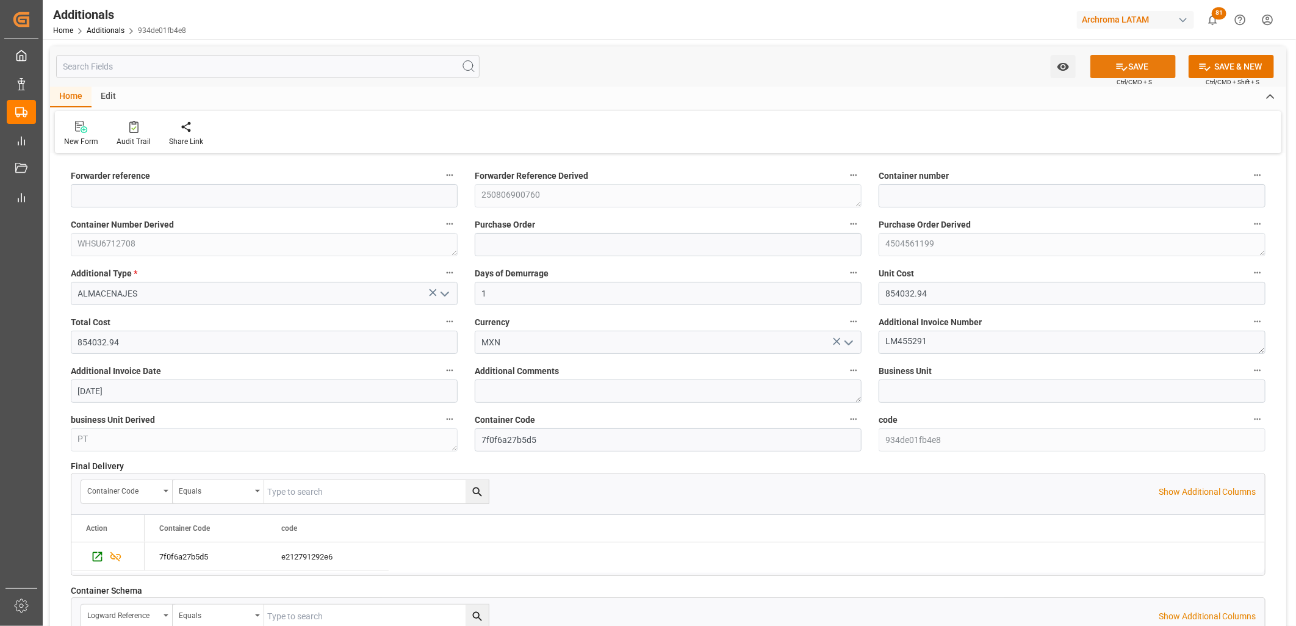
click at [1133, 70] on button "SAVE" at bounding box center [1132, 66] width 85 height 23
type input "250806900760"
type input "WHSU6712708"
type input "4504561199"
type input "PT"
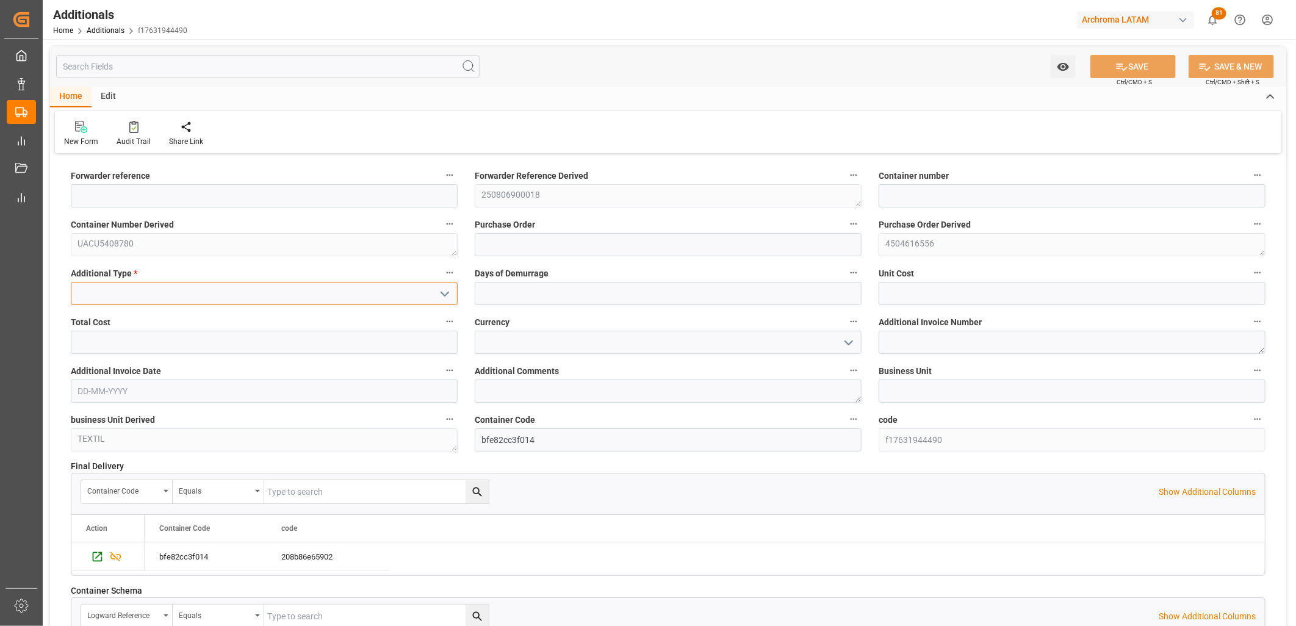
click at [356, 284] on input at bounding box center [264, 293] width 387 height 23
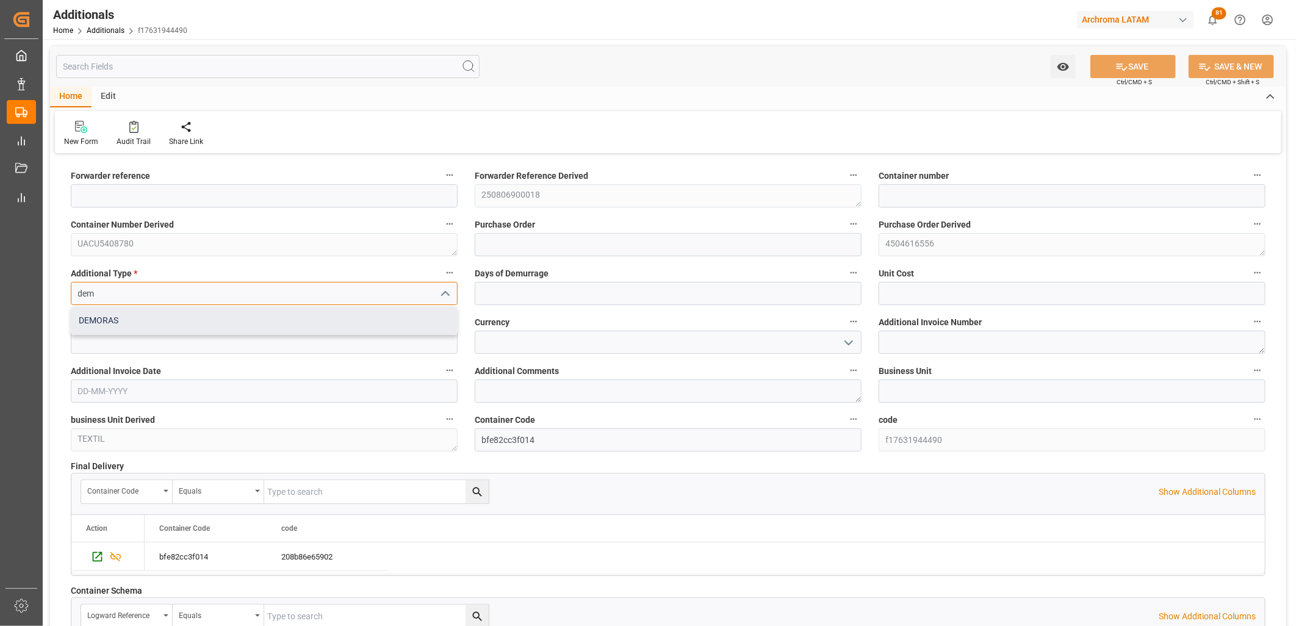
click at [222, 318] on div "DEMORAS" at bounding box center [264, 320] width 386 height 27
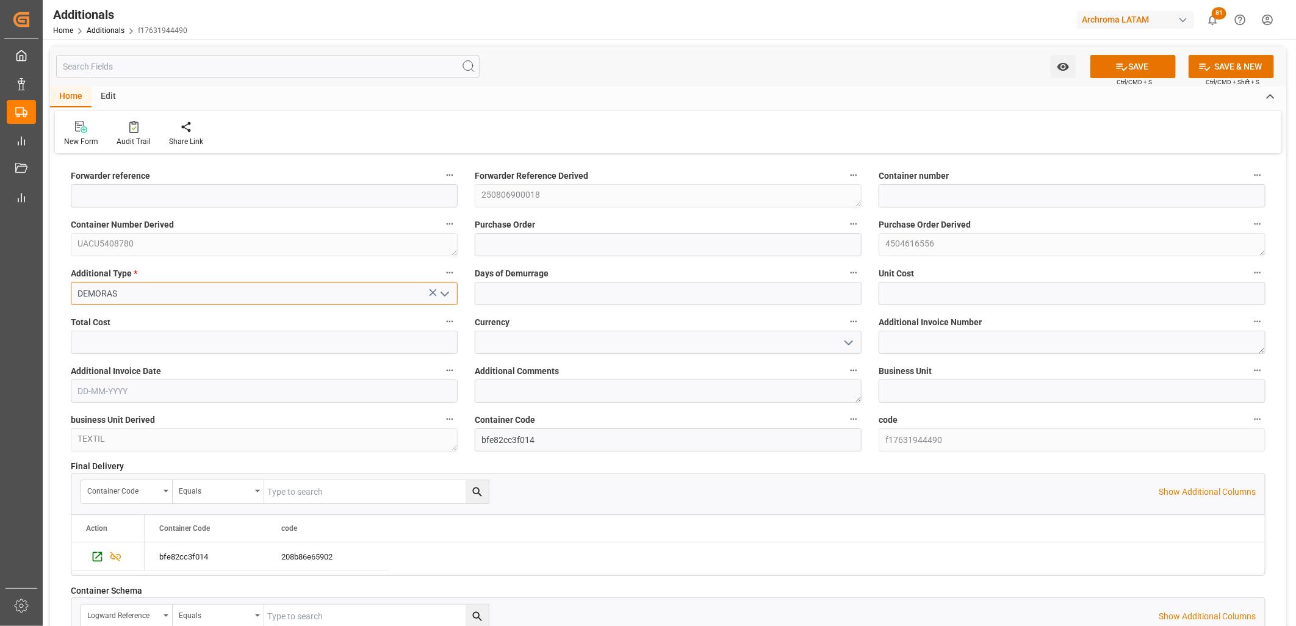
type input "DEMORAS"
click at [513, 299] on input "text" at bounding box center [668, 293] width 387 height 23
type input "10"
click at [958, 286] on input "text" at bounding box center [1072, 293] width 387 height 23
type input "220"
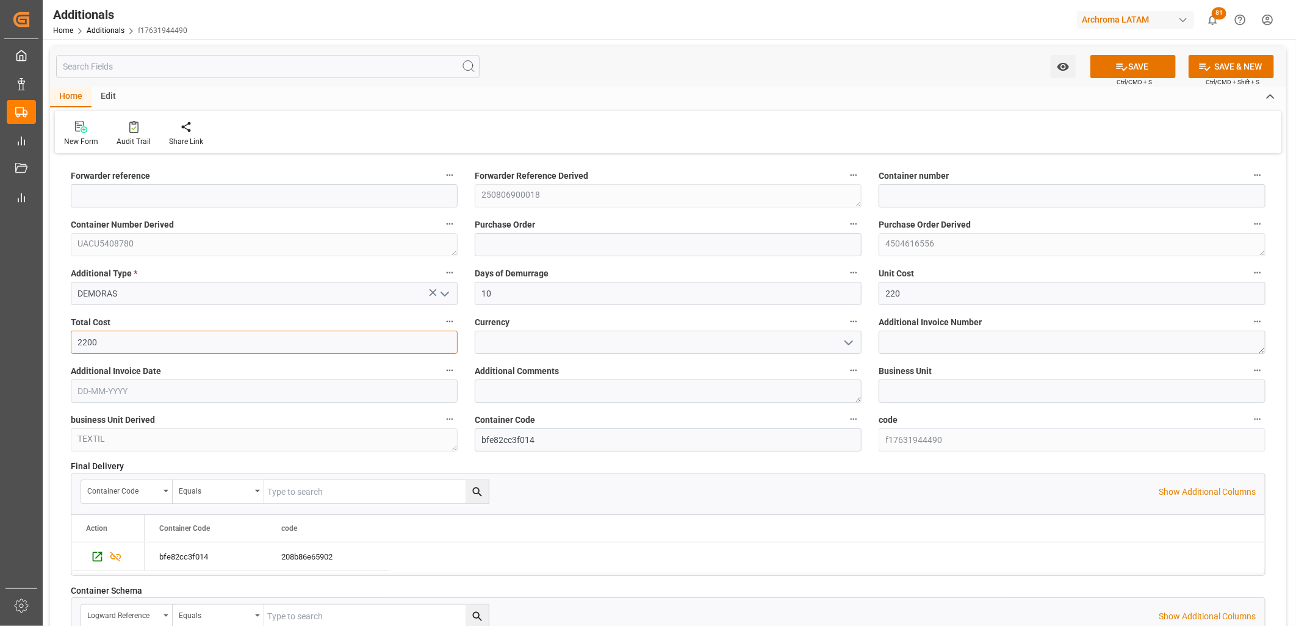
type input "2200"
type input "USD"
click at [895, 348] on textarea at bounding box center [1072, 342] width 387 height 23
click at [920, 345] on textarea at bounding box center [1072, 342] width 387 height 23
paste textarea "LM455298"
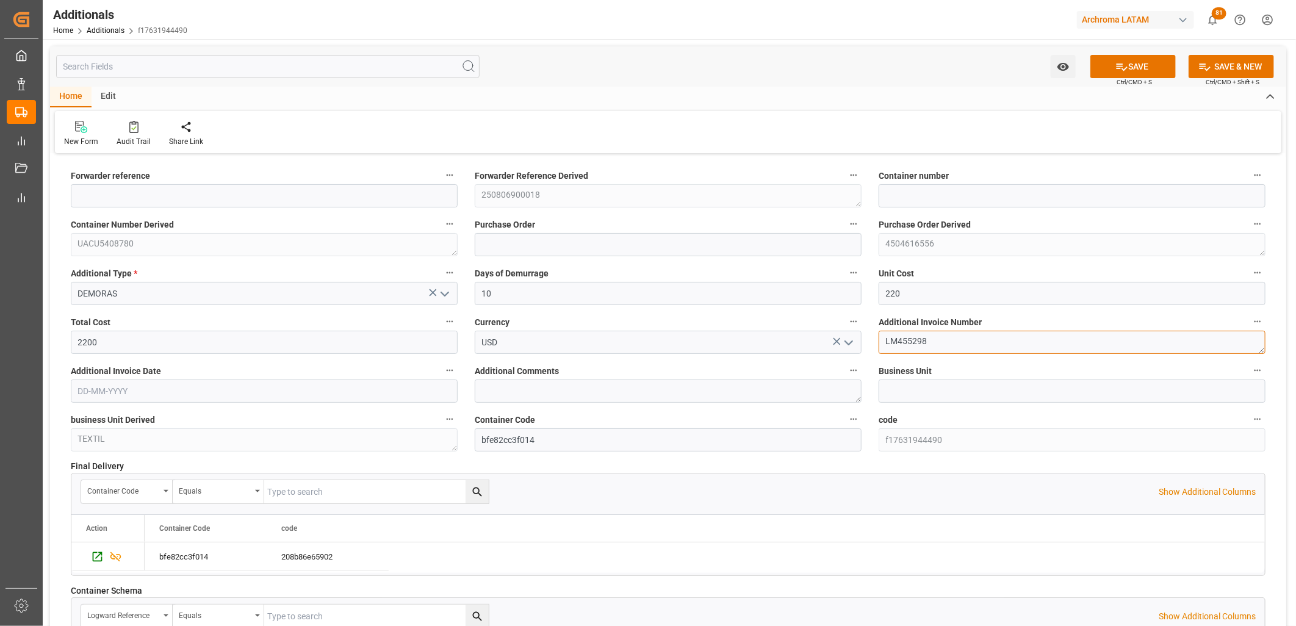
type textarea "LM455298"
click at [129, 389] on input "text" at bounding box center [264, 391] width 387 height 23
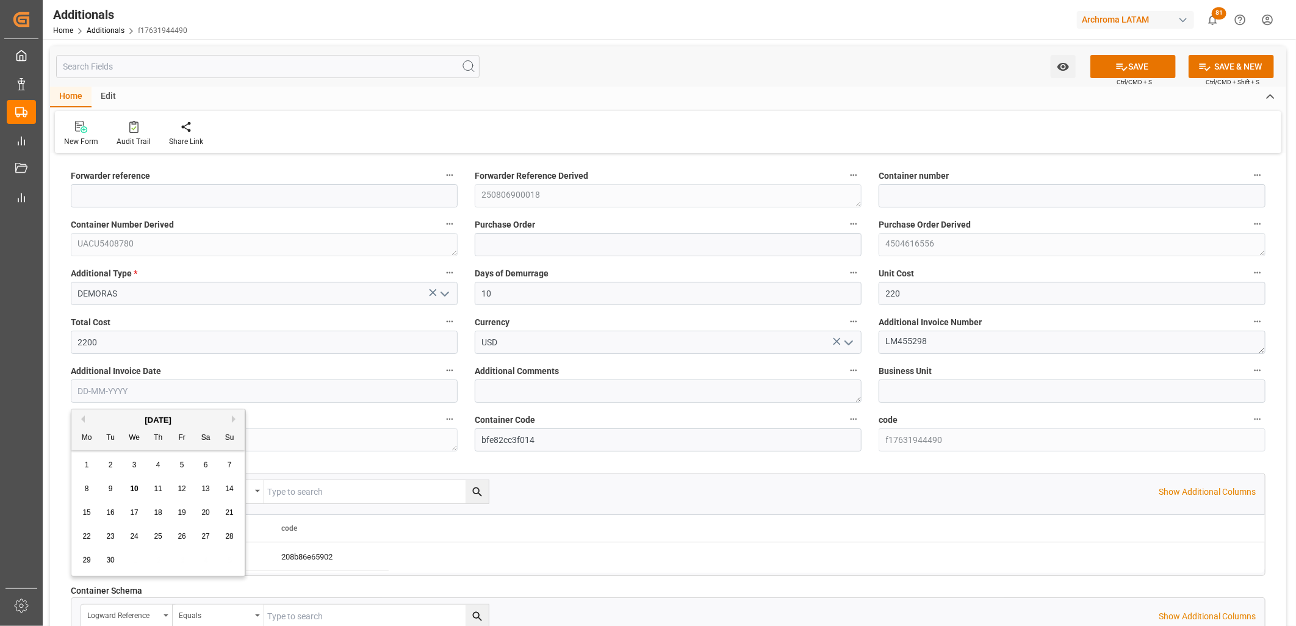
click at [96, 454] on div "1 2 3 4 5 6 7" at bounding box center [158, 465] width 167 height 24
click at [110, 490] on span "9" at bounding box center [111, 489] width 4 height 9
type input "[DATE]"
click at [1135, 67] on button "SAVE" at bounding box center [1132, 66] width 85 height 23
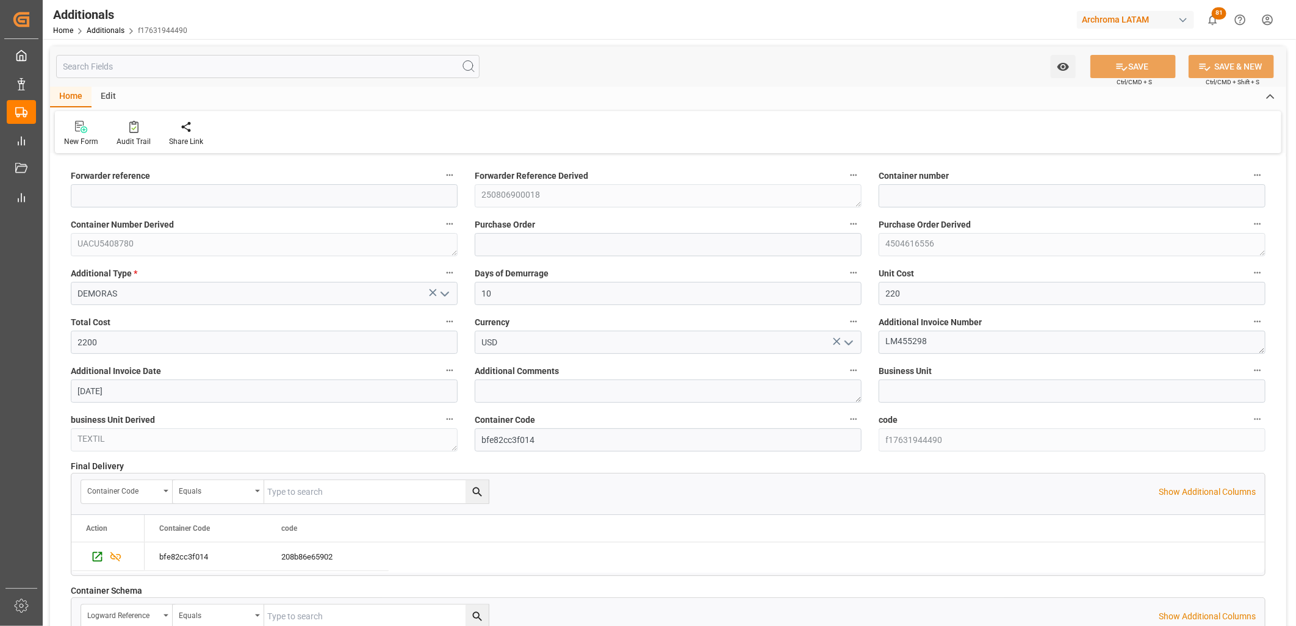
type input "250806900018"
type input "UACU5408780"
type input "4504616556"
type input "TEXTIL"
click at [112, 292] on input at bounding box center [264, 293] width 387 height 23
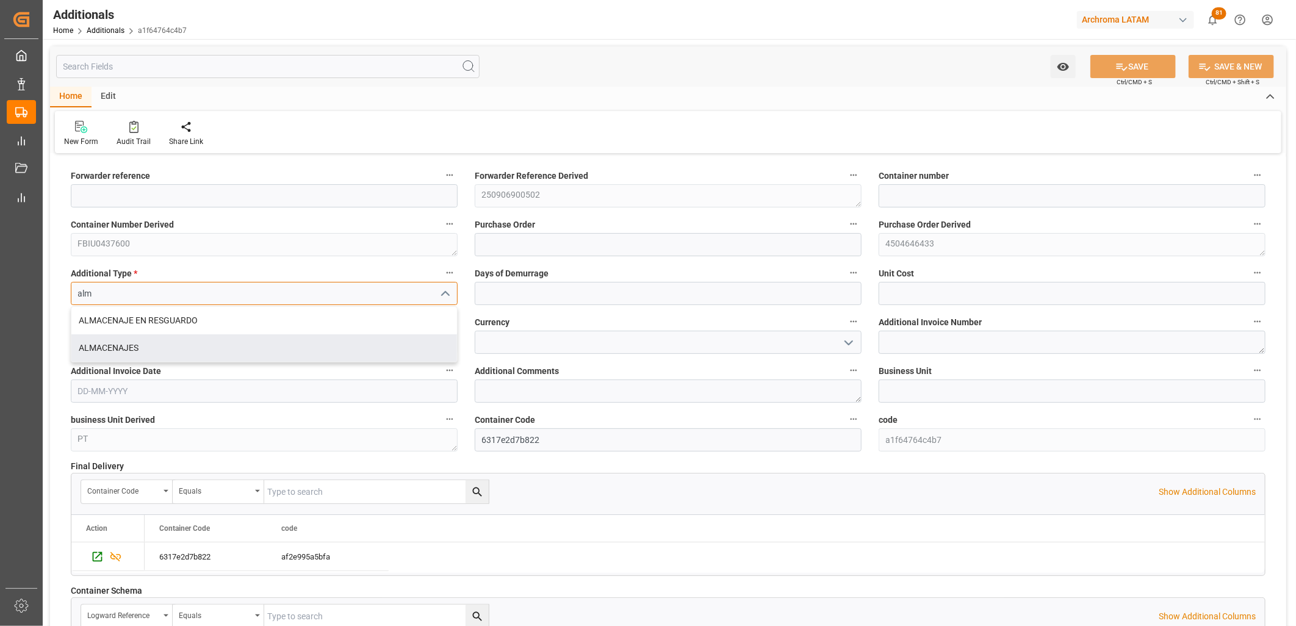
drag, startPoint x: 124, startPoint y: 345, endPoint x: 418, endPoint y: 319, distance: 295.3
click at [131, 345] on div "ALMACENAJES" at bounding box center [264, 347] width 386 height 27
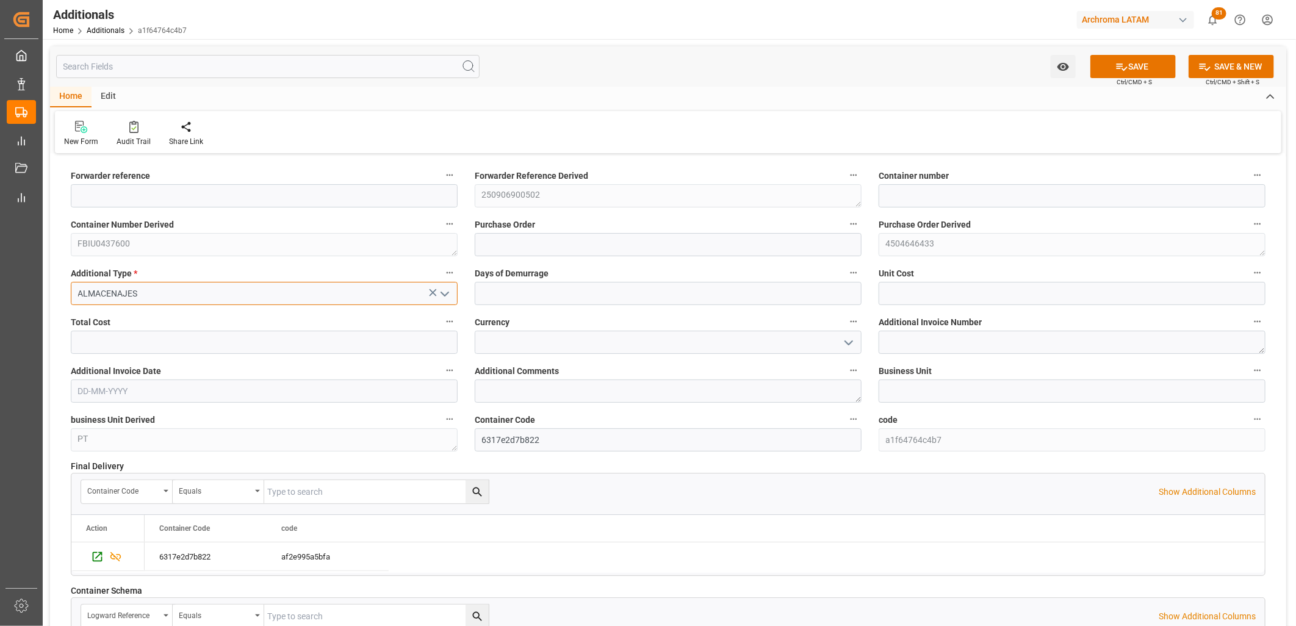
type input "ALMACENAJES"
click at [531, 290] on input "text" at bounding box center [668, 293] width 387 height 23
type input "3"
click at [1014, 294] on input "text" at bounding box center [1072, 293] width 387 height 23
type input "1776.05"
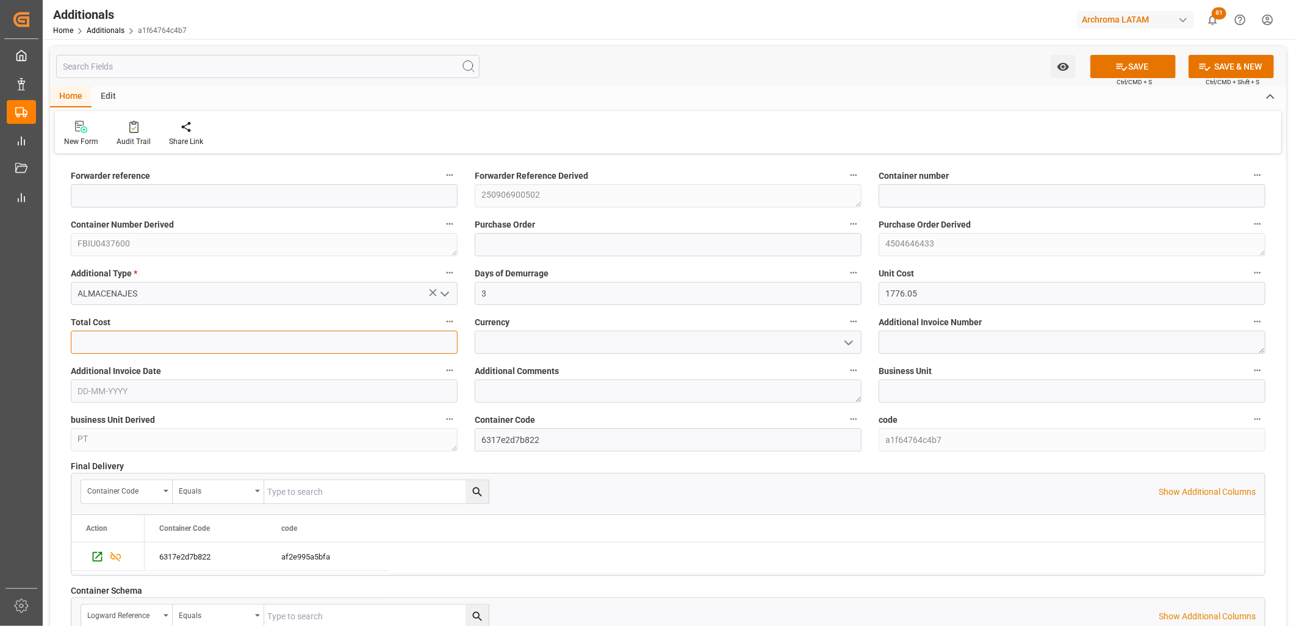
click at [119, 341] on input "text" at bounding box center [264, 342] width 387 height 23
type input "5328.15"
click at [489, 339] on input at bounding box center [668, 342] width 387 height 23
type input "a"
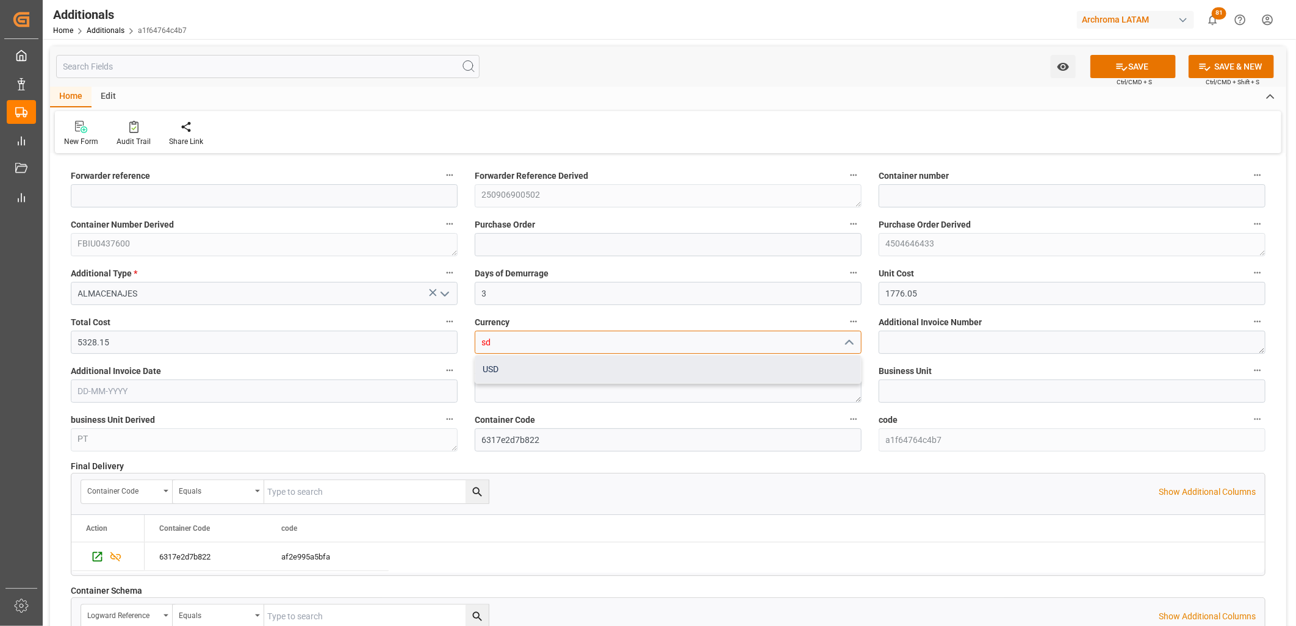
click at [502, 367] on div "USD" at bounding box center [668, 369] width 386 height 27
type input "USD"
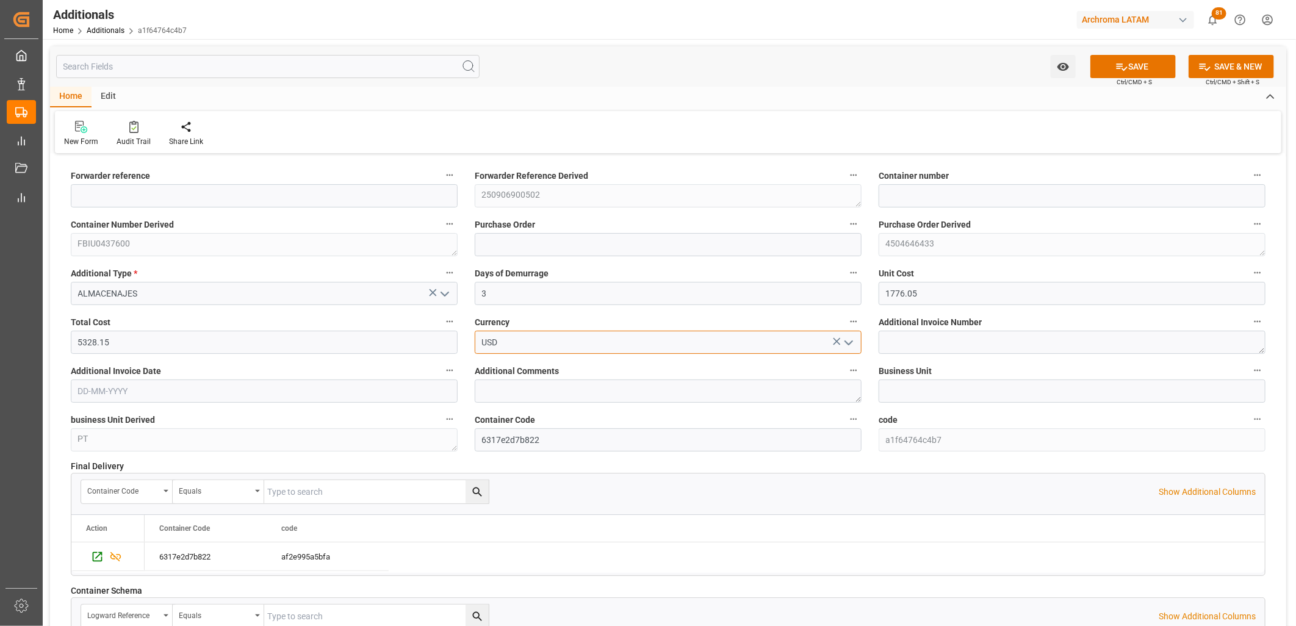
click at [459, 342] on div "Forwarder reference Forwarder Reference Derived 250906900502 Container number C…" at bounding box center [668, 437] width 1236 height 560
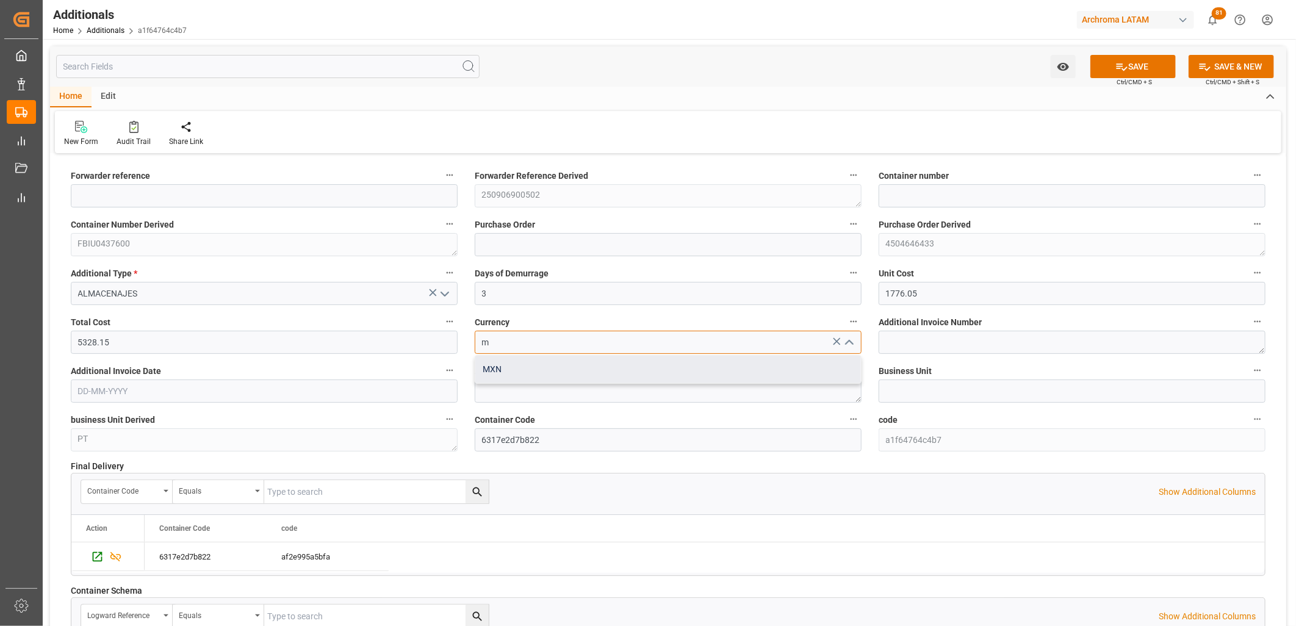
click at [500, 375] on div "MXN" at bounding box center [668, 369] width 386 height 27
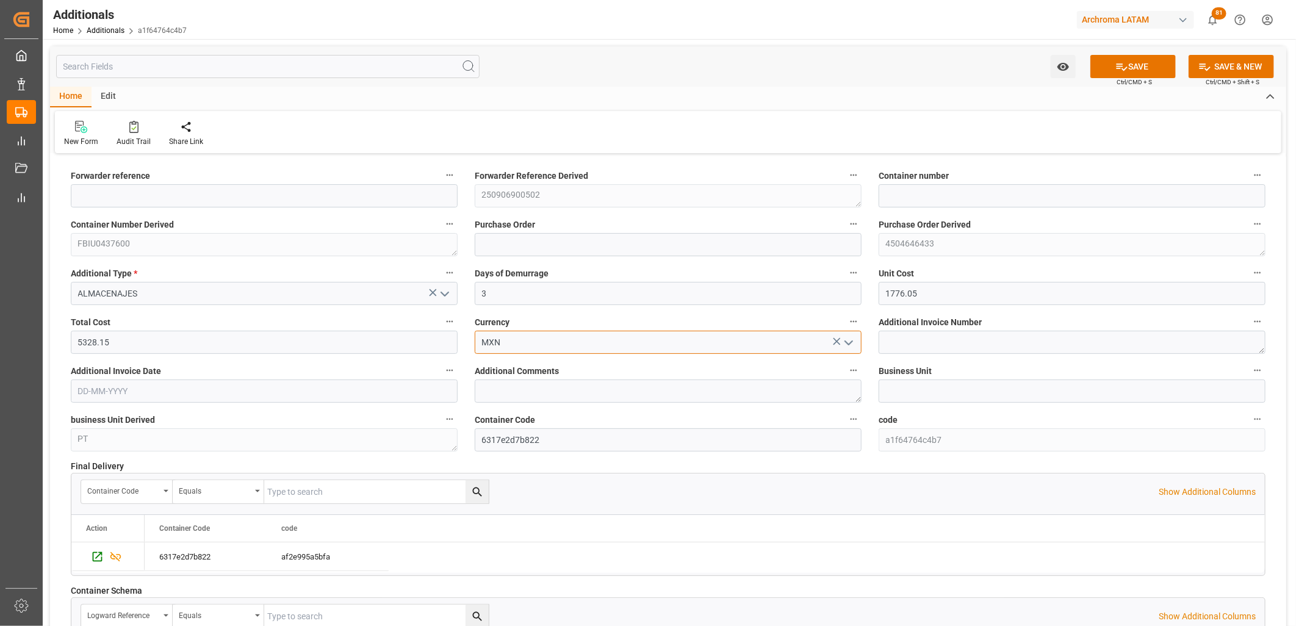
type input "MXN"
click at [899, 336] on textarea at bounding box center [1072, 342] width 387 height 23
paste textarea "LM455323"
type textarea "LM455323"
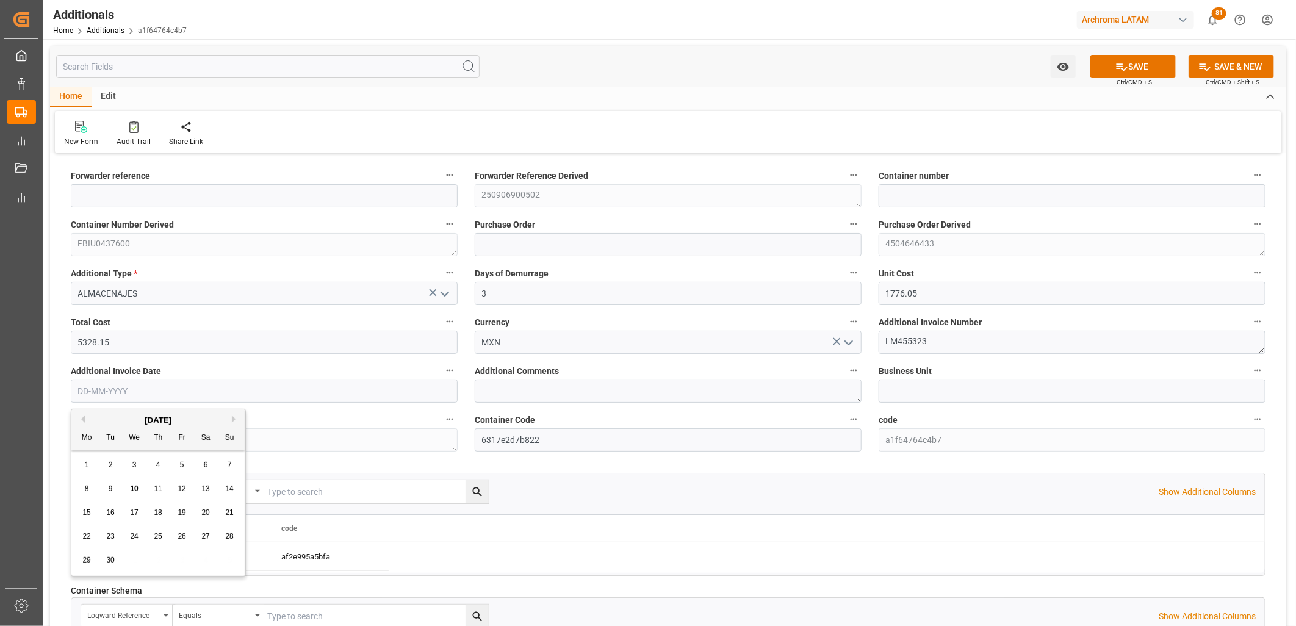
click at [124, 386] on input "text" at bounding box center [264, 391] width 387 height 23
click at [95, 434] on div "Mo Tu We Th Fr Sa Su" at bounding box center [157, 439] width 173 height 24
drag, startPoint x: 110, startPoint y: 491, endPoint x: 123, endPoint y: 491, distance: 12.8
click at [112, 491] on span "9" at bounding box center [111, 489] width 4 height 9
type input "[DATE]"
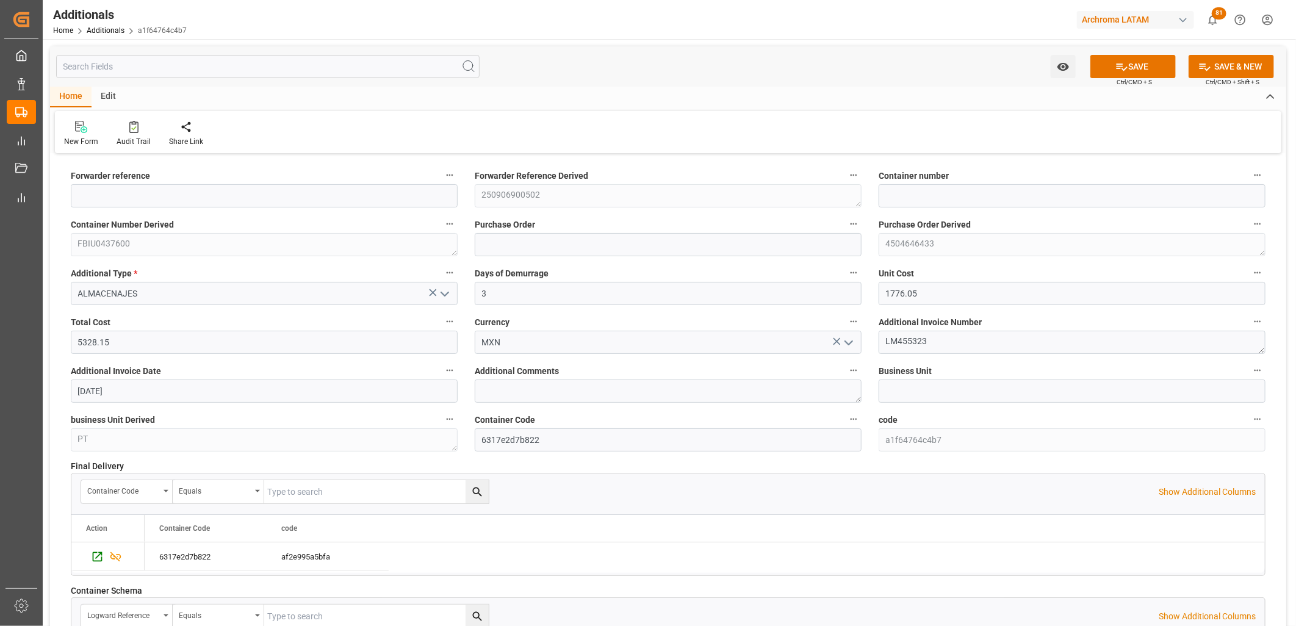
drag, startPoint x: 1127, startPoint y: 71, endPoint x: 1125, endPoint y: 78, distance: 7.1
click at [1126, 73] on button "SAVE" at bounding box center [1132, 66] width 85 height 23
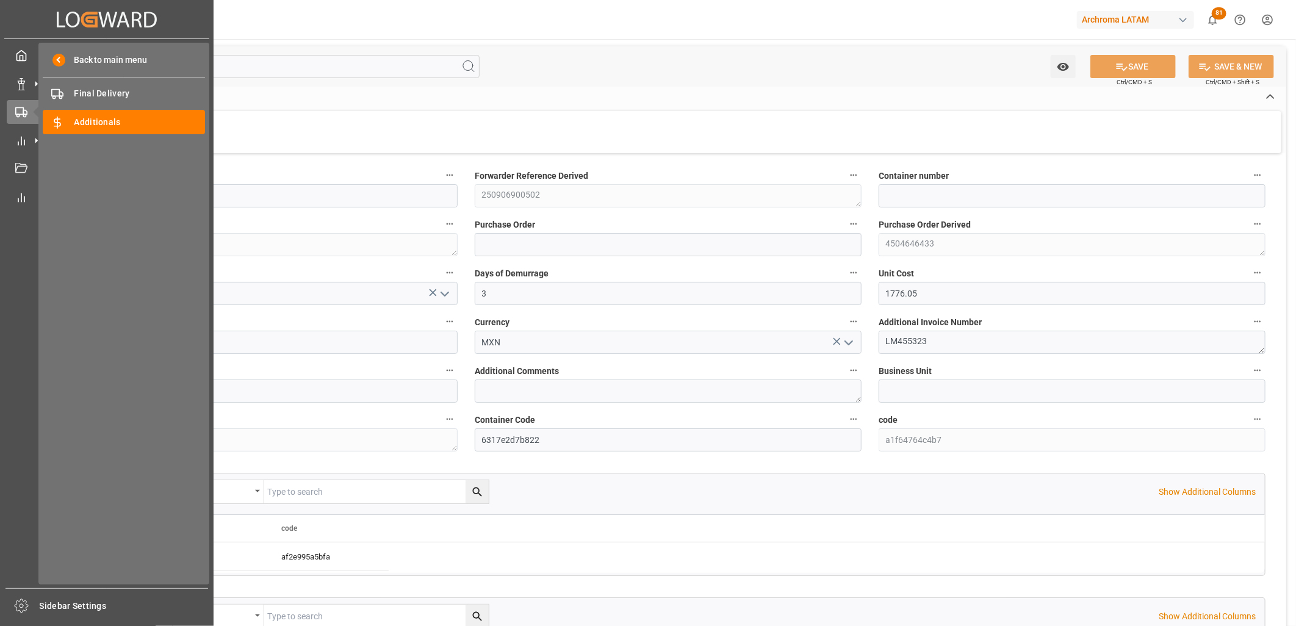
type input "250906900502"
type input "FBIU0437600"
type input "4504646433"
type input "PT"
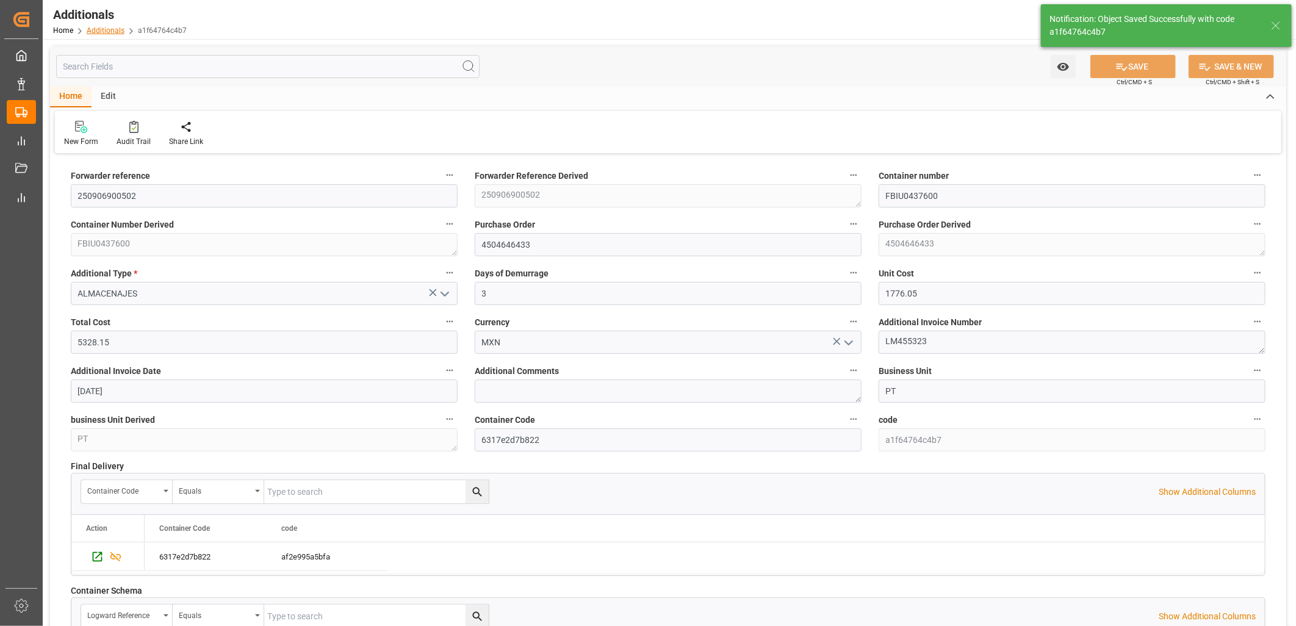
click at [99, 31] on link "Additionals" at bounding box center [106, 30] width 38 height 9
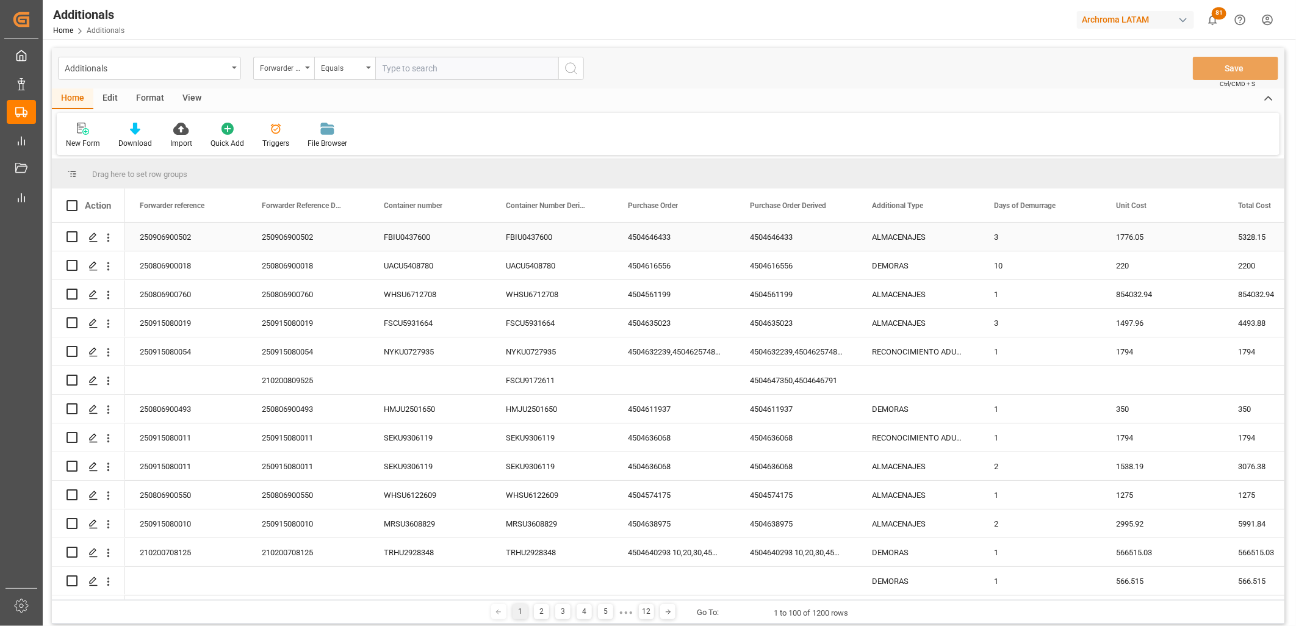
click at [71, 234] on input "Press Space to toggle row selection (unchecked)" at bounding box center [72, 236] width 11 height 11
checkbox input "true"
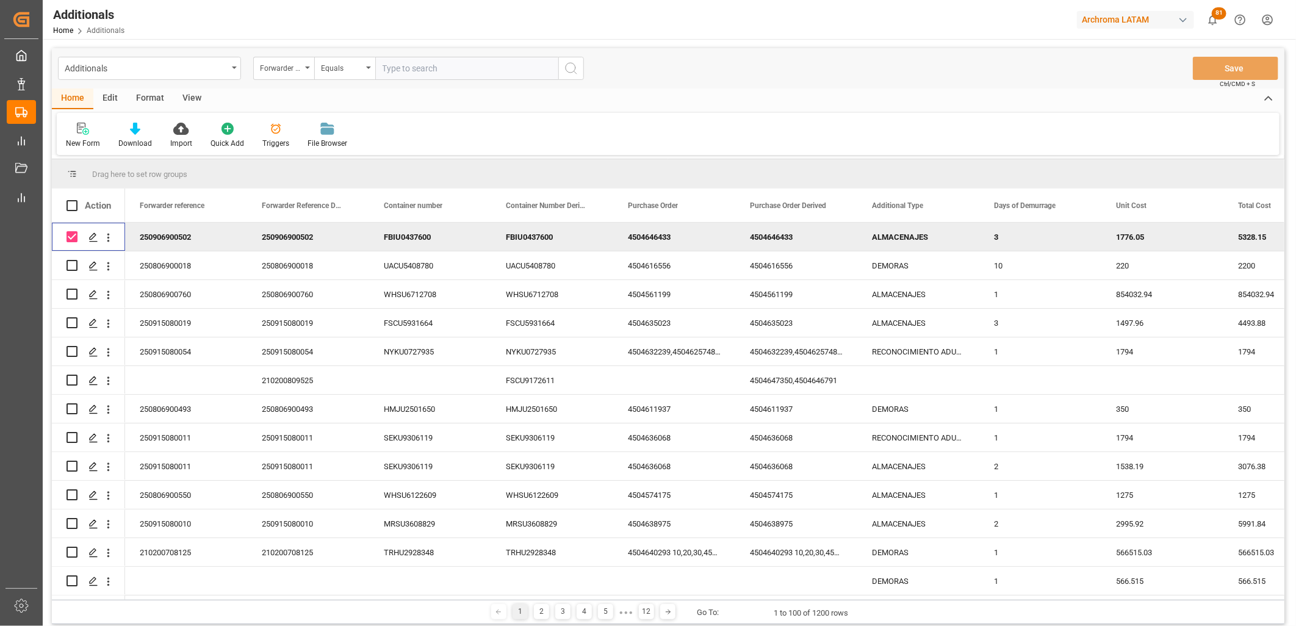
click at [114, 99] on div "Edit" at bounding box center [110, 98] width 34 height 21
click at [92, 136] on div "Bulk Duplicate" at bounding box center [89, 135] width 65 height 27
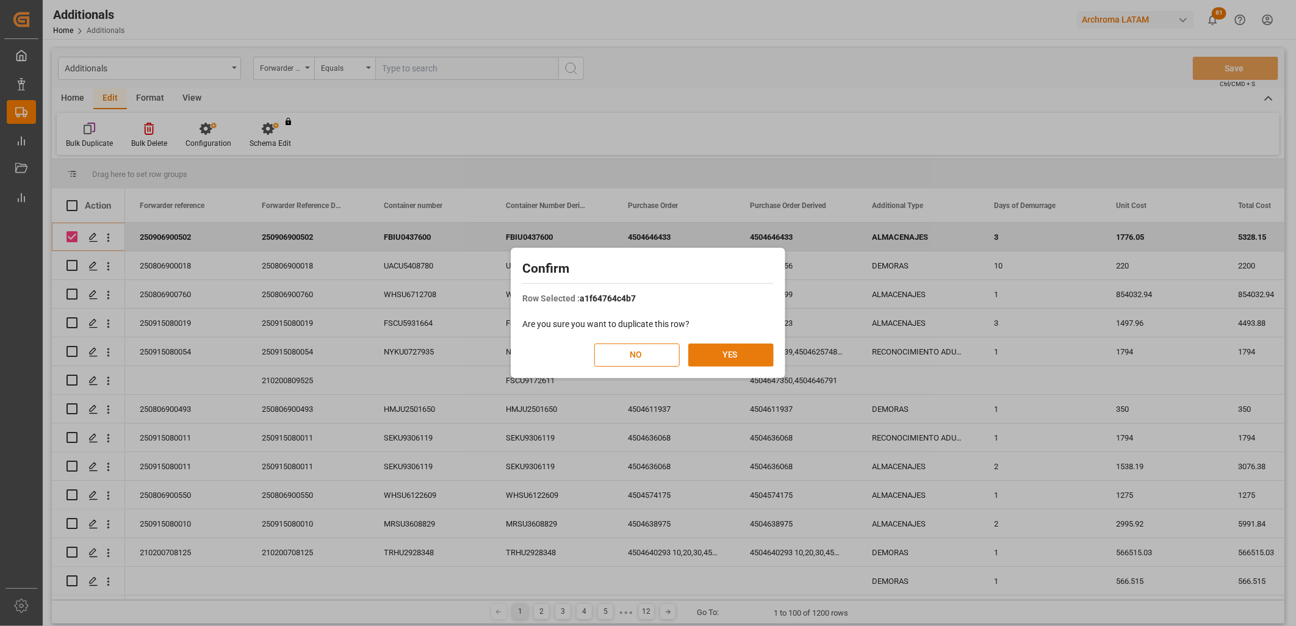
click at [737, 347] on button "YES" at bounding box center [730, 355] width 85 height 23
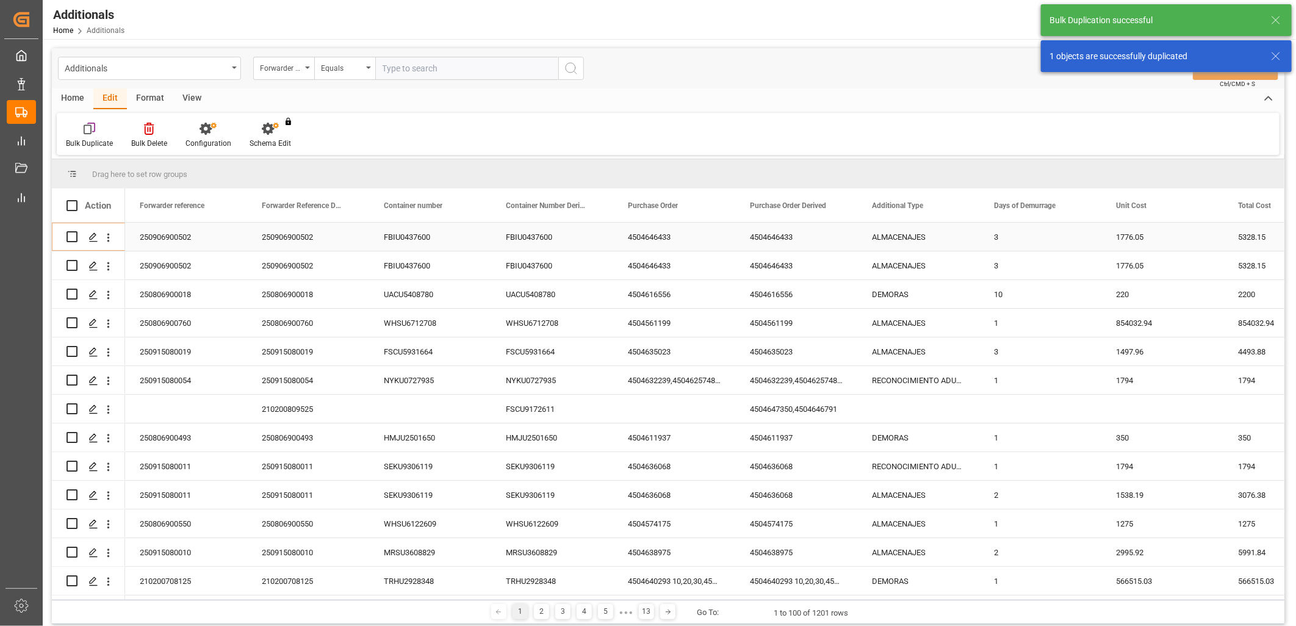
click at [913, 234] on div "ALMACENAJES" at bounding box center [918, 237] width 122 height 28
click at [902, 240] on div "ALMACENAJES" at bounding box center [918, 237] width 122 height 28
click at [902, 240] on input "ALMACENAJES" at bounding box center [918, 243] width 103 height 23
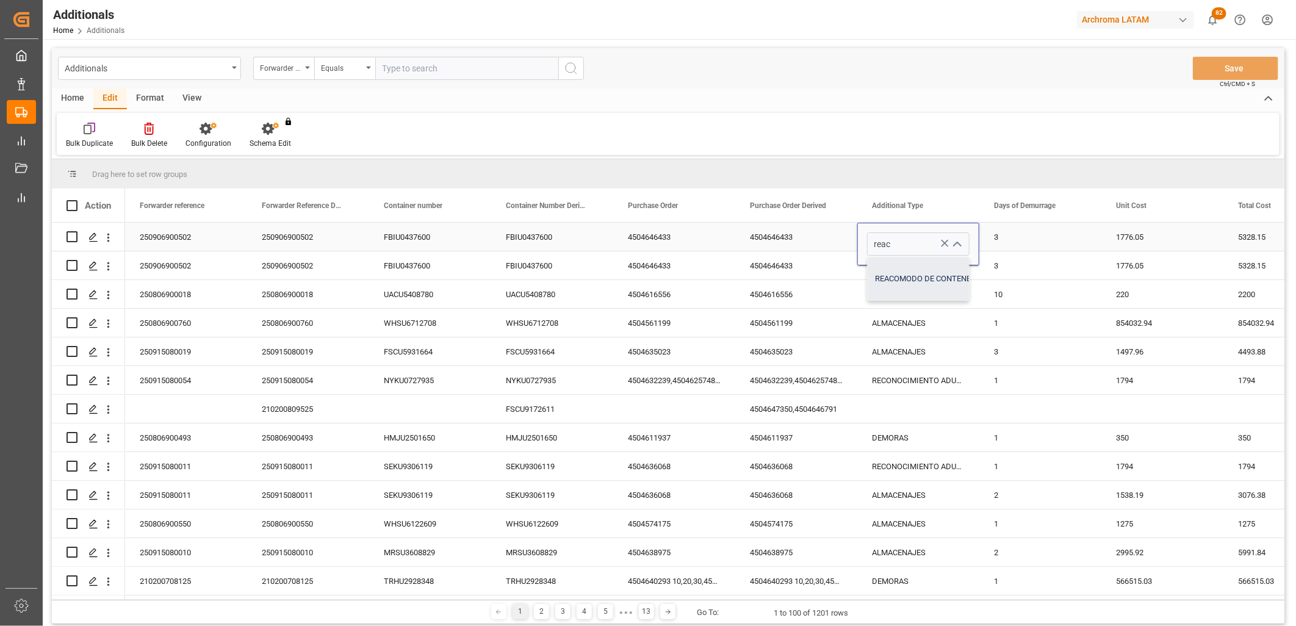
click at [908, 281] on div "REACOMODO DE CONTENEDOR" at bounding box center [931, 279] width 126 height 43
type input "REACOMODO DE CONTENEDOR"
click at [1009, 242] on div "3" at bounding box center [1040, 237] width 122 height 28
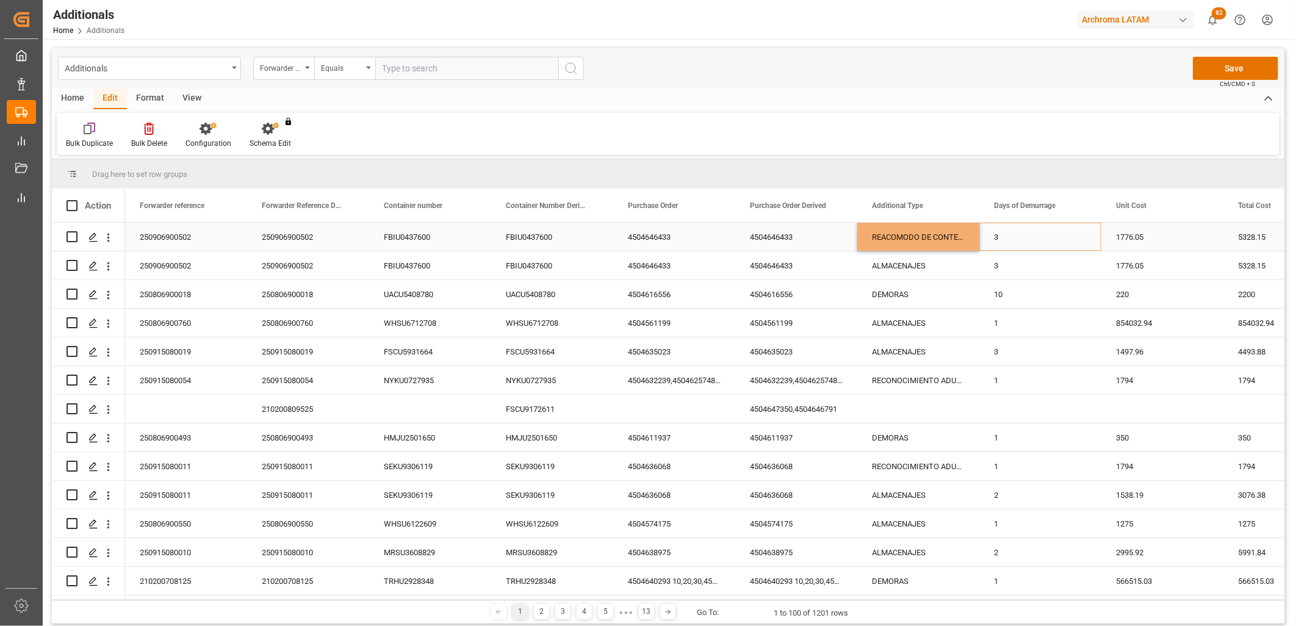
click at [1008, 242] on div "3" at bounding box center [1040, 237] width 122 height 28
click at [1008, 242] on input "3" at bounding box center [1040, 243] width 103 height 23
click at [1004, 240] on input "3" at bounding box center [1040, 243] width 103 height 23
type input "1"
drag, startPoint x: 1131, startPoint y: 235, endPoint x: 1102, endPoint y: 237, distance: 29.3
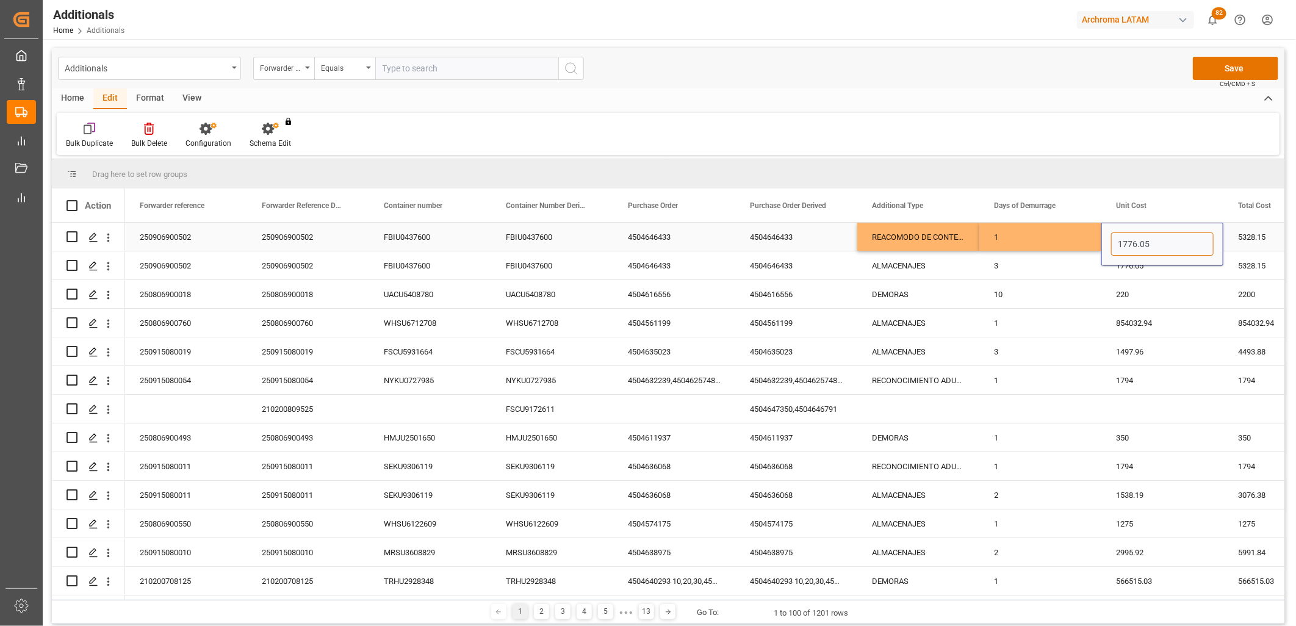
type input "5"
type input "4095.55"
click at [1035, 232] on div "1" at bounding box center [1040, 237] width 122 height 28
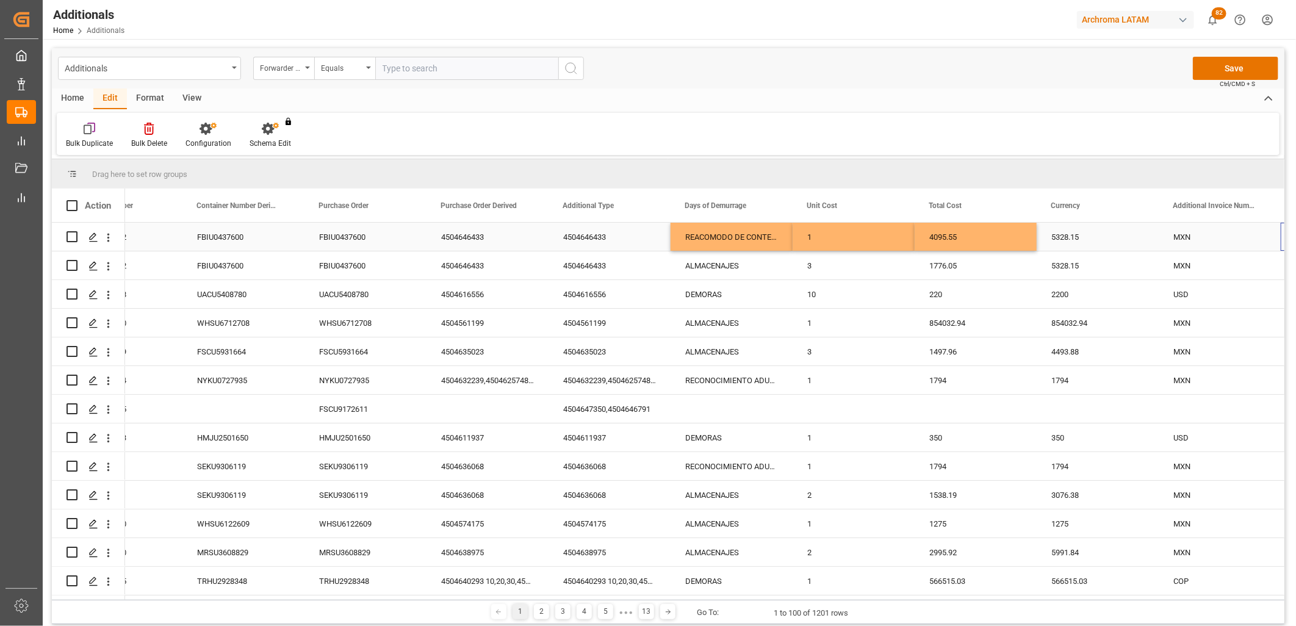
scroll to position [0, 309]
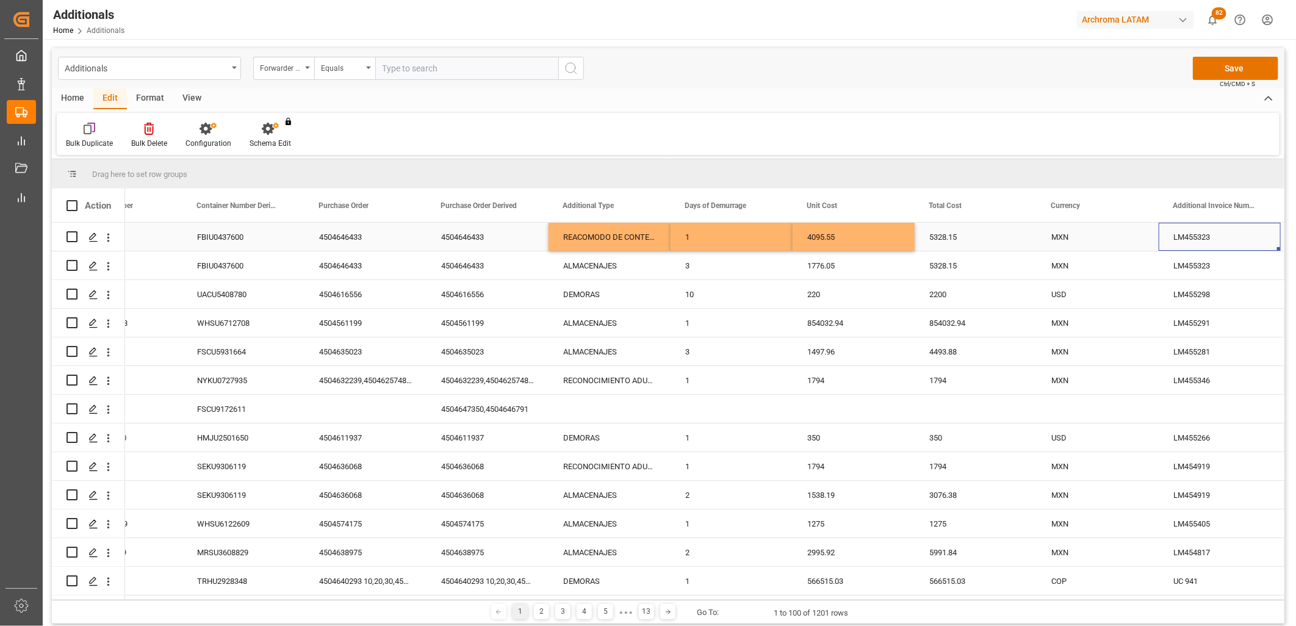
drag, startPoint x: 976, startPoint y: 239, endPoint x: 969, endPoint y: 238, distance: 7.4
click at [975, 239] on div "5328.15" at bounding box center [976, 237] width 122 height 28
click at [968, 238] on div "5328.15" at bounding box center [976, 237] width 122 height 28
click at [962, 237] on div "5328.15" at bounding box center [976, 237] width 122 height 28
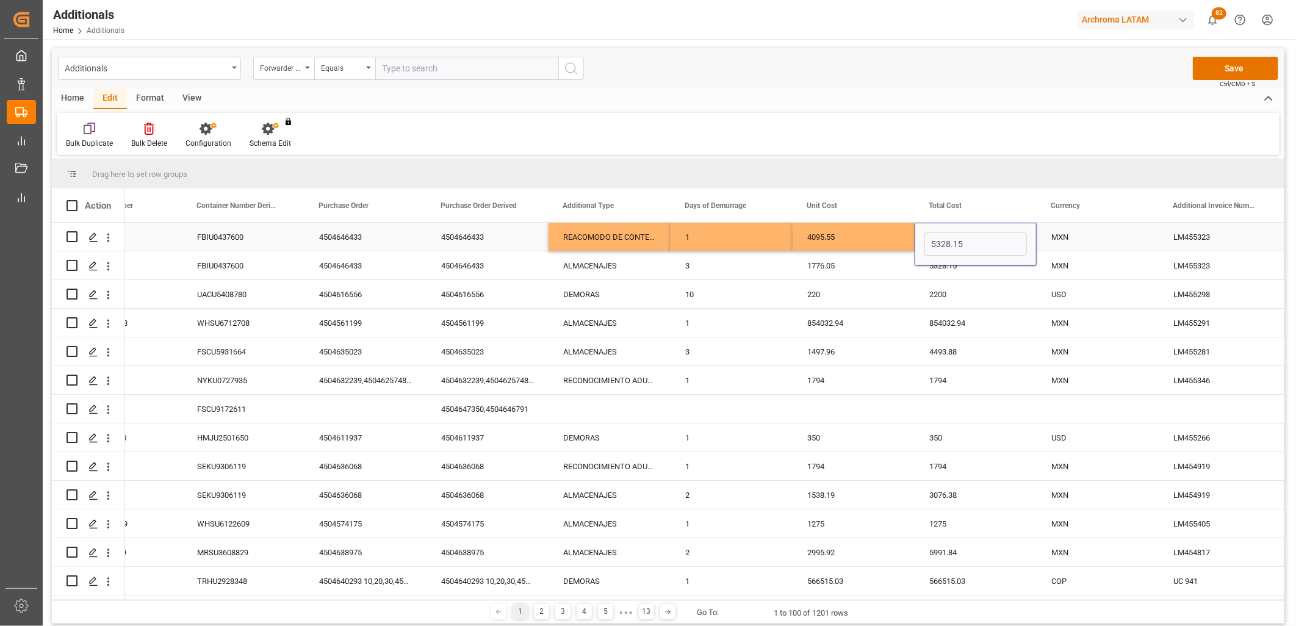
click at [960, 237] on input "5328.15" at bounding box center [975, 243] width 103 height 23
type input "4095.55"
click at [1076, 241] on div "MXN" at bounding box center [1097, 237] width 93 height 28
click at [1233, 75] on button "Save" at bounding box center [1235, 68] width 85 height 23
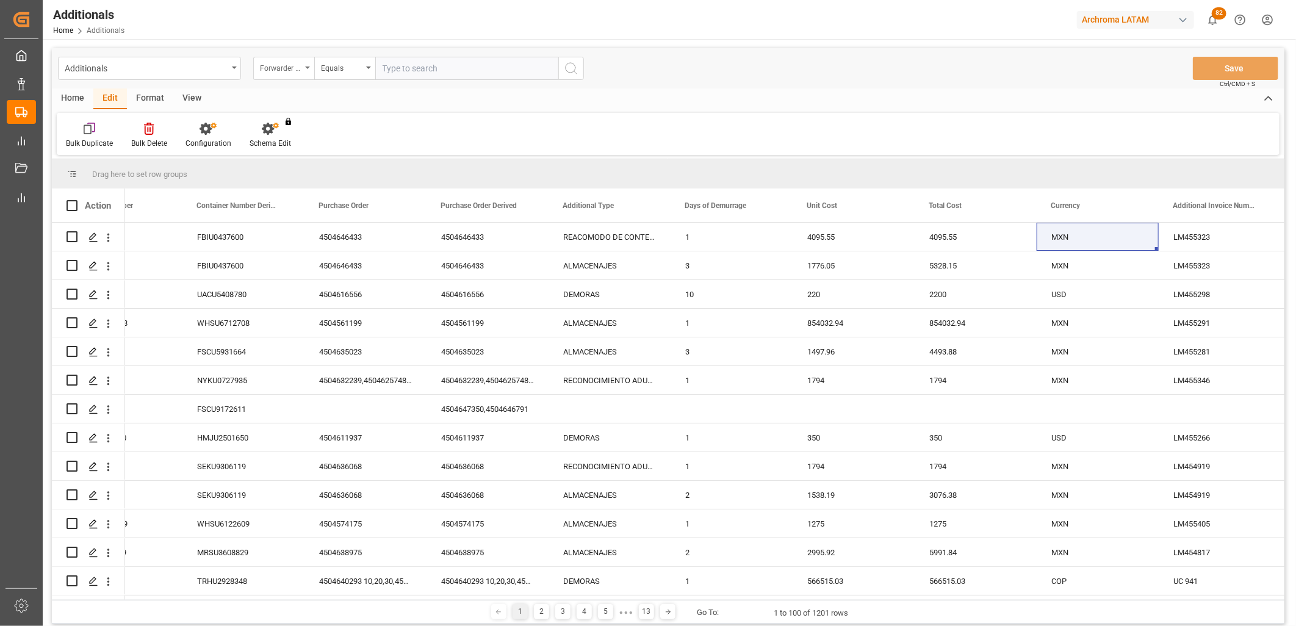
click at [289, 74] on div "Forwarder reference" at bounding box center [283, 68] width 61 height 23
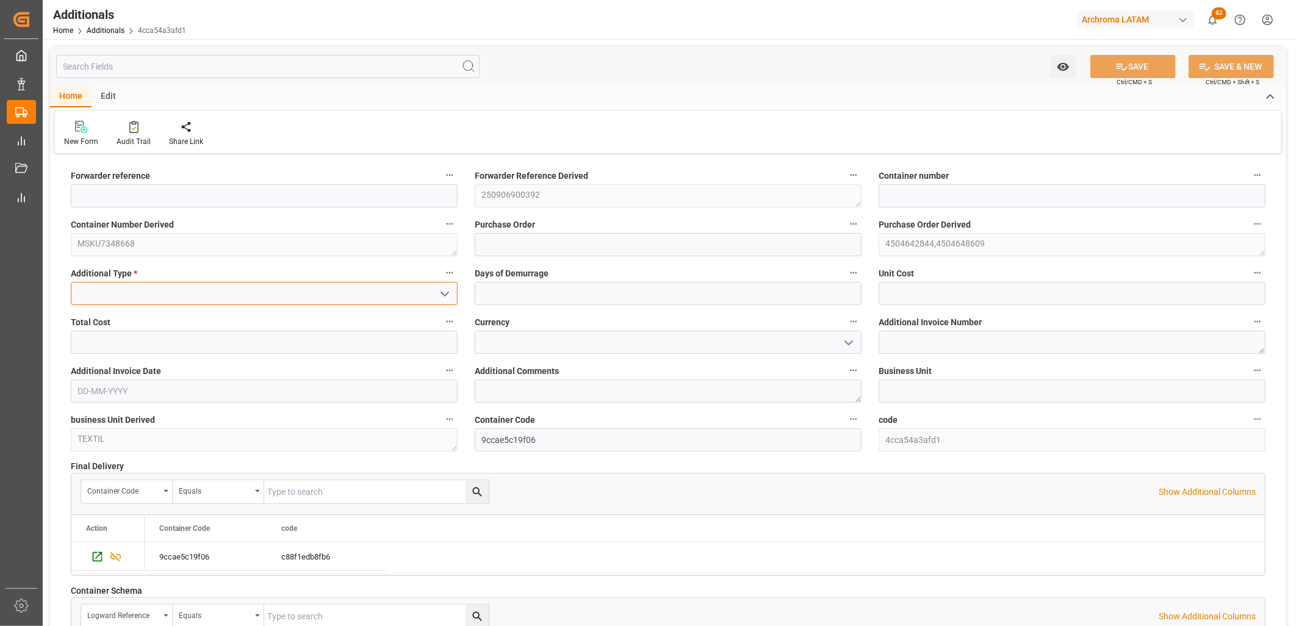
click at [350, 300] on input at bounding box center [264, 293] width 387 height 23
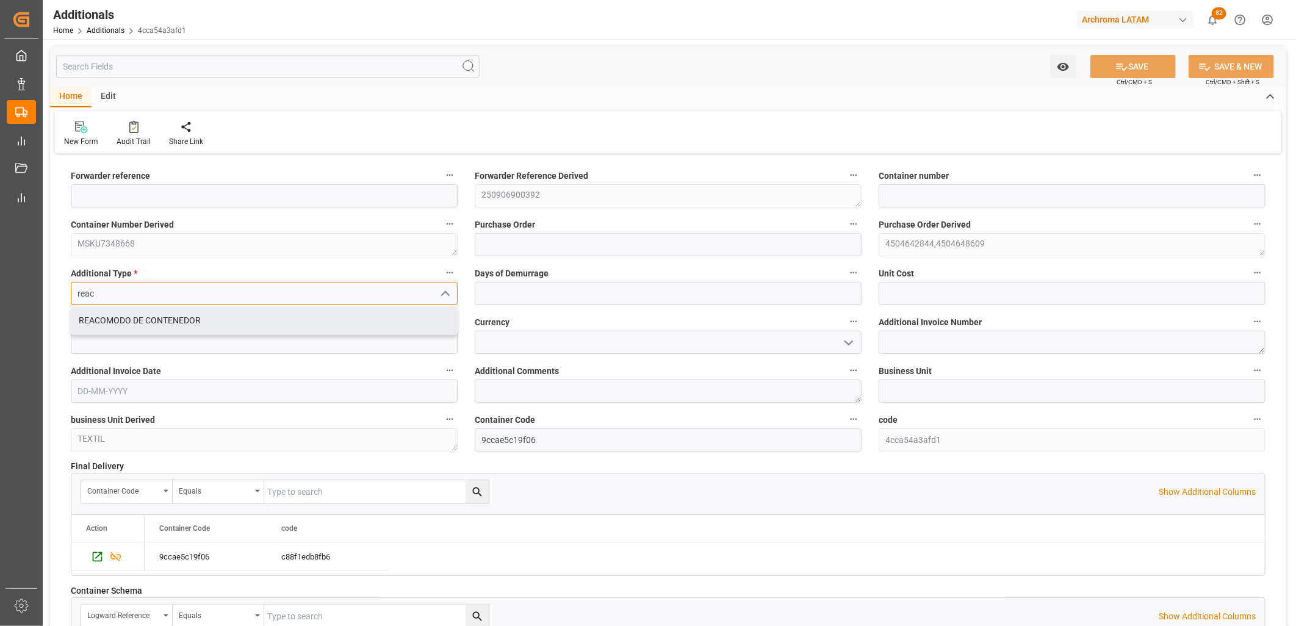
drag, startPoint x: 307, startPoint y: 324, endPoint x: 343, endPoint y: 313, distance: 37.6
click at [309, 322] on div "REACOMODO DE CONTENEDOR" at bounding box center [264, 320] width 386 height 27
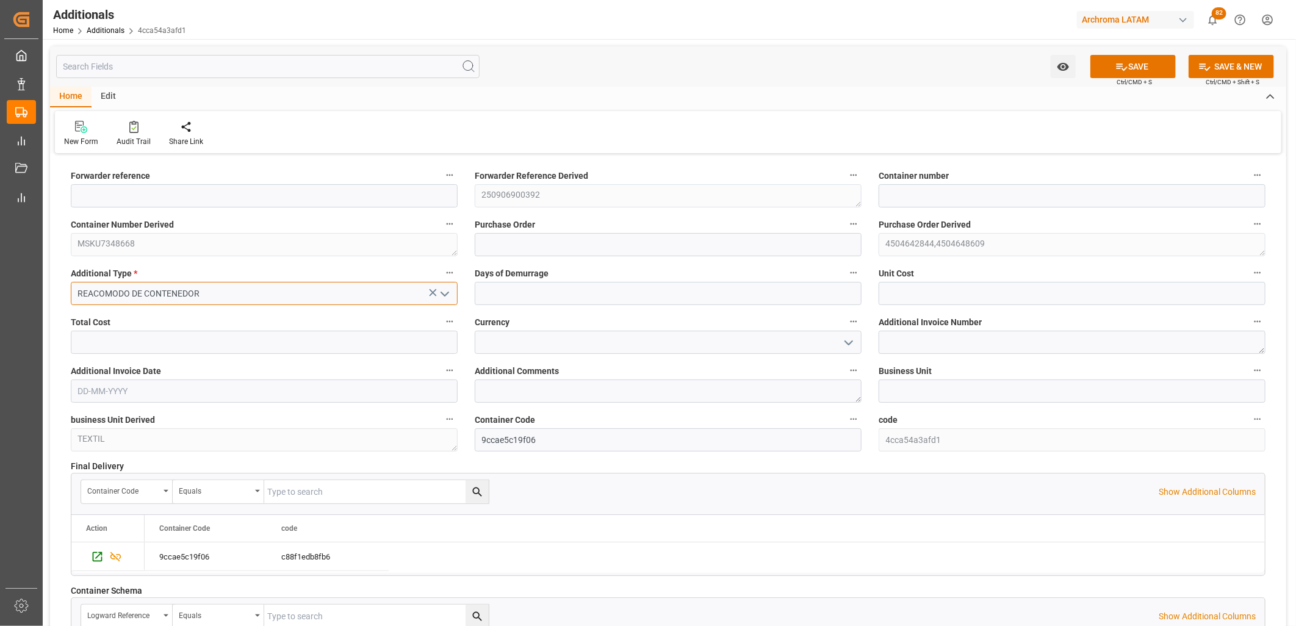
type input "REACOMODO DE CONTENEDOR"
click at [540, 306] on div "Days of Demurrage" at bounding box center [668, 285] width 404 height 49
click at [528, 298] on input "text" at bounding box center [668, 293] width 387 height 23
type input "1"
click at [915, 296] on input "text" at bounding box center [1072, 293] width 387 height 23
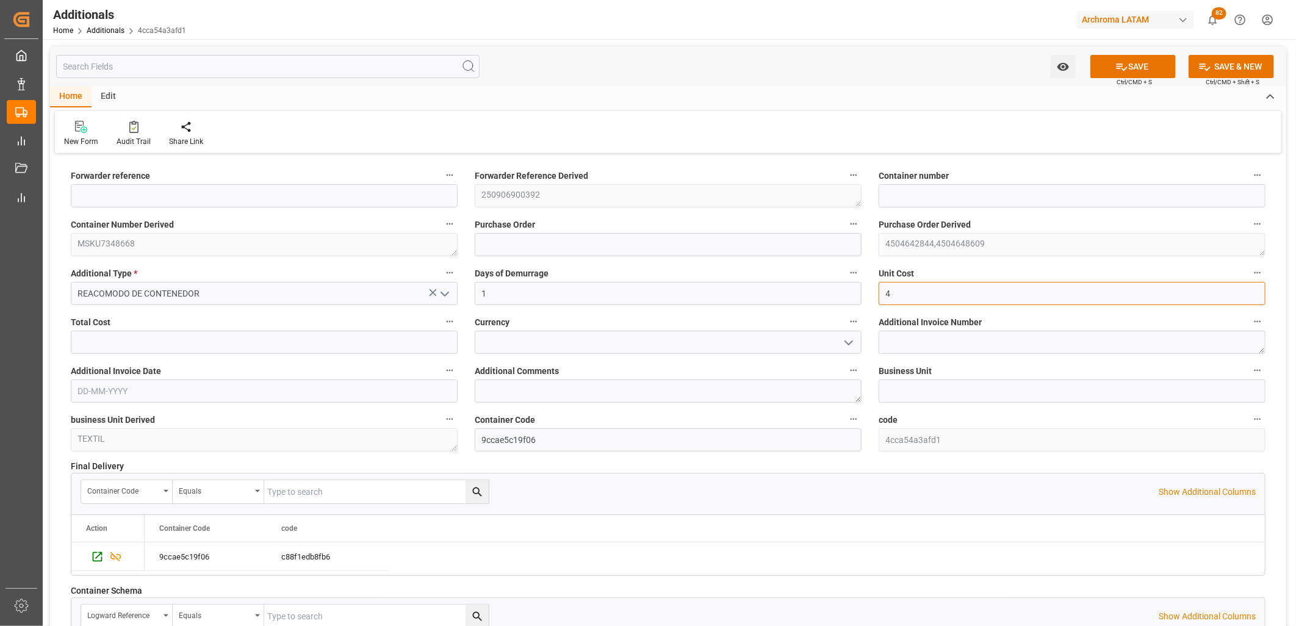
type input "4095.55"
click at [338, 336] on input "text" at bounding box center [264, 342] width 387 height 23
type input "4095.55"
click at [523, 336] on input at bounding box center [668, 342] width 387 height 23
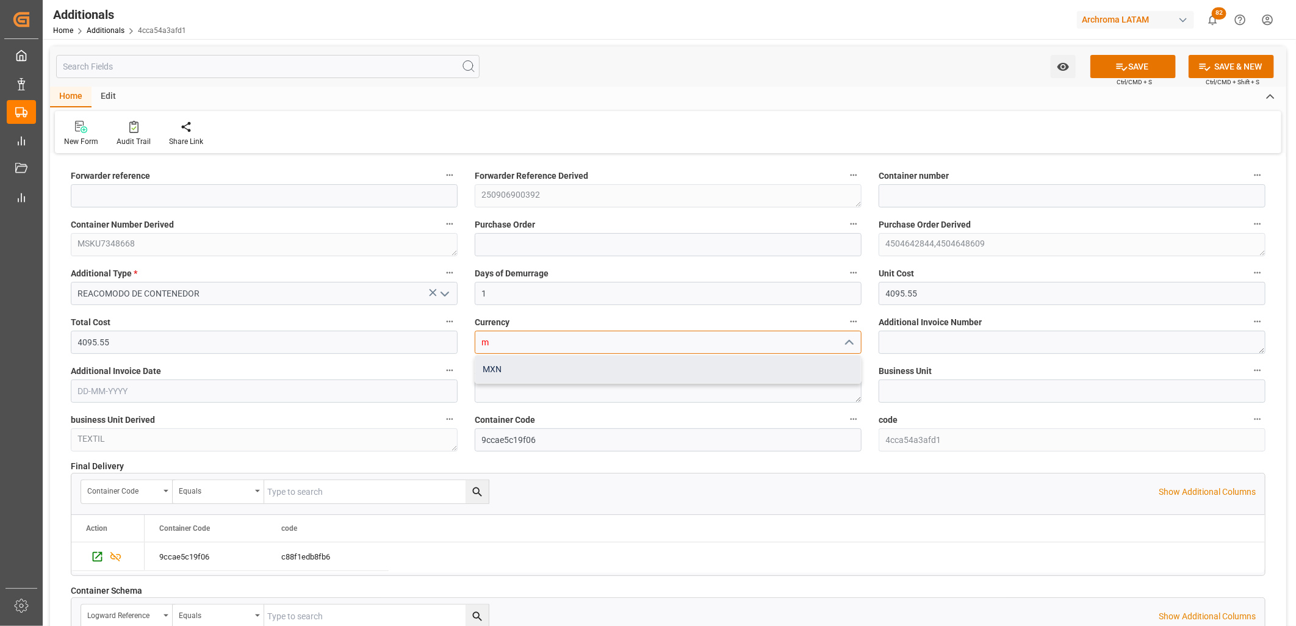
drag, startPoint x: 514, startPoint y: 367, endPoint x: 797, endPoint y: 350, distance: 283.0
click at [516, 367] on div "MXN" at bounding box center [668, 369] width 386 height 27
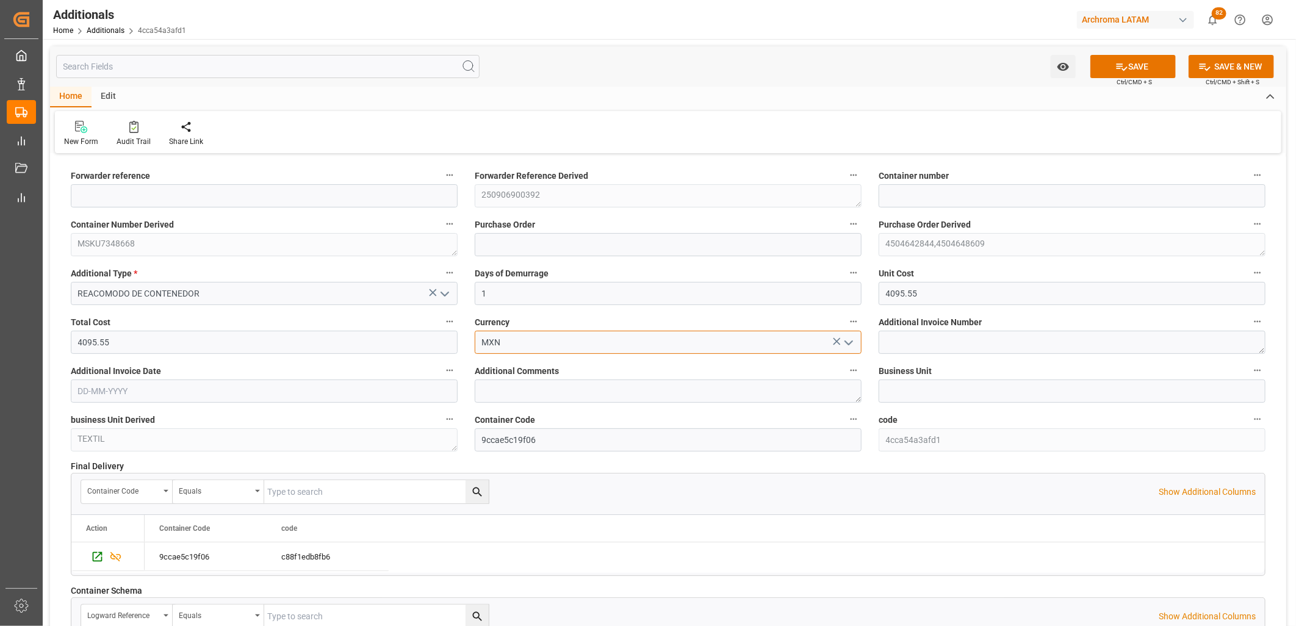
type input "MXN"
drag, startPoint x: 918, startPoint y: 344, endPoint x: 852, endPoint y: 344, distance: 65.3
click at [918, 344] on textarea at bounding box center [1072, 342] width 387 height 23
click at [1051, 339] on textarea at bounding box center [1072, 342] width 387 height 23
paste textarea "LM455344"
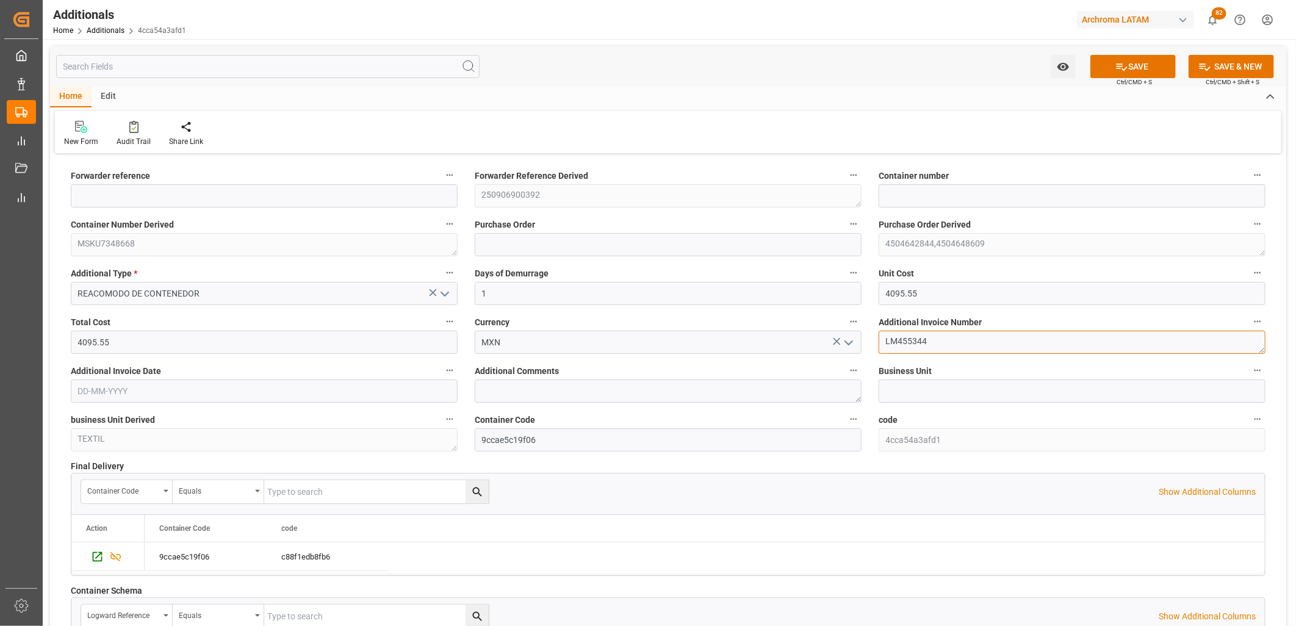
type textarea "LM455344"
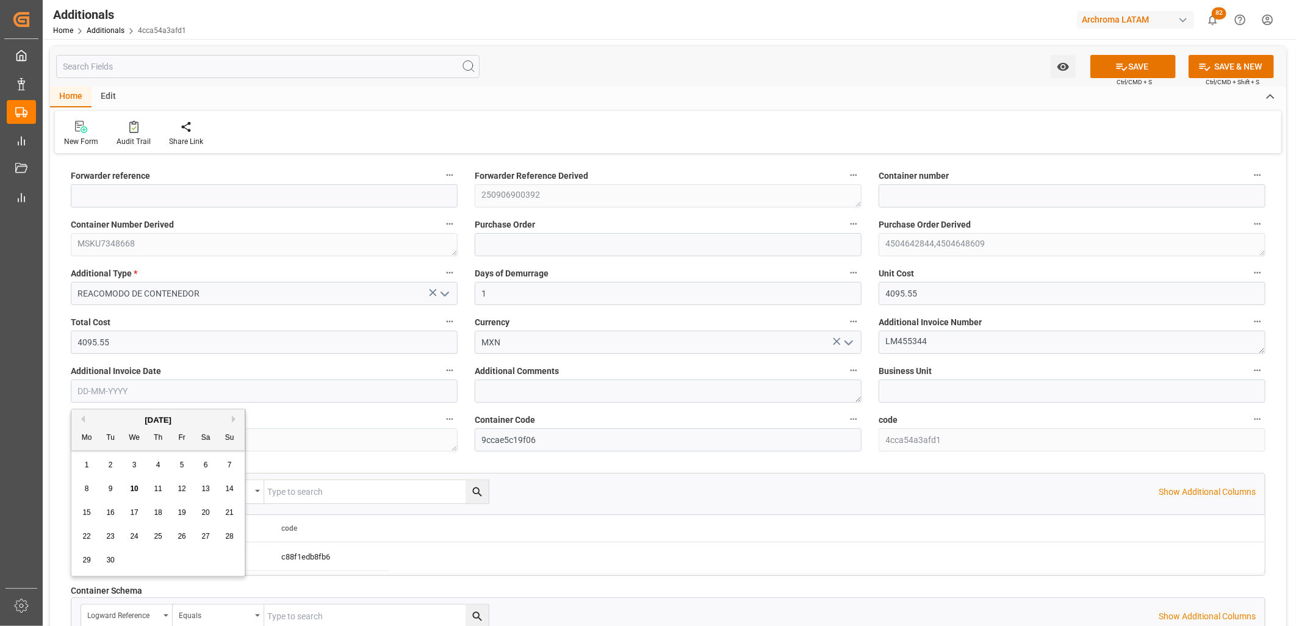
click at [132, 397] on input "text" at bounding box center [264, 391] width 387 height 23
click at [98, 441] on div "Mo Tu We Th Fr Sa Su" at bounding box center [157, 439] width 173 height 24
drag, startPoint x: 109, startPoint y: 487, endPoint x: 118, endPoint y: 484, distance: 10.2
click at [110, 487] on span "9" at bounding box center [111, 489] width 4 height 9
type input "[DATE]"
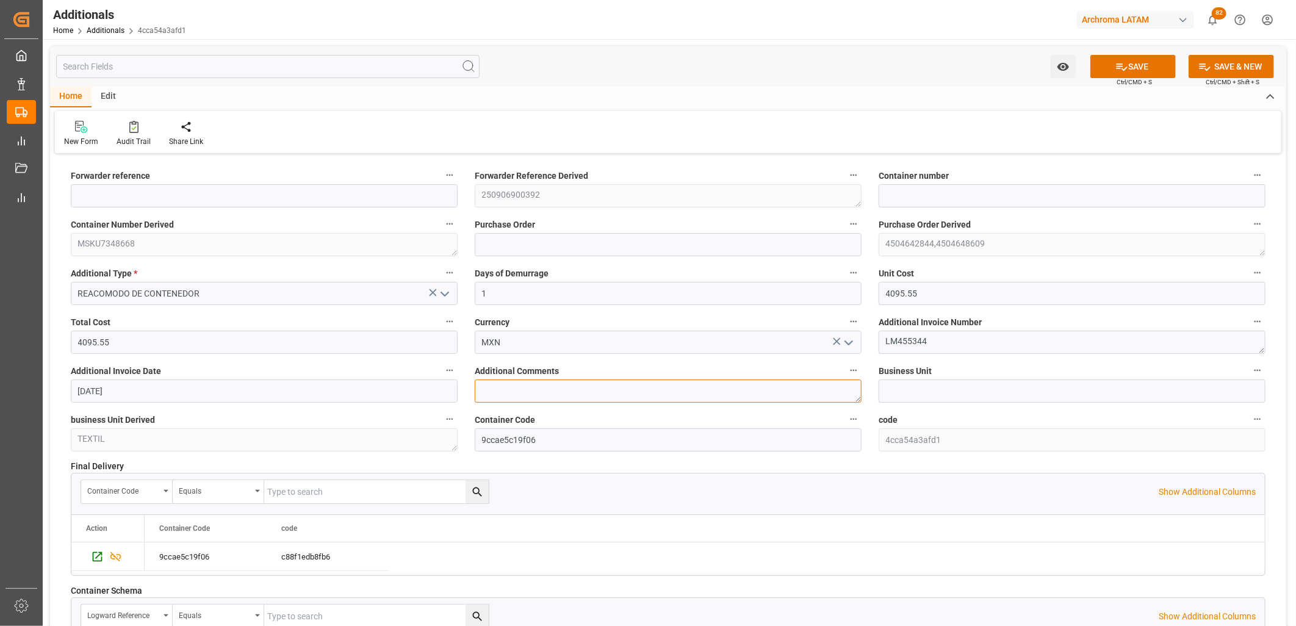
click at [575, 393] on textarea at bounding box center [668, 391] width 387 height 23
click at [1109, 61] on button "SAVE" at bounding box center [1132, 66] width 85 height 23
type input "250906900392"
type input "MSKU7348668"
type input "4504642844,4504648609"
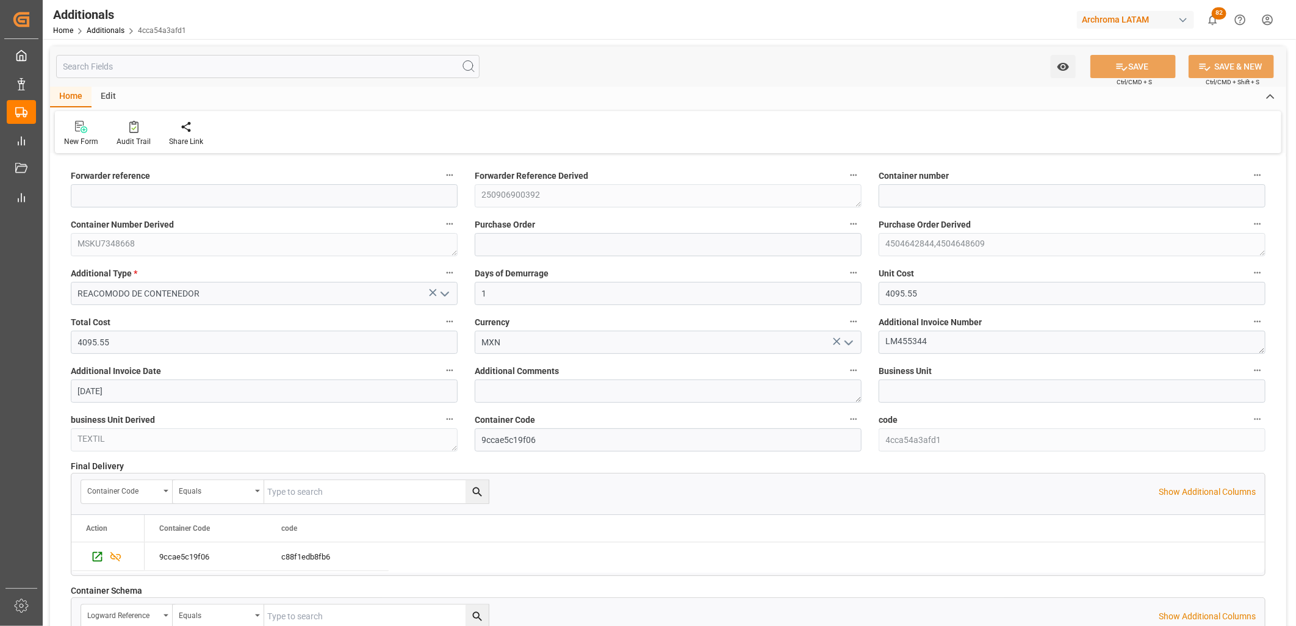
type input "TEXTIL"
click at [323, 295] on input at bounding box center [264, 293] width 387 height 23
click at [196, 296] on input at bounding box center [264, 293] width 387 height 23
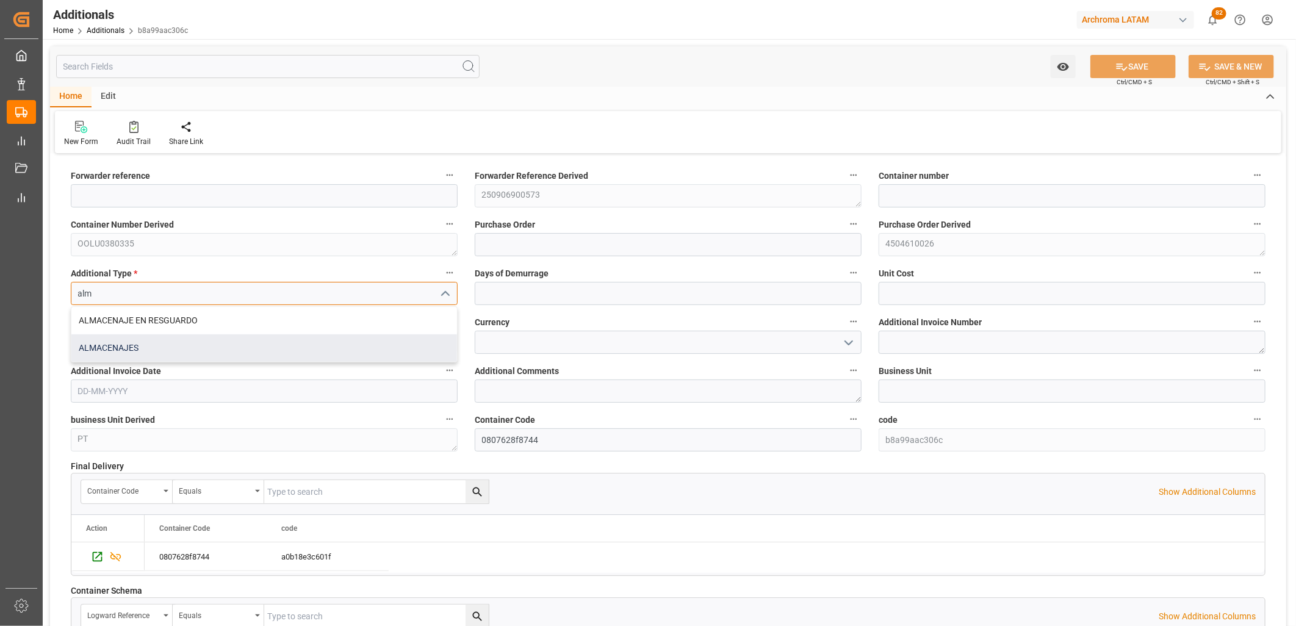
click at [135, 349] on div "ALMACENAJES" at bounding box center [264, 347] width 386 height 27
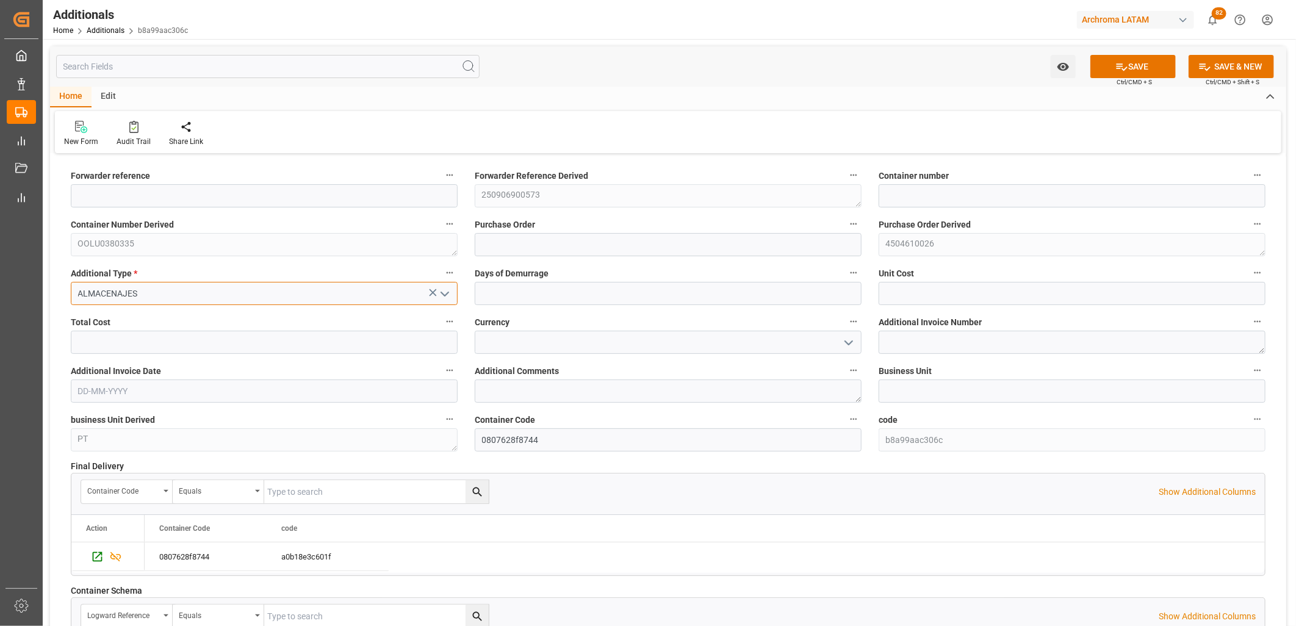
type input "ALMACENAJES"
click at [513, 297] on input "text" at bounding box center [668, 293] width 387 height 23
type input "2"
click at [931, 300] on input "text" at bounding box center [1072, 293] width 387 height 23
type input "1766.05"
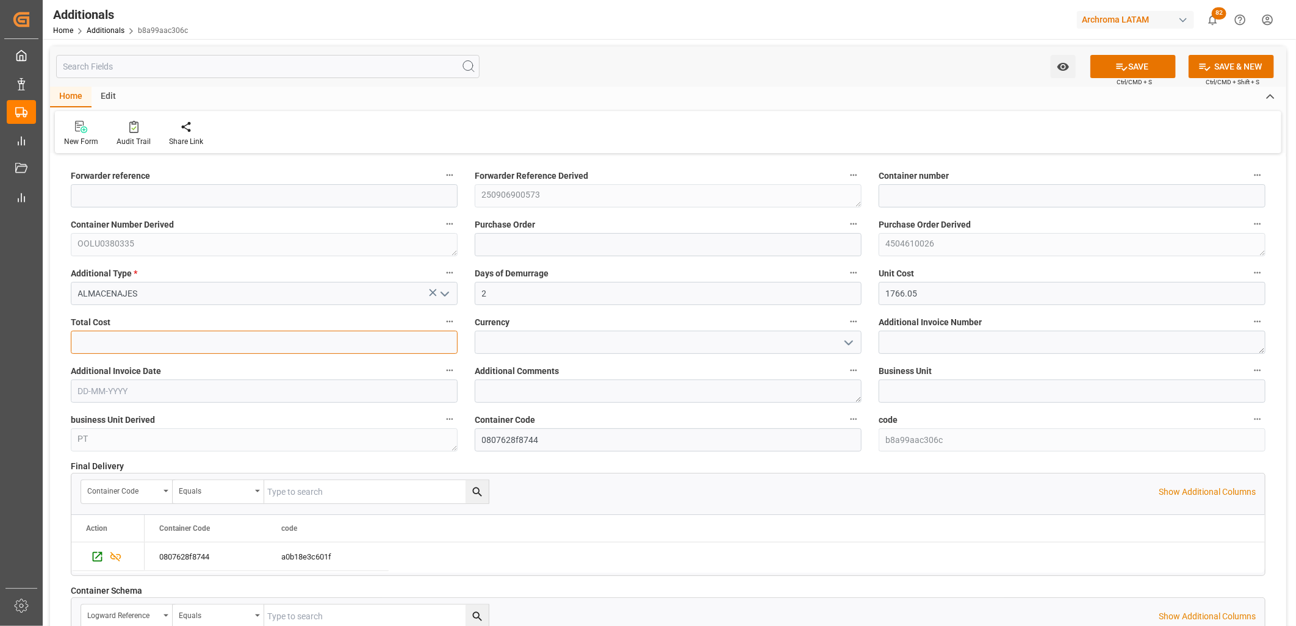
click at [251, 339] on input "text" at bounding box center [264, 342] width 387 height 23
type input "3532.10"
click at [520, 350] on input at bounding box center [668, 342] width 387 height 23
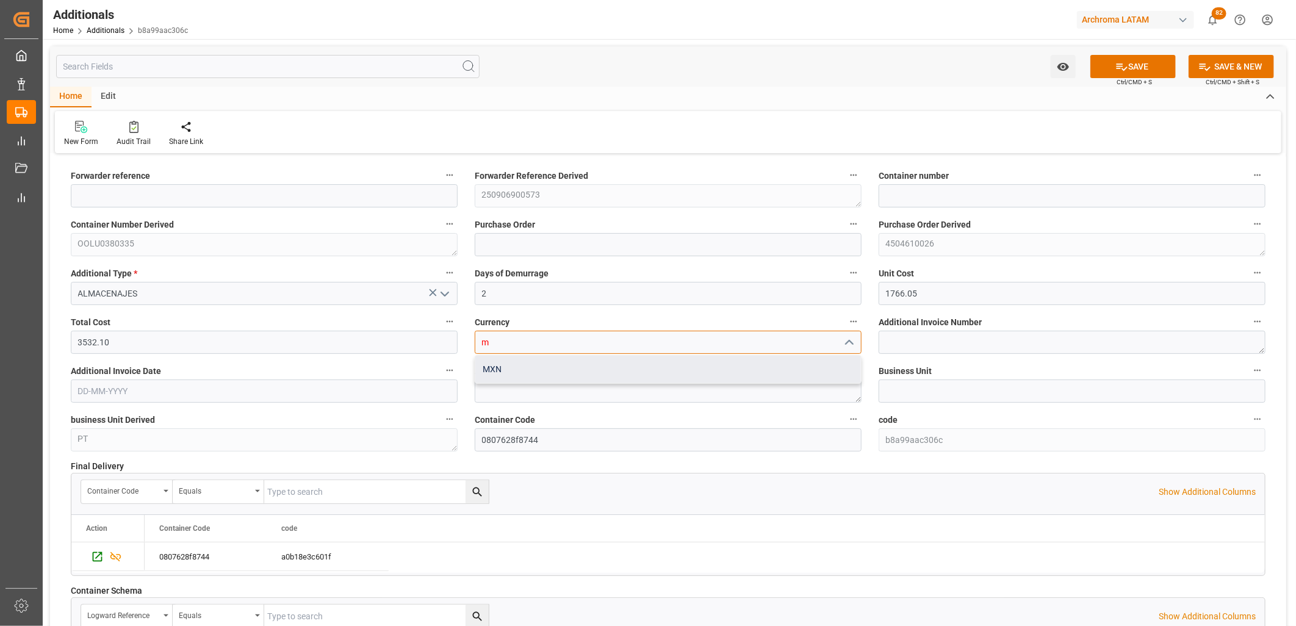
drag, startPoint x: 536, startPoint y: 368, endPoint x: 558, endPoint y: 369, distance: 22.0
click at [538, 368] on div "MXN" at bounding box center [668, 369] width 386 height 27
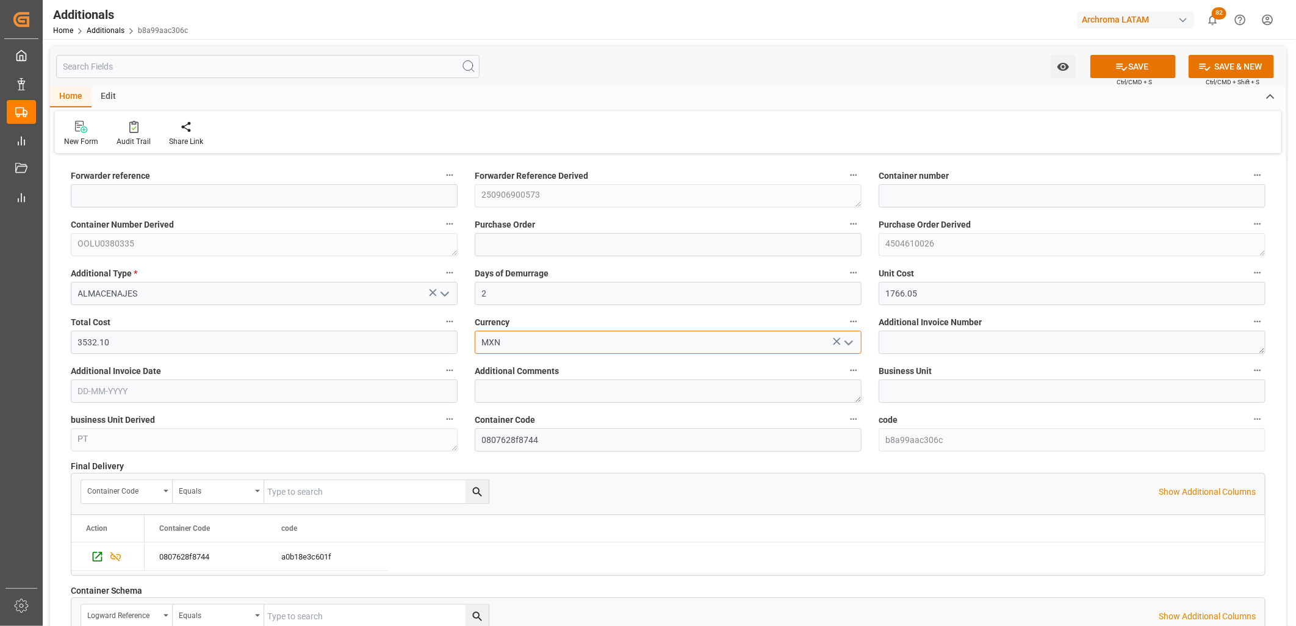
type input "MXN"
click at [962, 355] on div "Additional Invoice Number" at bounding box center [1072, 333] width 404 height 49
click at [959, 353] on textarea at bounding box center [1072, 342] width 387 height 23
paste textarea "LM455333"
type textarea "LM455333"
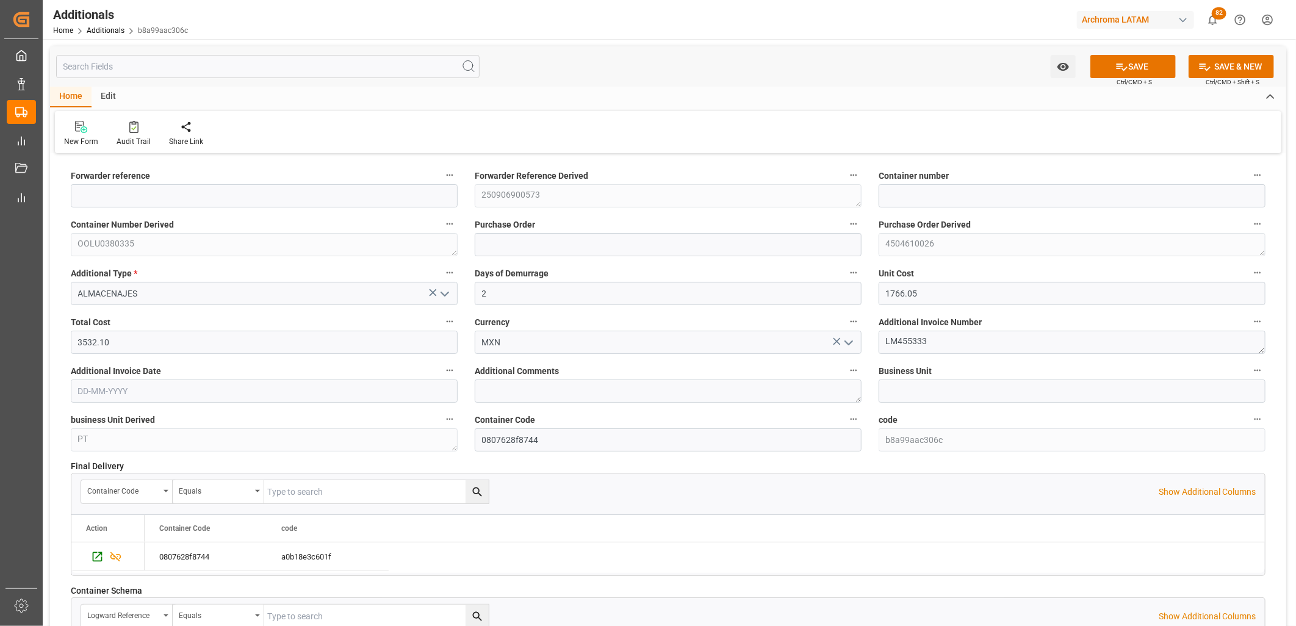
drag, startPoint x: 217, startPoint y: 389, endPoint x: 212, endPoint y: 394, distance: 7.0
click at [216, 392] on input "text" at bounding box center [264, 391] width 387 height 23
click at [94, 446] on div "Mo Tu We Th Fr Sa Su" at bounding box center [157, 439] width 173 height 24
click at [106, 483] on div "9" at bounding box center [110, 489] width 15 height 15
type input "[DATE]"
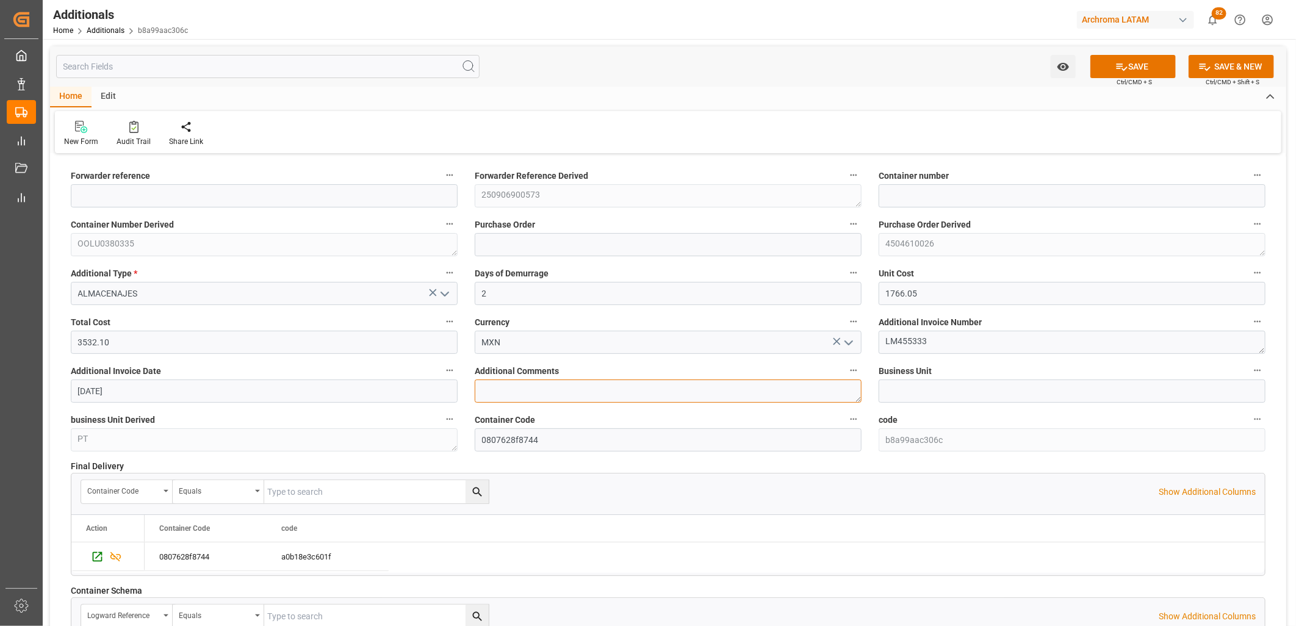
drag, startPoint x: 584, startPoint y: 402, endPoint x: 618, endPoint y: 395, distance: 34.7
click at [585, 402] on textarea at bounding box center [668, 391] width 387 height 23
click at [1131, 51] on div "Watch Option SAVE Ctrl/CMD + S SAVE & NEW Ctrl/CMD + Shift + S" at bounding box center [668, 66] width 1236 height 40
click at [1129, 66] on button "SAVE" at bounding box center [1132, 66] width 85 height 23
type input "250906900573"
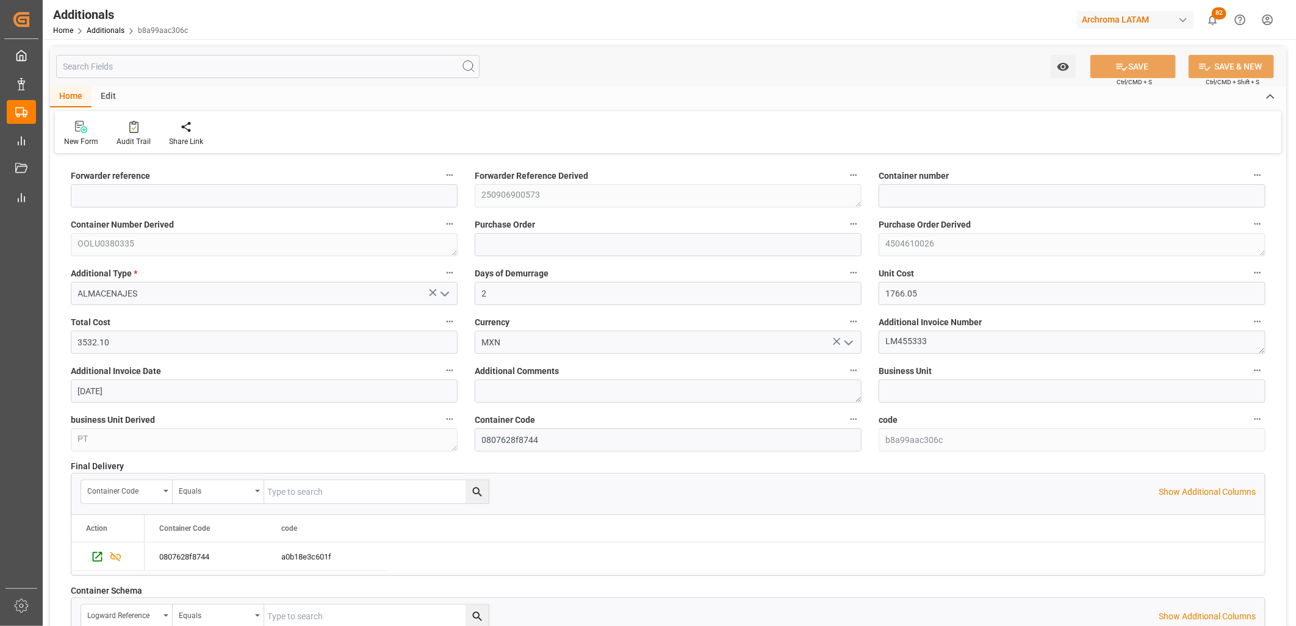
type input "OOLU0380335"
type input "4504610026"
type input "PT"
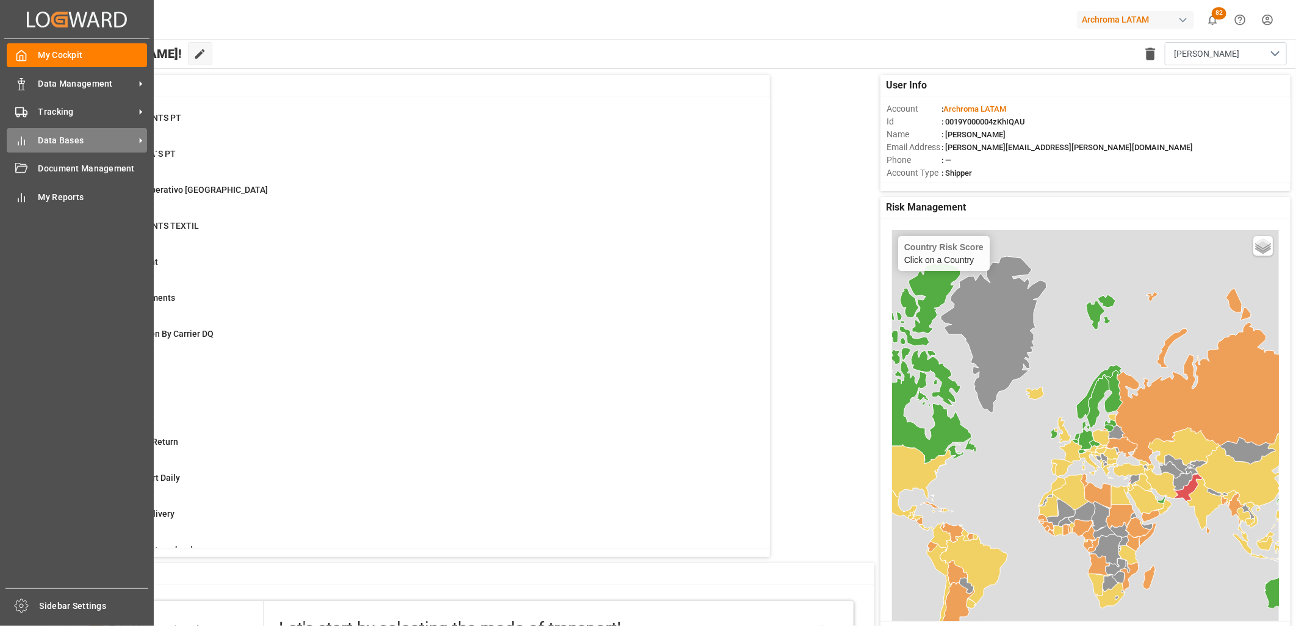
click at [27, 142] on icon at bounding box center [21, 141] width 12 height 12
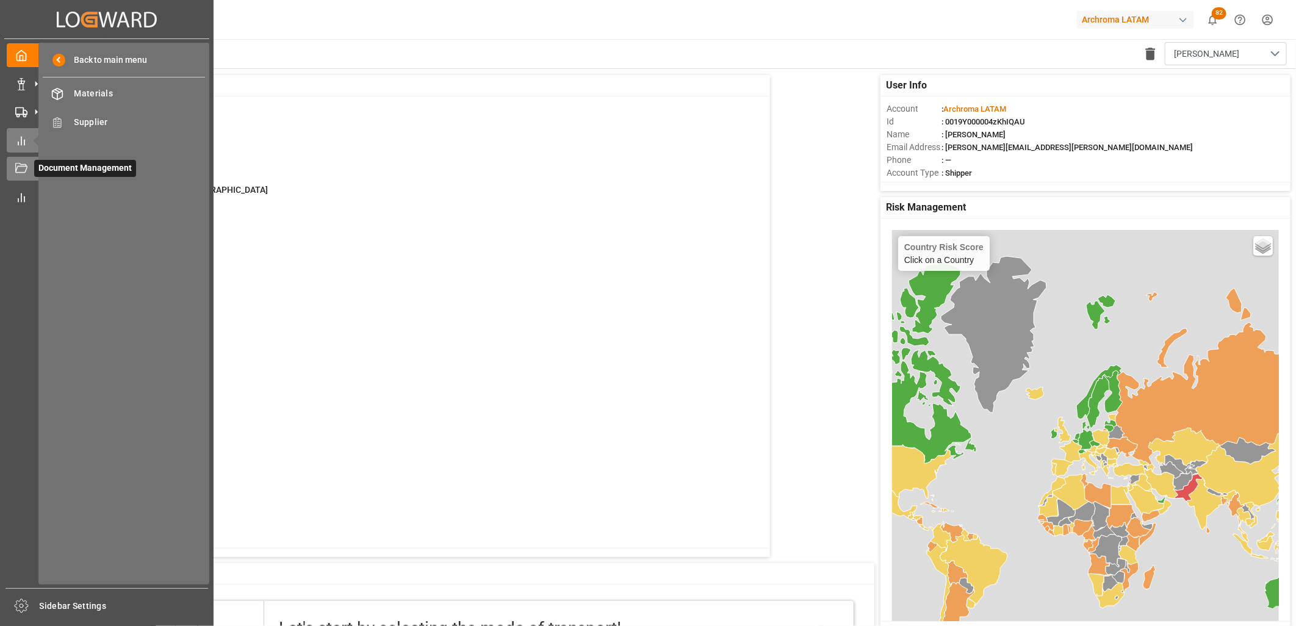
click at [27, 159] on div "Document Management Document Management" at bounding box center [107, 169] width 200 height 24
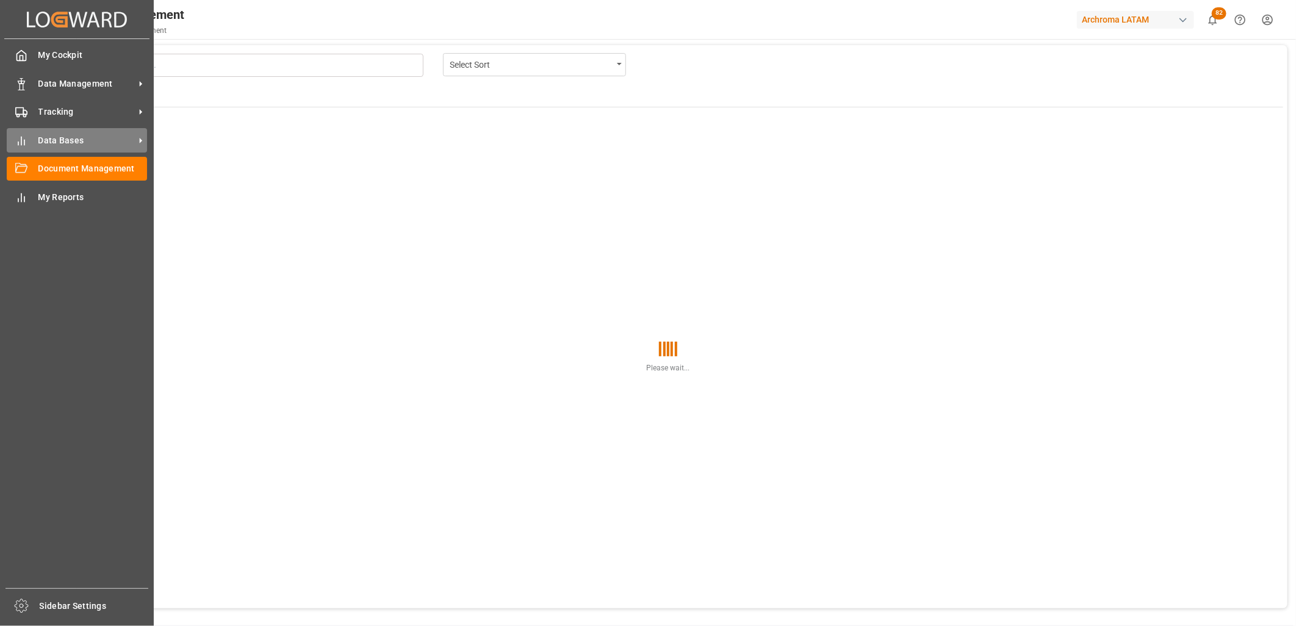
click at [37, 136] on div "Data Bases Data Bases" at bounding box center [77, 140] width 140 height 24
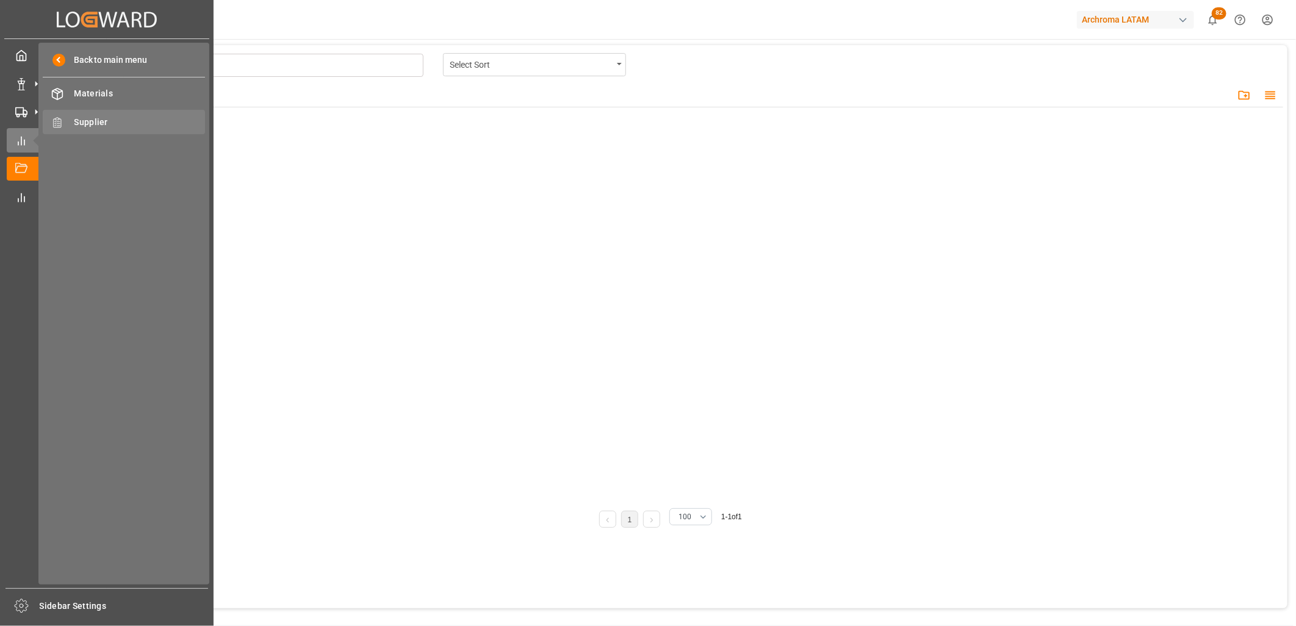
click at [43, 117] on div at bounding box center [53, 122] width 21 height 13
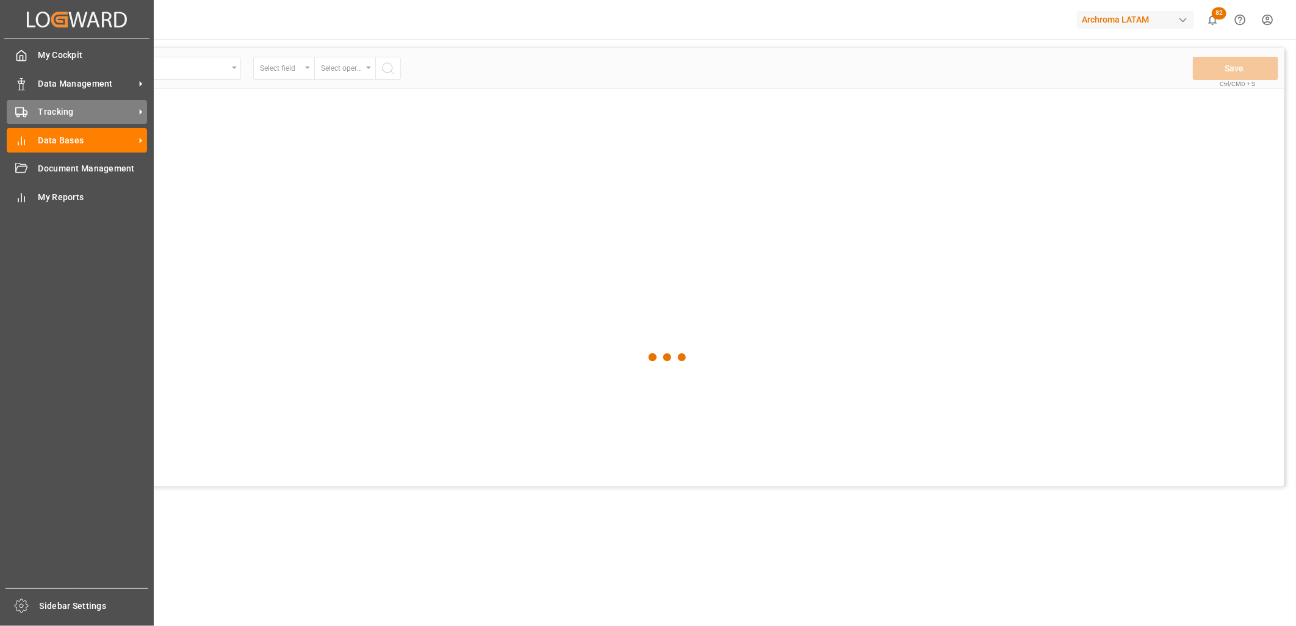
click at [41, 117] on span "Tracking" at bounding box center [86, 112] width 96 height 13
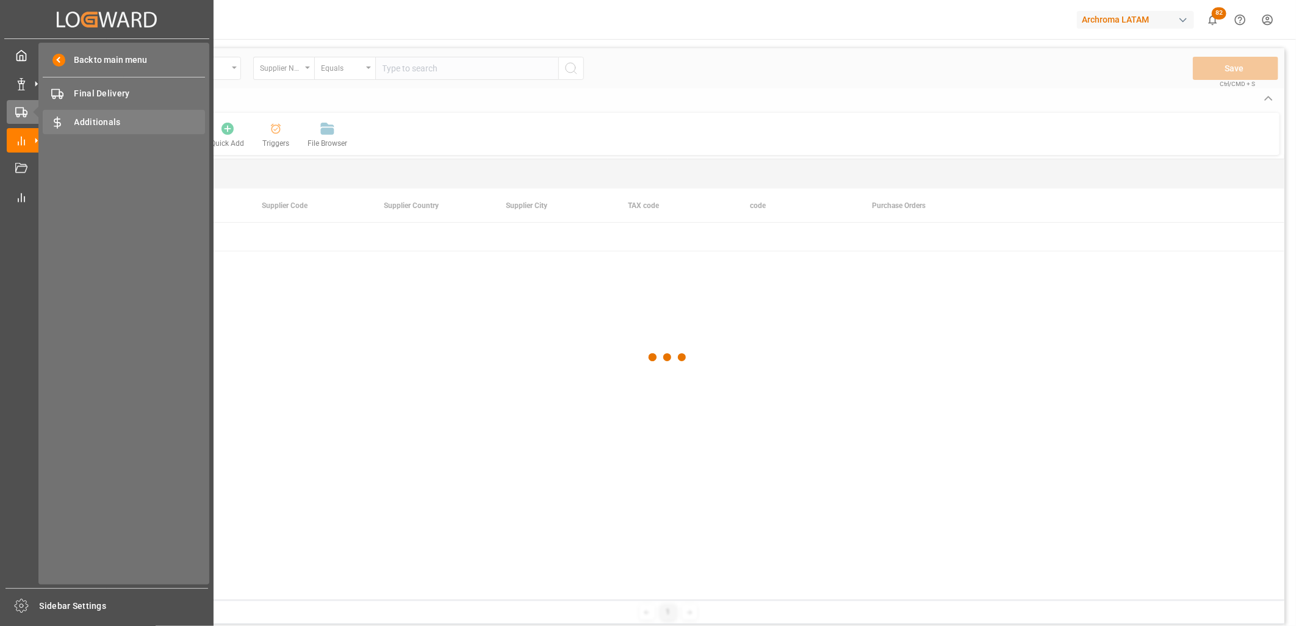
click at [106, 114] on div "Additionals Additionals" at bounding box center [124, 122] width 162 height 24
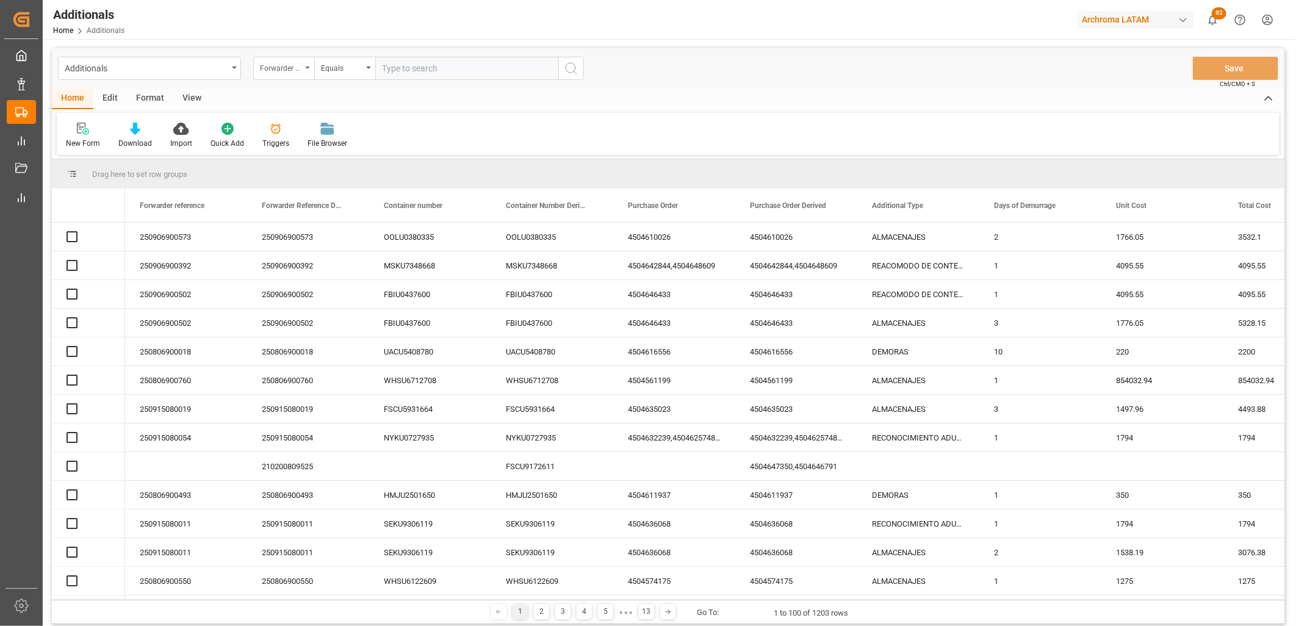
click at [309, 68] on icon "open menu" at bounding box center [307, 68] width 5 height 2
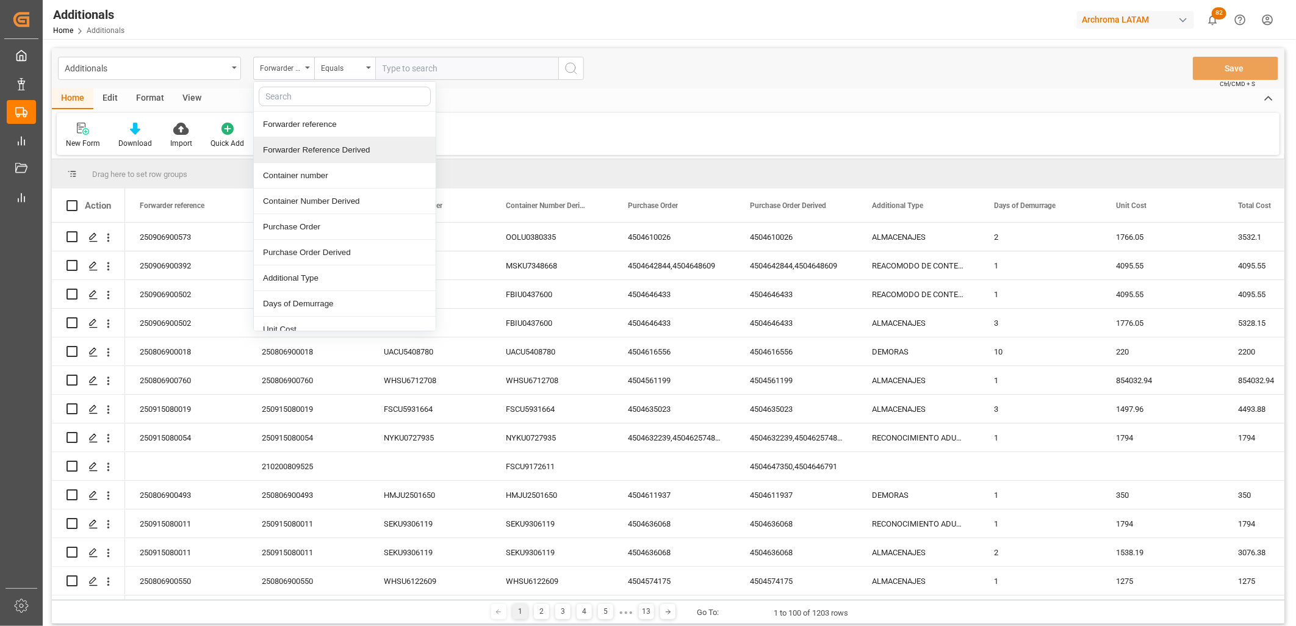
click at [323, 151] on div "Forwarder Reference Derived" at bounding box center [345, 150] width 182 height 26
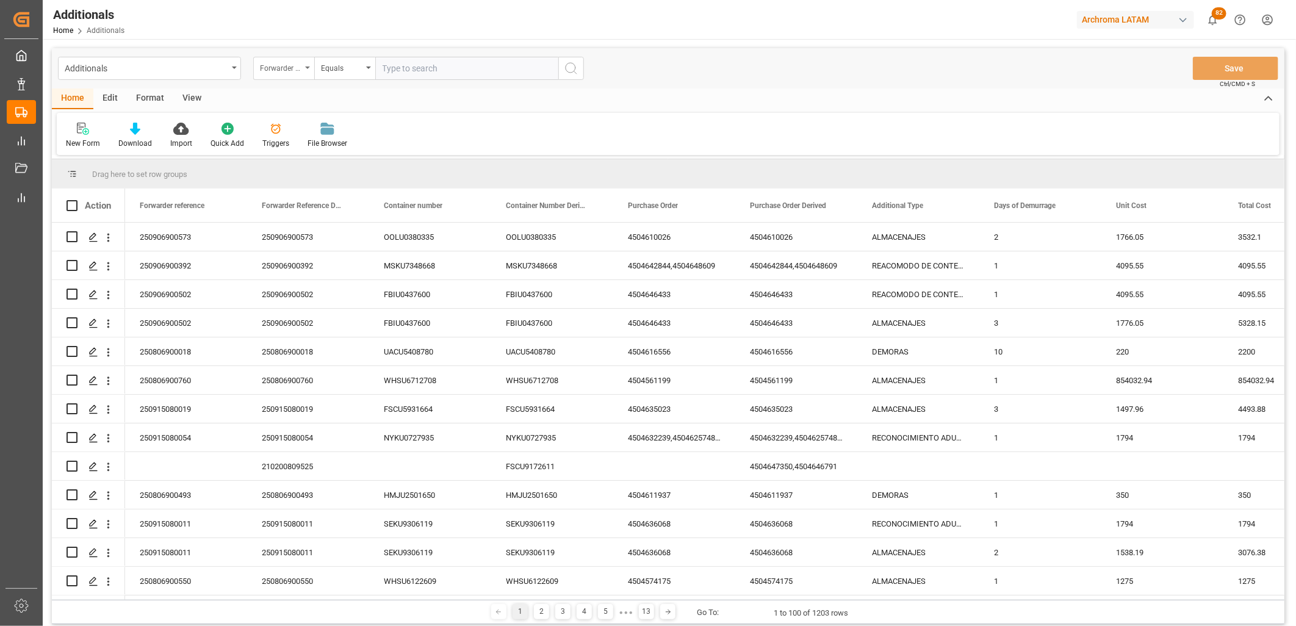
click at [296, 70] on div "Forwarder Reference Derived" at bounding box center [280, 67] width 41 height 14
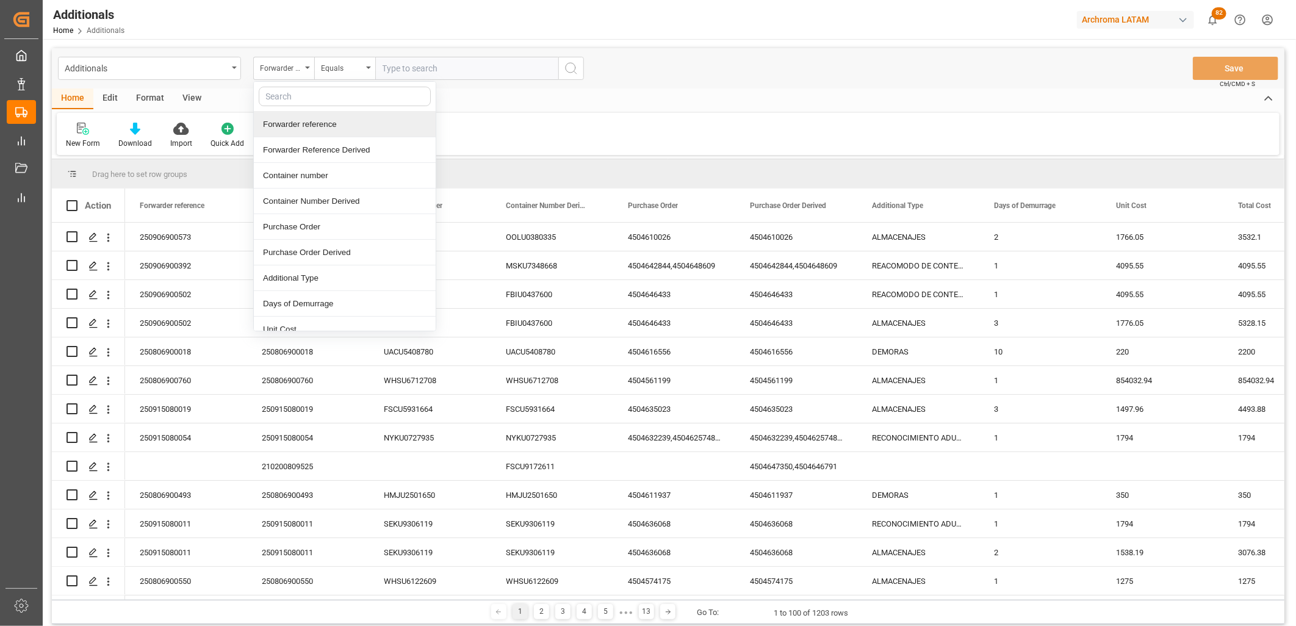
click at [411, 68] on input "text" at bounding box center [466, 68] width 183 height 23
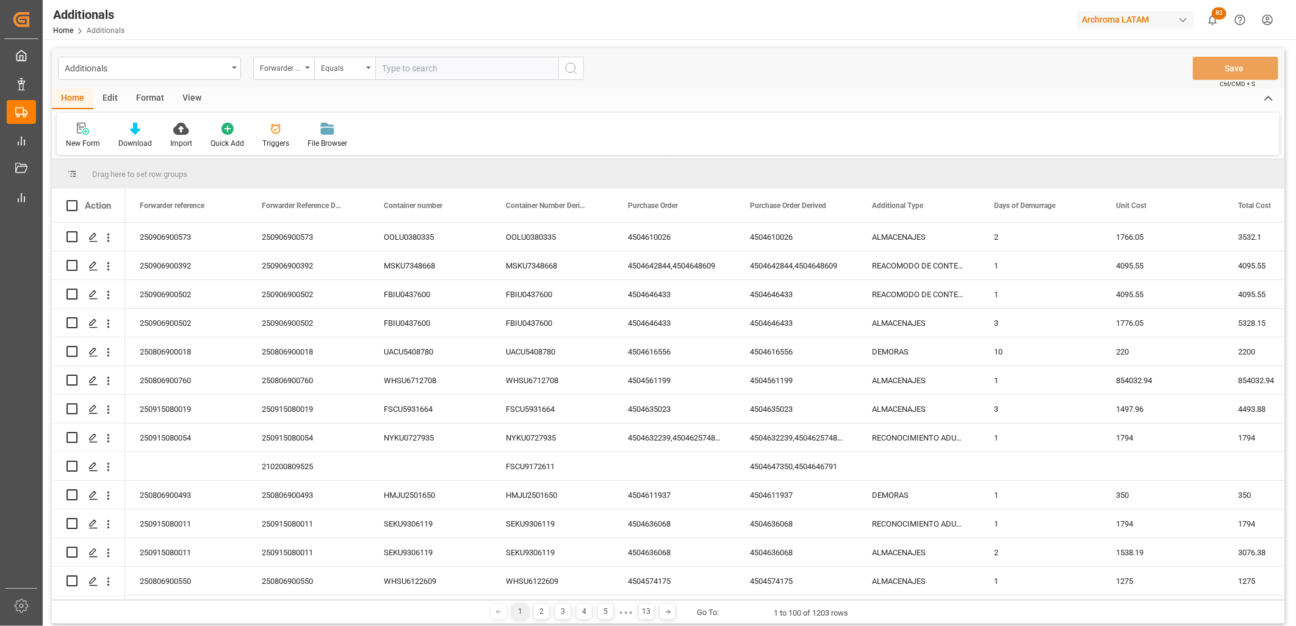
paste input "250906900573"
type input "250906900573"
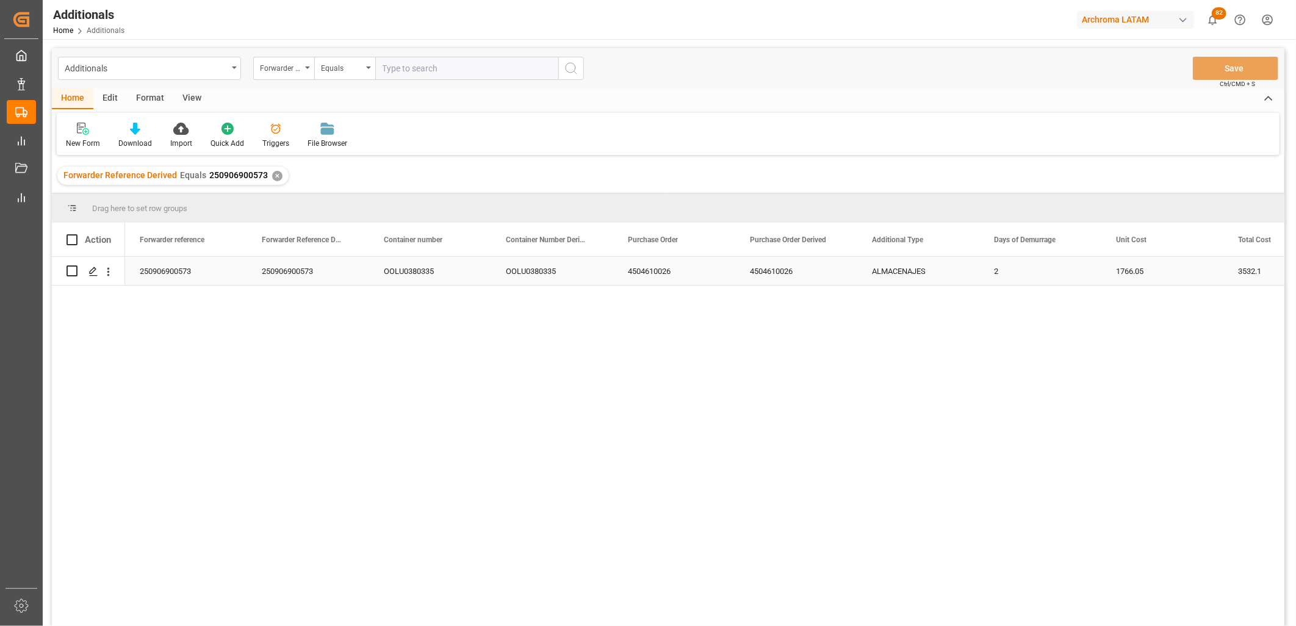
click at [74, 272] on input "Press Space to toggle row selection (unchecked)" at bounding box center [72, 270] width 11 height 11
checkbox input "true"
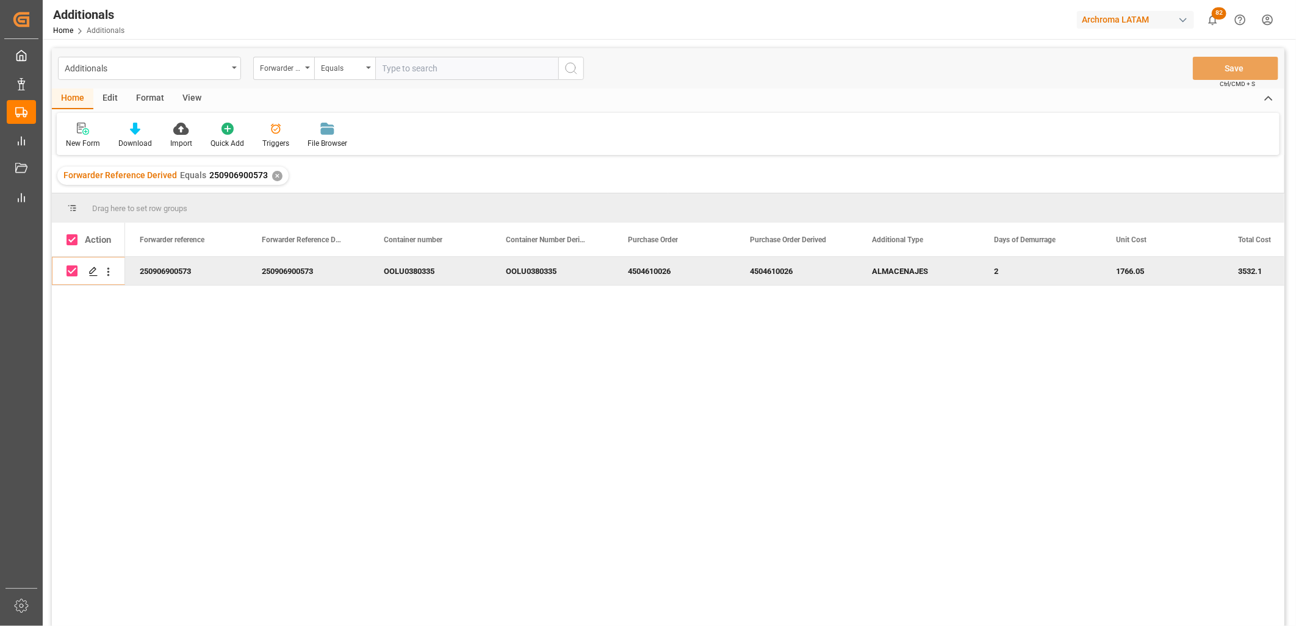
click at [109, 95] on div "Edit" at bounding box center [110, 98] width 34 height 21
click at [92, 135] on div "Bulk Duplicate" at bounding box center [89, 135] width 65 height 27
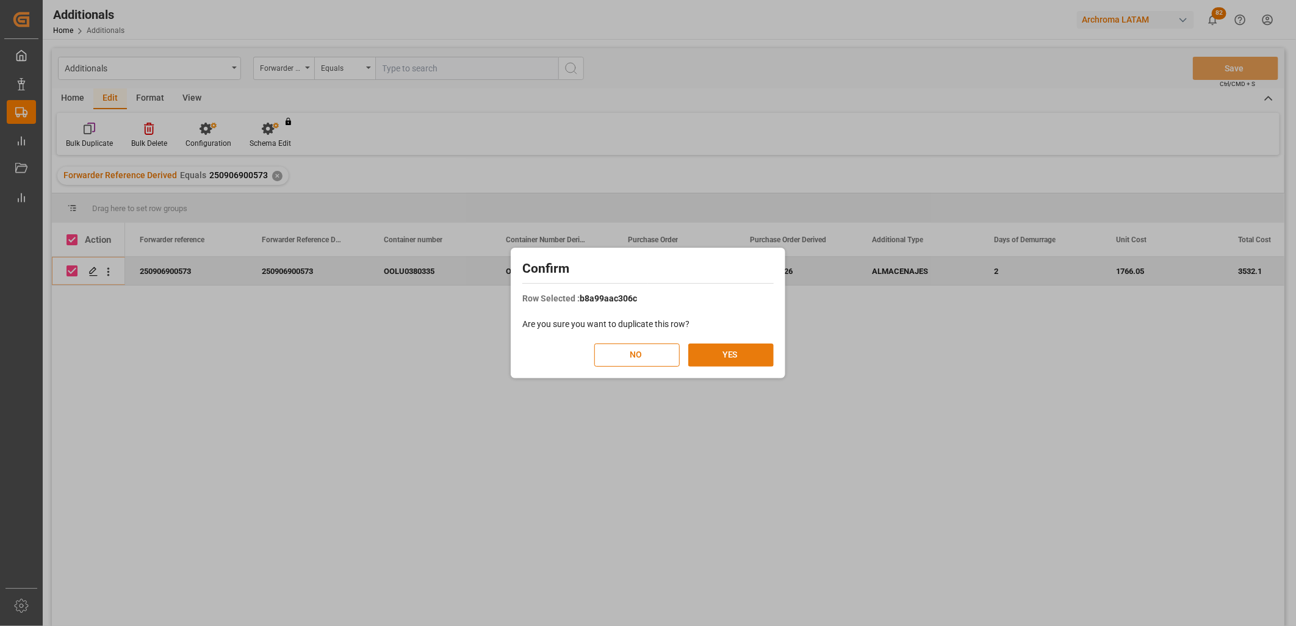
drag, startPoint x: 714, startPoint y: 351, endPoint x: 790, endPoint y: 356, distance: 76.4
click at [716, 352] on button "YES" at bounding box center [730, 355] width 85 height 23
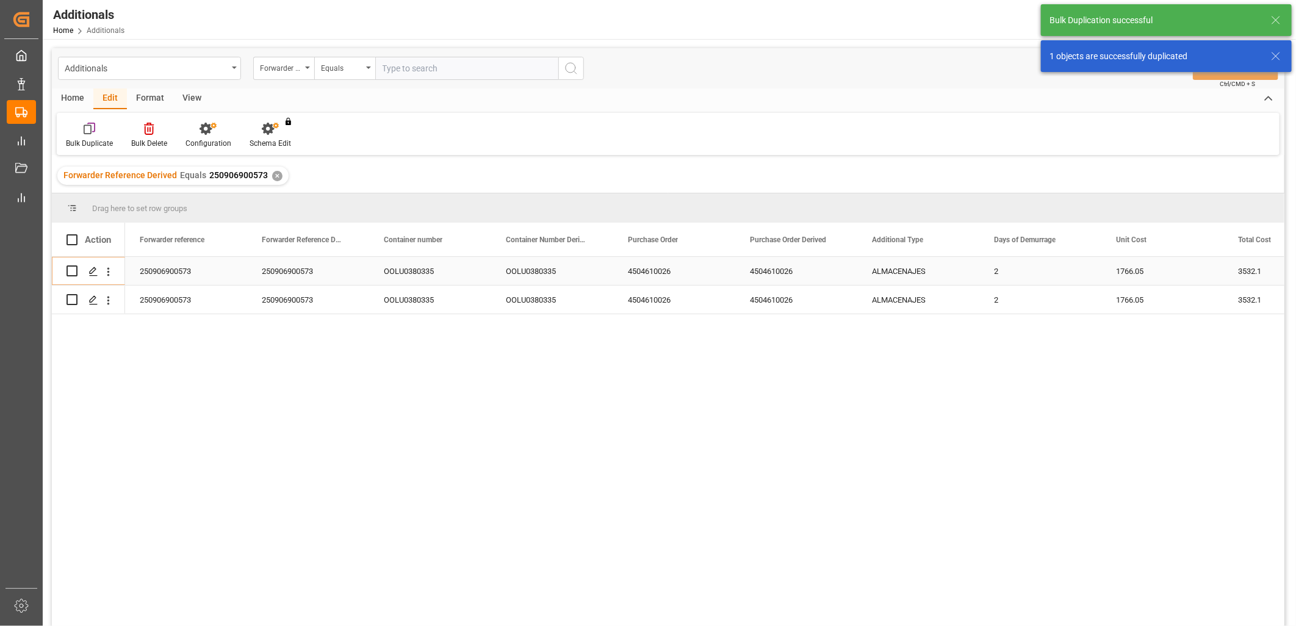
click at [914, 278] on div "ALMACENAJES" at bounding box center [918, 271] width 122 height 28
click at [914, 278] on input "ALMACENAJES" at bounding box center [918, 278] width 103 height 23
click at [907, 305] on div "REACOMODO DE CONTENEDOR" at bounding box center [931, 313] width 126 height 43
type input "REACOMODO DE CONTENEDOR"
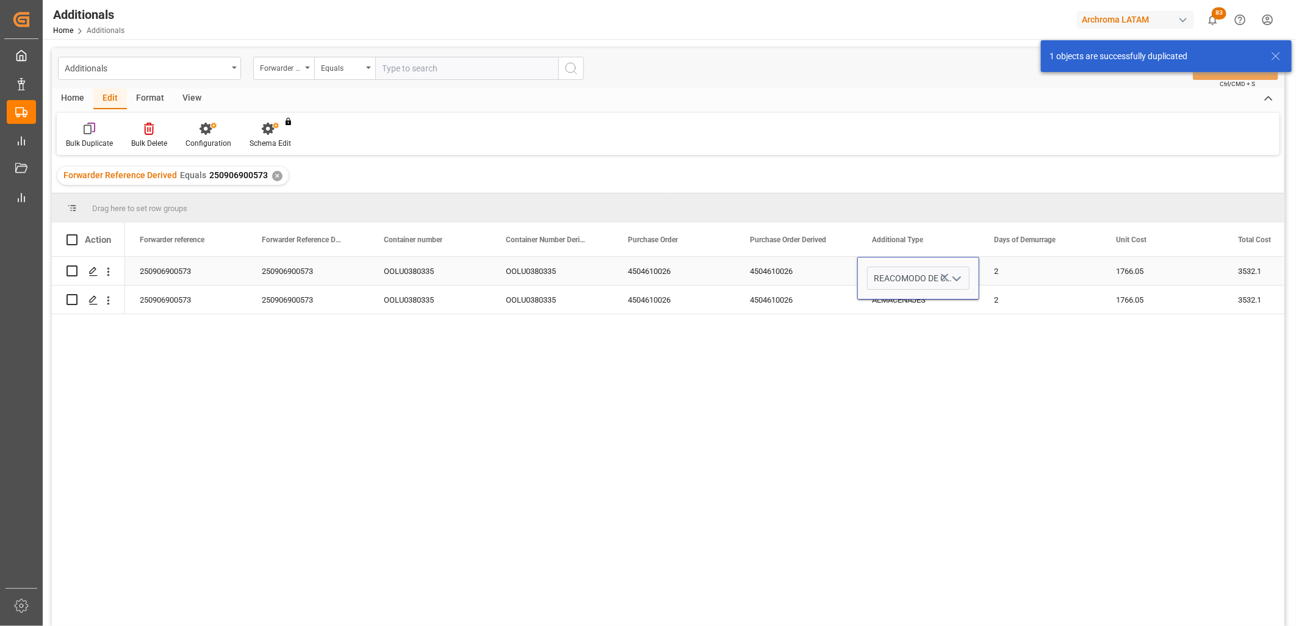
click at [1006, 275] on div "2" at bounding box center [1040, 271] width 122 height 28
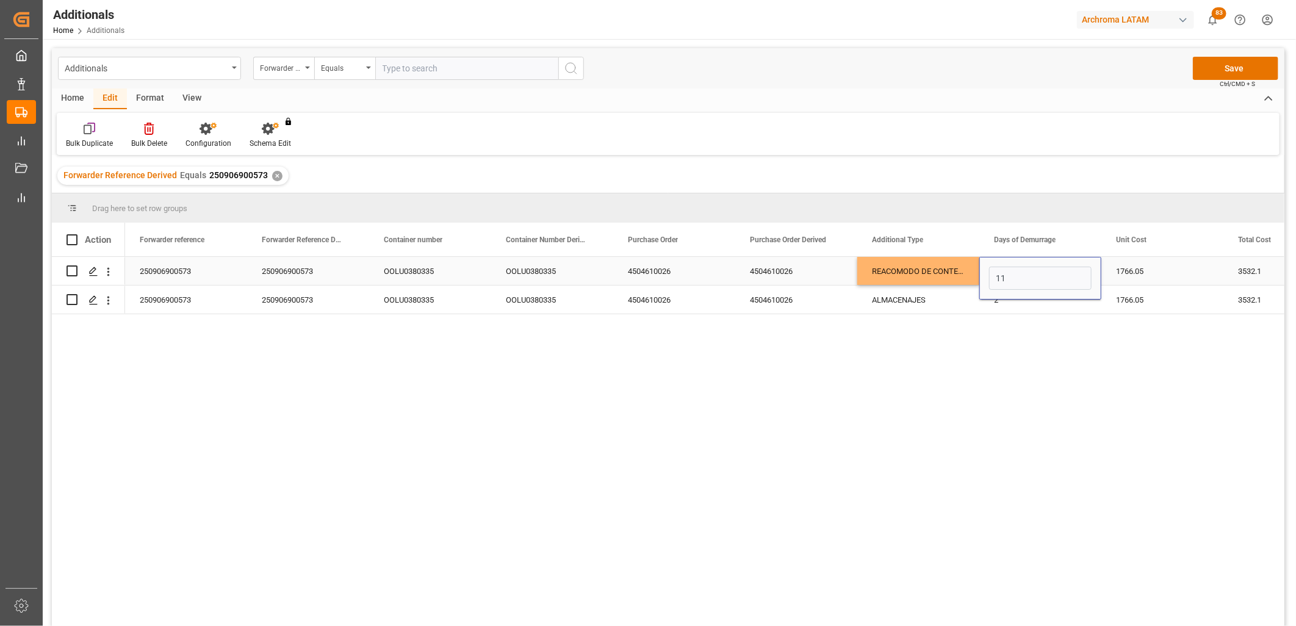
type input "1"
drag, startPoint x: 1088, startPoint y: 273, endPoint x: 1109, endPoint y: 275, distance: 21.4
click at [1092, 275] on div "1" at bounding box center [1040, 278] width 122 height 43
click at [1137, 275] on div "1766.05" at bounding box center [1162, 271] width 122 height 28
click at [1136, 275] on div "1766.05" at bounding box center [1162, 271] width 122 height 28
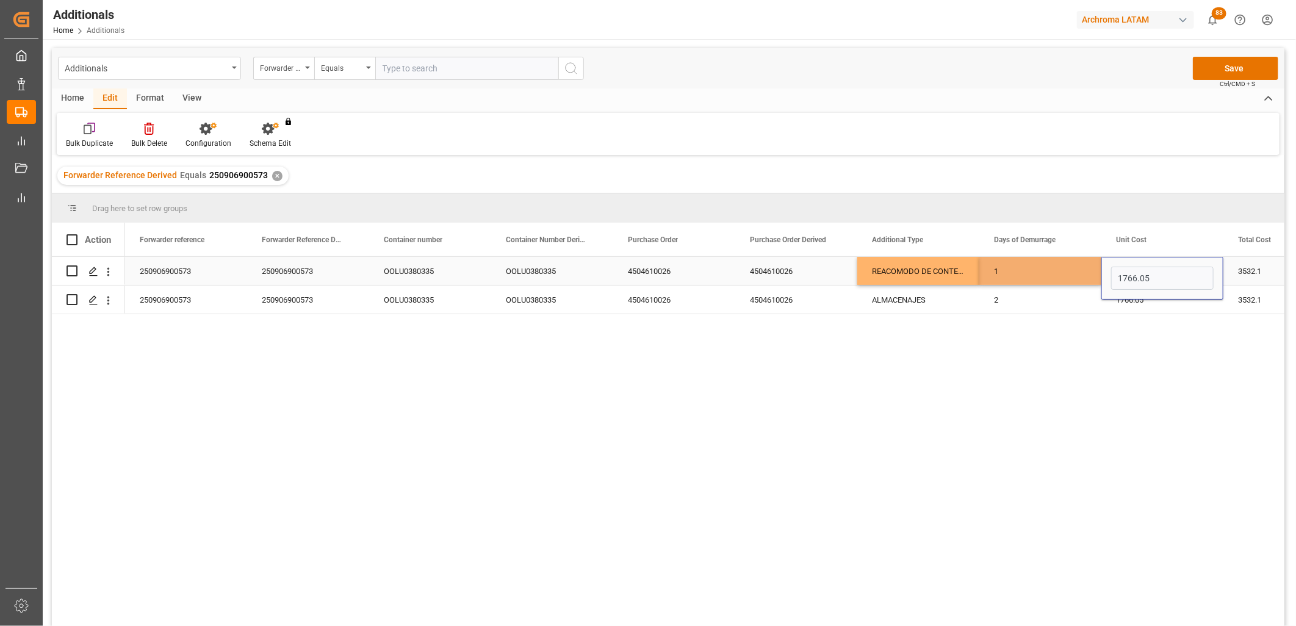
click at [1133, 275] on input "1766.05" at bounding box center [1162, 278] width 103 height 23
type input "4095.55"
drag, startPoint x: 1170, startPoint y: 282, endPoint x: 1080, endPoint y: 272, distance: 90.2
click at [1010, 263] on div "1" at bounding box center [1040, 271] width 122 height 28
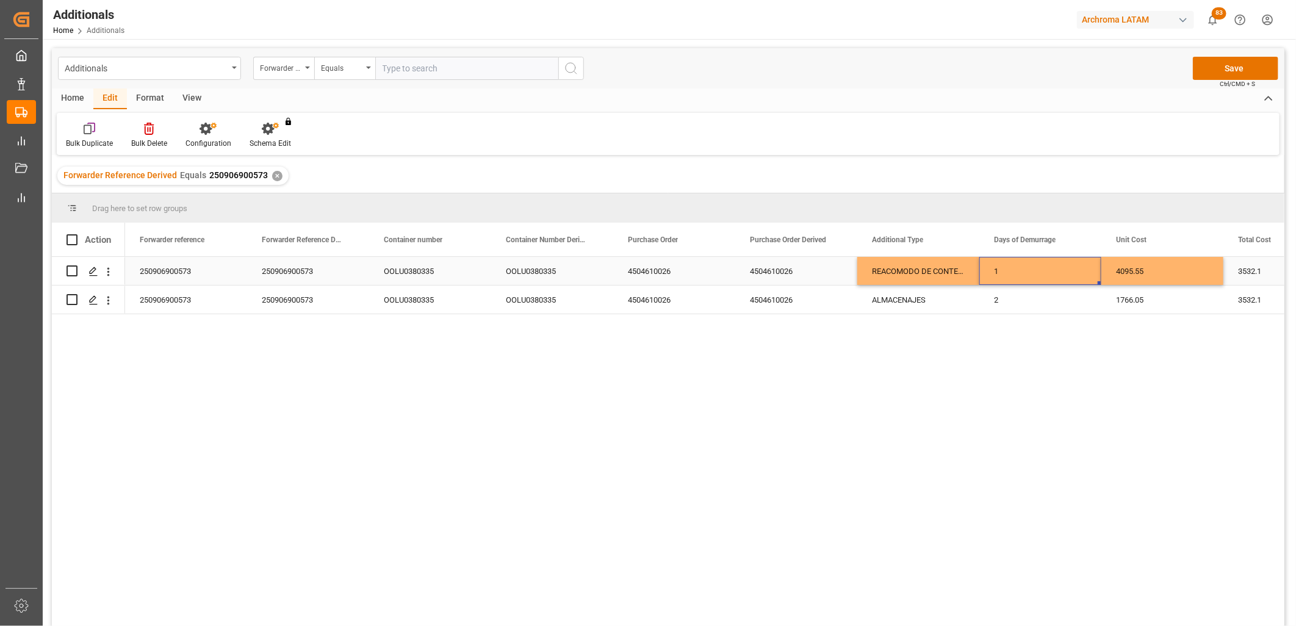
click at [1167, 270] on div "4095.55" at bounding box center [1162, 271] width 122 height 28
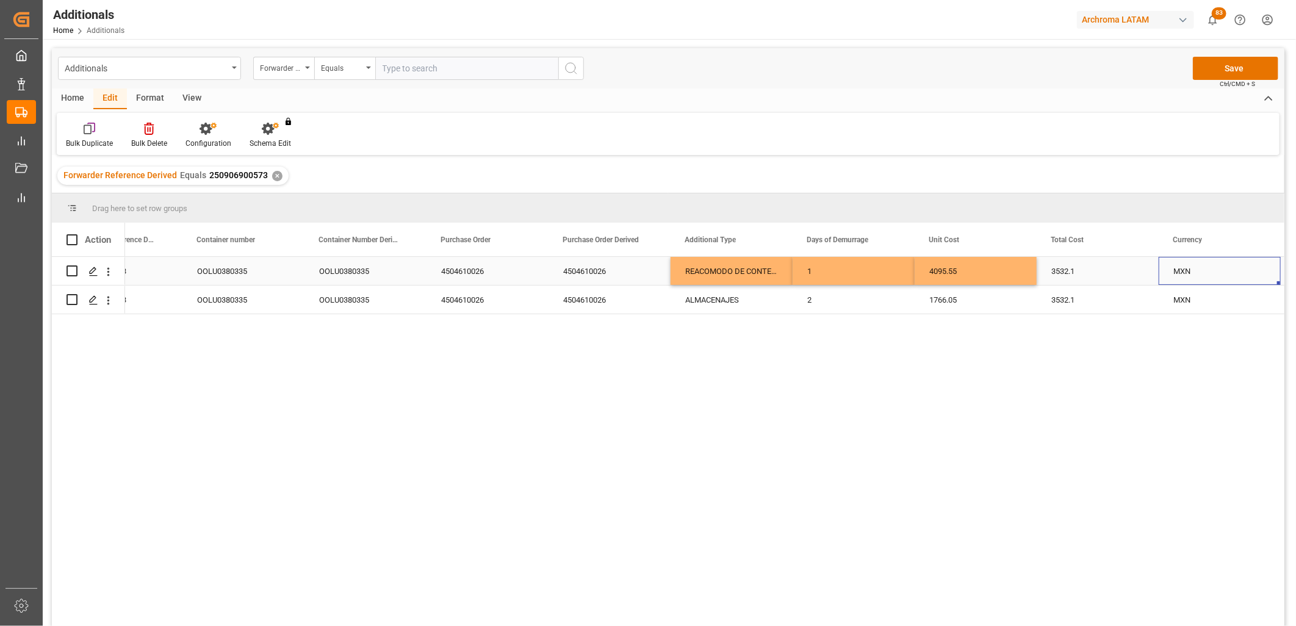
scroll to position [0, 309]
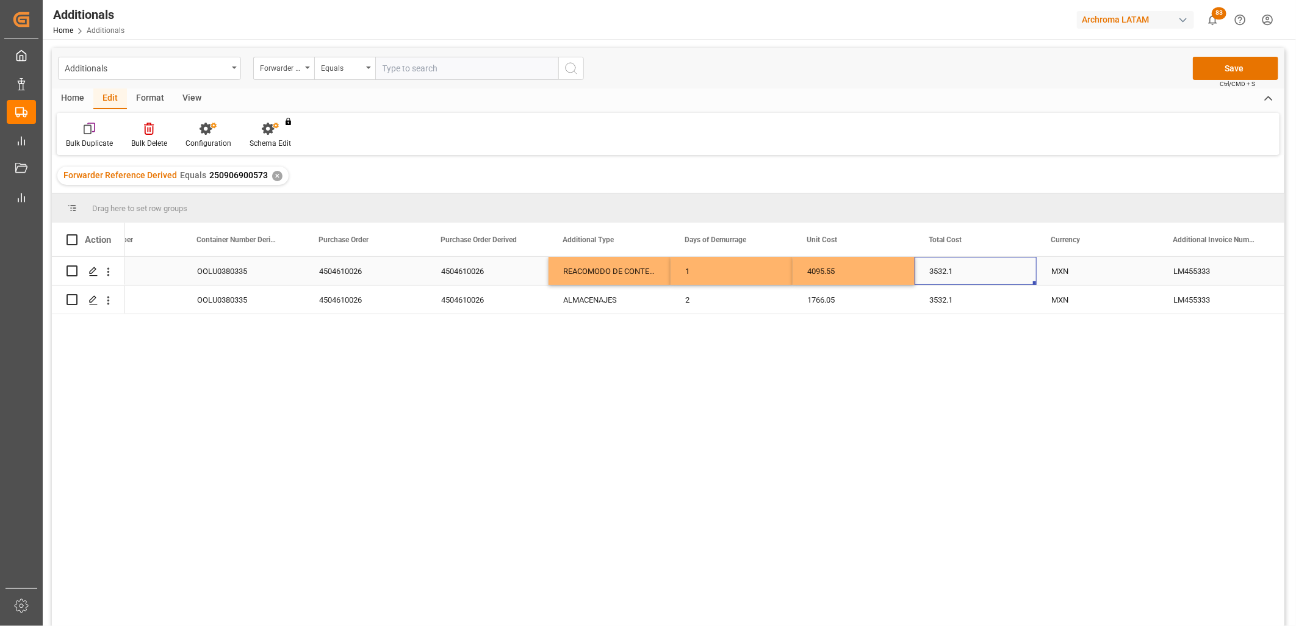
click at [948, 269] on div "3532.1" at bounding box center [976, 271] width 122 height 28
click at [948, 269] on input "3532.1" at bounding box center [975, 278] width 103 height 23
type input "4095.55"
drag, startPoint x: 1072, startPoint y: 275, endPoint x: 1114, endPoint y: 275, distance: 42.1
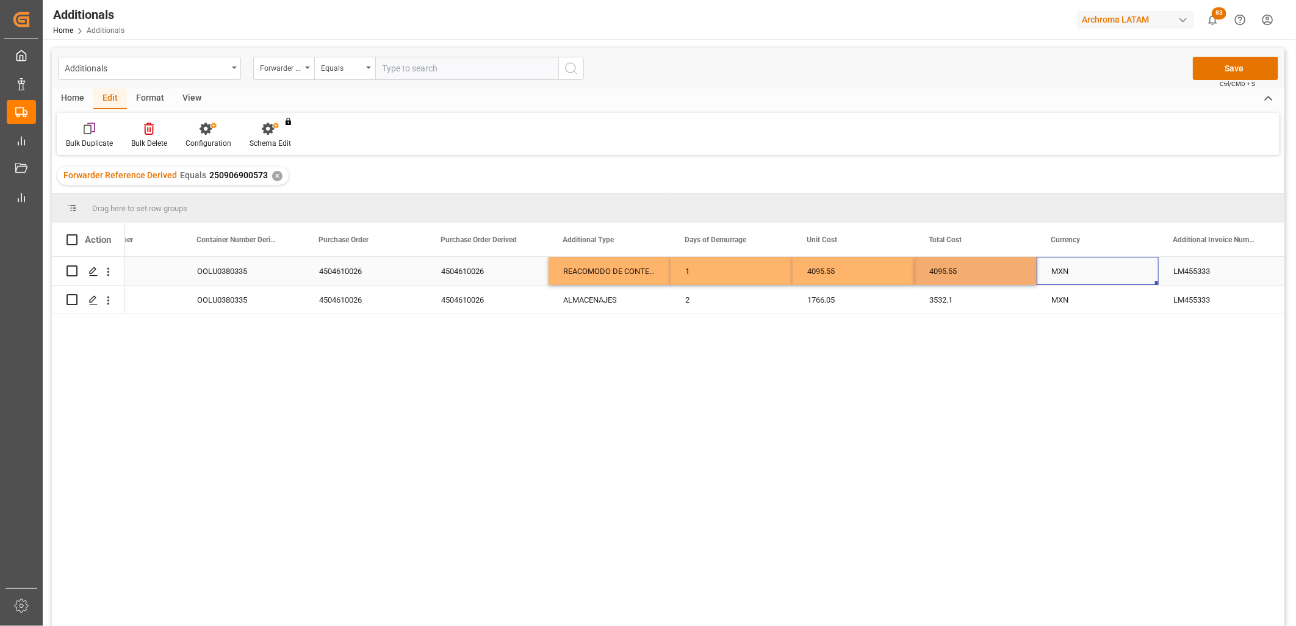
click at [1071, 275] on div "MXN" at bounding box center [1097, 272] width 93 height 28
click at [1222, 72] on button "Save" at bounding box center [1235, 68] width 85 height 23
